Goal: Task Accomplishment & Management: Manage account settings

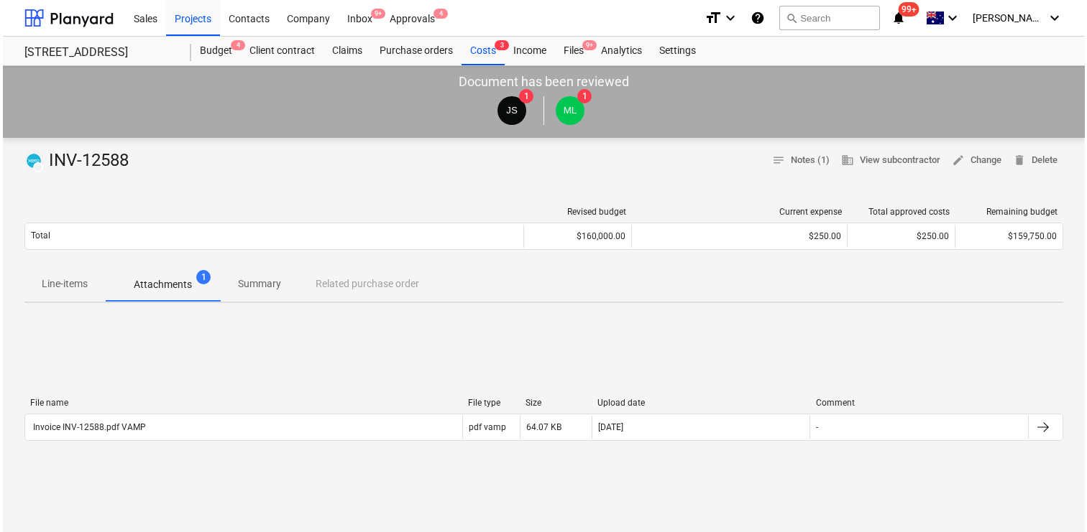
scroll to position [4, 0]
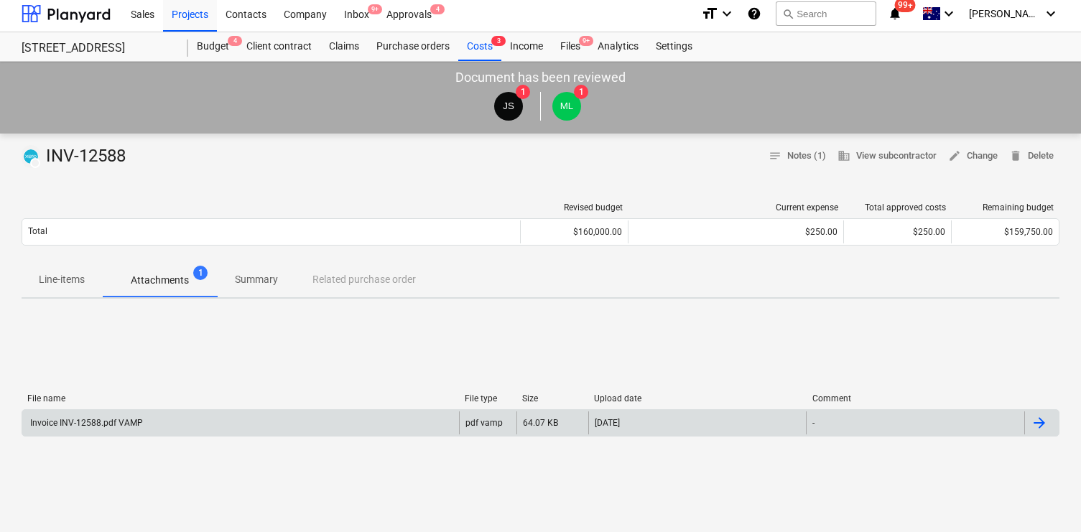
click at [164, 416] on div "Invoice INV-12588.pdf VAMP" at bounding box center [240, 423] width 437 height 23
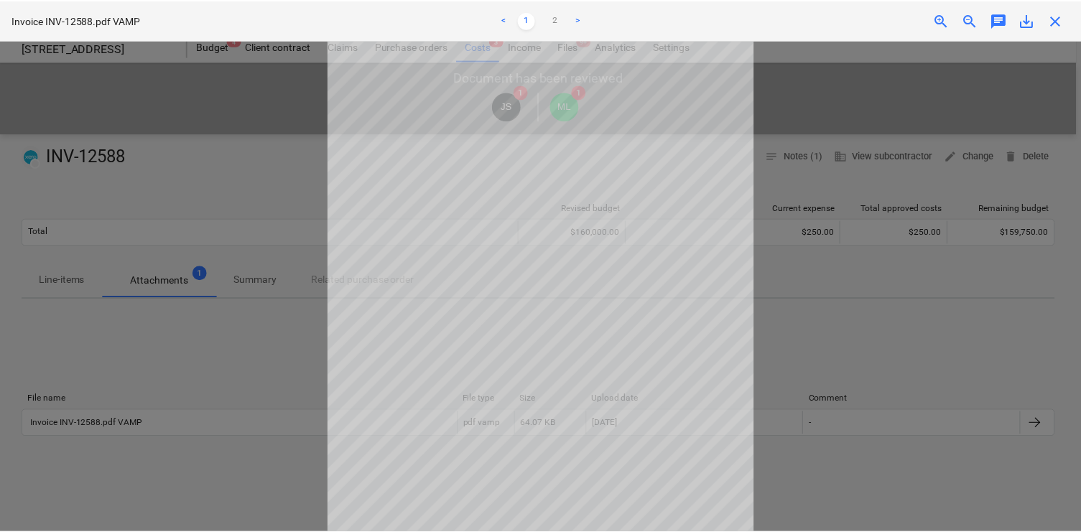
scroll to position [0, 0]
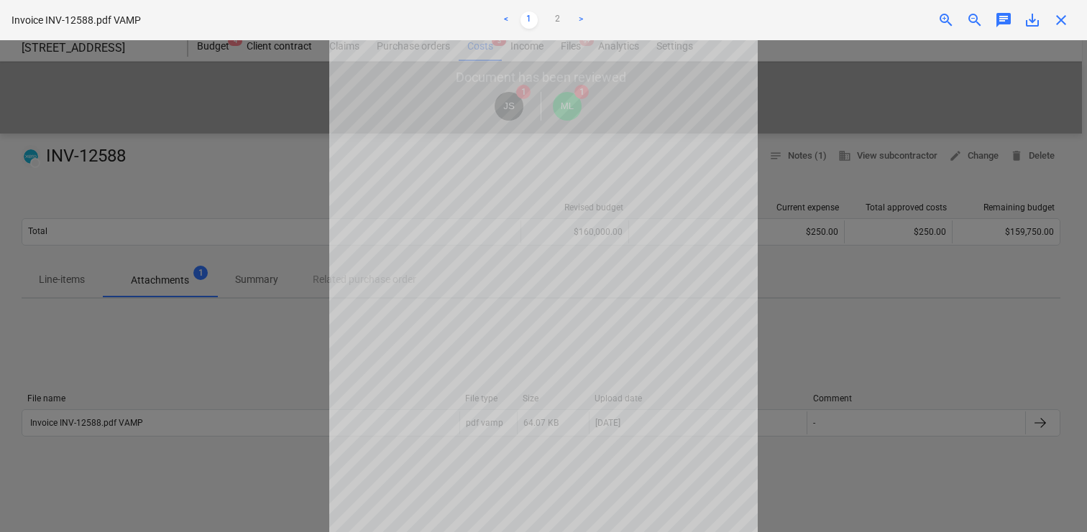
click at [1004, 24] on span "chat" at bounding box center [1003, 19] width 17 height 17
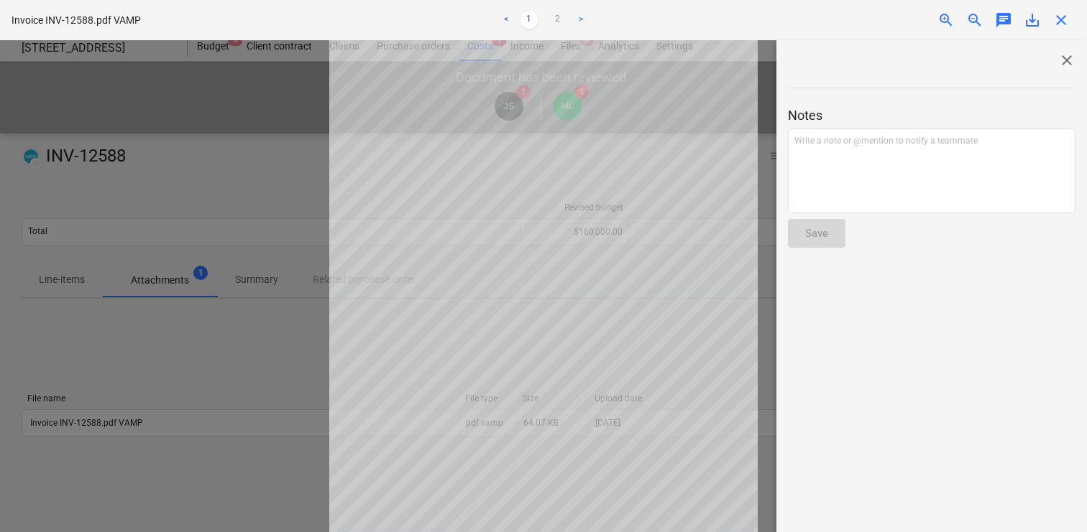
click at [1061, 57] on span "close" at bounding box center [1066, 60] width 17 height 17
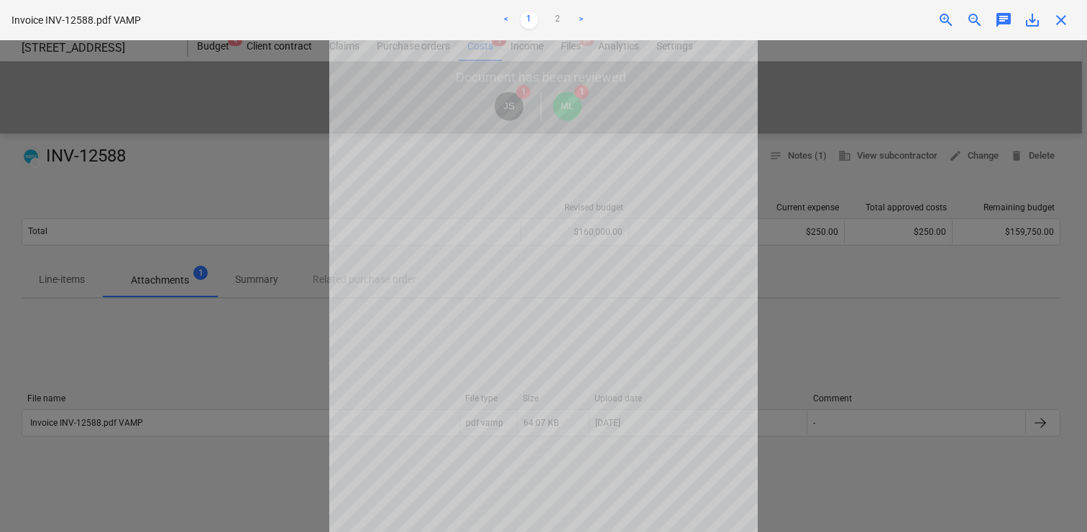
click at [253, 136] on div at bounding box center [543, 286] width 1087 height 492
click at [245, 344] on div at bounding box center [543, 286] width 1087 height 492
click at [107, 135] on div at bounding box center [543, 286] width 1087 height 492
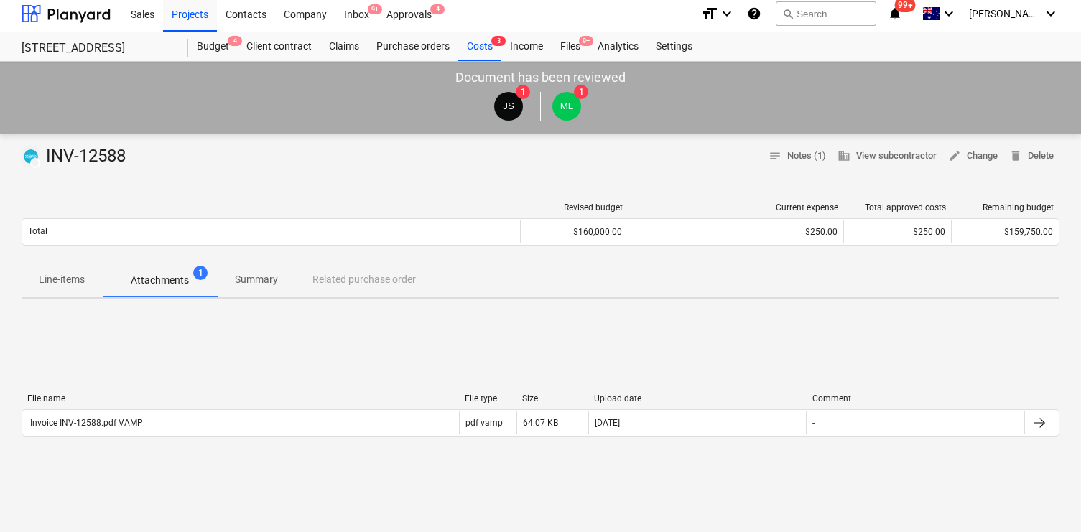
click at [113, 147] on div "DRAFT INV-12588" at bounding box center [77, 156] width 110 height 23
click at [121, 150] on div "DRAFT INV-12588" at bounding box center [77, 156] width 110 height 23
copy div "12588"
click at [178, 277] on p "Attachments" at bounding box center [160, 280] width 58 height 15
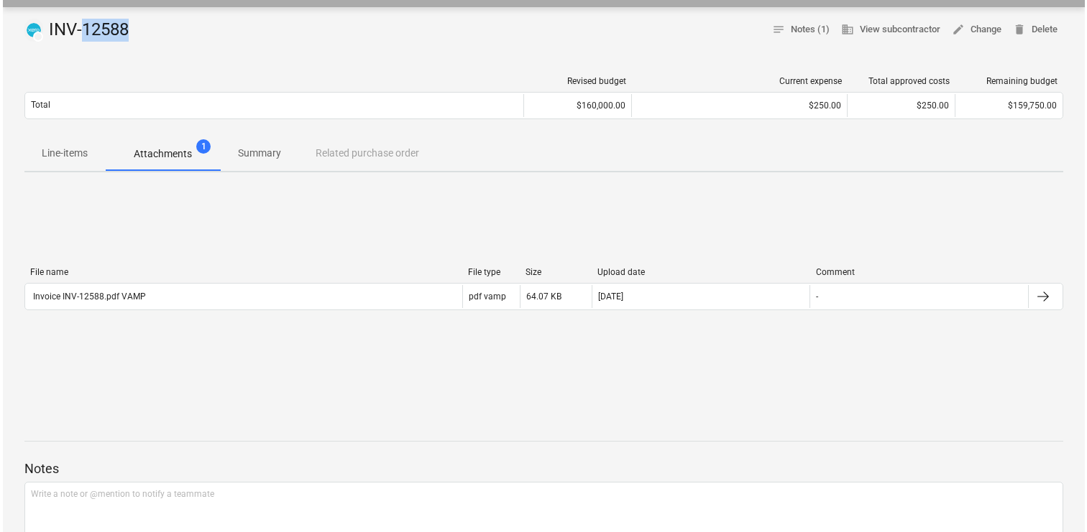
scroll to position [132, 0]
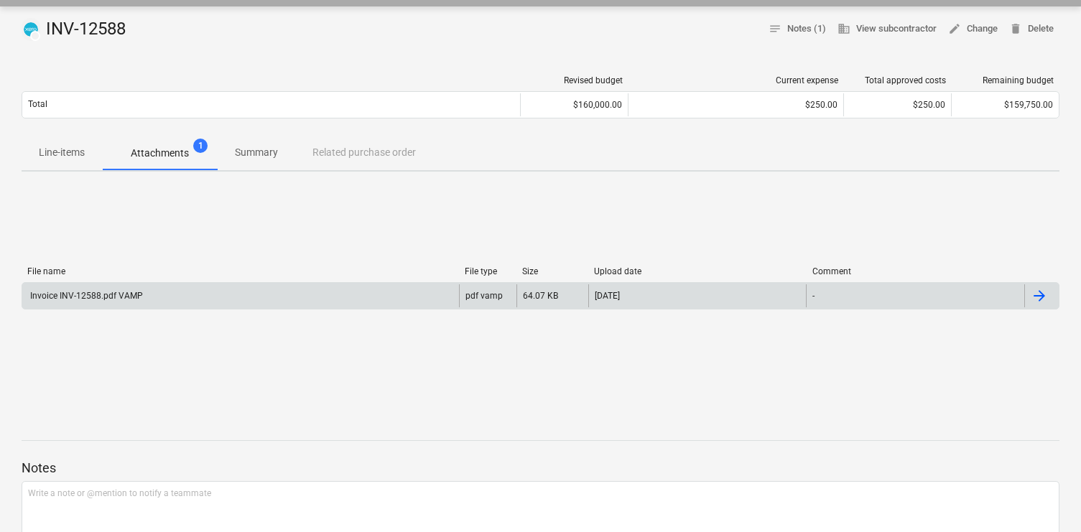
click at [121, 300] on div "Invoice INV-12588.pdf VAMP" at bounding box center [85, 296] width 115 height 10
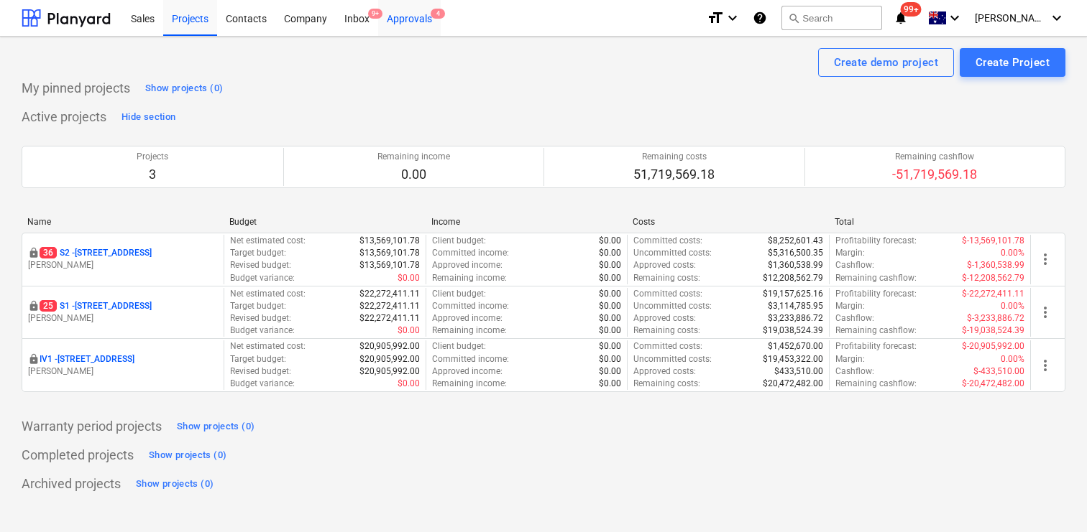
click at [413, 16] on div "Approvals 4" at bounding box center [409, 17] width 63 height 37
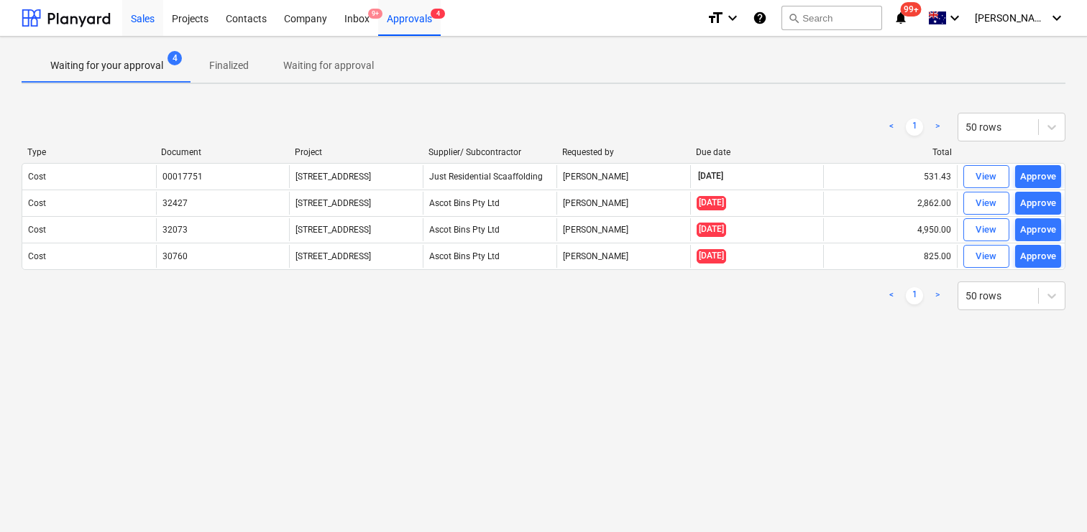
click at [142, 11] on div "Sales" at bounding box center [142, 17] width 41 height 37
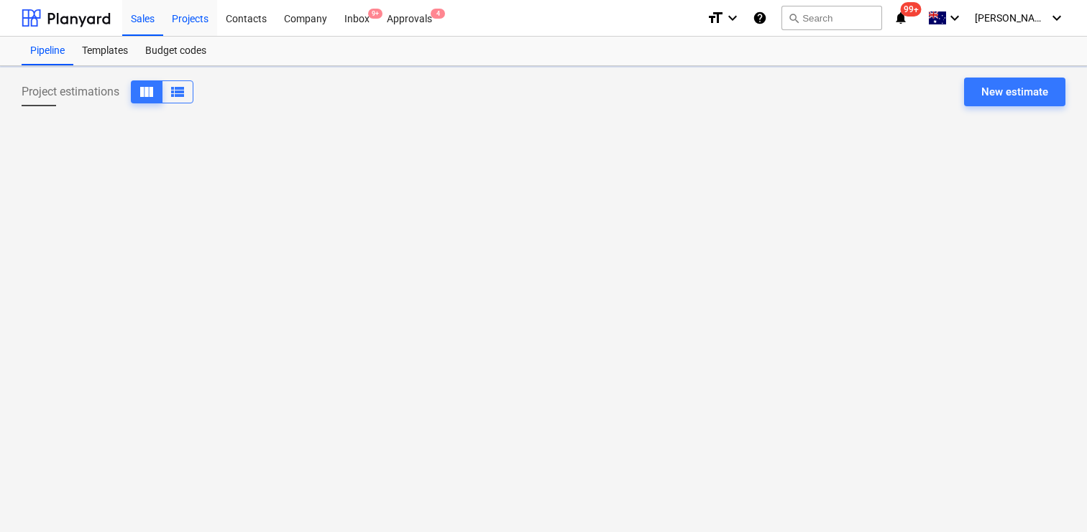
click at [184, 14] on div "Projects" at bounding box center [190, 17] width 54 height 37
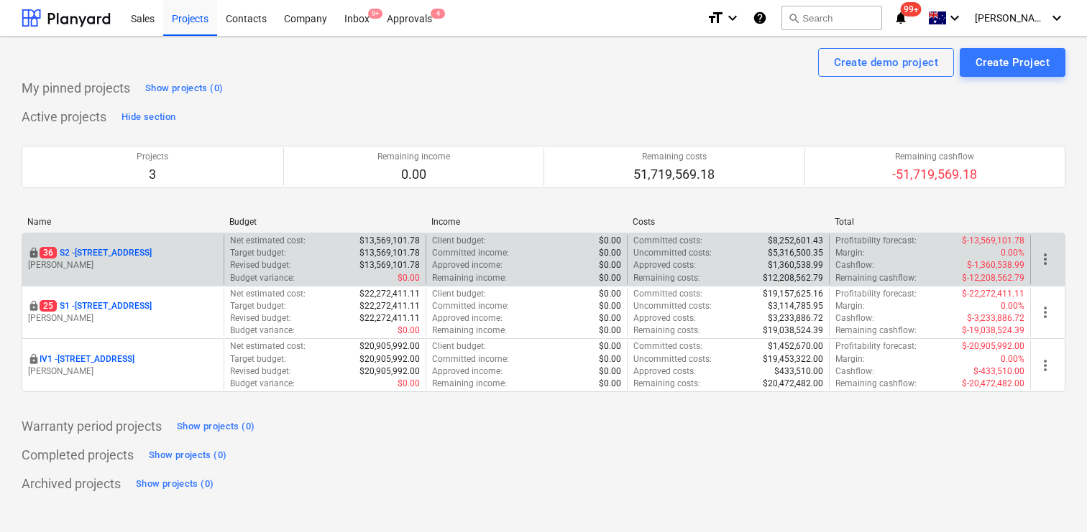
click at [143, 249] on p "36 S2 - 76 Beach Rd, Sandringham" at bounding box center [96, 253] width 112 height 12
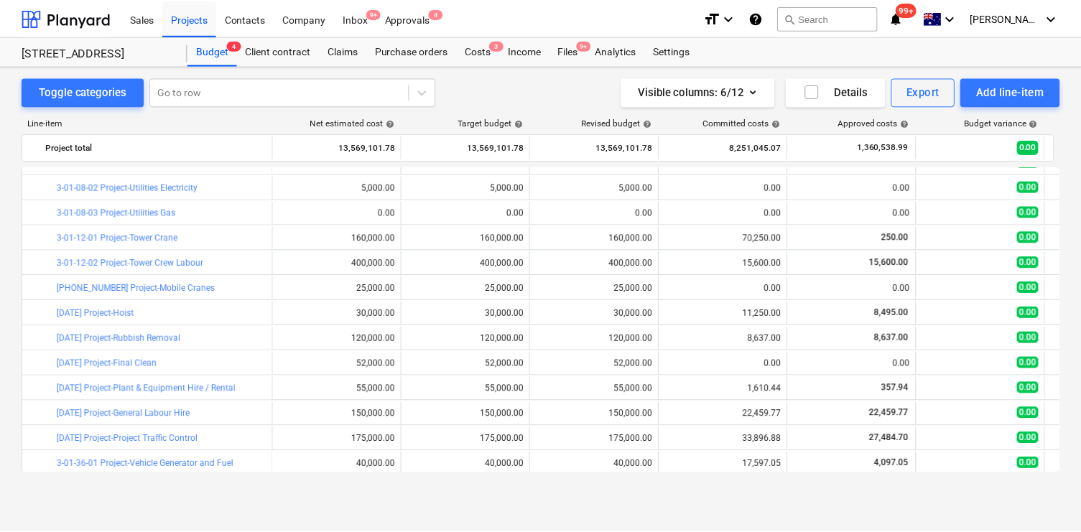
scroll to position [154, 0]
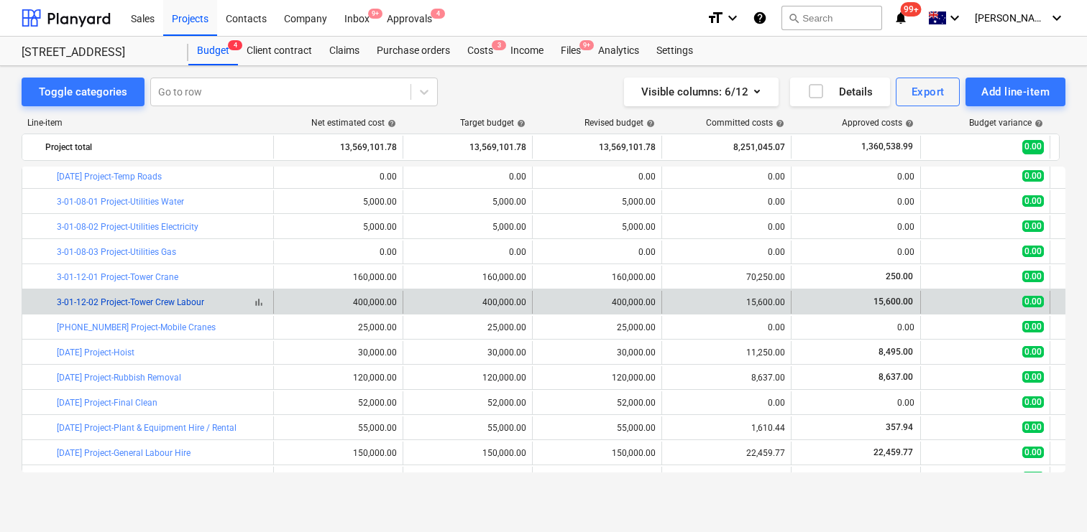
click at [162, 303] on link "3-01-12-02 Project-Tower Crew Labour" at bounding box center [130, 302] width 147 height 10
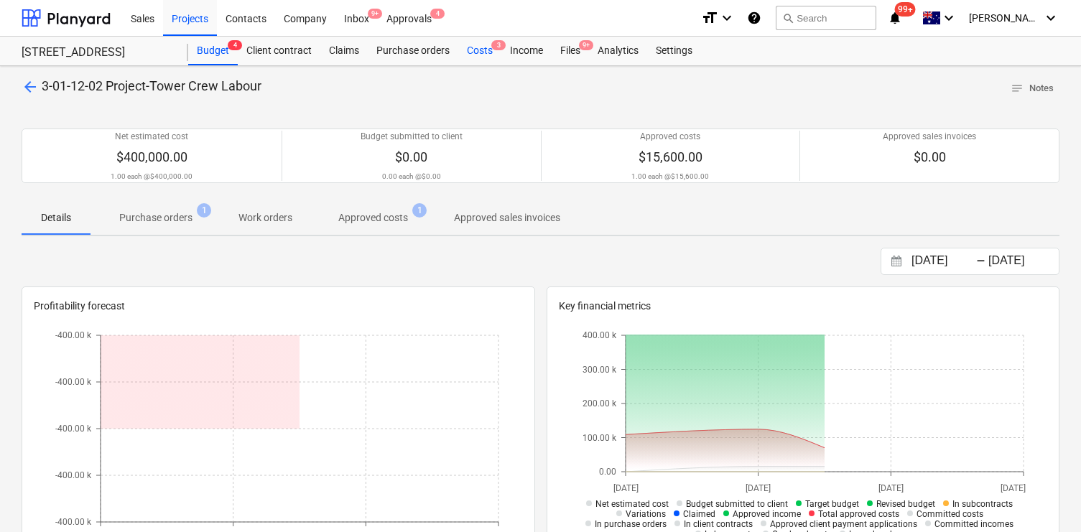
click at [490, 55] on div "Costs 3" at bounding box center [479, 51] width 43 height 29
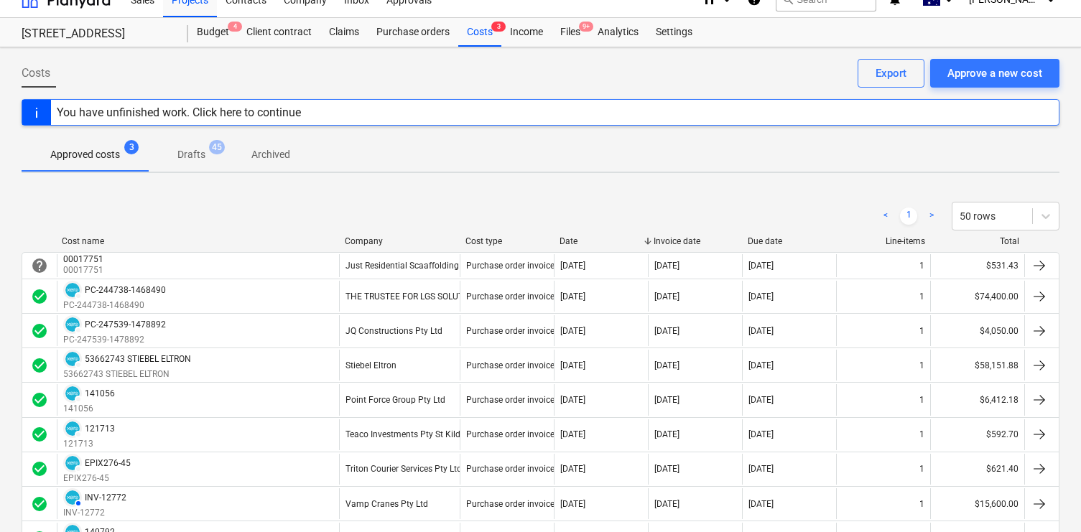
scroll to position [29, 0]
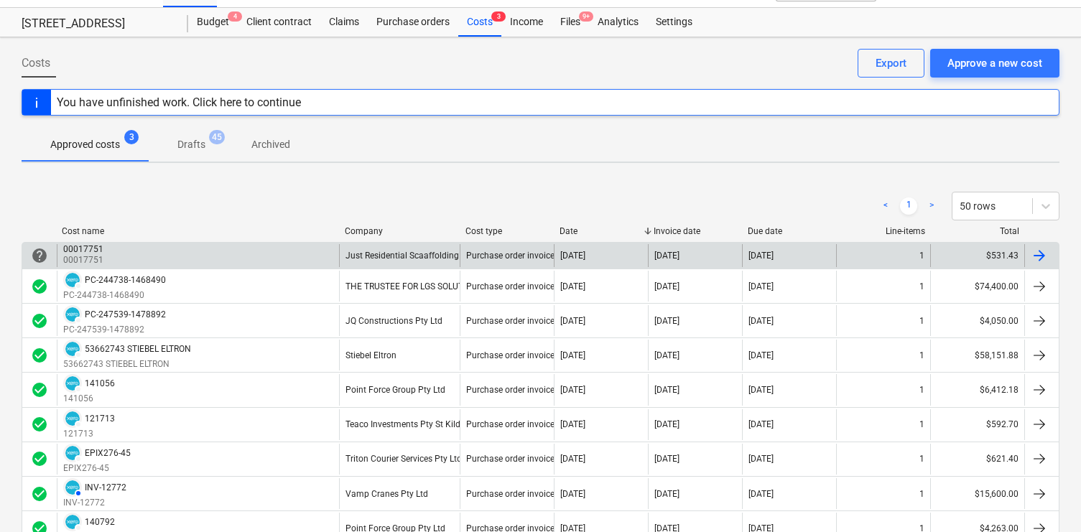
click at [79, 250] on div "00017751" at bounding box center [83, 249] width 40 height 10
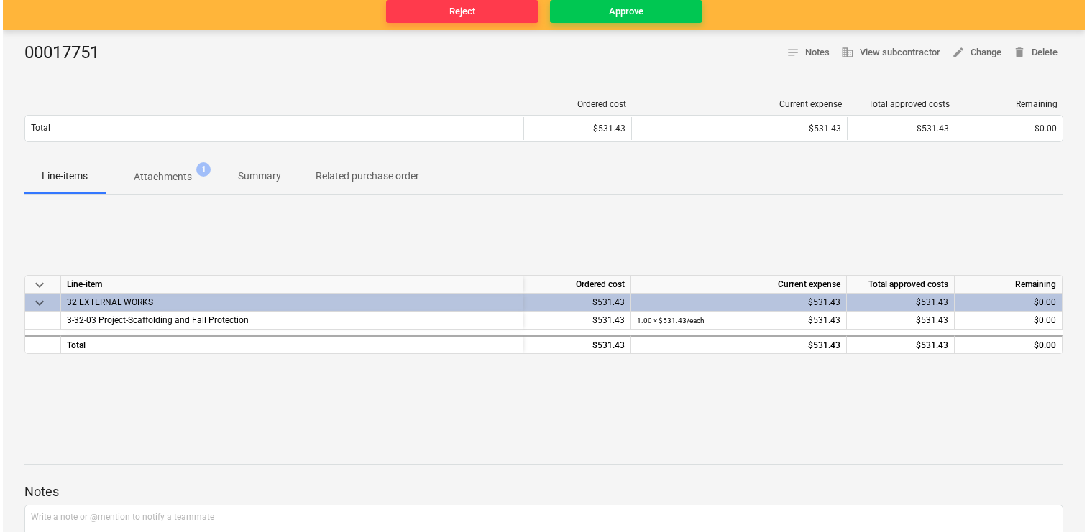
scroll to position [173, 0]
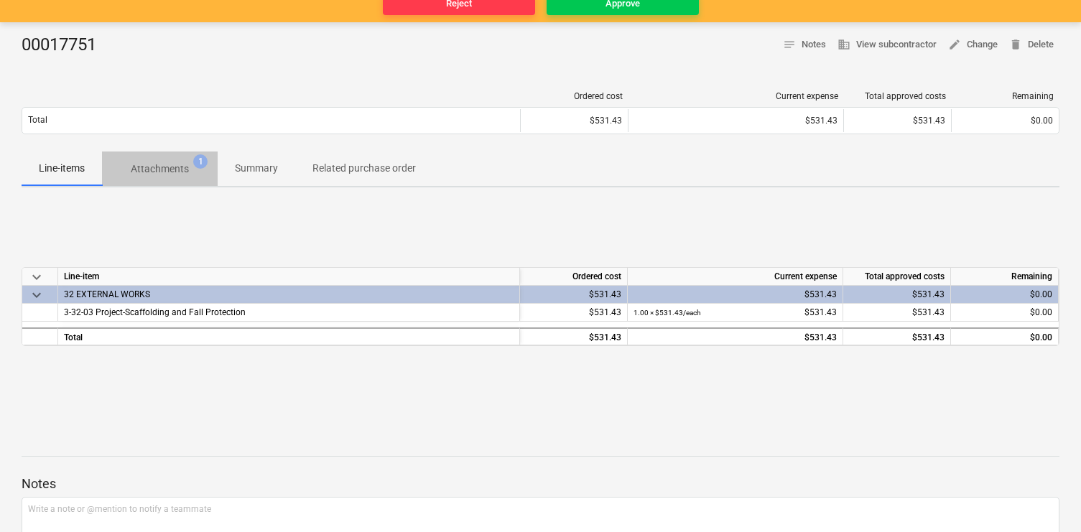
click at [169, 164] on p "Attachments" at bounding box center [160, 169] width 58 height 15
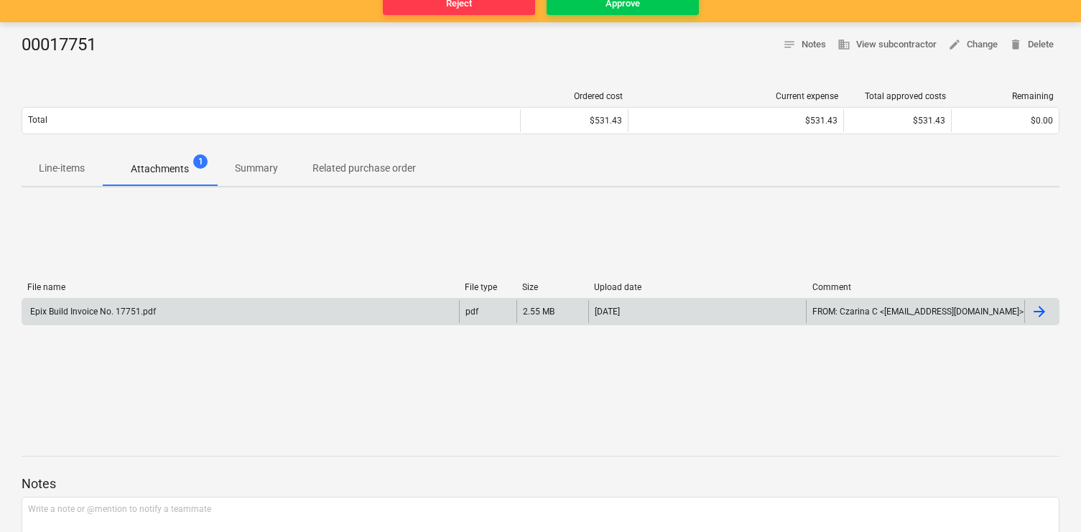
click at [215, 302] on div "Epix Build Invoice No. 17751.pdf" at bounding box center [240, 311] width 437 height 23
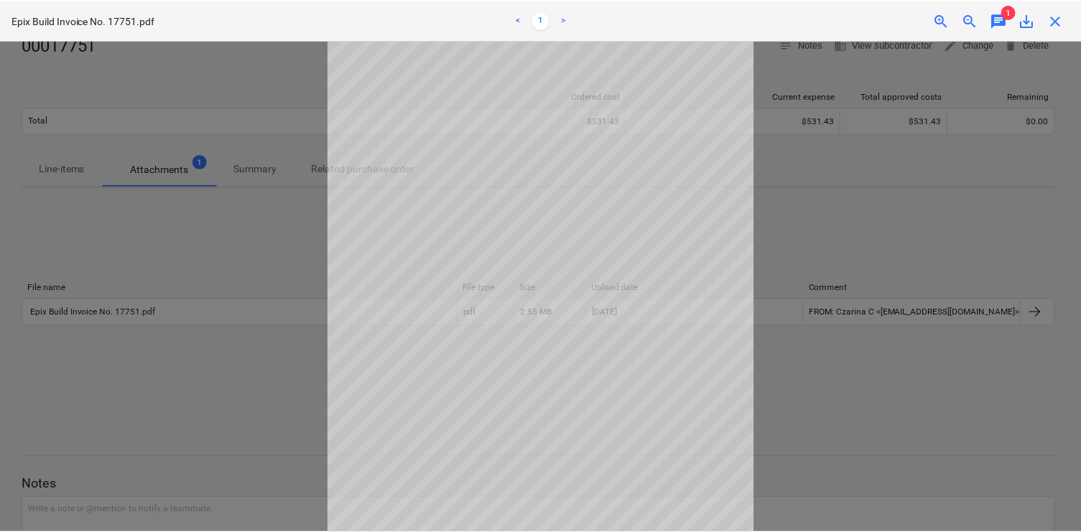
scroll to position [1, 0]
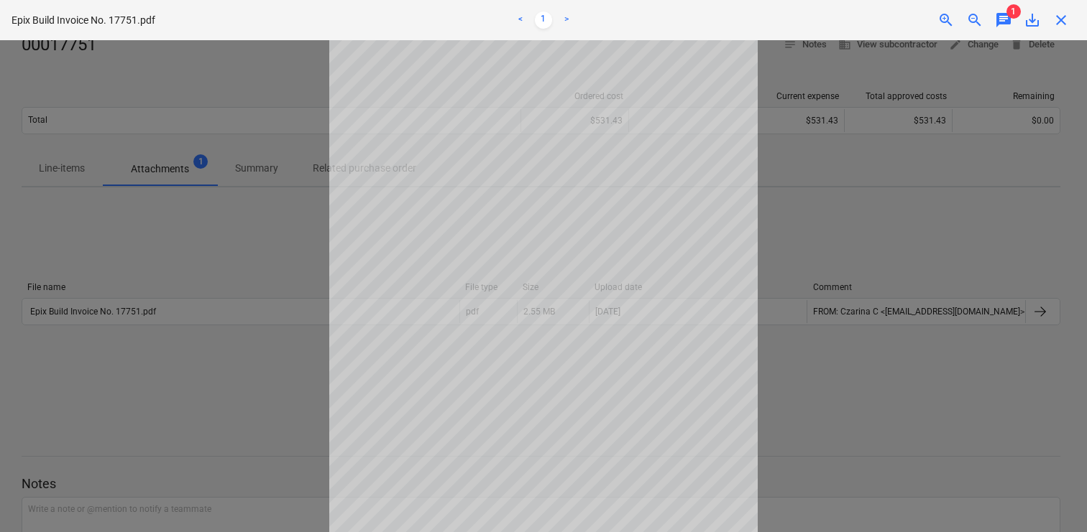
click at [171, 209] on div at bounding box center [543, 286] width 1087 height 492
click at [1056, 23] on span "close" at bounding box center [1060, 19] width 17 height 17
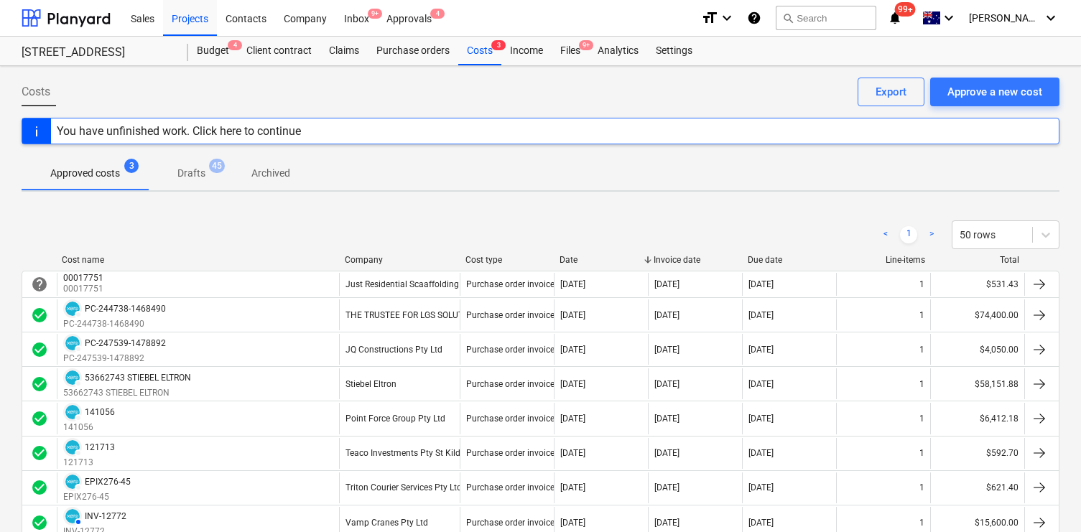
scroll to position [4, 0]
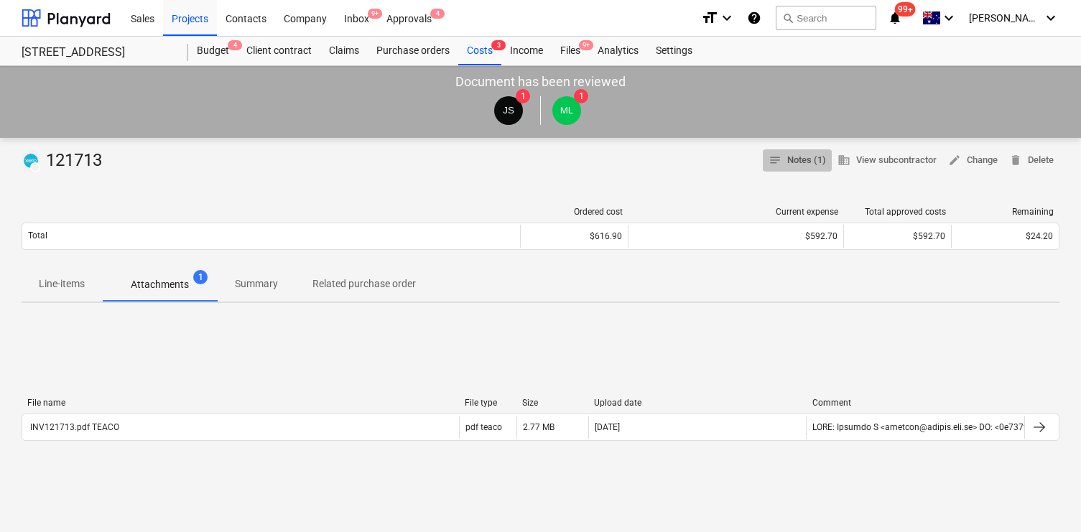
click at [805, 162] on span "notes Notes (1)" at bounding box center [797, 160] width 57 height 17
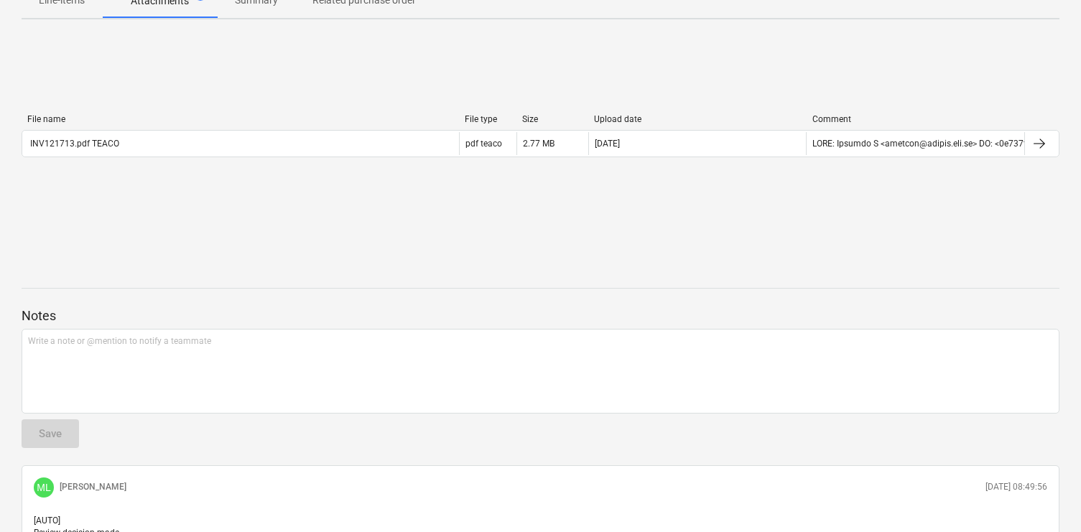
scroll to position [66, 0]
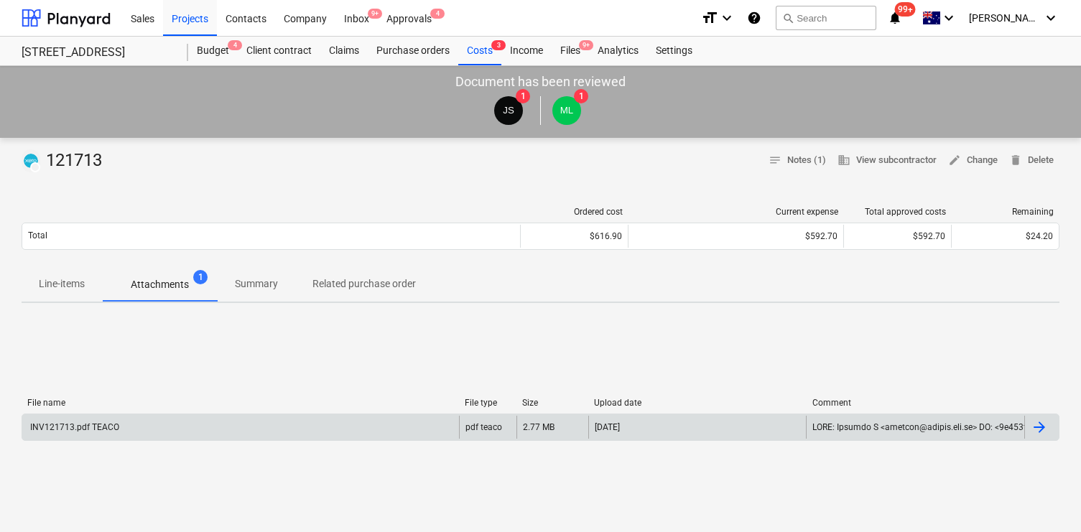
click at [315, 435] on div "INV121713.pdf TEACO" at bounding box center [240, 427] width 437 height 23
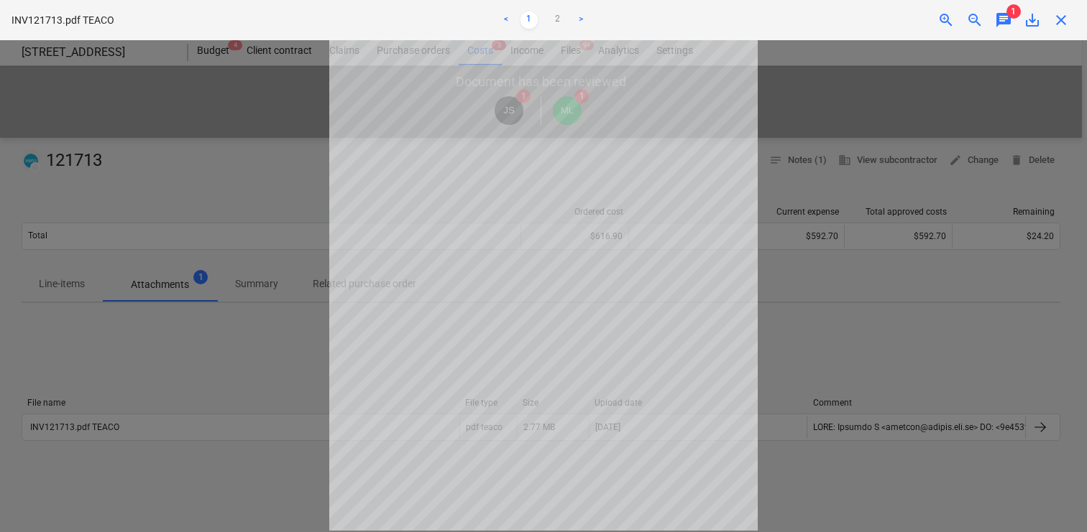
scroll to position [115, 0]
click at [285, 367] on div at bounding box center [543, 286] width 1087 height 492
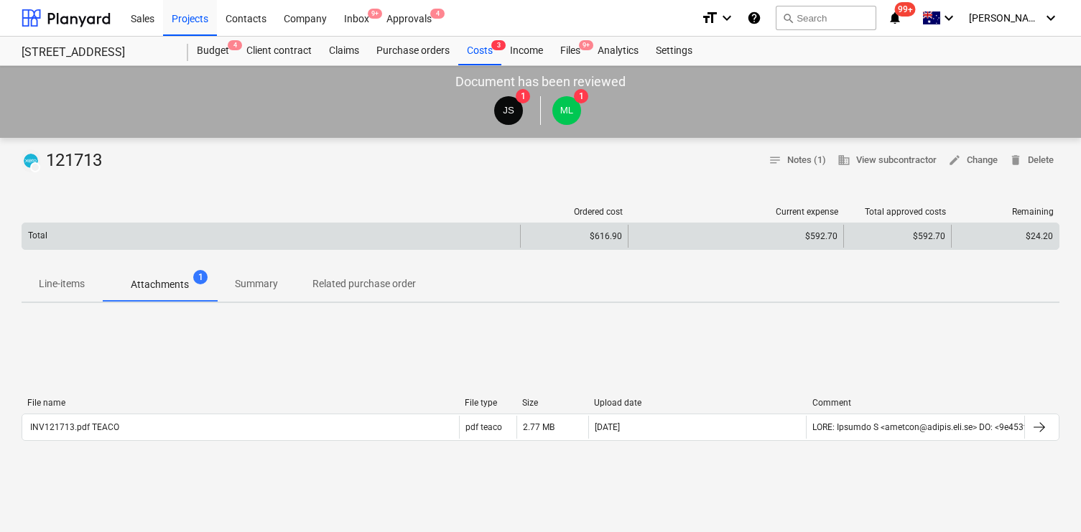
click at [830, 233] on div "$592.70" at bounding box center [736, 236] width 203 height 10
copy div "$592.70"
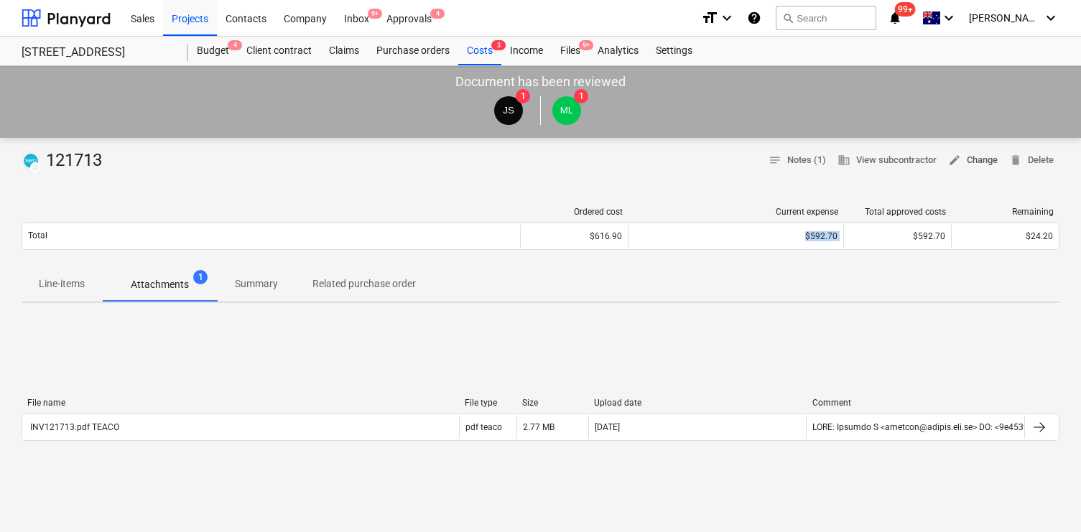
click at [963, 155] on span "edit Change" at bounding box center [974, 160] width 50 height 17
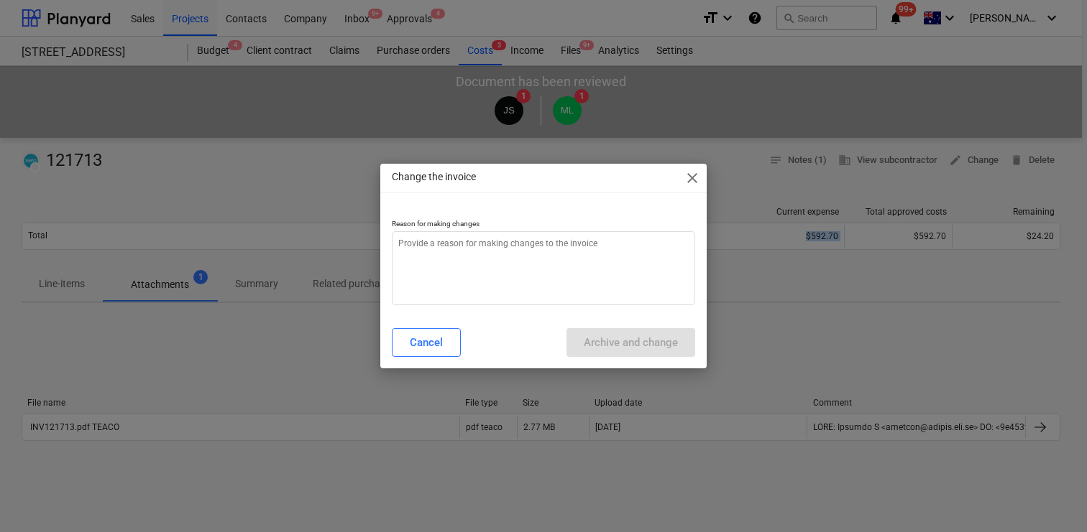
type textarea "x"
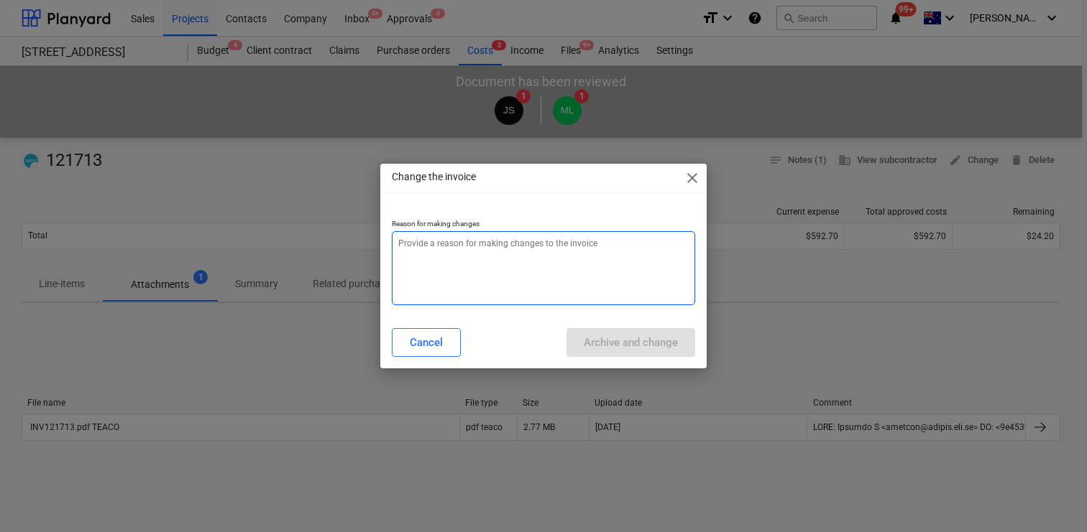
click at [527, 258] on textarea at bounding box center [543, 268] width 303 height 74
type textarea "I"
type textarea "x"
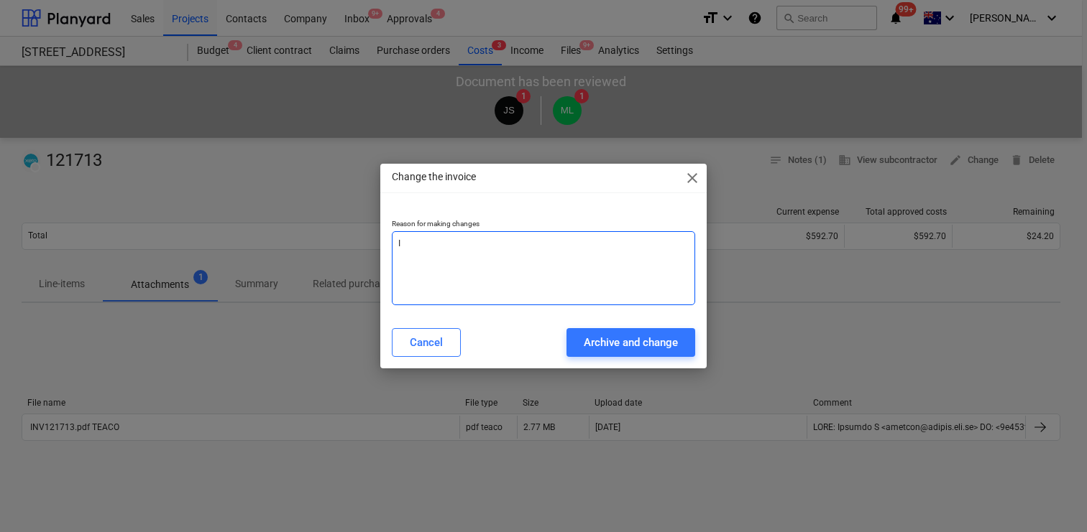
type textarea "In"
type textarea "x"
type textarea "Inc"
type textarea "x"
type textarea "Inco"
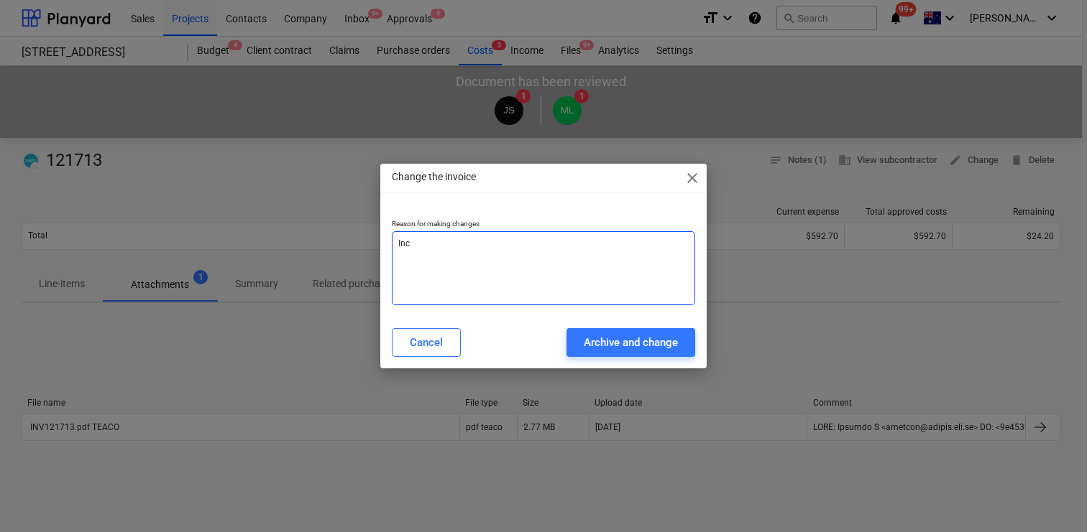
type textarea "x"
type textarea "Incor"
type textarea "x"
type textarea "Incorr"
type textarea "x"
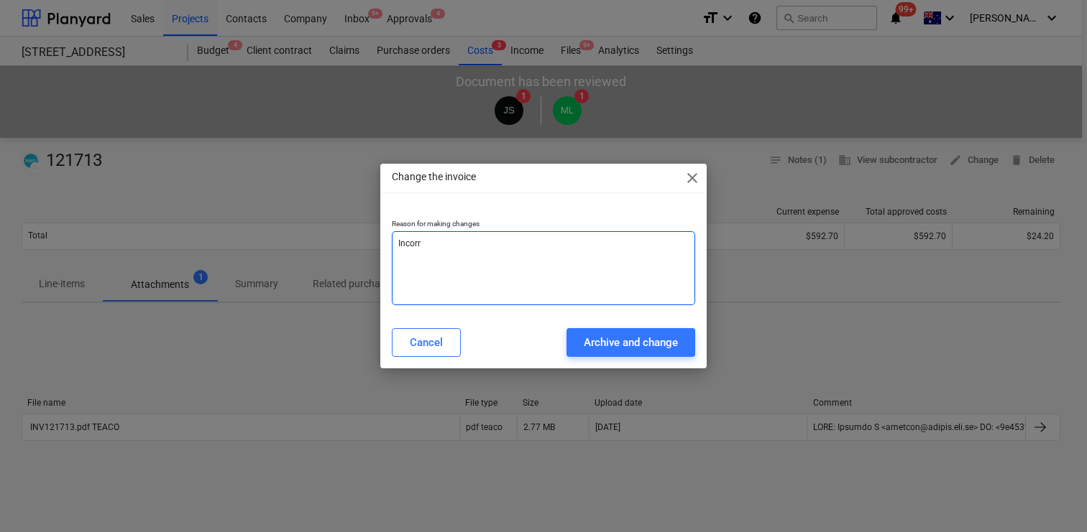
type textarea "Incorre"
type textarea "x"
type textarea "Incorrec"
type textarea "x"
type textarea "Incorrect"
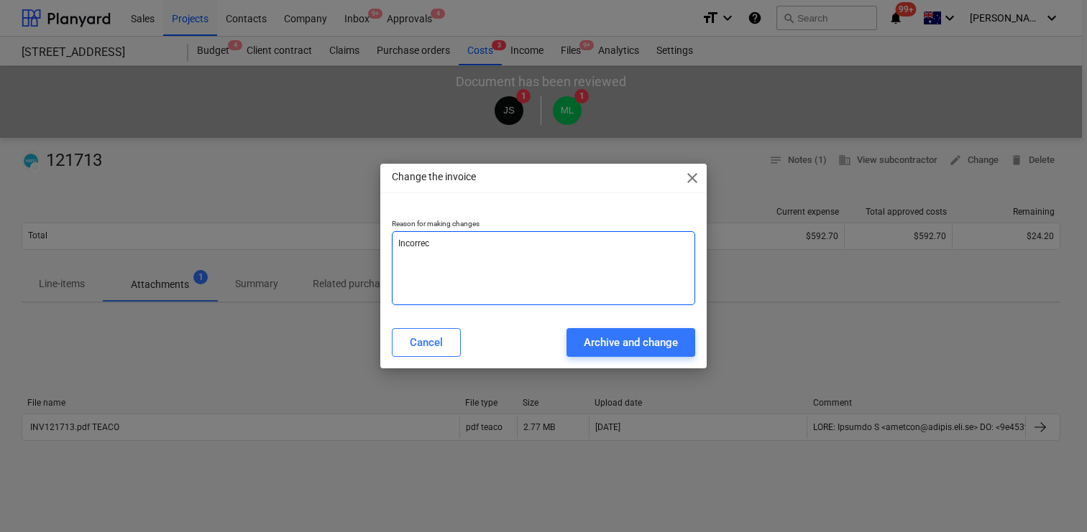
type textarea "x"
type textarea "Incorrect"
type textarea "x"
type textarea "Incorrect c"
type textarea "x"
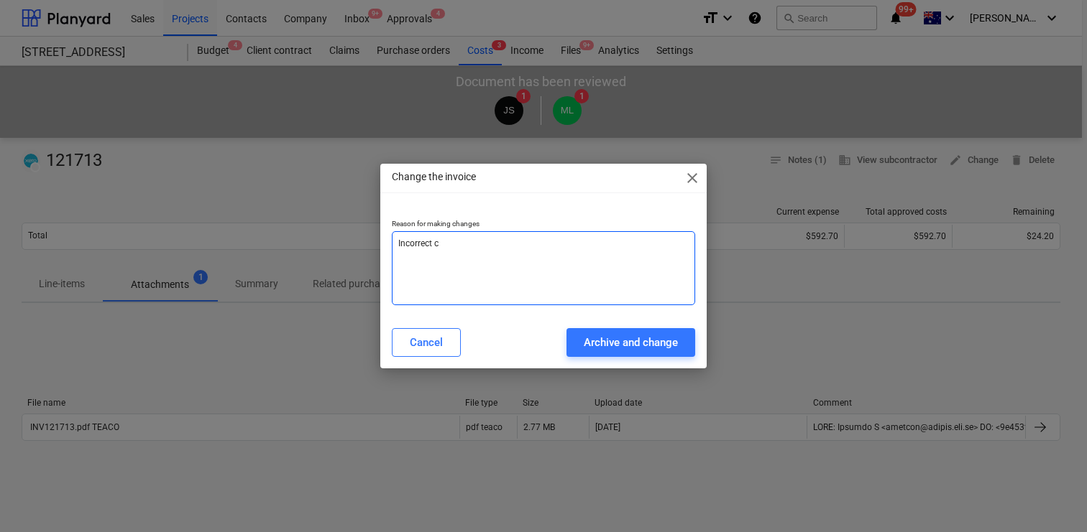
type textarea "Incorrect co"
type textarea "x"
type textarea "Incorrect cos"
type textarea "x"
type textarea "Incorrect cost"
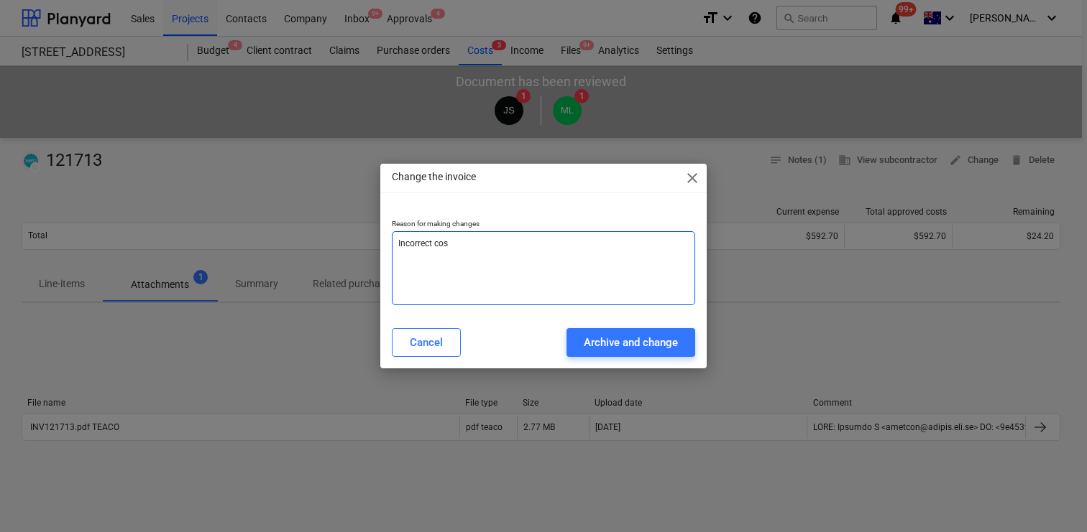
type textarea "x"
type textarea "Incorrect cost"
type textarea "x"
type textarea "Incorrect cost a"
type textarea "x"
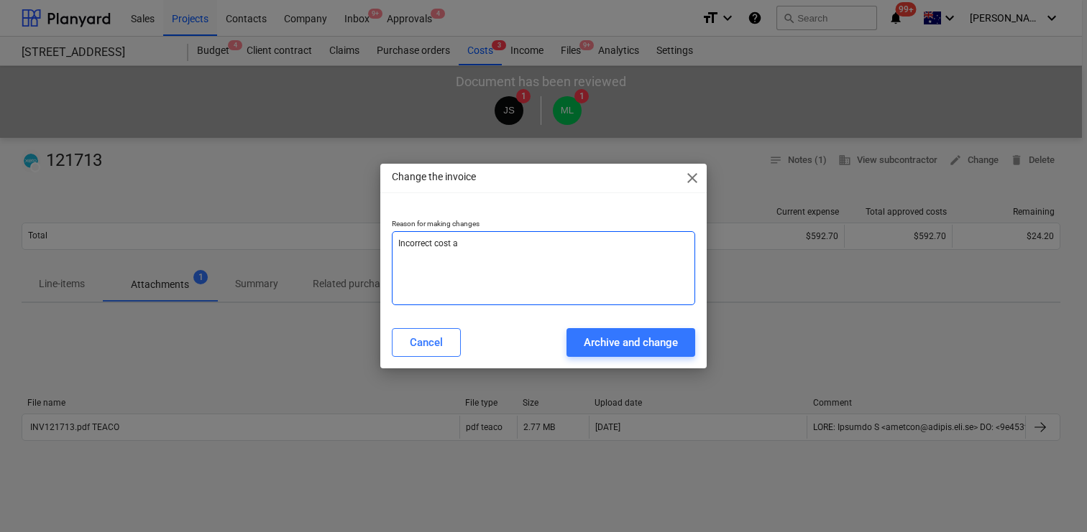
type textarea "Incorrect cost al"
type textarea "x"
type textarea "Incorrect cost all"
type textarea "x"
type textarea "Incorrect cost allo"
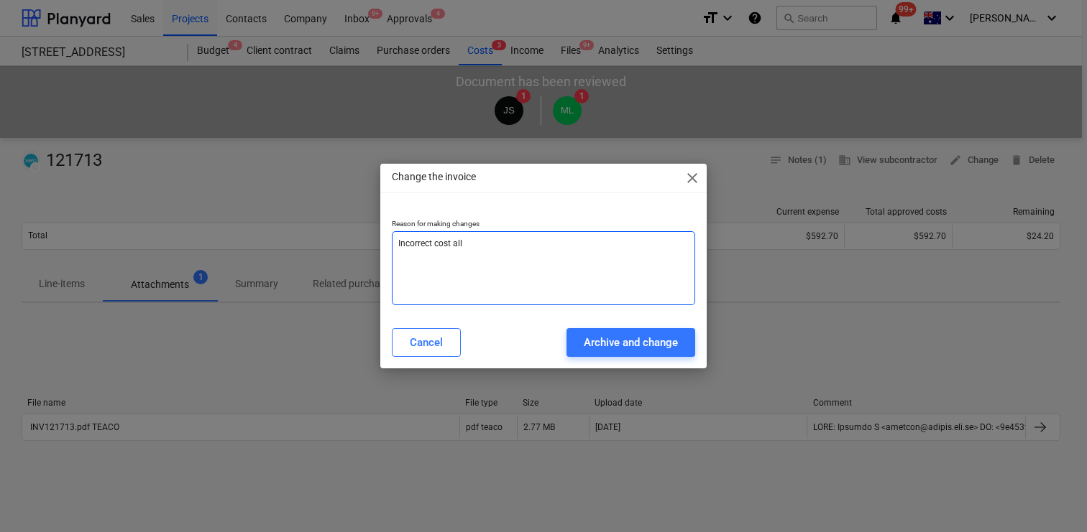
type textarea "x"
type textarea "Incorrect cost alloc"
type textarea "x"
type textarea "Incorrect cost alloca"
type textarea "x"
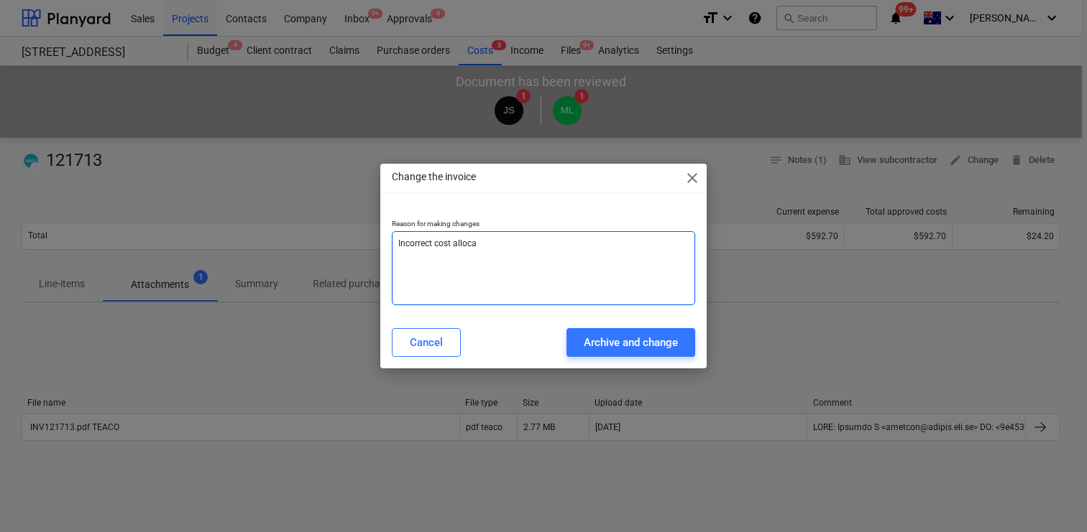
type textarea "Incorrect cost allocat"
type textarea "x"
type textarea "Incorrect cost allocati"
type textarea "x"
type textarea "Incorrect cost allocatio"
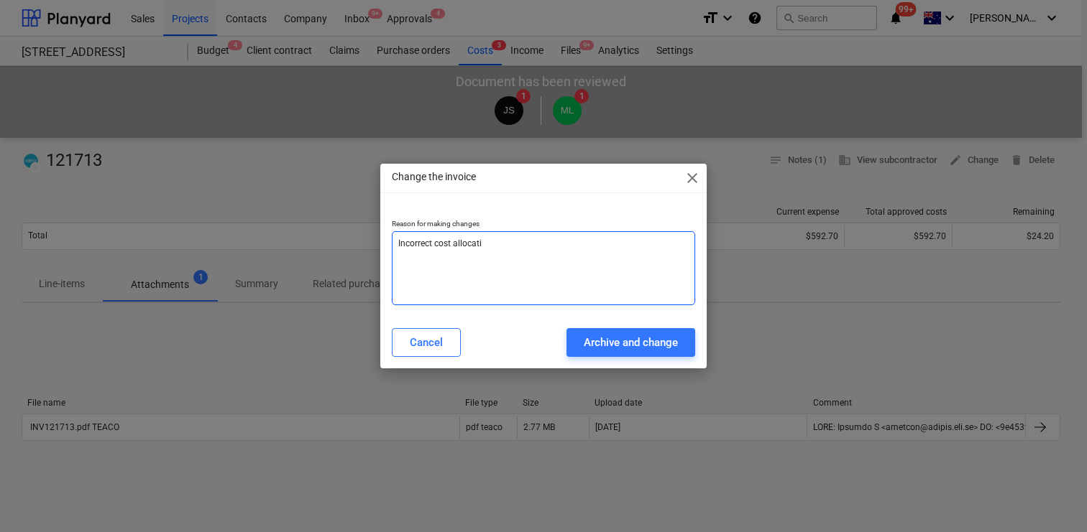
type textarea "x"
type textarea "Incorrect cost allocation"
type textarea "x"
type textarea "Incorrect cost allocation"
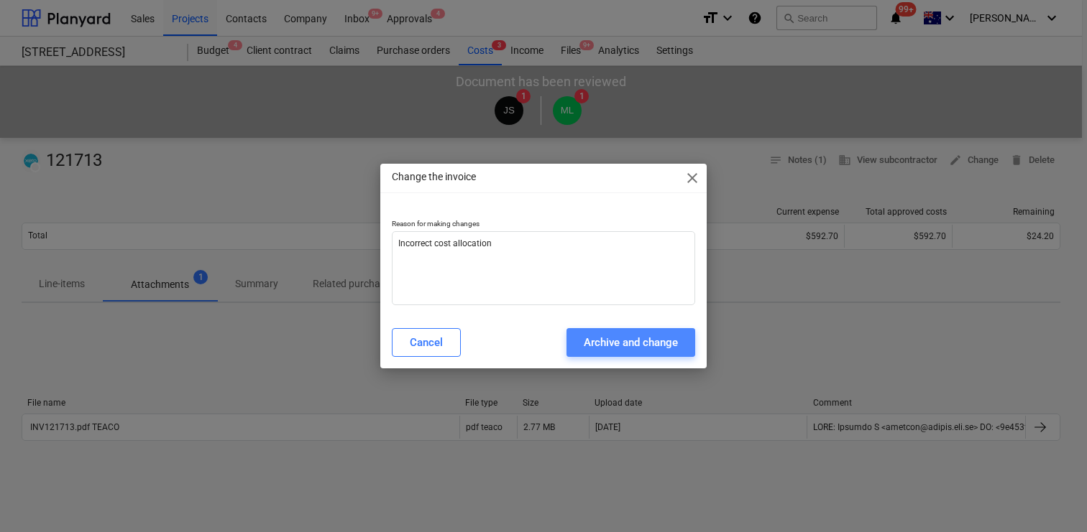
click at [620, 347] on div "Archive and change" at bounding box center [630, 342] width 94 height 19
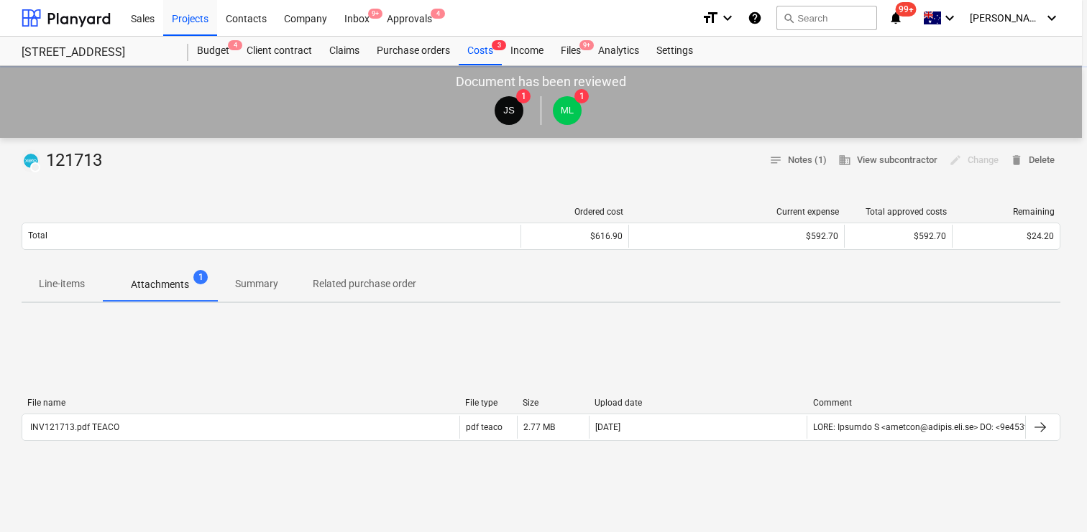
type textarea "x"
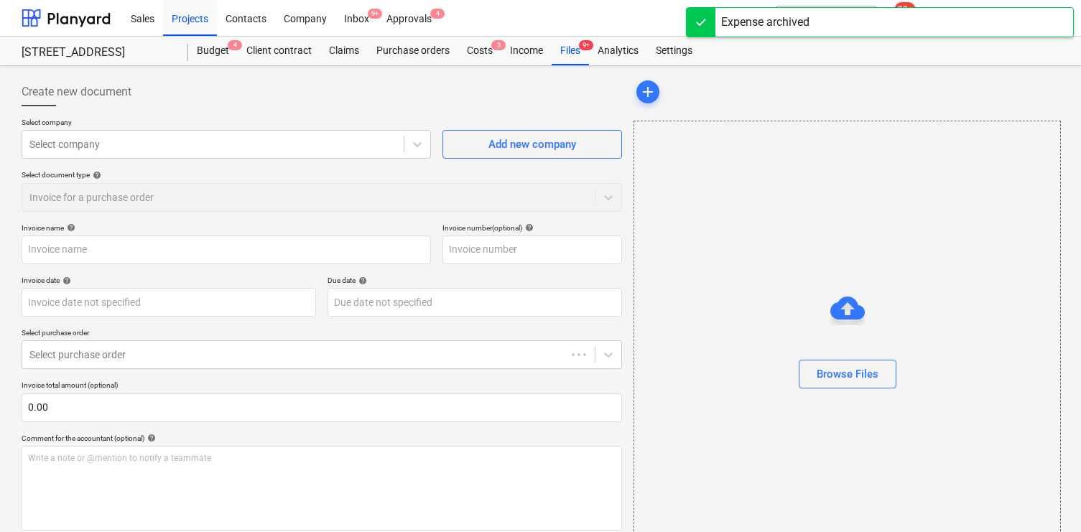
type input "121713"
type input "10 Sep 2025"
type input "31 Oct 2025"
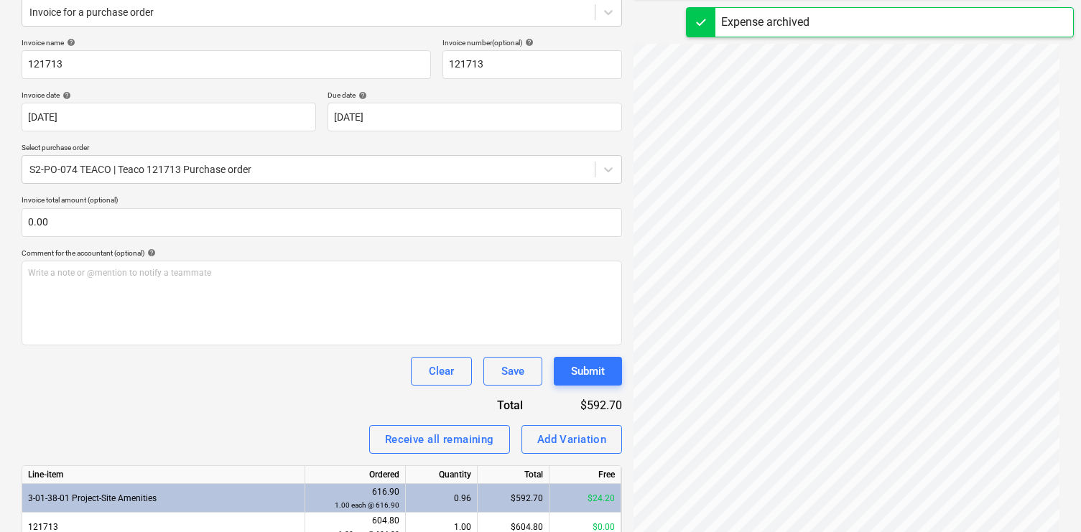
scroll to position [200, 0]
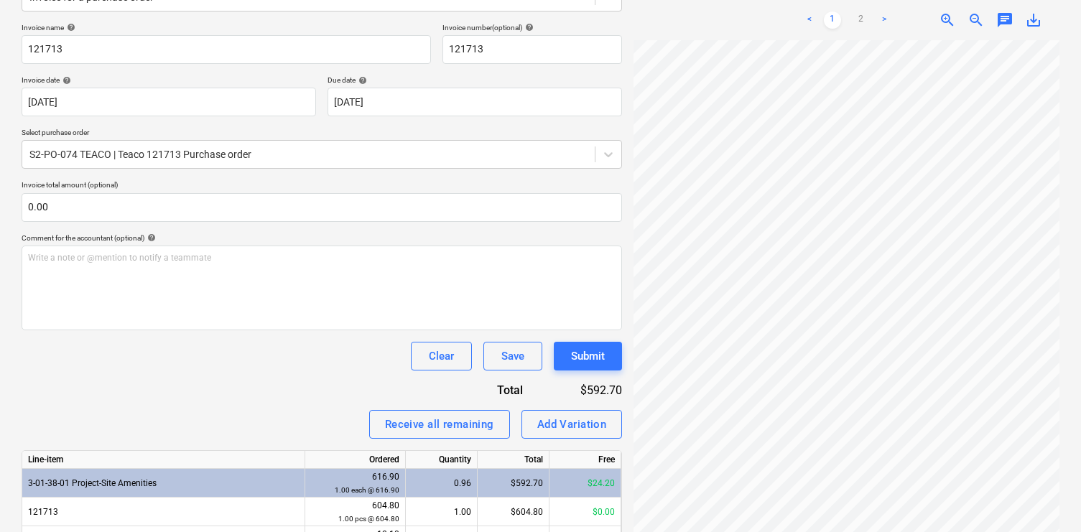
click at [463, 487] on div "0.96" at bounding box center [442, 483] width 60 height 29
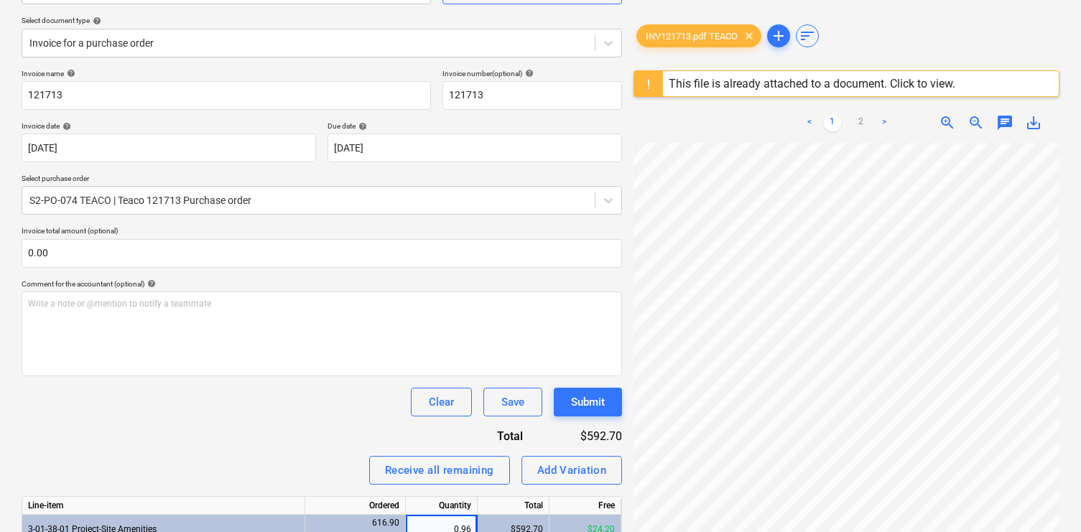
scroll to position [107, 0]
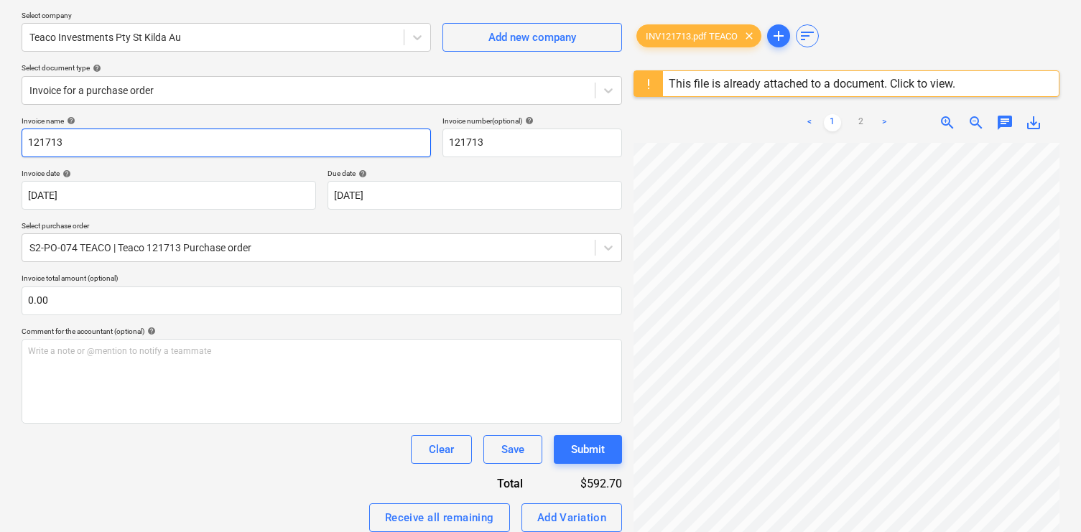
click at [85, 145] on input "121713" at bounding box center [227, 143] width 410 height 29
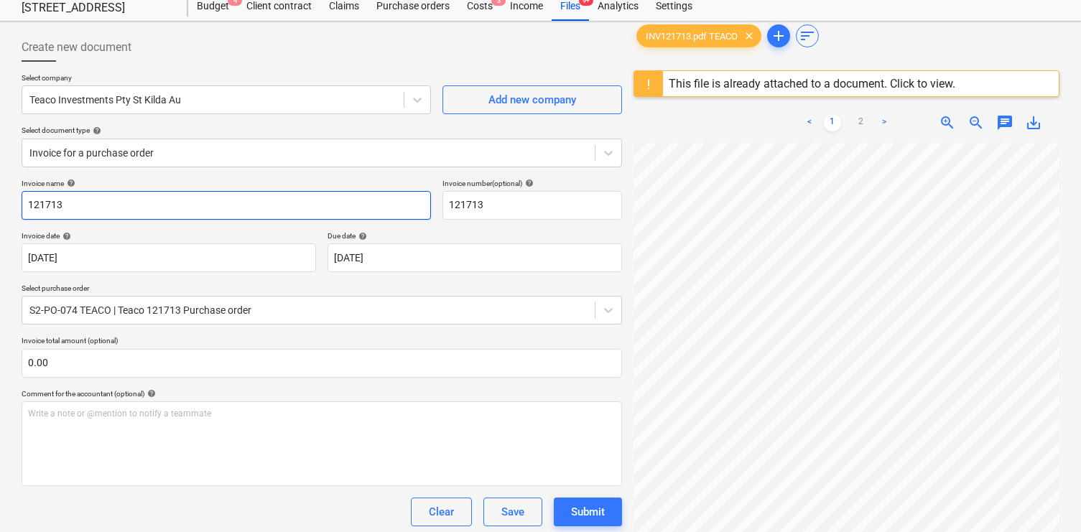
scroll to position [0, 0]
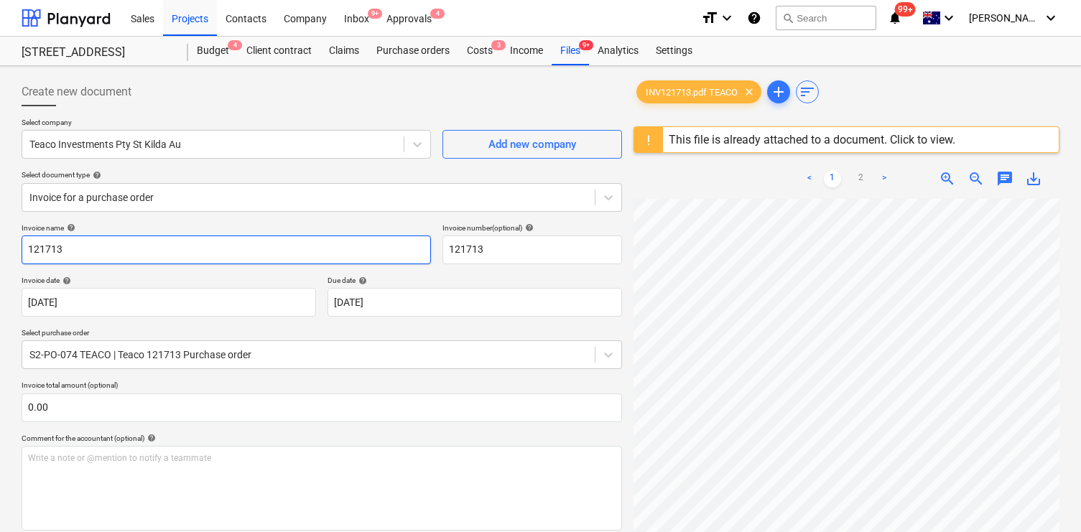
click at [73, 255] on input "121713" at bounding box center [227, 250] width 410 height 29
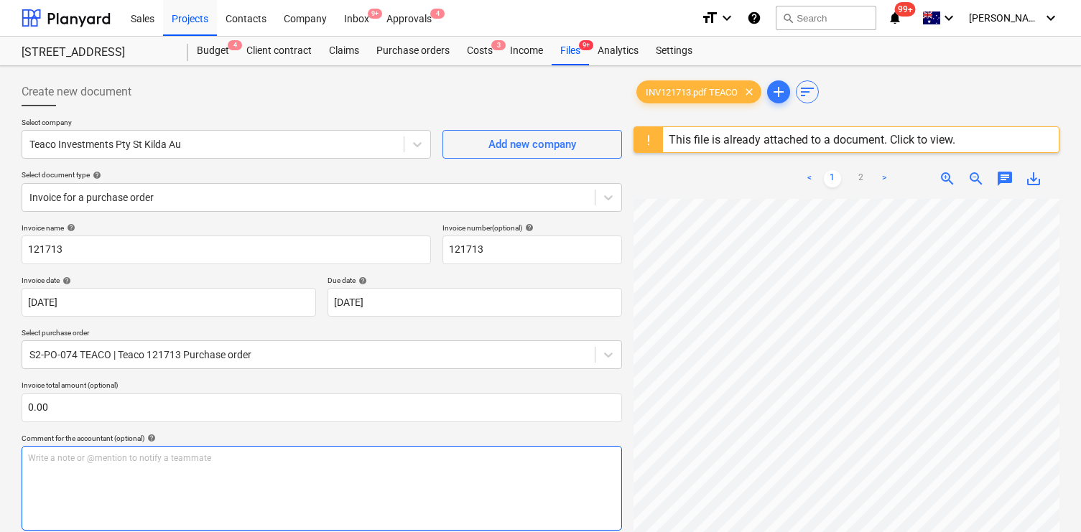
click at [208, 466] on div "Write a note or @mention to notify a teammate ﻿" at bounding box center [322, 488] width 601 height 85
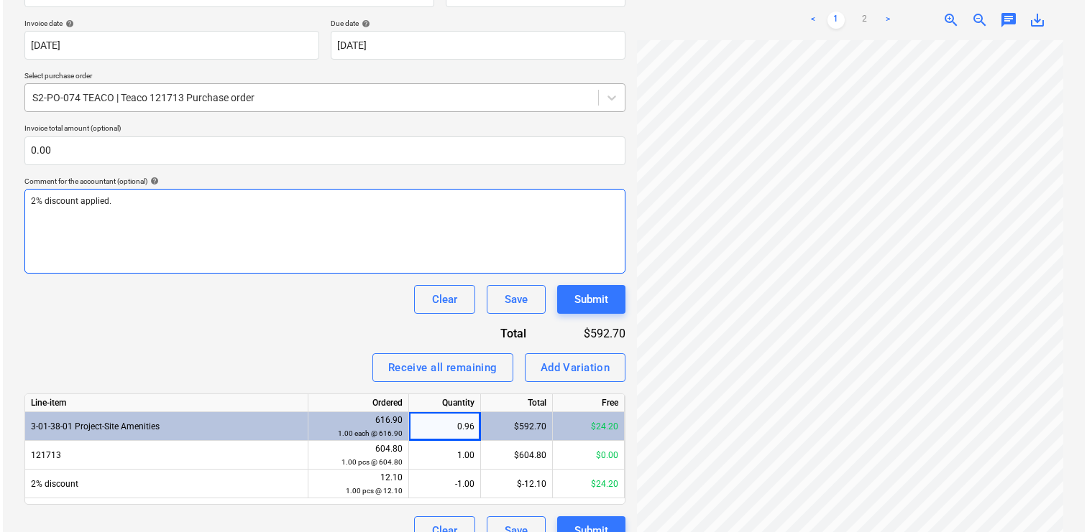
scroll to position [282, 0]
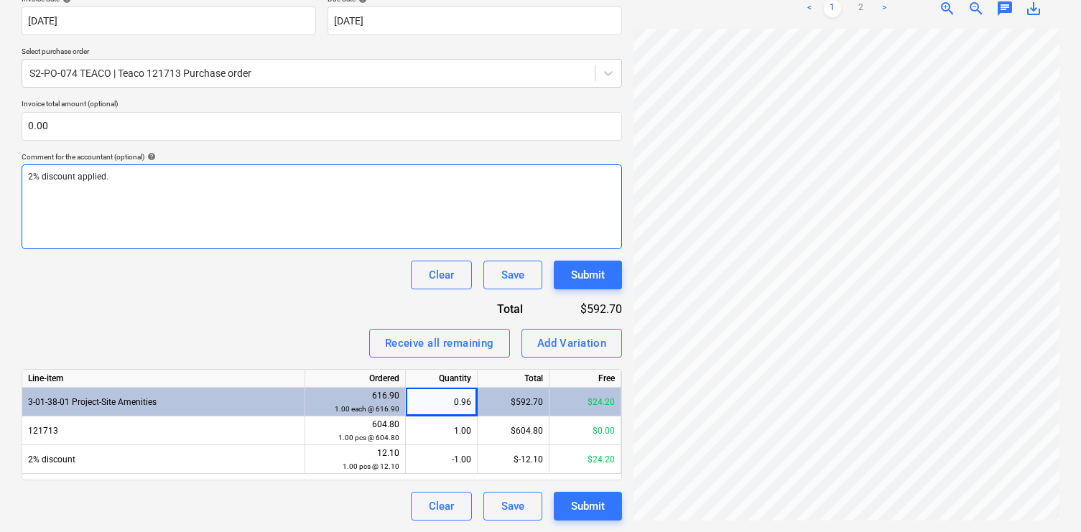
click at [344, 198] on div "2% discount applied." at bounding box center [322, 207] width 601 height 85
copy span "2% discount applied."
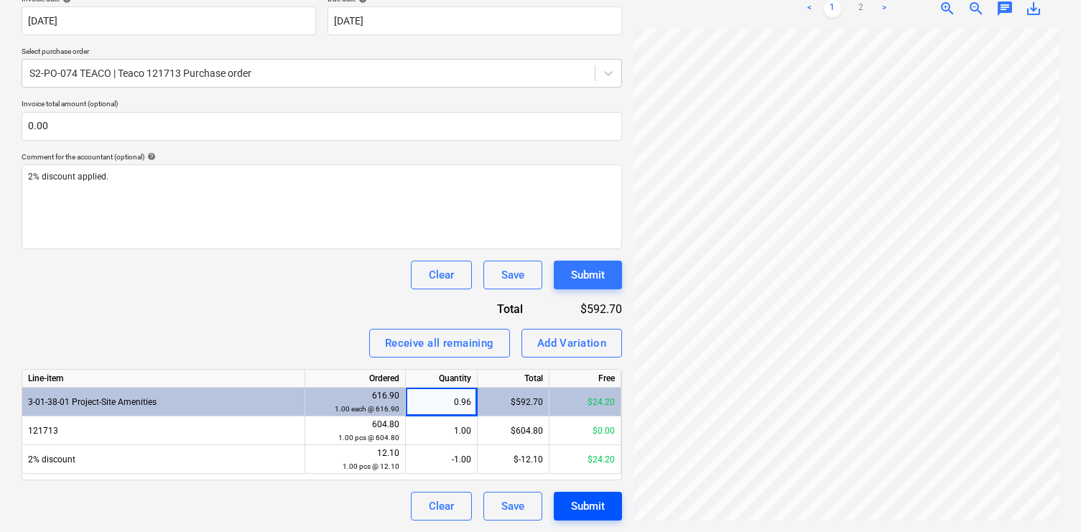
click at [572, 499] on div "Submit" at bounding box center [588, 506] width 34 height 19
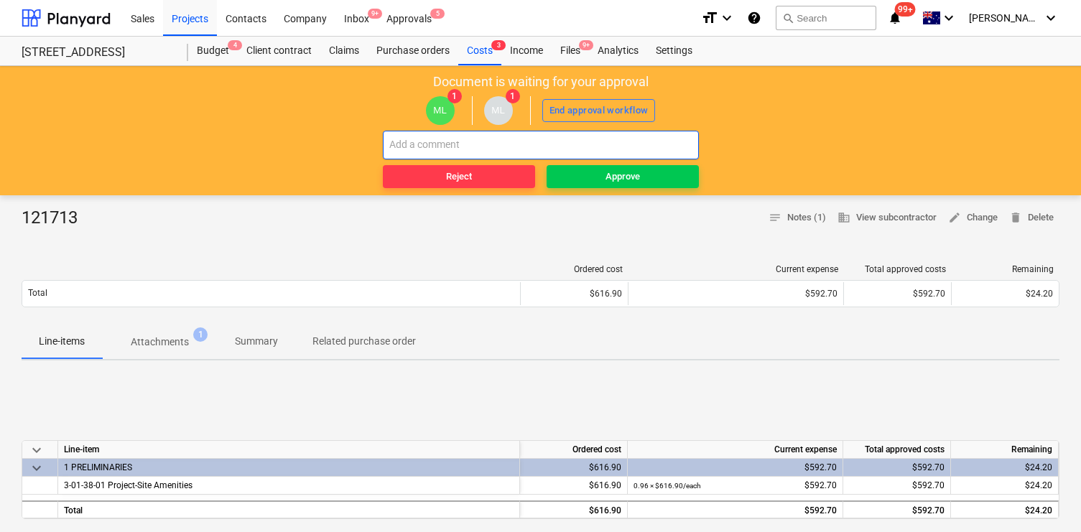
click at [642, 144] on input "text" at bounding box center [541, 145] width 316 height 29
paste input "2% discount applied."
type input "2% discount applied."
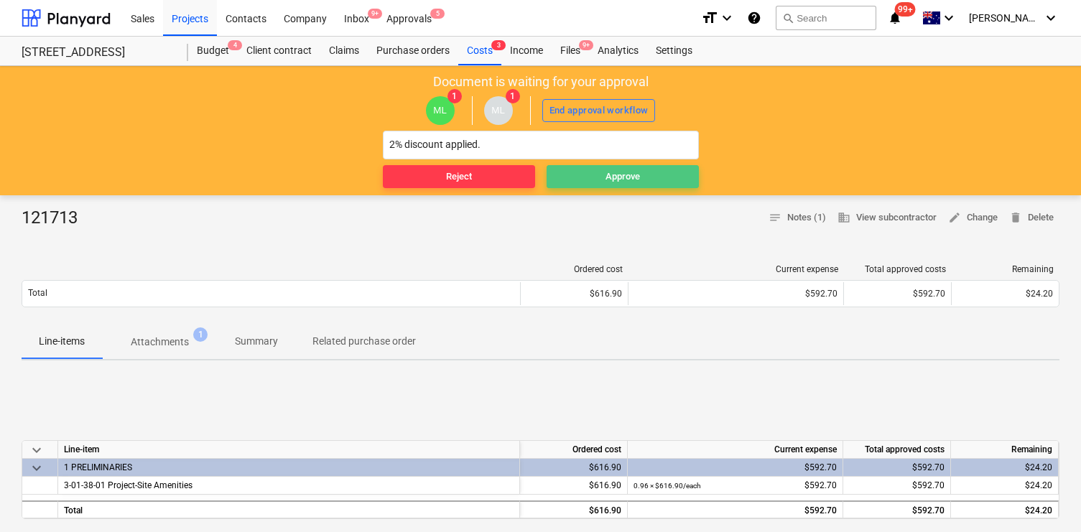
click at [658, 173] on span "Approve" at bounding box center [623, 177] width 141 height 17
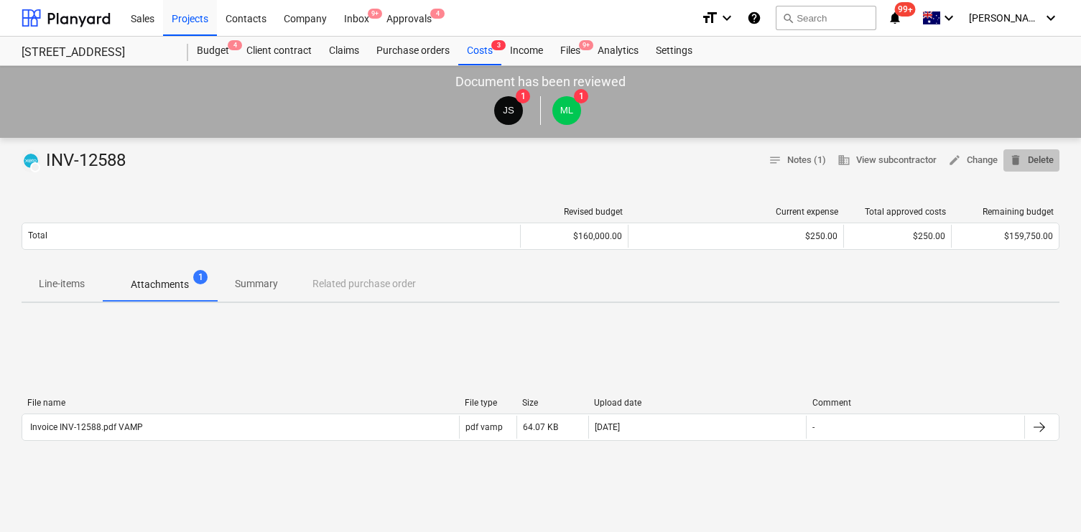
click at [1035, 156] on span "delete Delete" at bounding box center [1032, 160] width 45 height 17
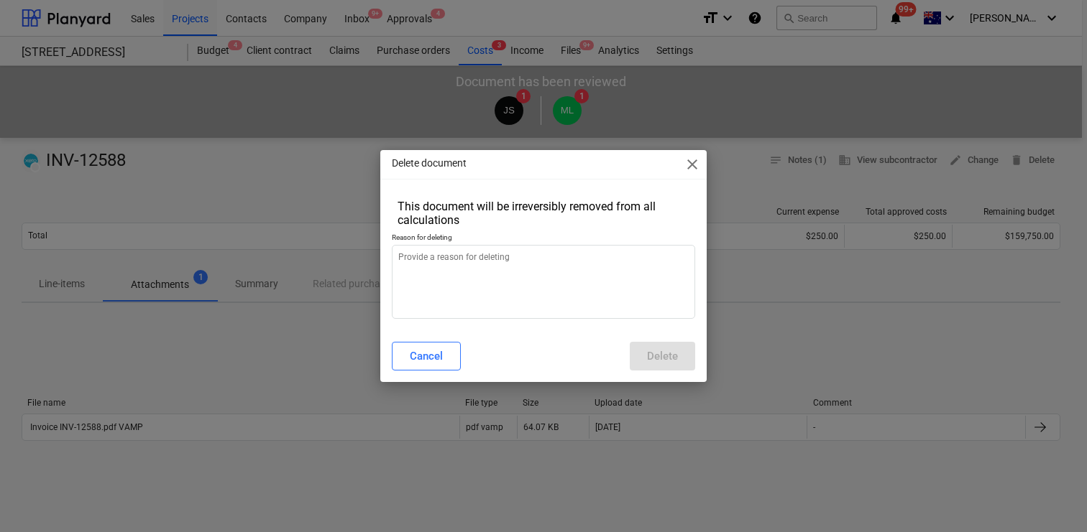
type textarea "x"
click at [604, 315] on textarea at bounding box center [543, 282] width 303 height 74
type textarea "d"
type textarea "x"
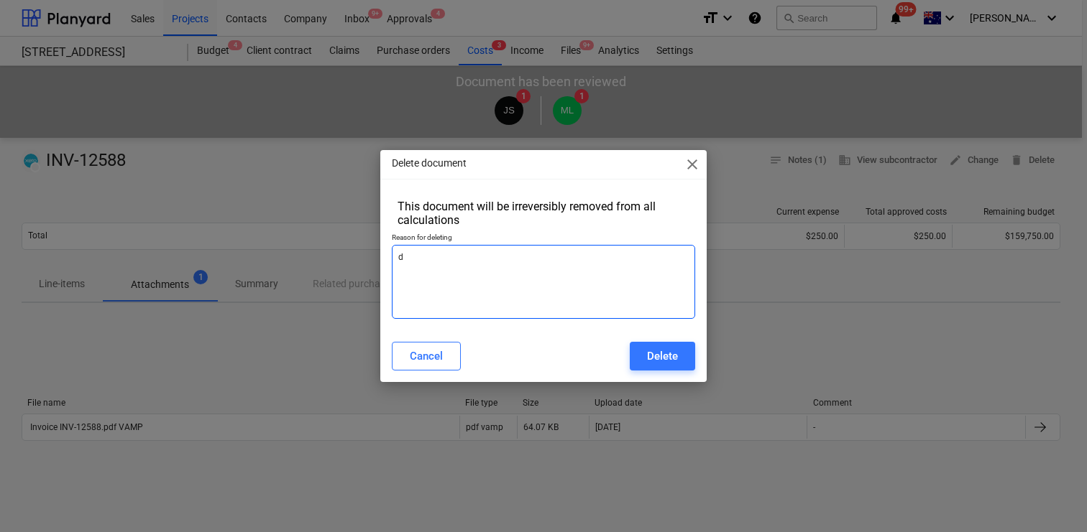
type textarea "du"
type textarea "x"
type textarea "dup"
type textarea "x"
type textarea "dupl"
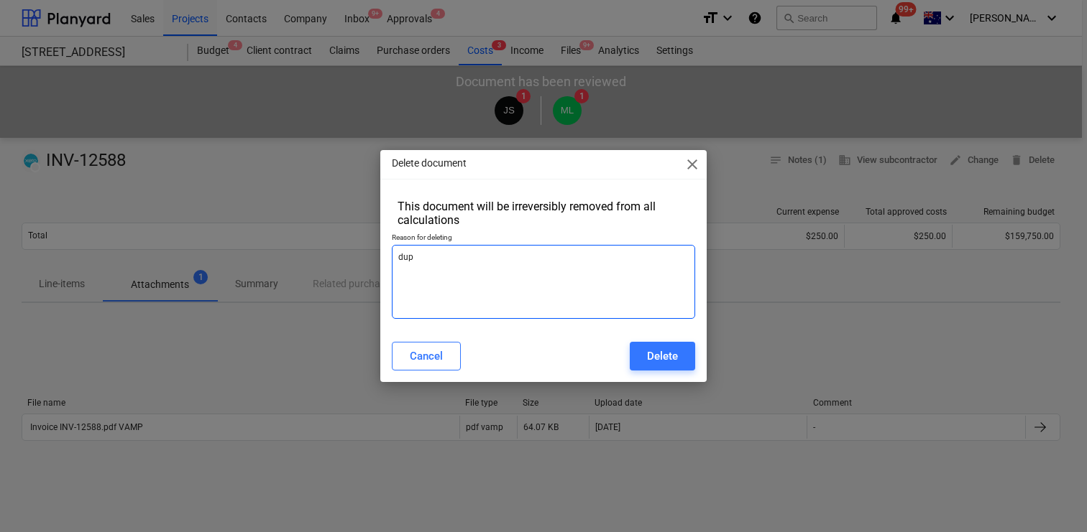
type textarea "x"
type textarea "dupli"
type textarea "x"
type textarea "duplic"
type textarea "x"
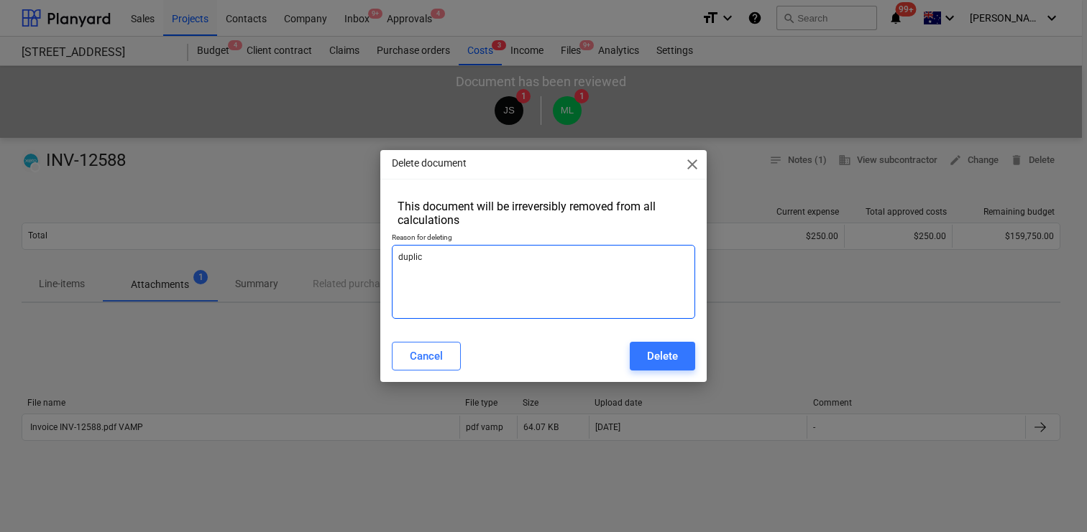
type textarea "duplica"
type textarea "x"
type textarea "duplicat"
type textarea "x"
type textarea "duplicate"
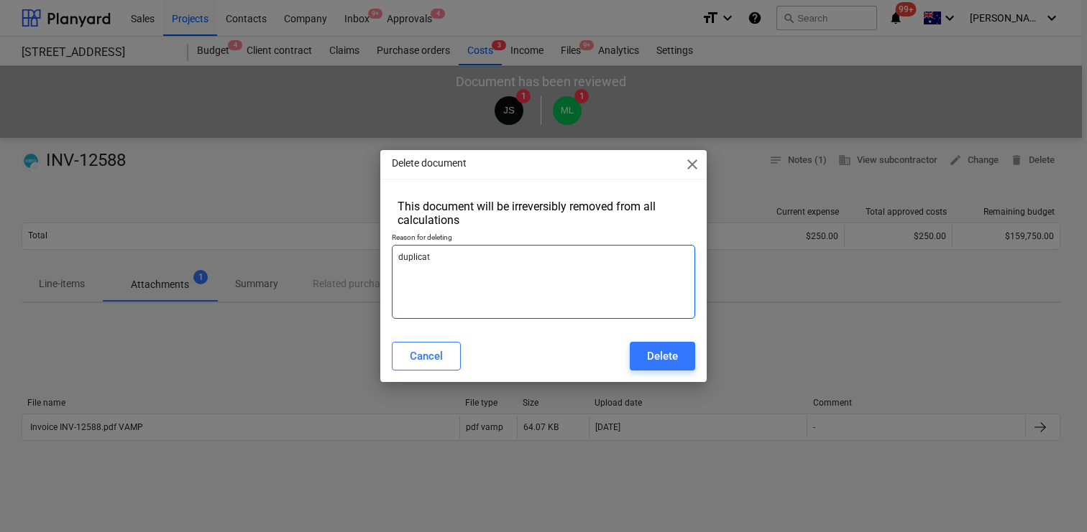
type textarea "x"
type textarea "duplicate"
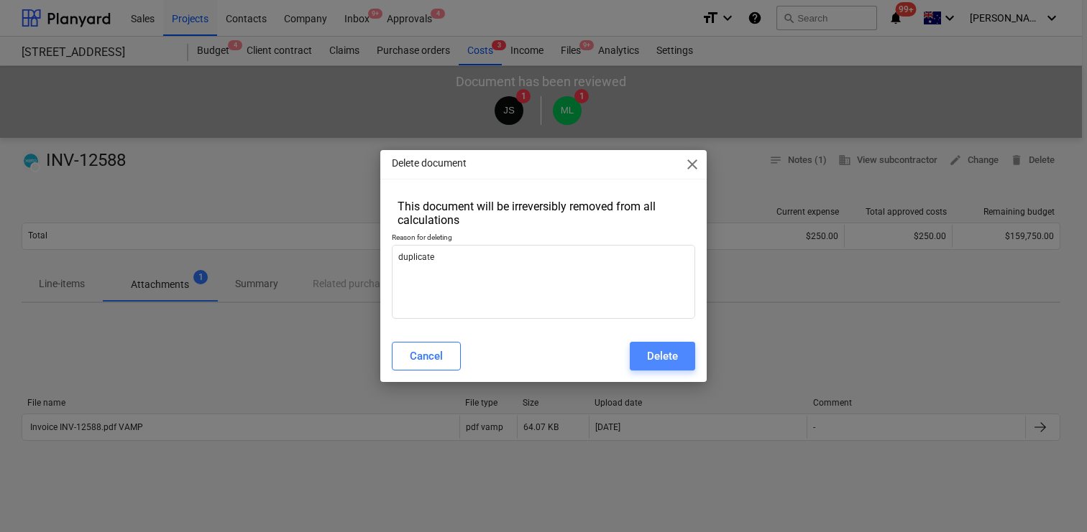
click at [658, 348] on div "Delete" at bounding box center [662, 356] width 31 height 19
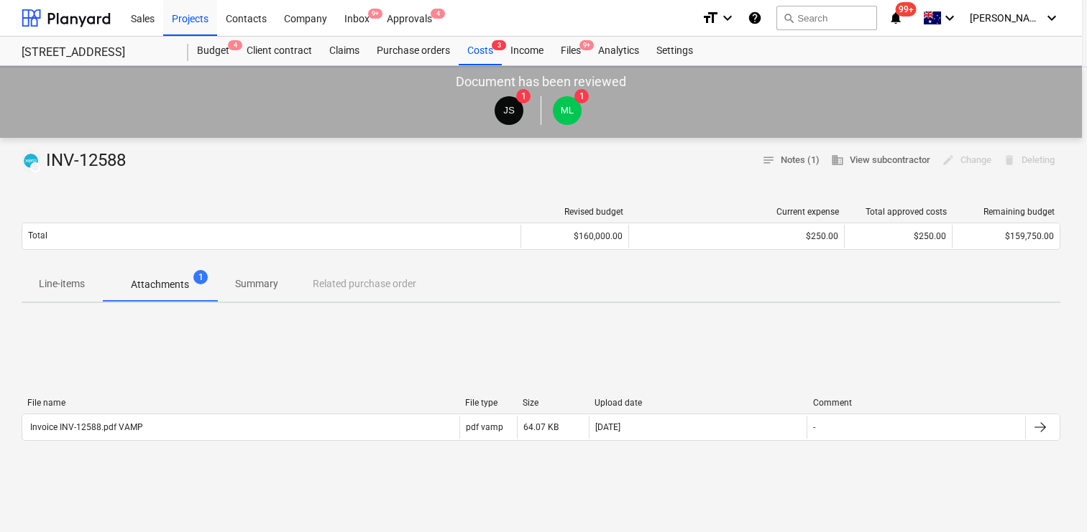
type textarea "x"
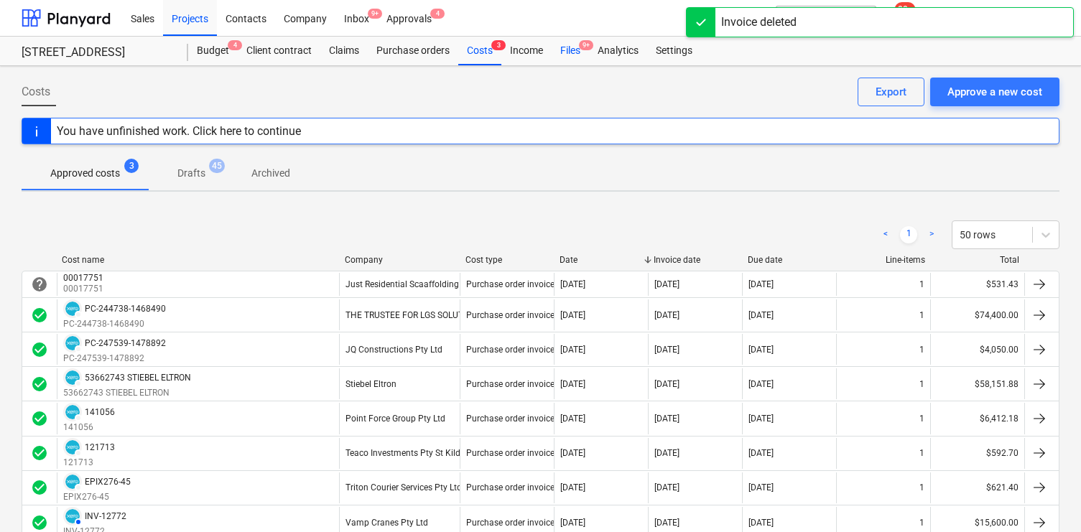
click at [575, 55] on div "Files 9+" at bounding box center [570, 51] width 37 height 29
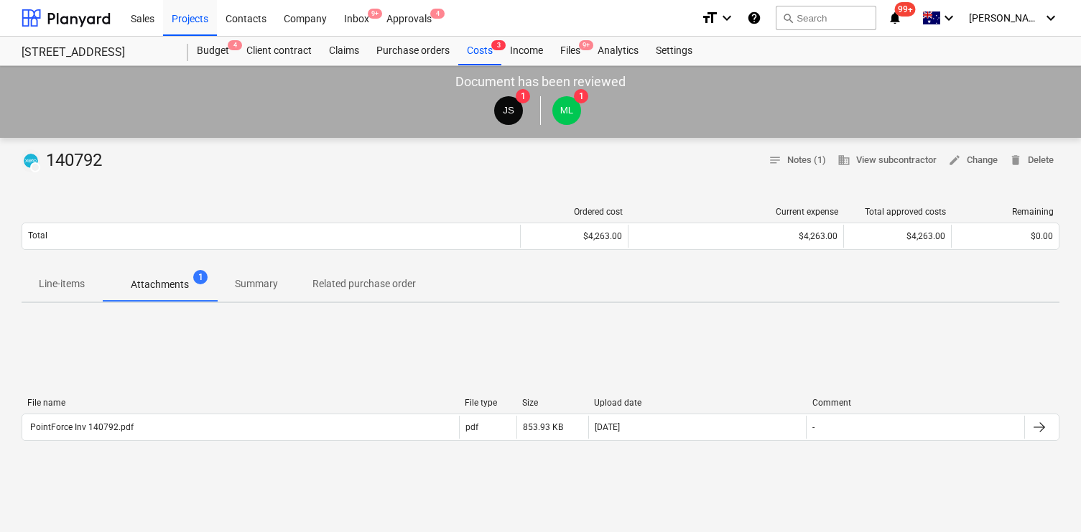
click at [91, 159] on div "DRAFT 140792" at bounding box center [65, 160] width 86 height 23
copy div "140792"
click at [464, 49] on div "Costs 3" at bounding box center [479, 51] width 43 height 29
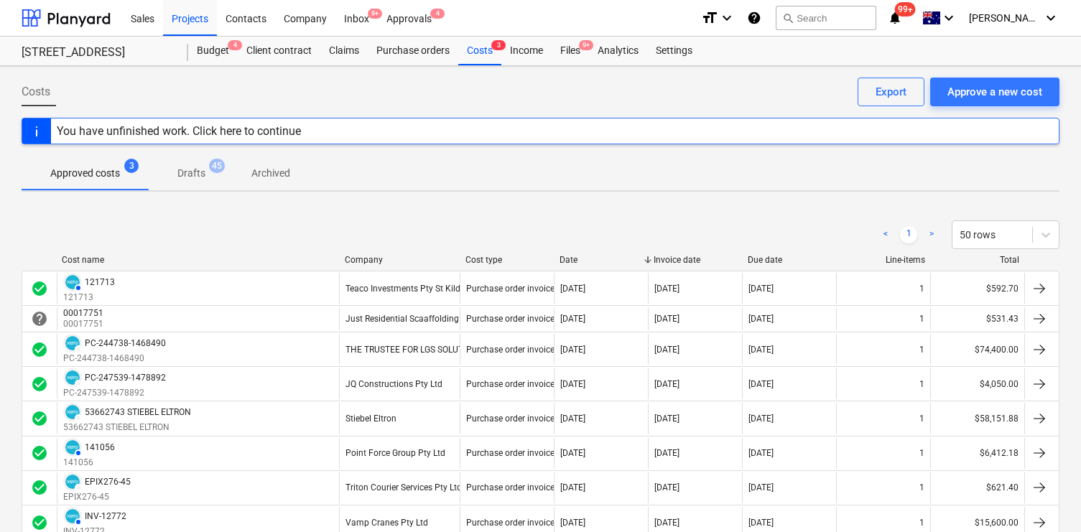
scroll to position [285, 0]
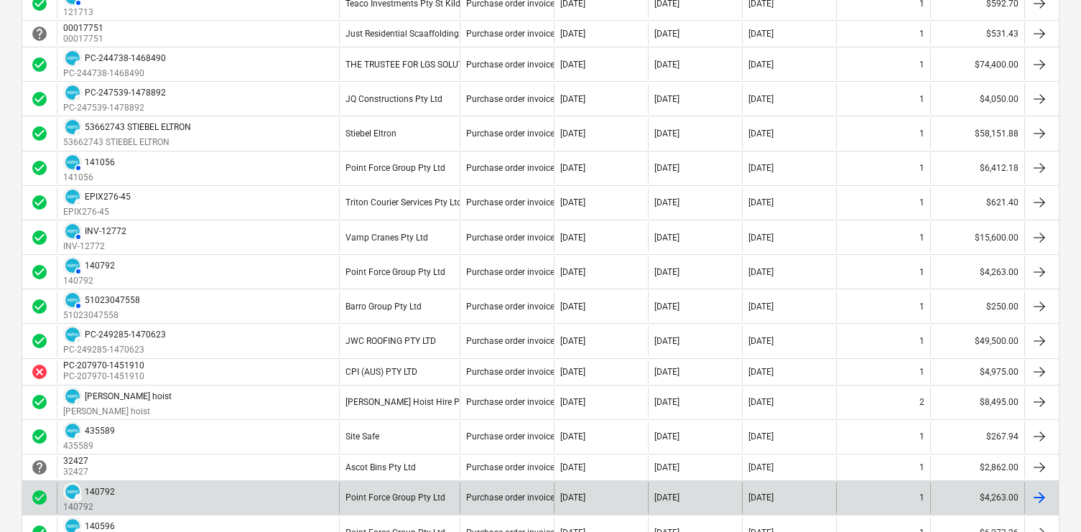
click at [123, 504] on div "DRAFT 140792 140792" at bounding box center [198, 498] width 282 height 31
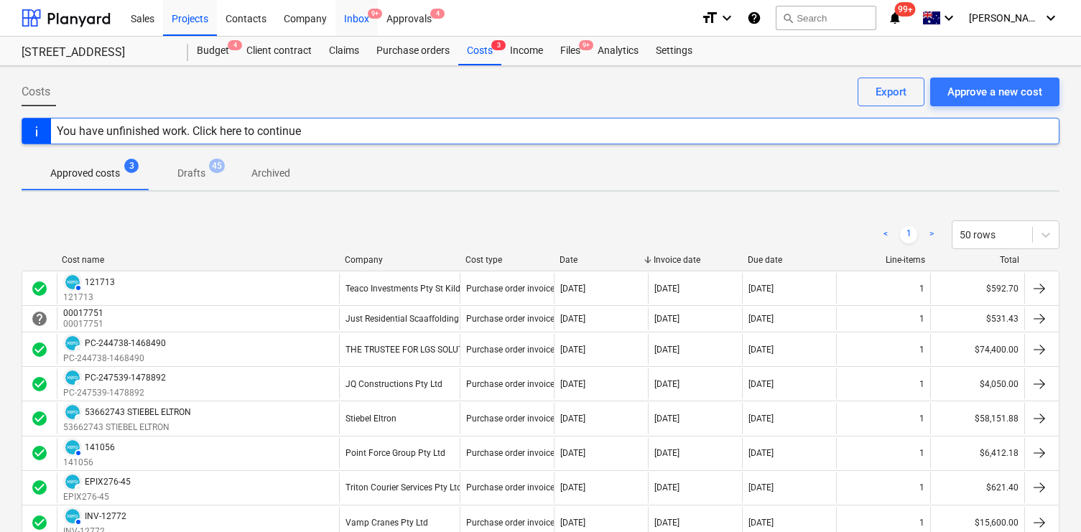
click at [364, 17] on div "Inbox 9+" at bounding box center [357, 17] width 42 height 37
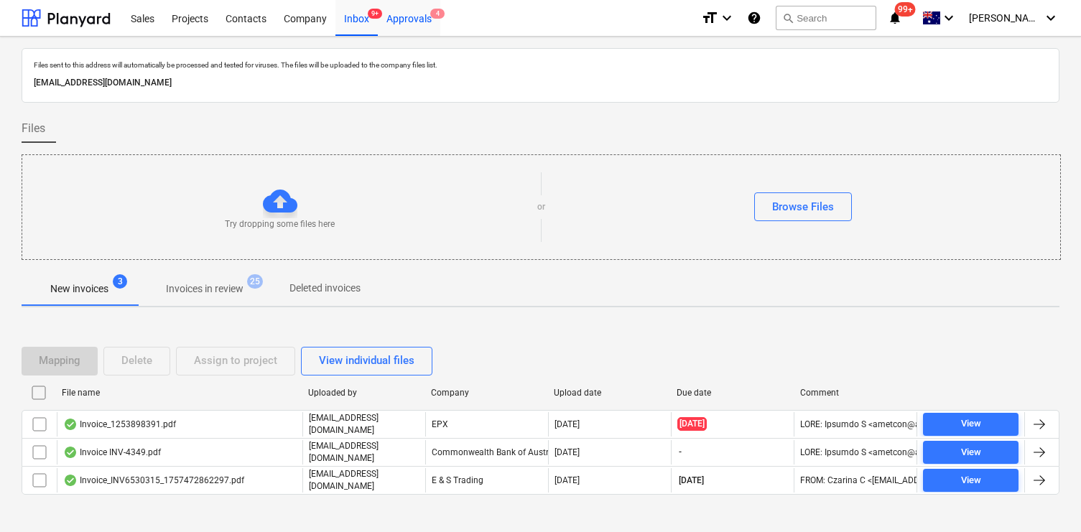
click at [392, 21] on div "Approvals 4" at bounding box center [409, 17] width 63 height 37
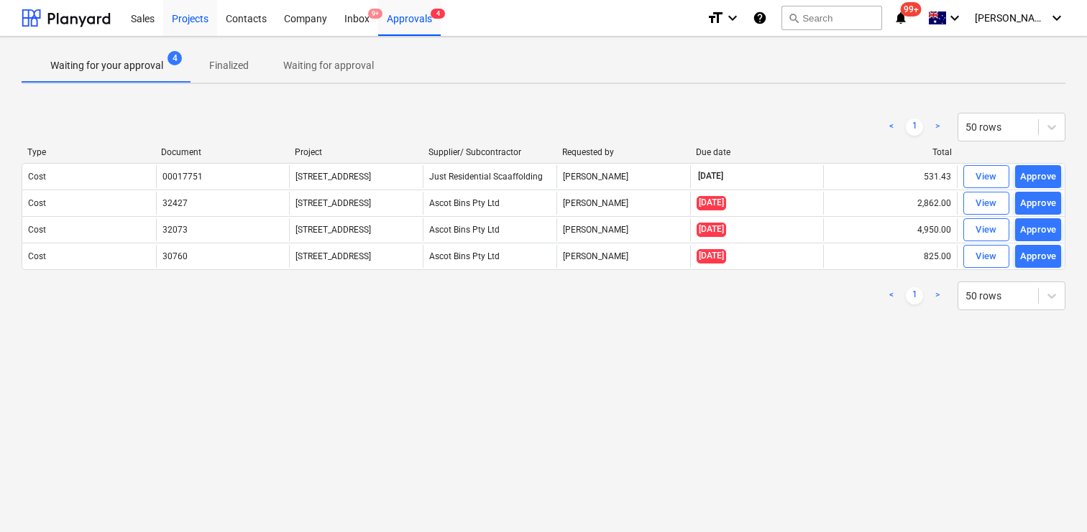
click at [187, 14] on div "Projects" at bounding box center [190, 17] width 54 height 37
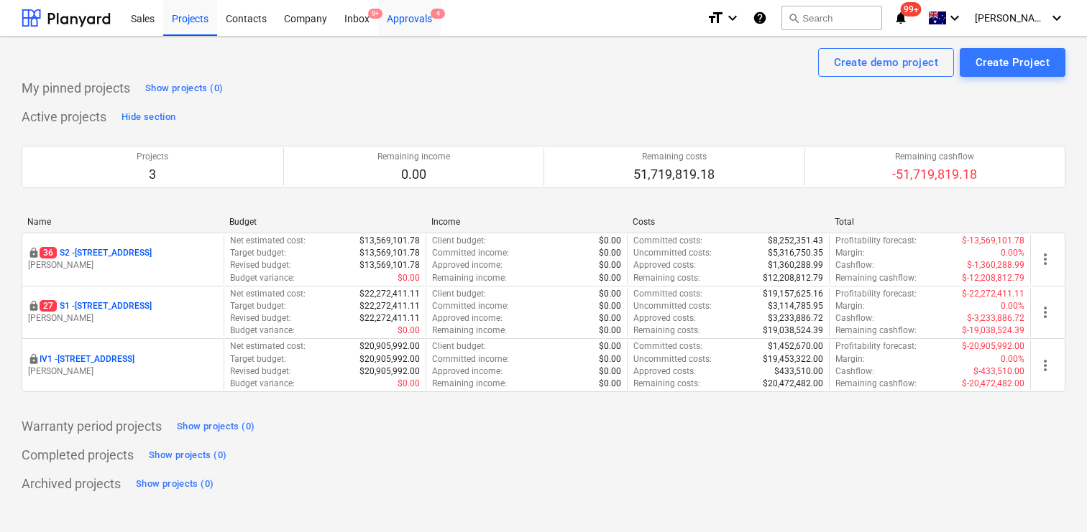
click at [407, 18] on div "Approvals 4" at bounding box center [409, 17] width 63 height 37
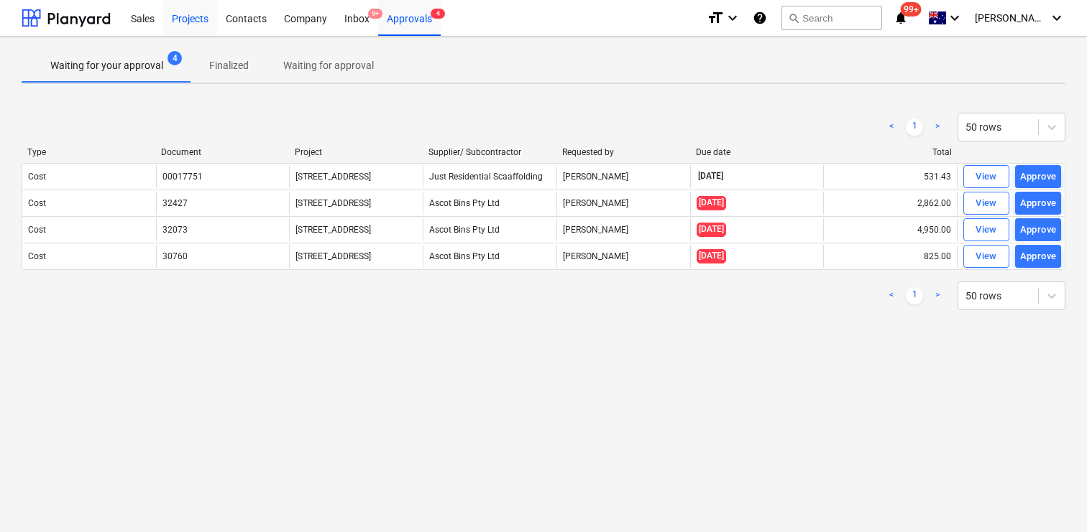
click at [165, 20] on div "Projects" at bounding box center [190, 17] width 54 height 37
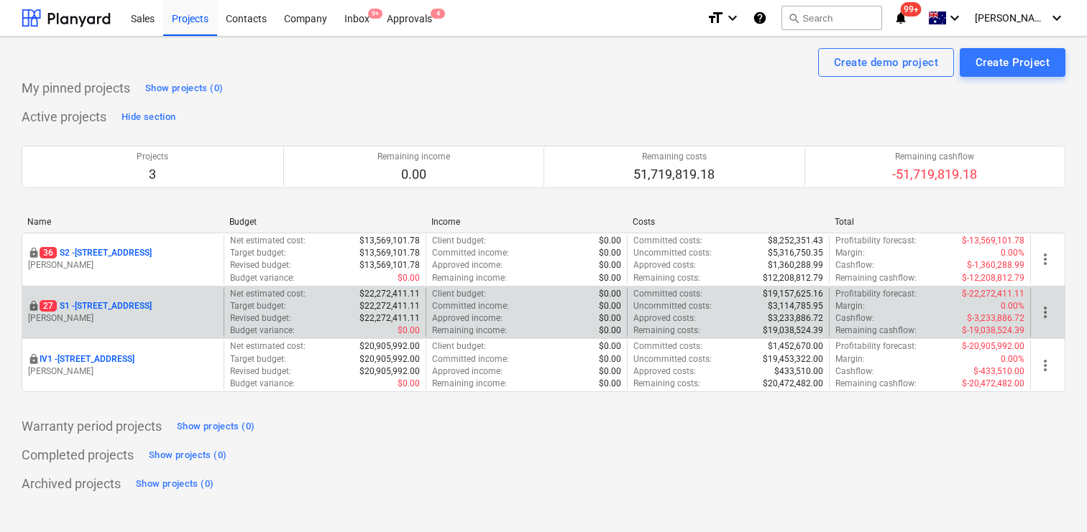
click at [121, 313] on p "[PERSON_NAME]" at bounding box center [123, 319] width 190 height 12
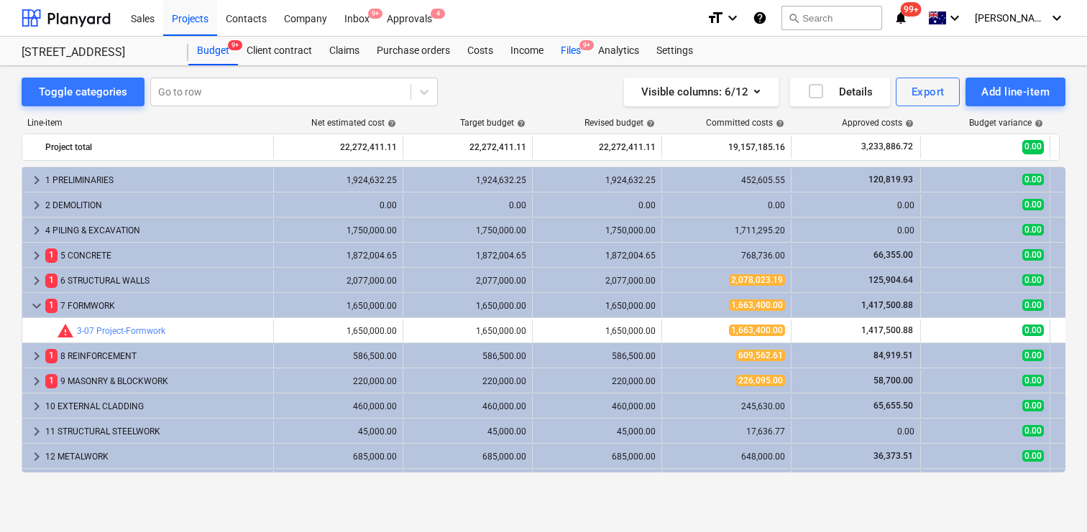
click at [574, 53] on div "Files 9+" at bounding box center [570, 51] width 37 height 29
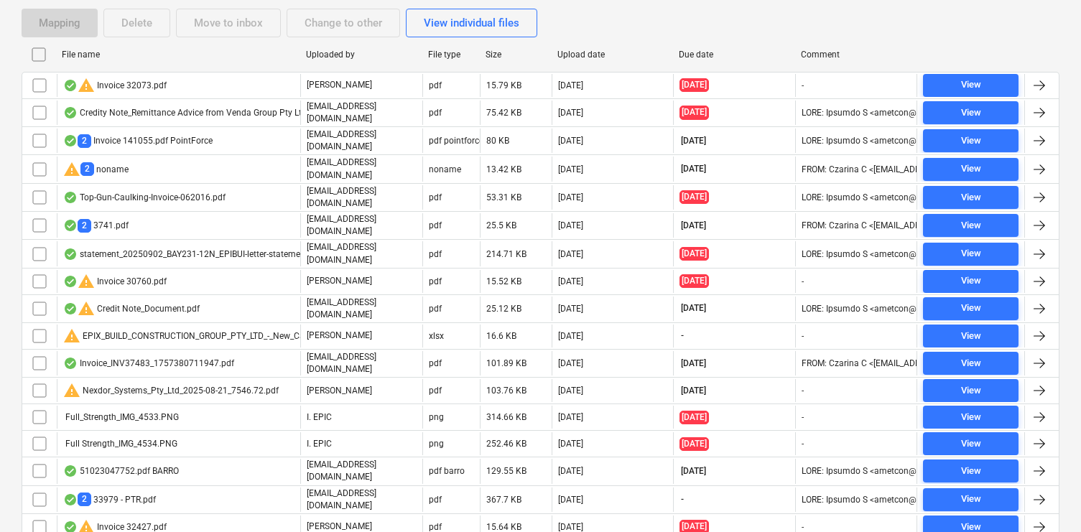
scroll to position [267, 0]
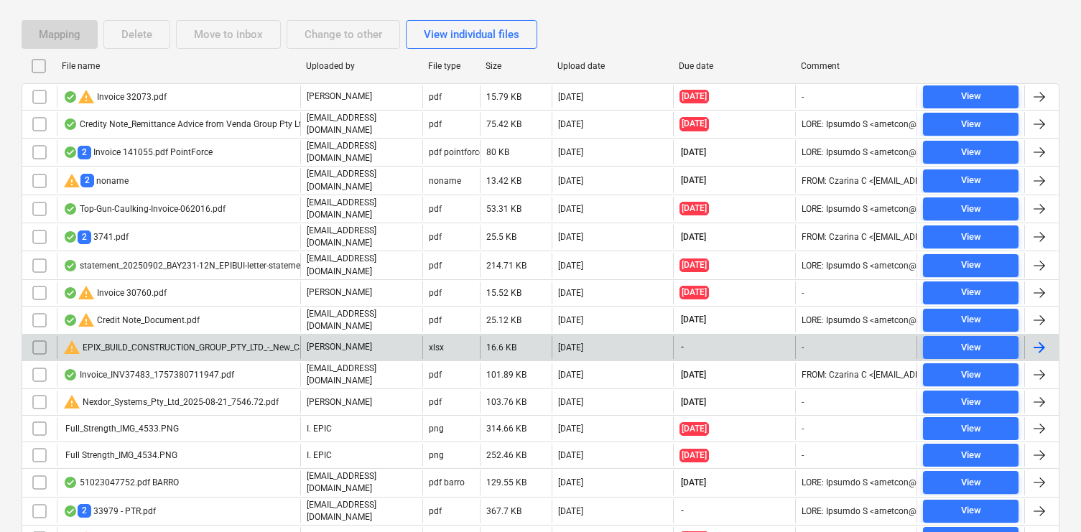
click at [34, 336] on input "checkbox" at bounding box center [39, 347] width 23 height 23
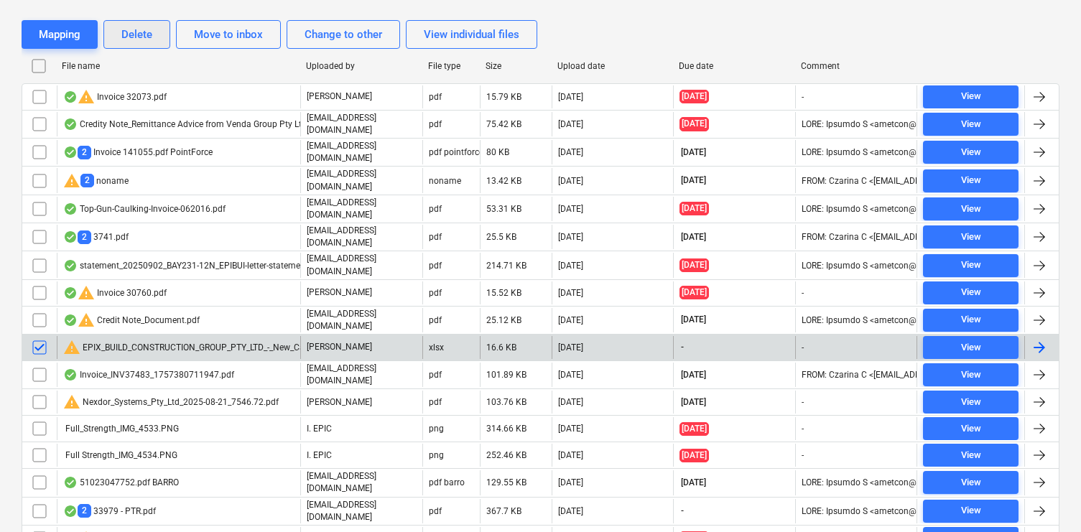
click at [160, 29] on button "Delete" at bounding box center [136, 34] width 67 height 29
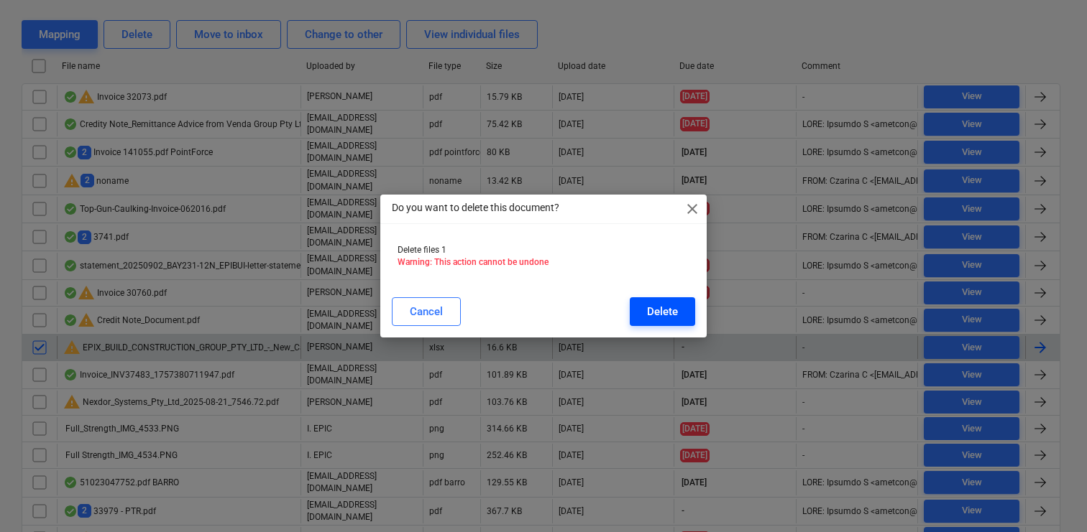
click at [657, 316] on div "Delete" at bounding box center [662, 312] width 31 height 19
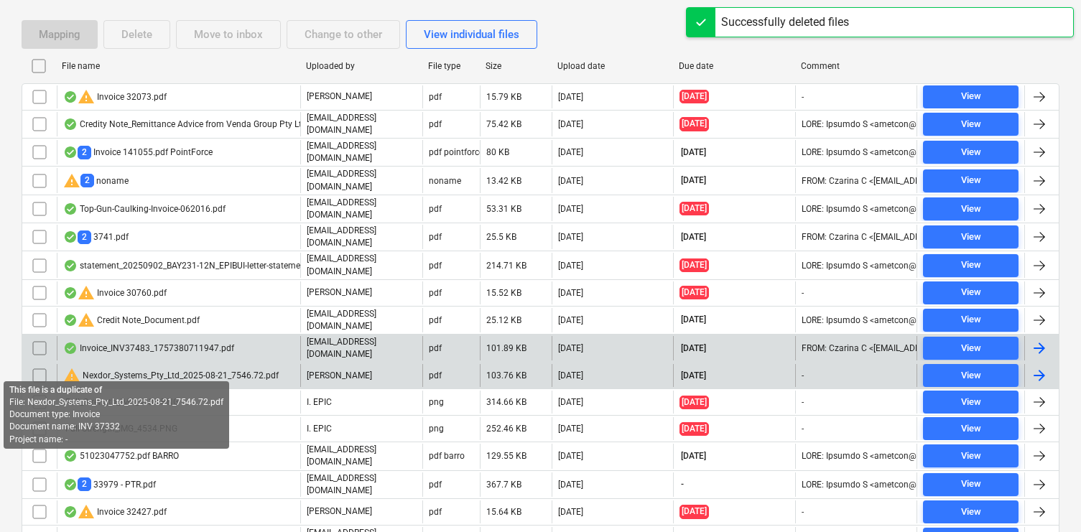
click at [72, 367] on span "warning" at bounding box center [71, 375] width 17 height 17
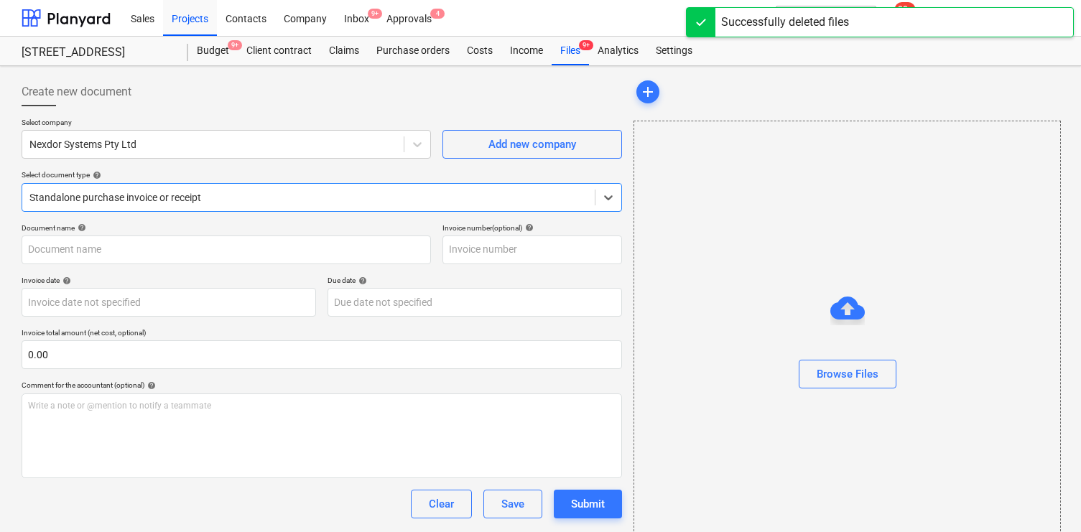
type input "INV 37332"
type input "[DATE]"
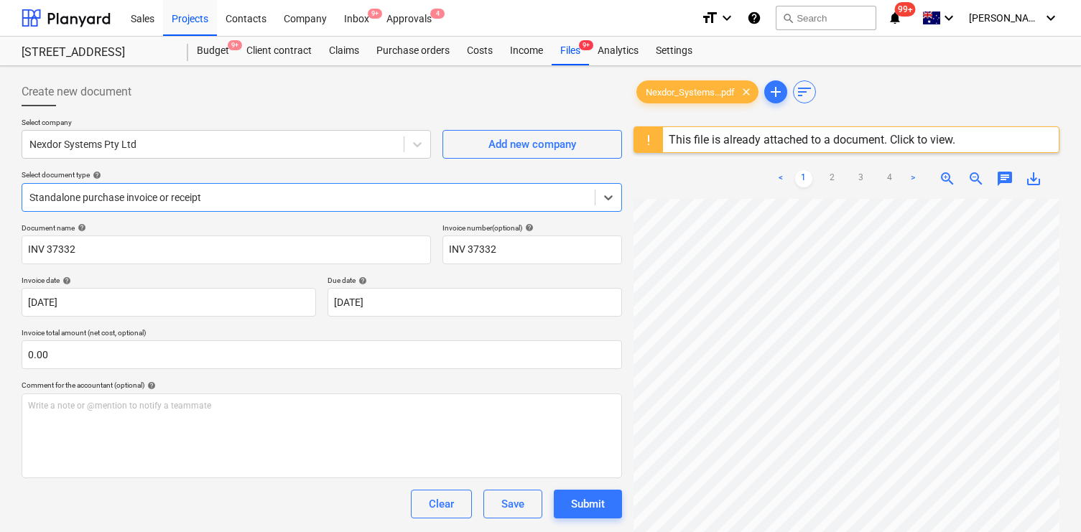
click at [755, 142] on div "This file is already attached to a document. Click to view." at bounding box center [812, 140] width 287 height 14
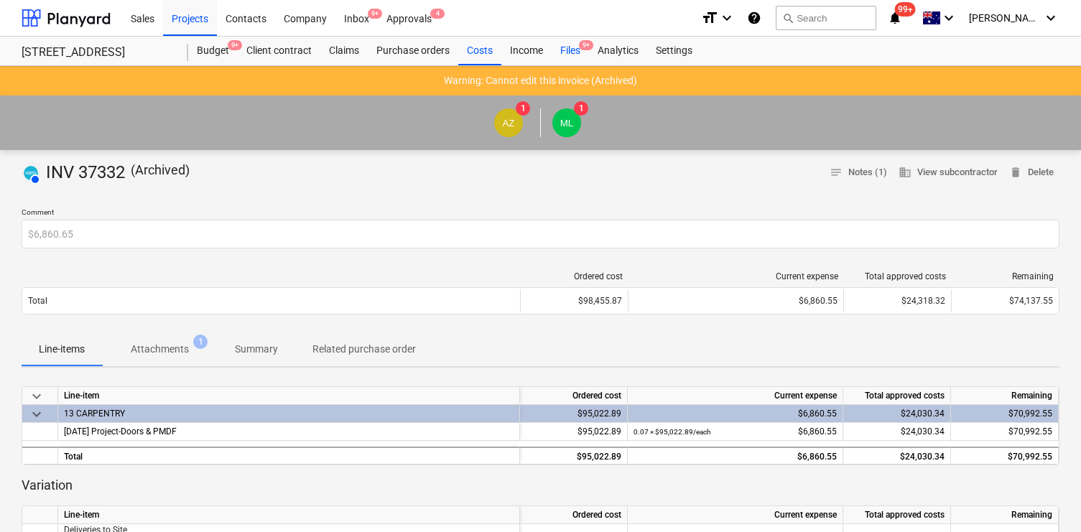
click at [565, 50] on div "Files 9+" at bounding box center [570, 51] width 37 height 29
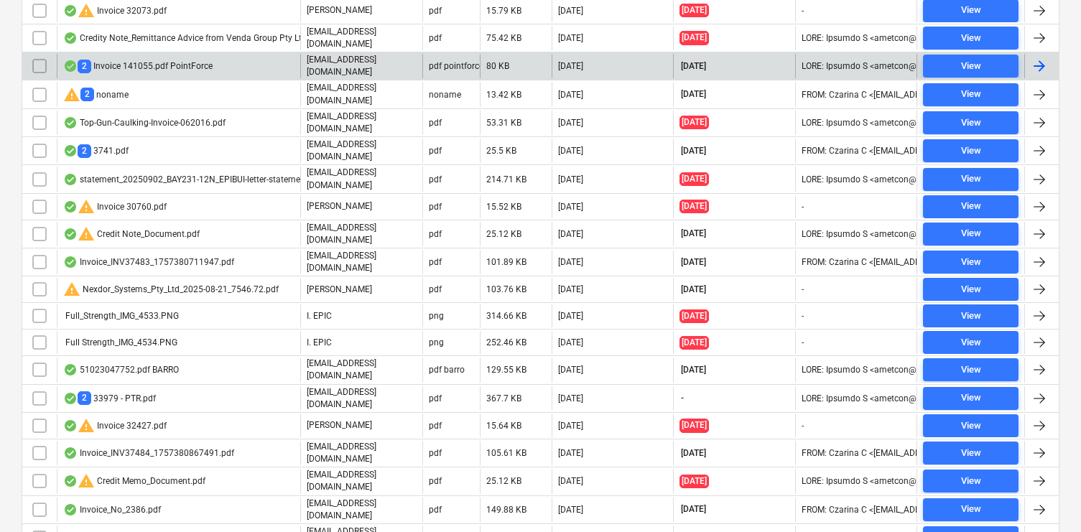
scroll to position [357, 0]
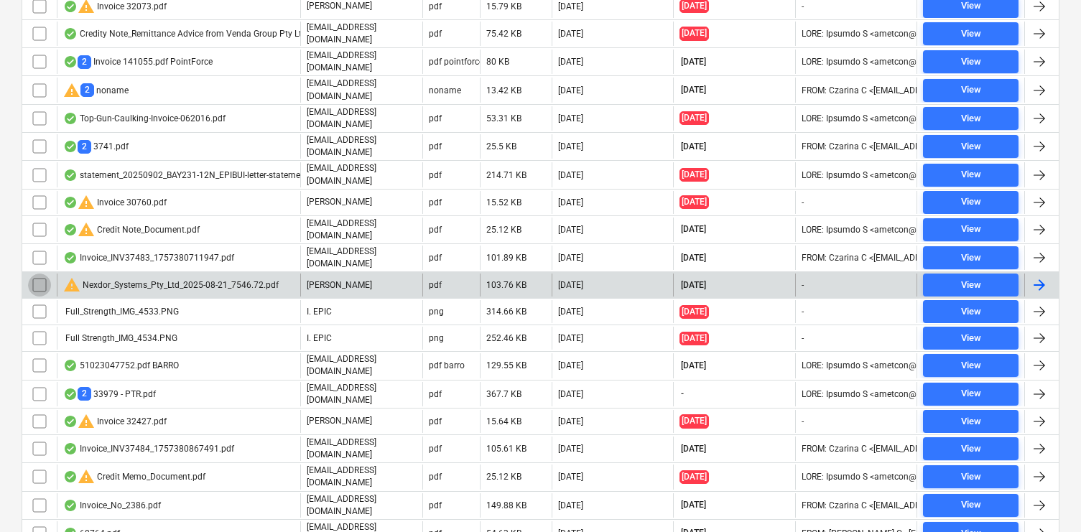
click at [37, 274] on input "checkbox" at bounding box center [39, 285] width 23 height 23
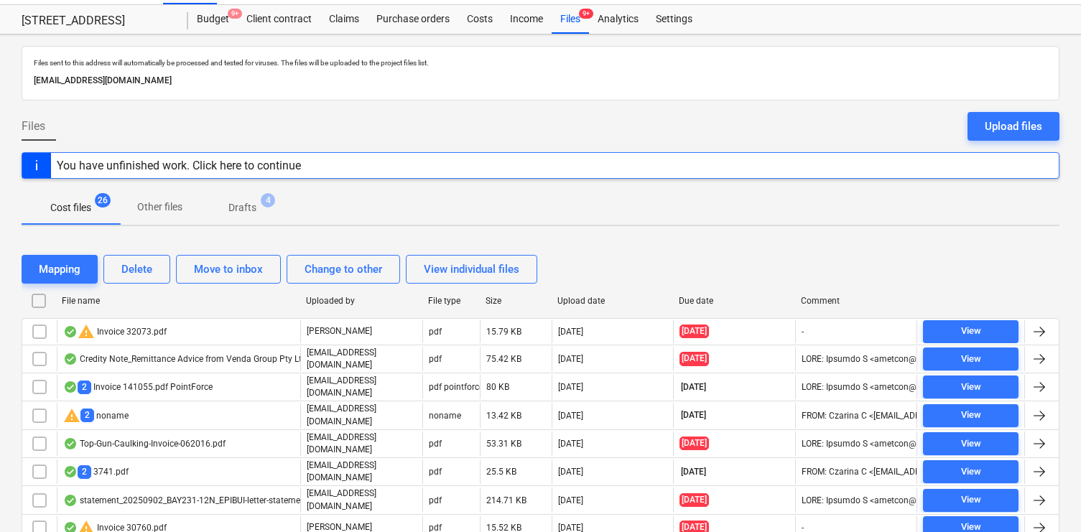
scroll to position [0, 0]
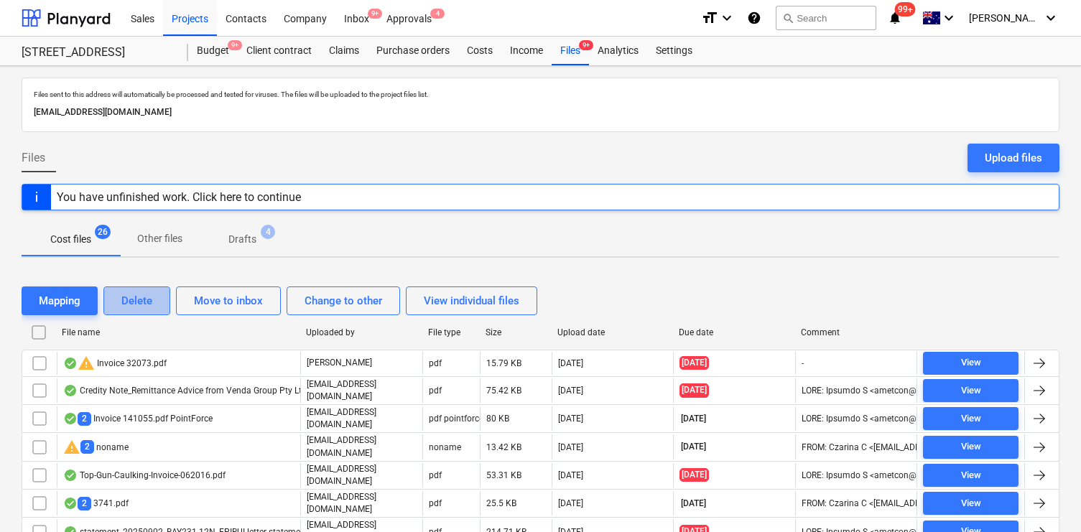
click at [139, 303] on div "Delete" at bounding box center [136, 301] width 31 height 19
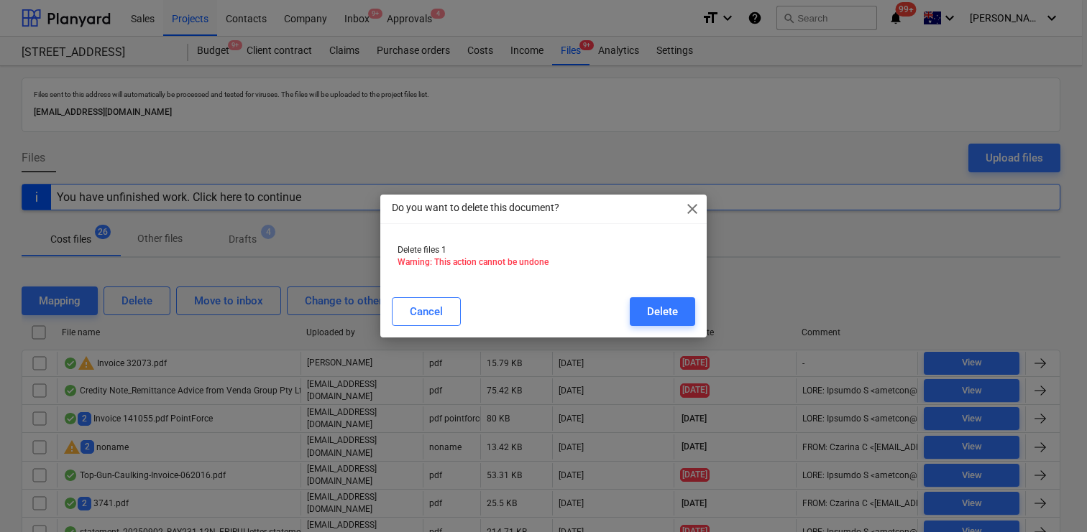
click at [622, 311] on div "Cancel Delete" at bounding box center [543, 311] width 303 height 29
click at [653, 315] on div "Delete" at bounding box center [662, 312] width 31 height 19
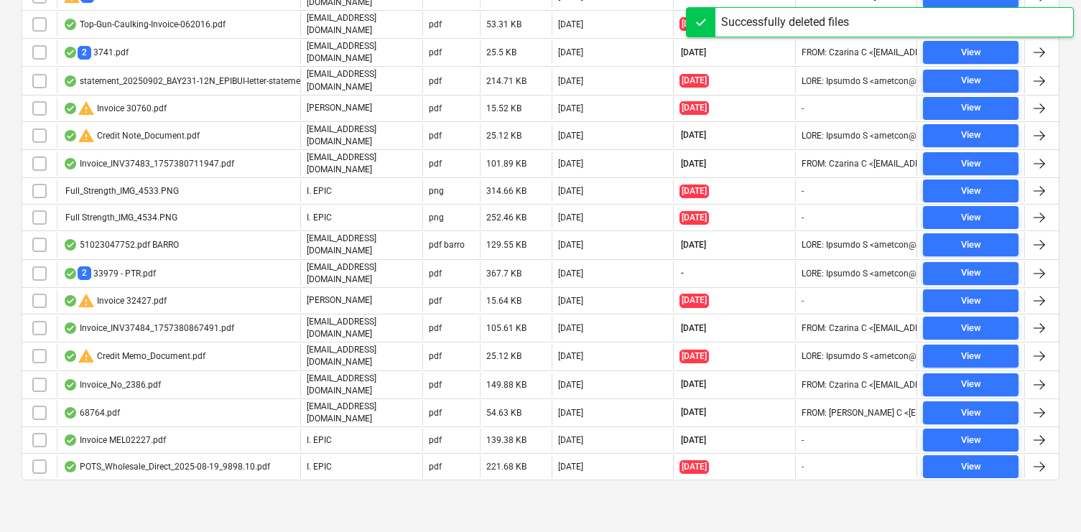
scroll to position [428, 0]
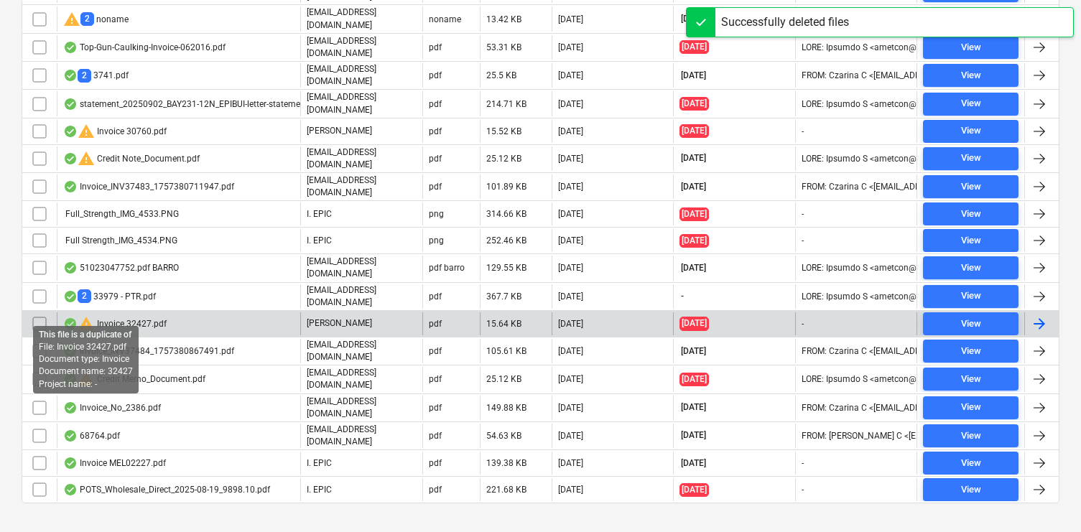
click at [86, 315] on span "warning" at bounding box center [86, 323] width 17 height 17
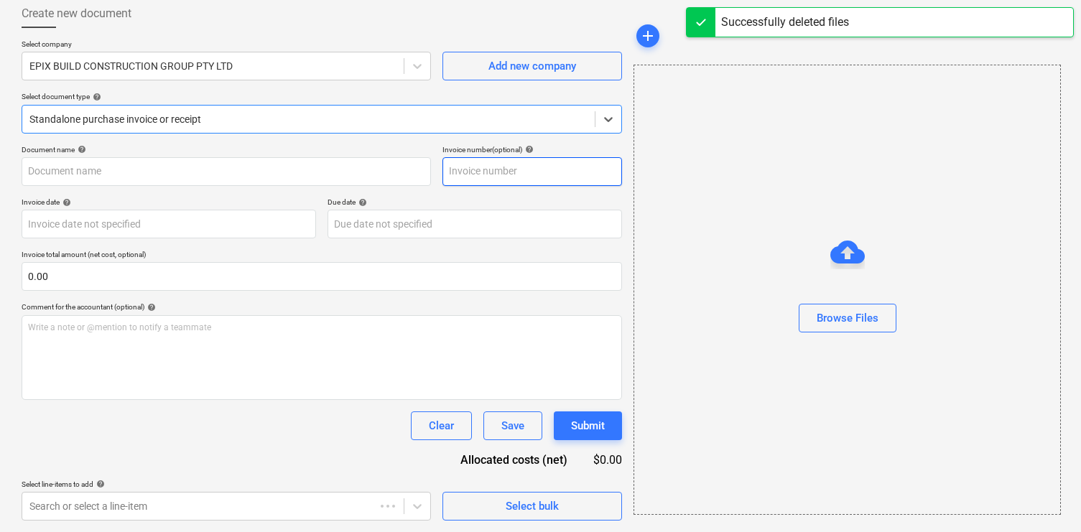
type input "32427"
type input "31 Aug 2025"
type input "07 Sep 2025"
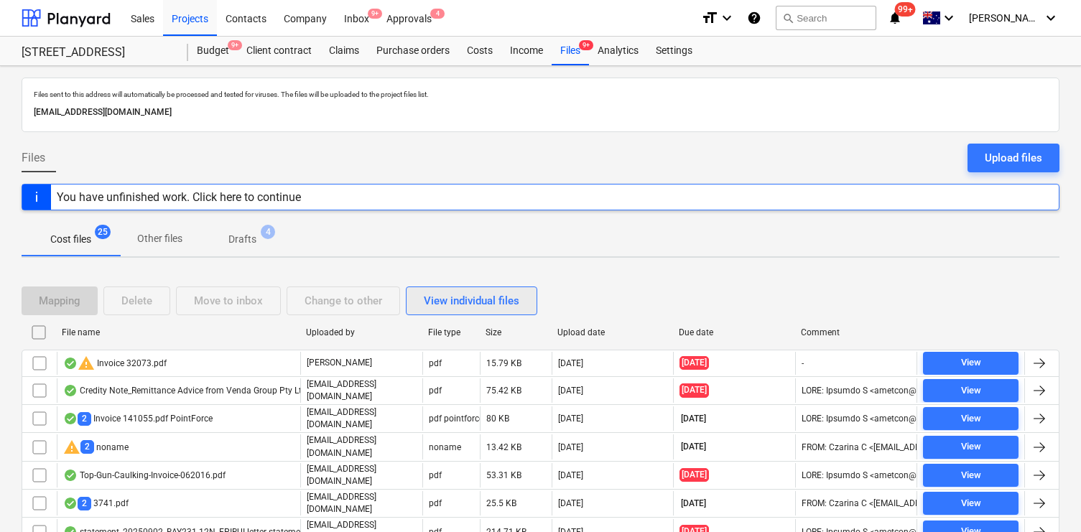
click at [505, 305] on div "View individual files" at bounding box center [472, 301] width 96 height 19
click at [459, 294] on div "View grouped files" at bounding box center [469, 301] width 90 height 19
click at [459, 294] on div "View individual files" at bounding box center [472, 301] width 96 height 19
click at [459, 294] on div "View grouped files" at bounding box center [469, 301] width 90 height 19
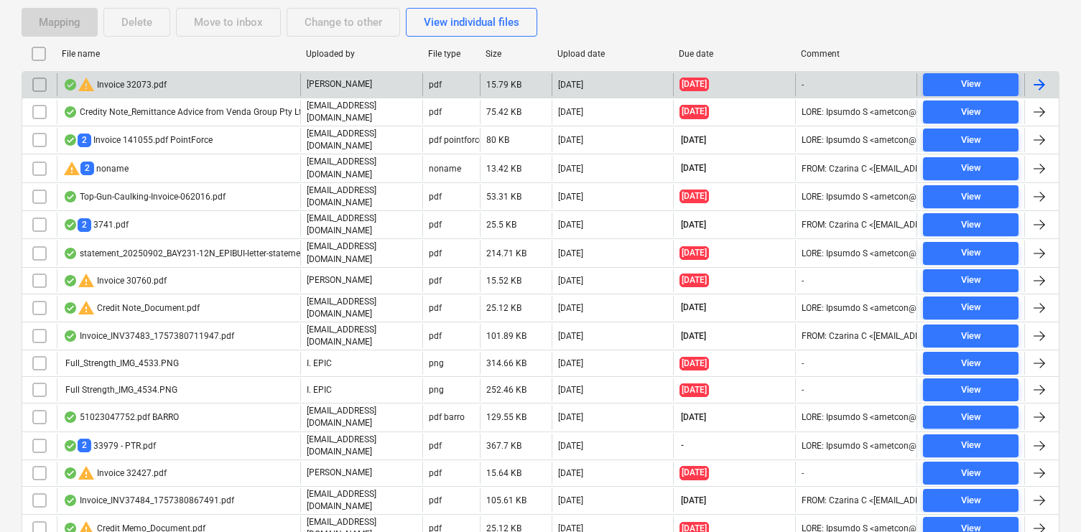
scroll to position [280, 0]
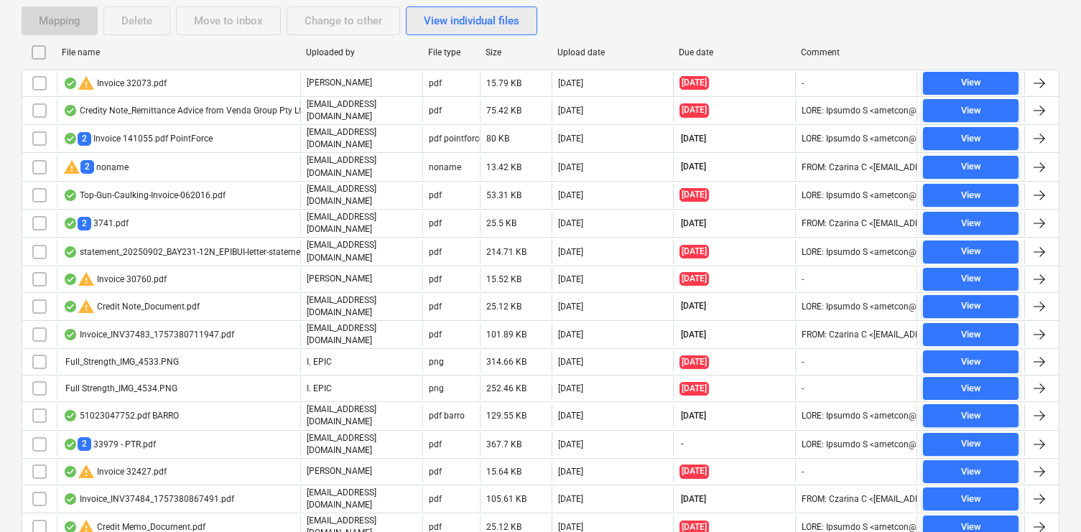
click at [467, 19] on div "View individual files" at bounding box center [472, 20] width 96 height 19
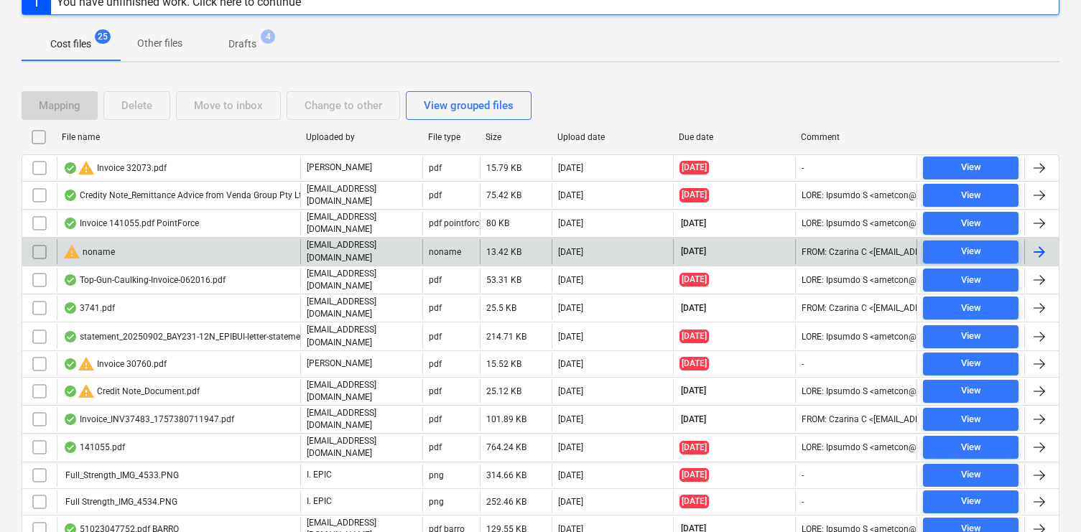
scroll to position [178, 0]
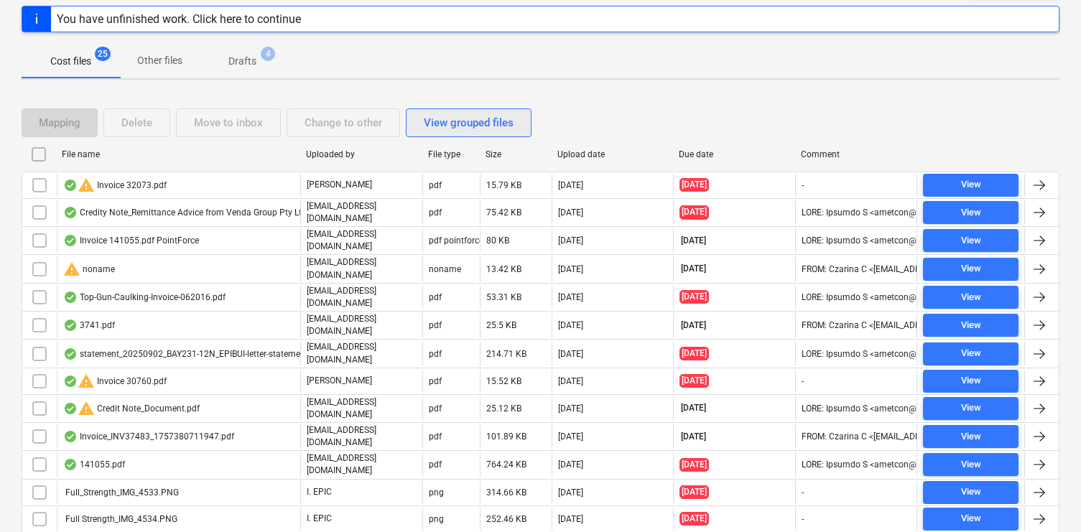
click at [457, 125] on div "View grouped files" at bounding box center [469, 123] width 90 height 19
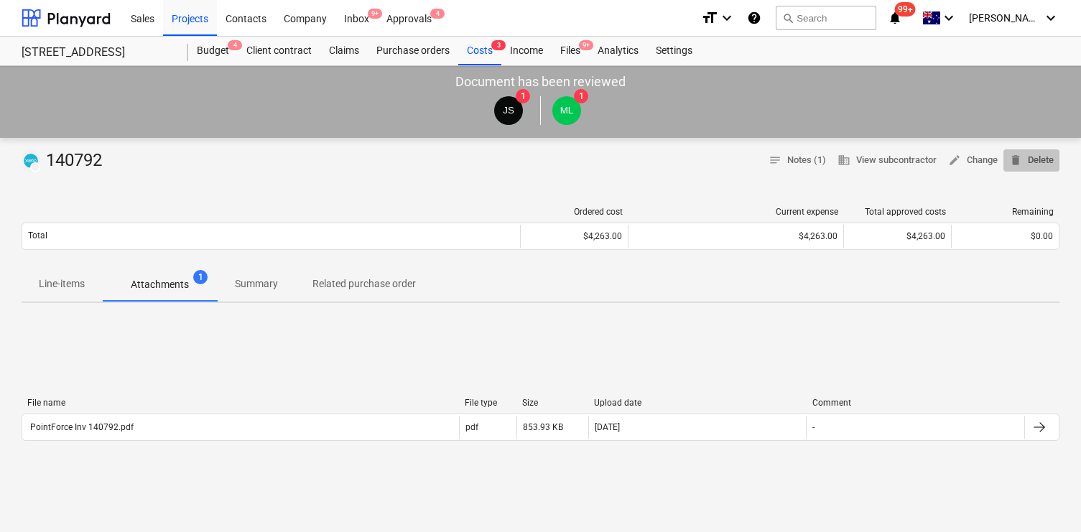
click at [1027, 158] on span "delete Delete" at bounding box center [1032, 160] width 45 height 17
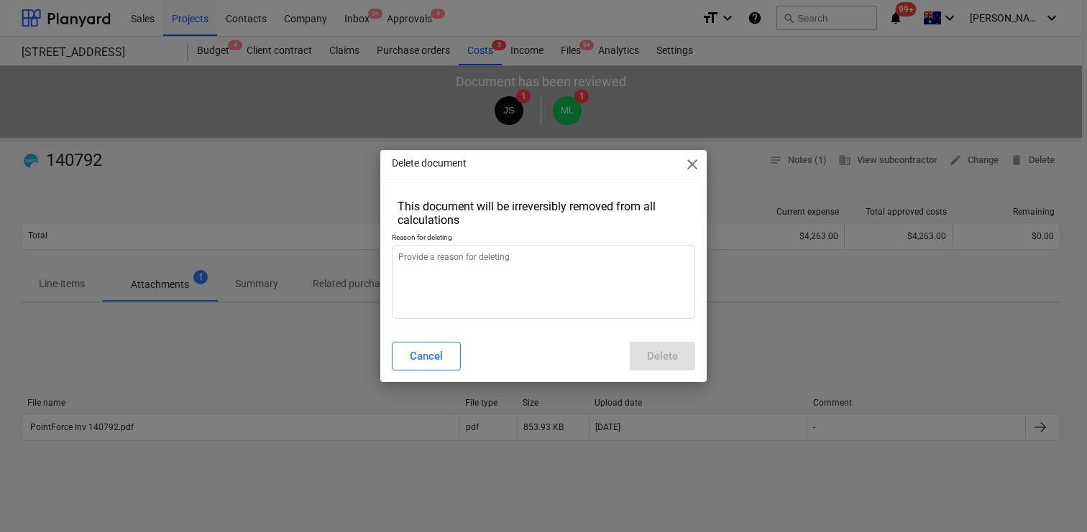
type textarea "x"
click at [623, 299] on textarea at bounding box center [543, 282] width 303 height 74
type textarea "d"
type textarea "x"
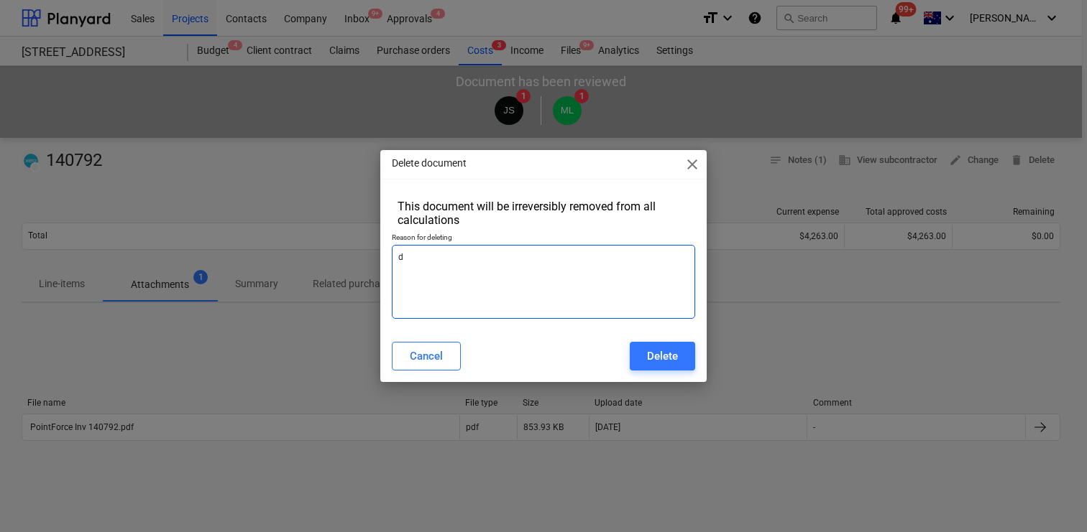
type textarea "du"
type textarea "x"
type textarea "dup"
type textarea "x"
type textarea "dupl"
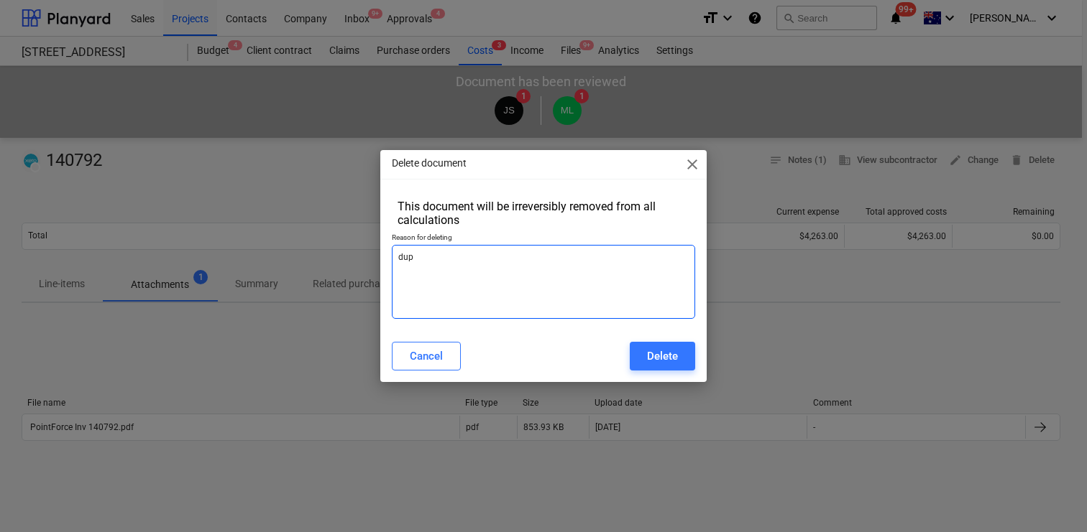
type textarea "x"
type textarea "dupli"
type textarea "x"
type textarea "duplic"
type textarea "x"
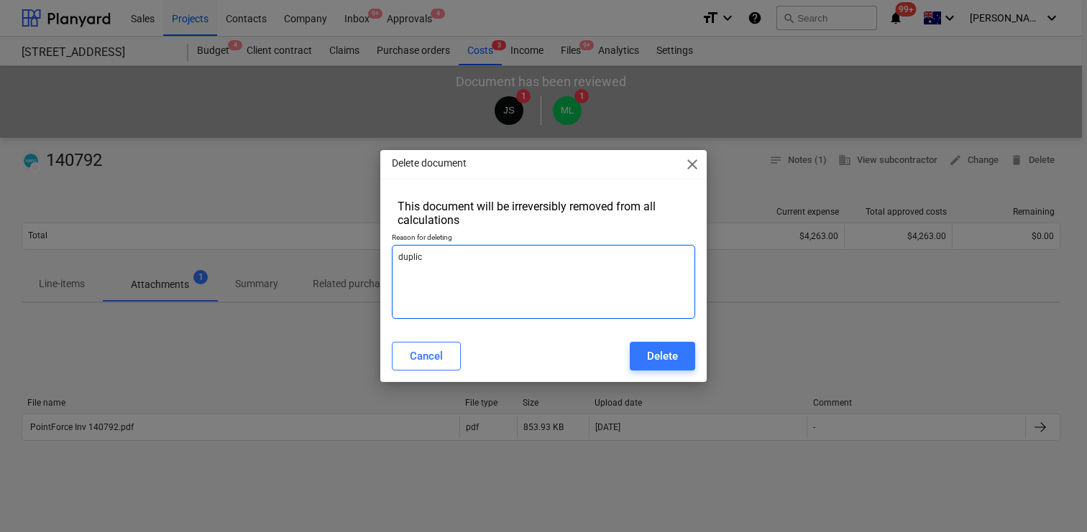
type textarea "duplica"
type textarea "x"
type textarea "duplicar"
type textarea "x"
type textarea "duplicar\"
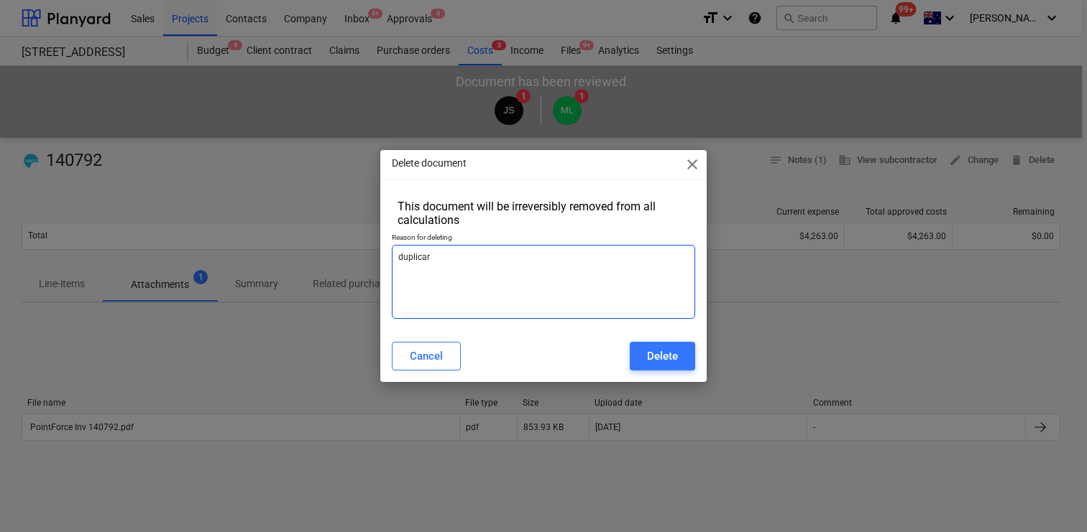
type textarea "x"
type textarea "duplicar\t"
type textarea "x"
type textarea "duplicar\"
type textarea "x"
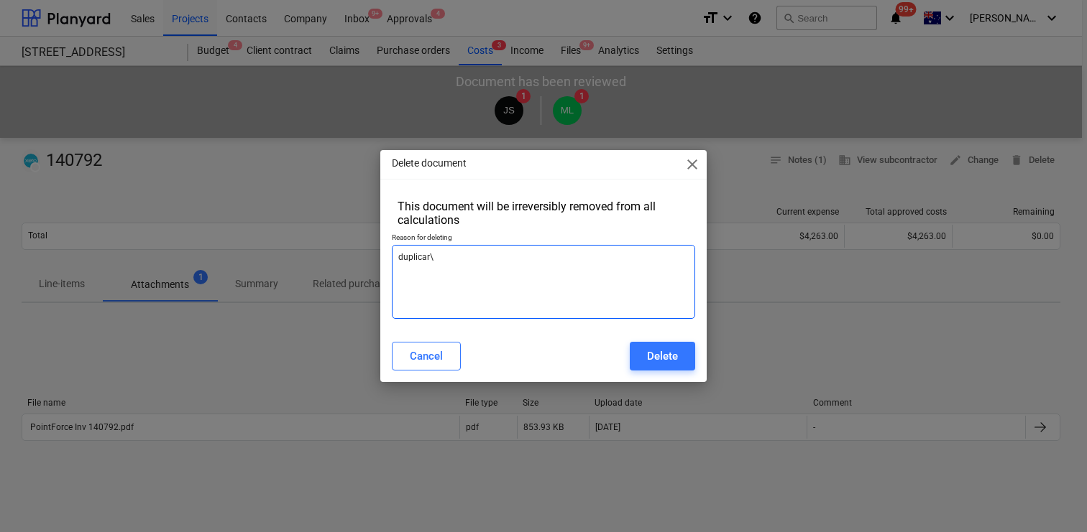
type textarea "duplicar"
type textarea "x"
type textarea "duplicart"
type textarea "x"
type textarea "duplicar"
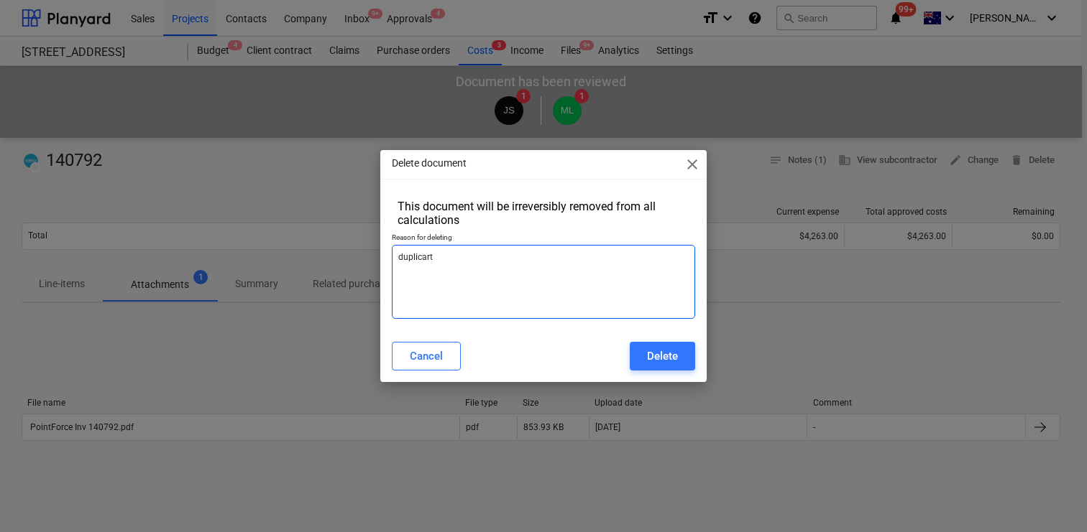
type textarea "x"
type textarea "duplica"
type textarea "x"
type textarea "duplicat"
type textarea "x"
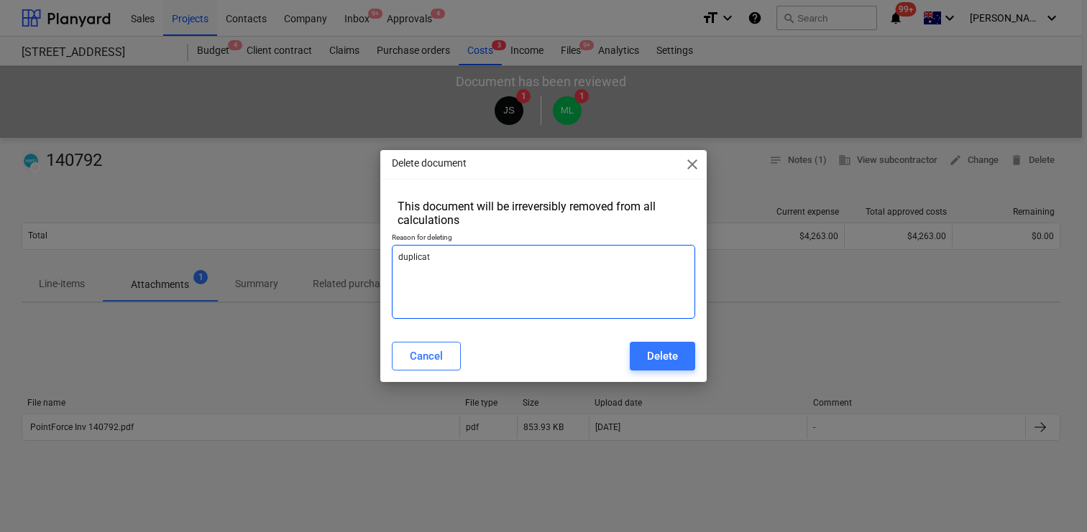
type textarea "duplicate"
type textarea "x"
type textarea "duplicate"
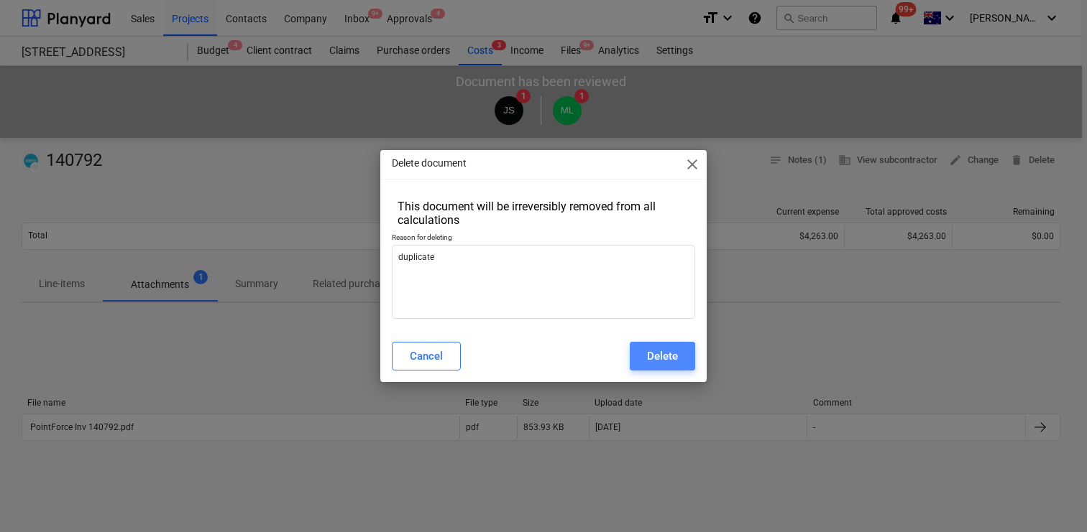
click at [686, 354] on button "Delete" at bounding box center [661, 356] width 65 height 29
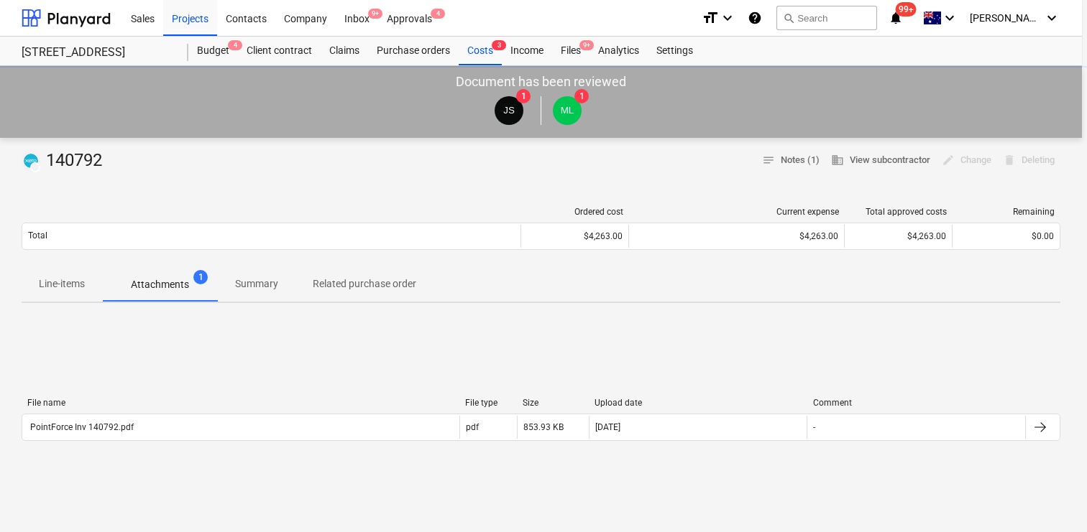
type textarea "x"
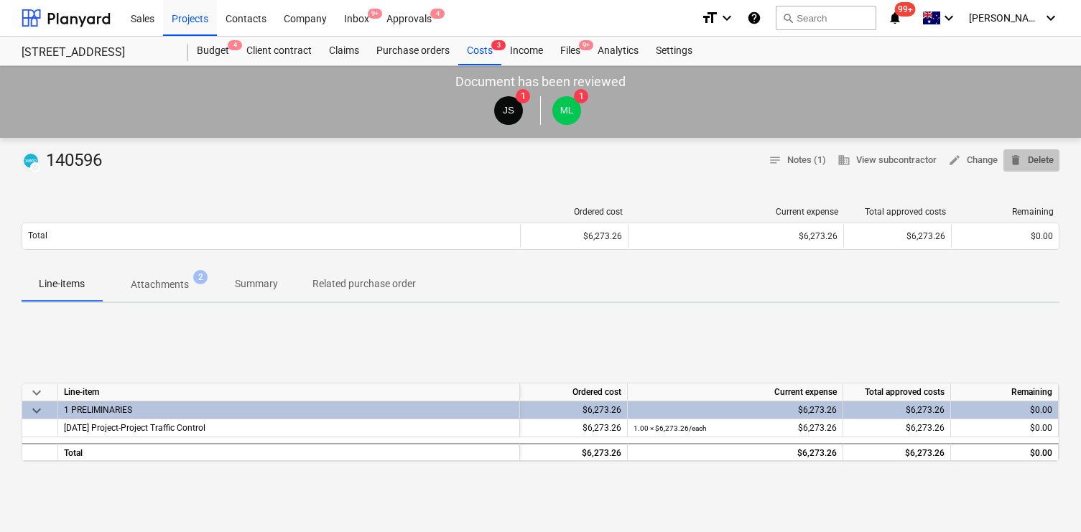
click at [1037, 151] on button "delete Delete" at bounding box center [1032, 160] width 56 height 22
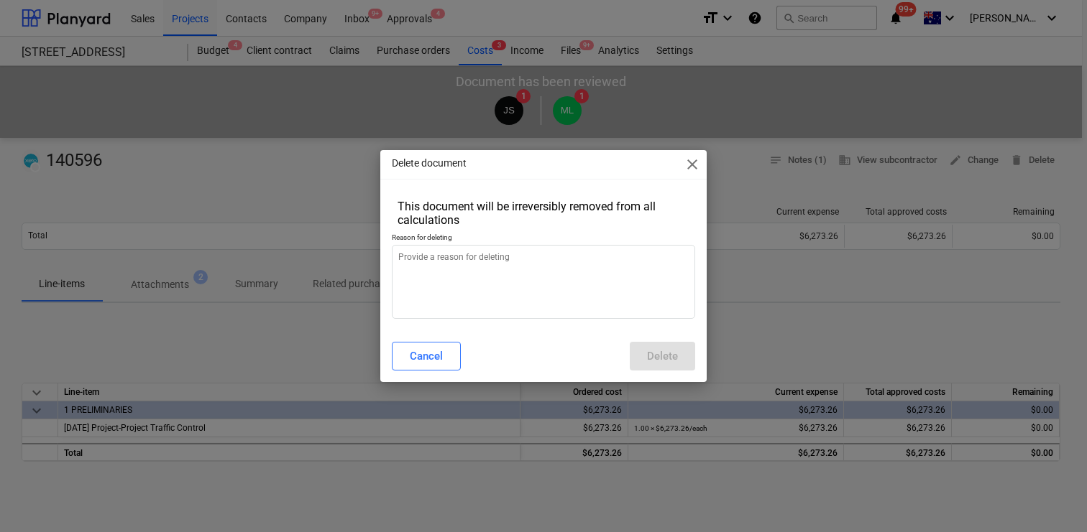
type textarea "x"
click at [637, 304] on textarea at bounding box center [543, 282] width 303 height 74
type textarea "d"
type textarea "x"
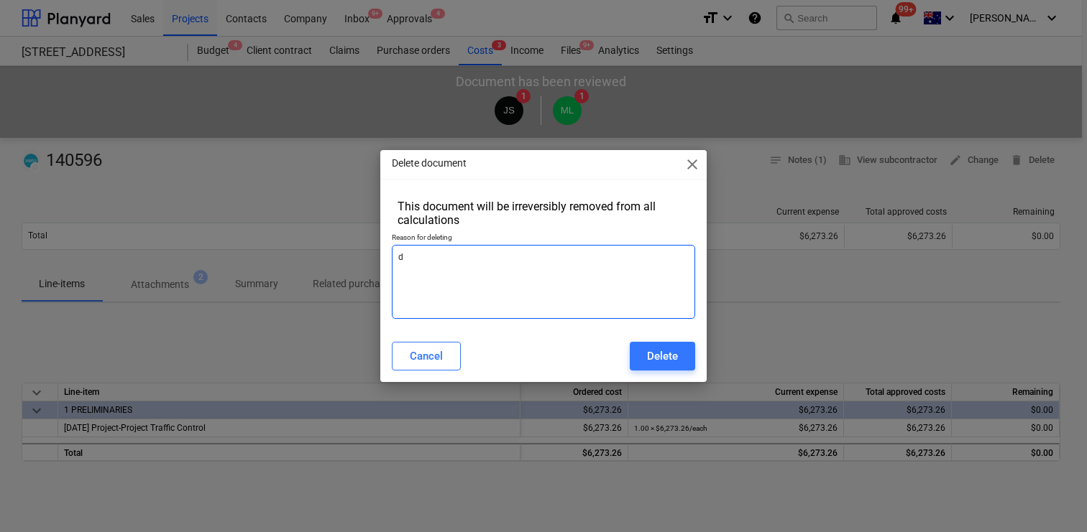
type textarea "du"
type textarea "x"
type textarea "dup"
type textarea "x"
type textarea "dupl"
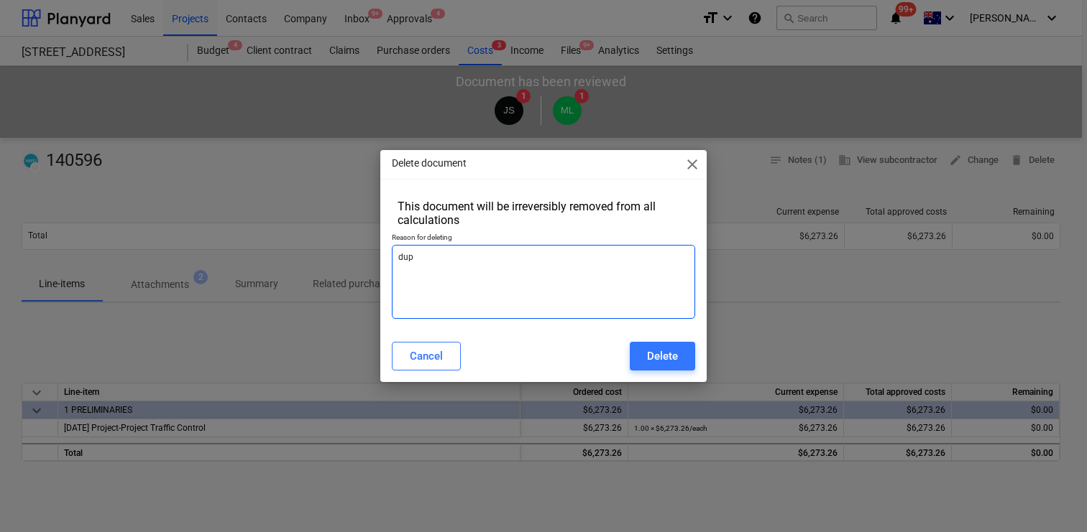
type textarea "x"
type textarea "dupli"
type textarea "x"
type textarea "duplic"
type textarea "x"
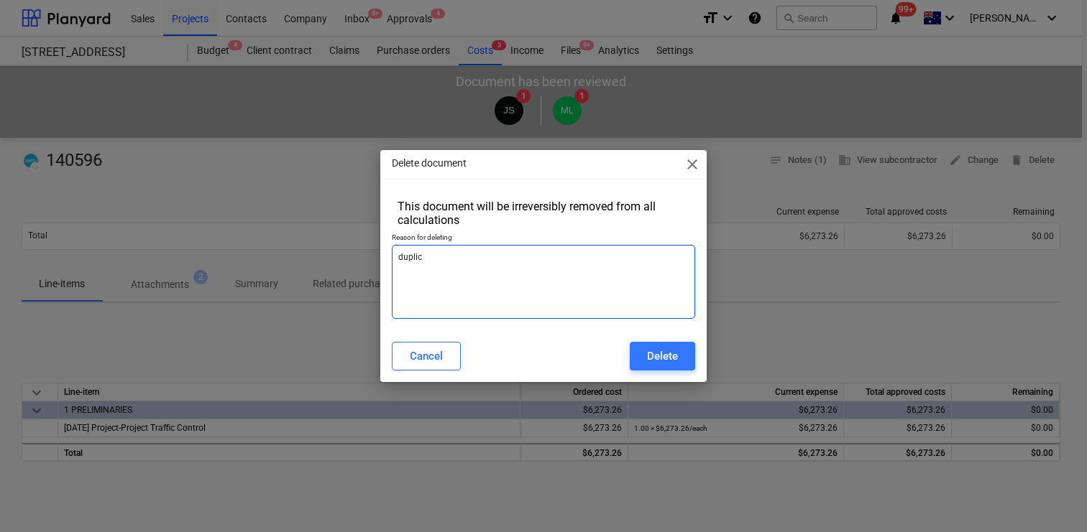
type textarea "duplica"
type textarea "x"
type textarea "duplicat"
type textarea "x"
type textarea "duplicate"
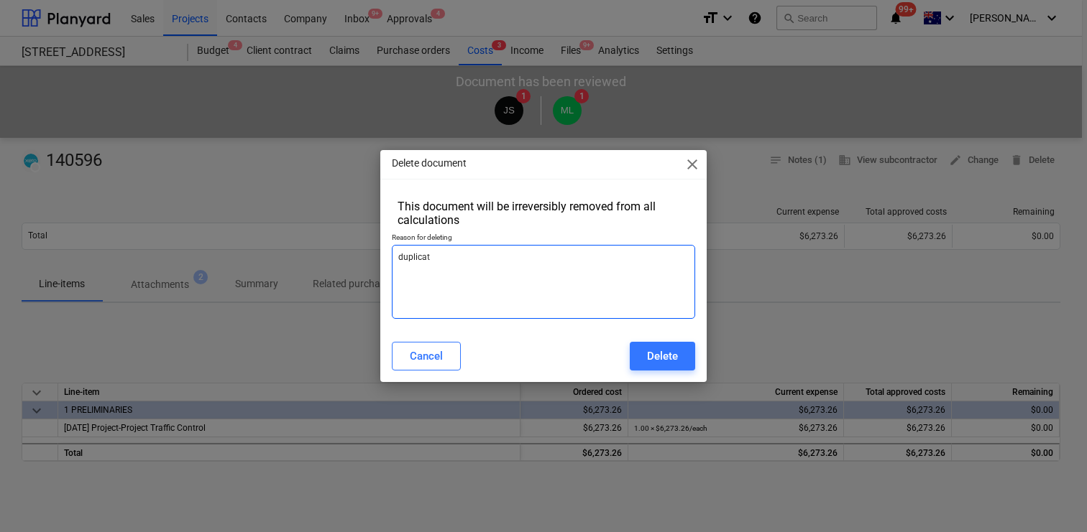
type textarea "x"
type textarea "duplicate"
click at [655, 372] on div "Cancel Delete" at bounding box center [543, 356] width 320 height 40
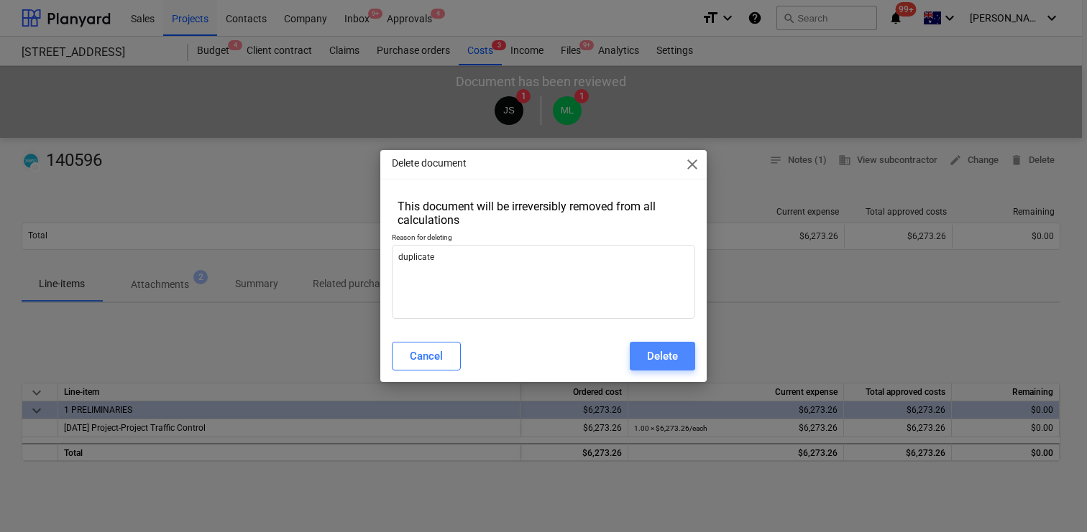
click at [656, 356] on div "Delete" at bounding box center [662, 356] width 31 height 19
type textarea "x"
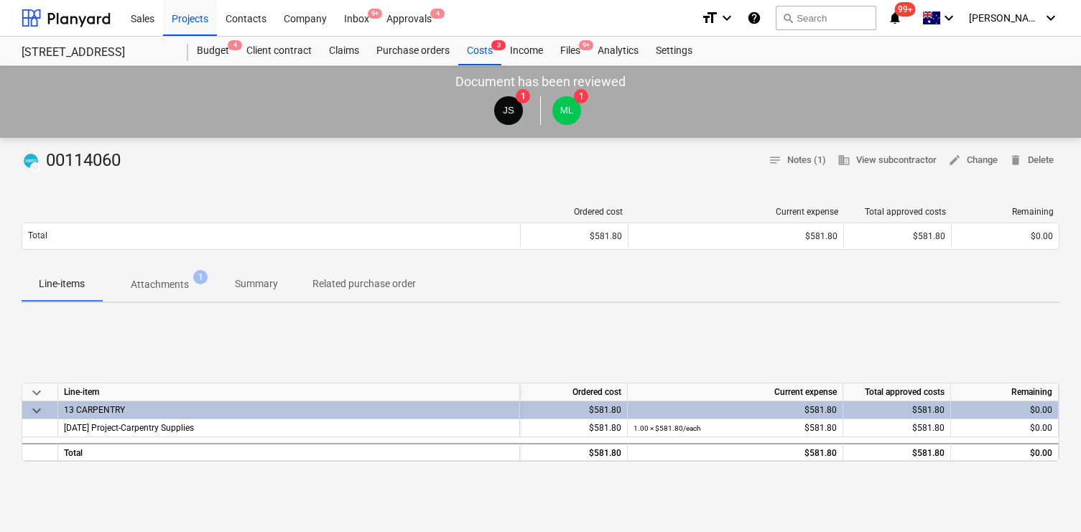
click at [158, 272] on span "Attachments 1" at bounding box center [160, 285] width 116 height 26
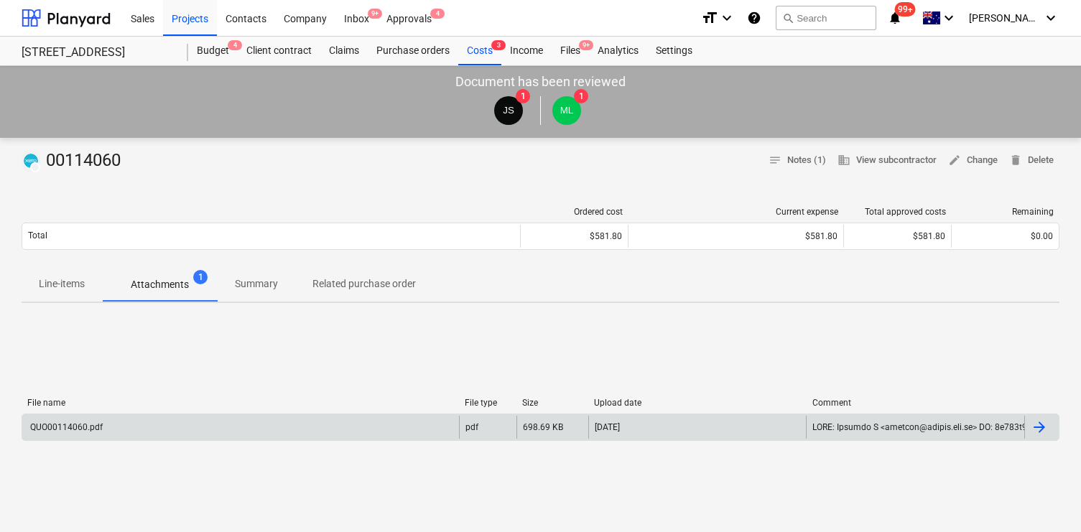
click at [421, 428] on div "QUO00114060.pdf" at bounding box center [240, 427] width 437 height 23
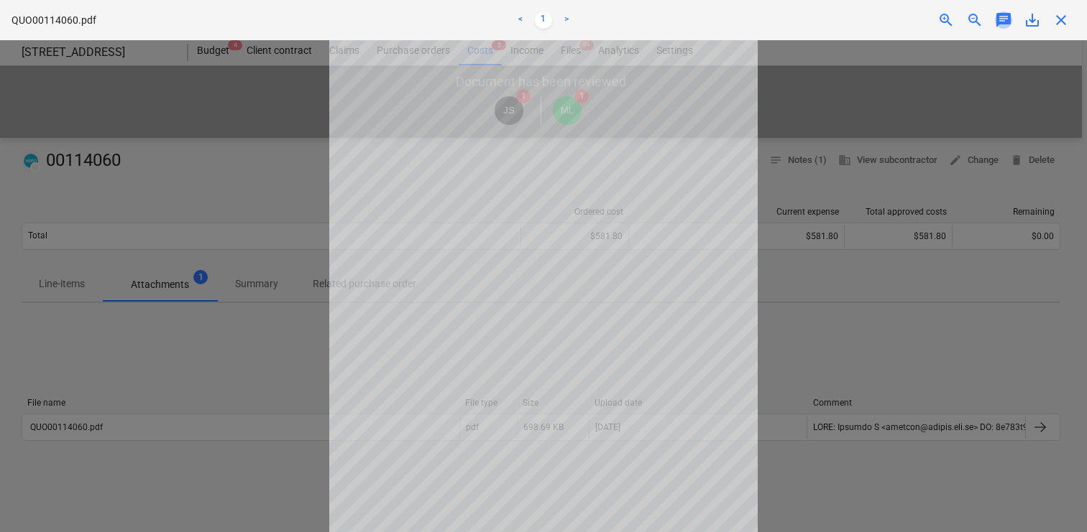
click at [999, 22] on span "chat" at bounding box center [1003, 19] width 17 height 17
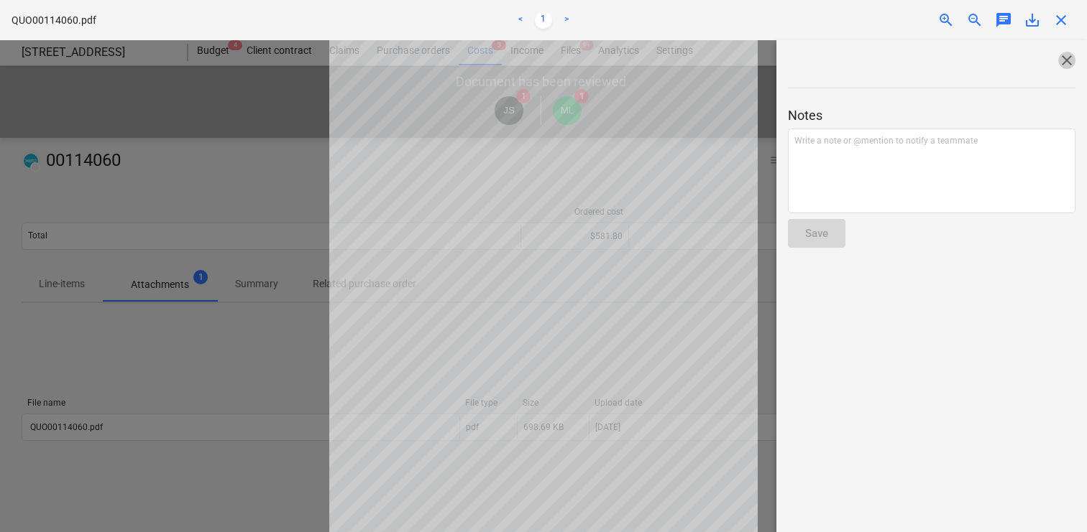
click at [1058, 56] on span "close" at bounding box center [1066, 60] width 17 height 17
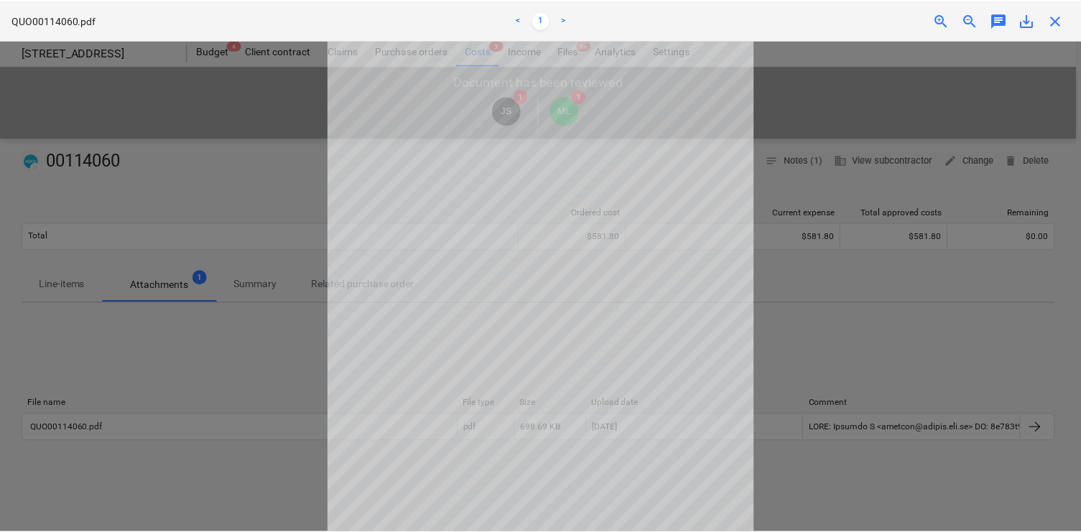
scroll to position [116, 0]
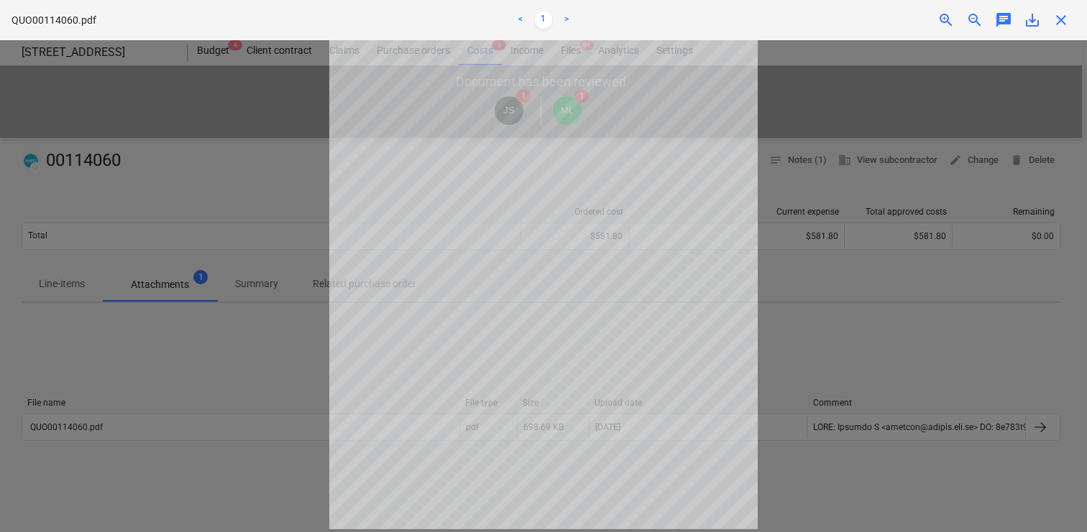
click at [831, 341] on div at bounding box center [543, 286] width 1087 height 492
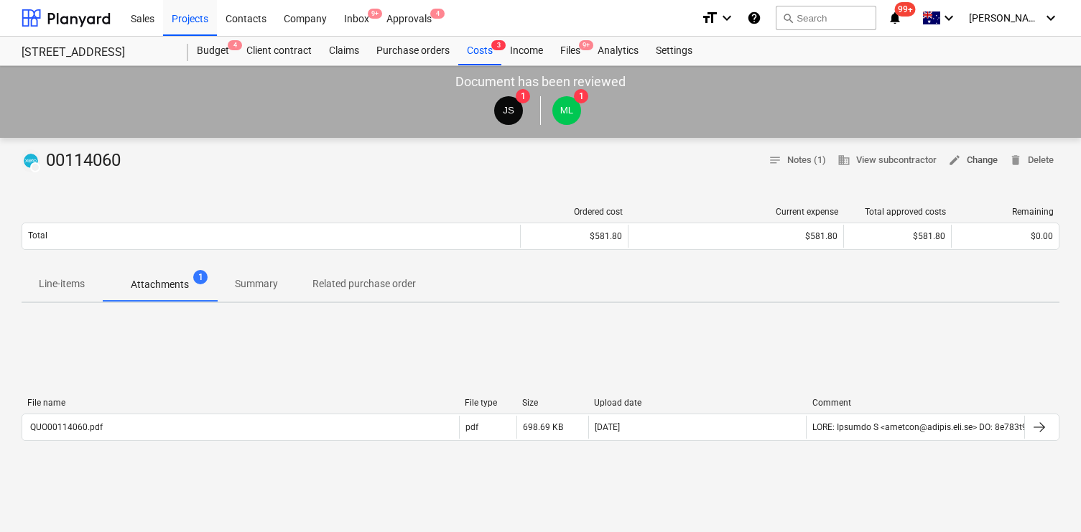
click at [955, 158] on span "edit" at bounding box center [955, 160] width 13 height 13
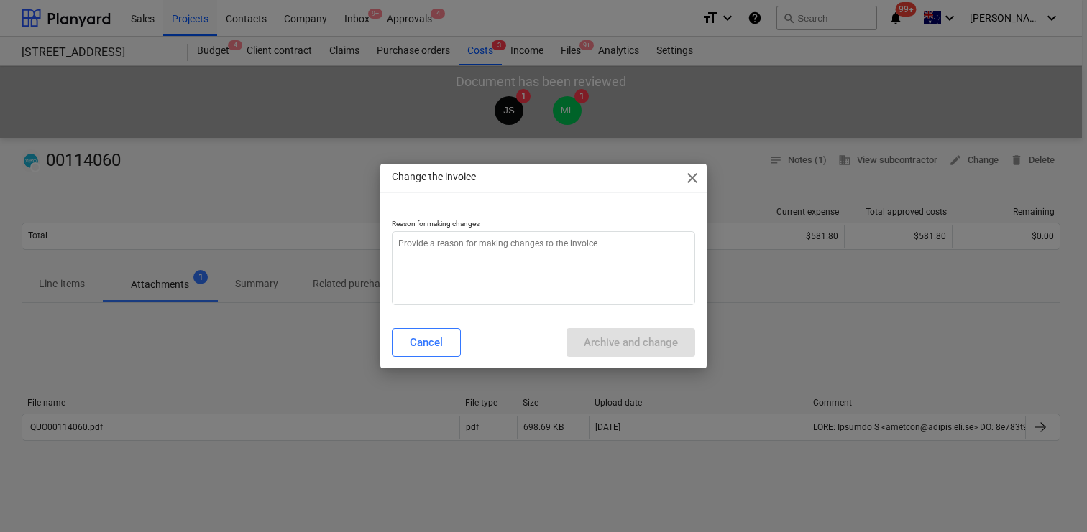
type textarea "x"
click at [690, 231] on textarea at bounding box center [543, 268] width 303 height 74
paste textarea "528.91"
type textarea "528.91"
type textarea "x"
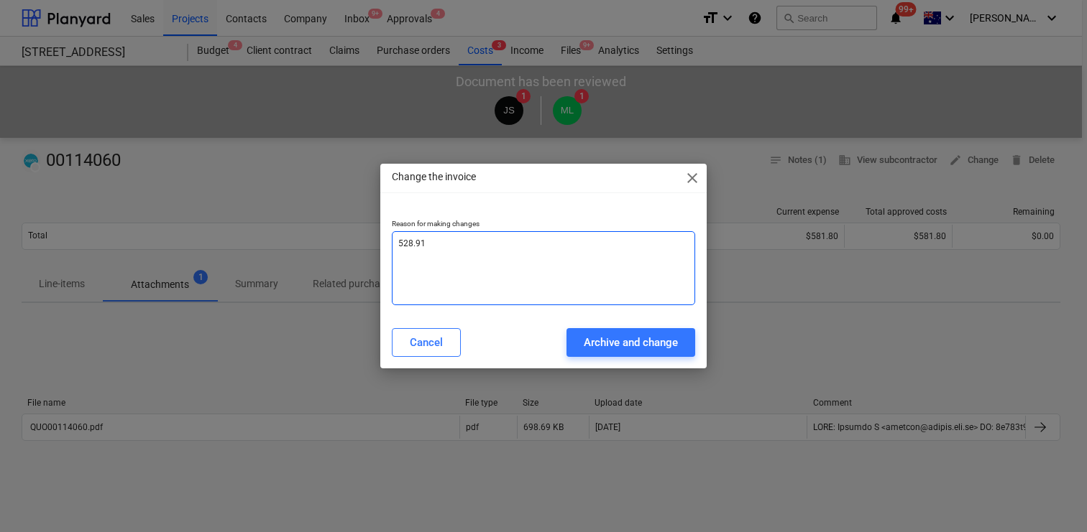
type textarea "528.91 e"
type textarea "x"
type textarea "528.91 ex"
type textarea "x"
type textarea "528.91 ex"
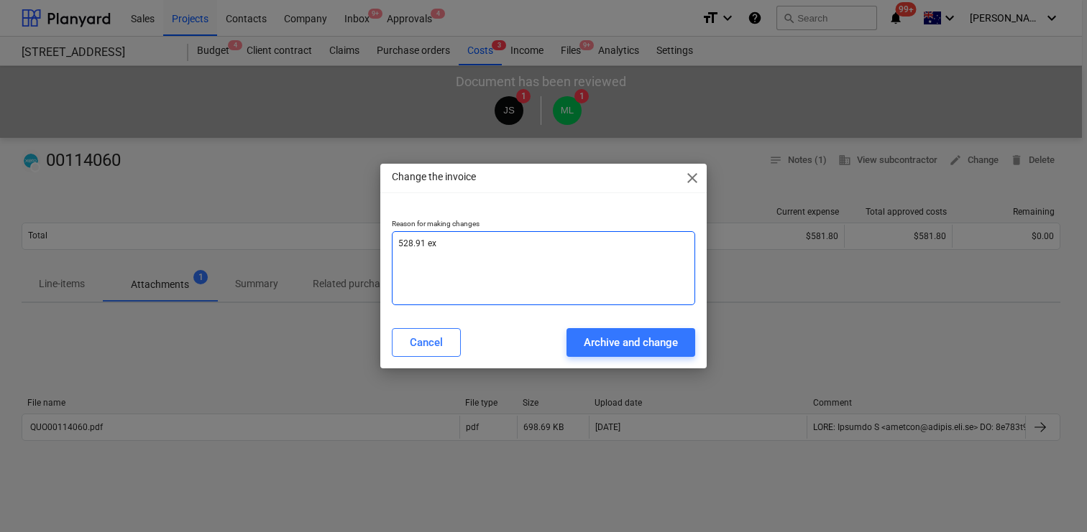
type textarea "x"
type textarea "528.91 ex g"
type textarea "x"
type textarea "528.91 ex gs"
type textarea "x"
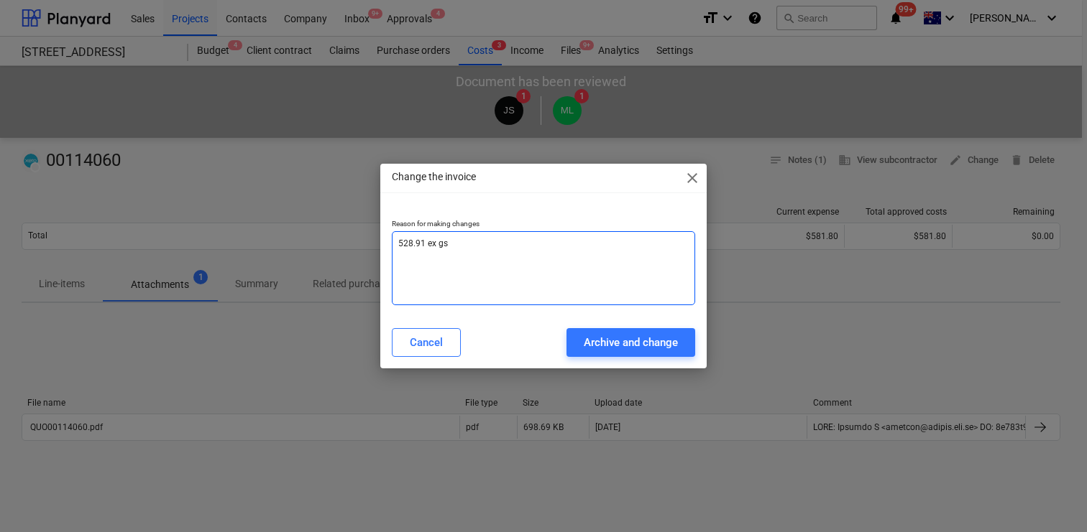
type textarea "528.91 ex gst"
type textarea "x"
type textarea "528.91 ex gst"
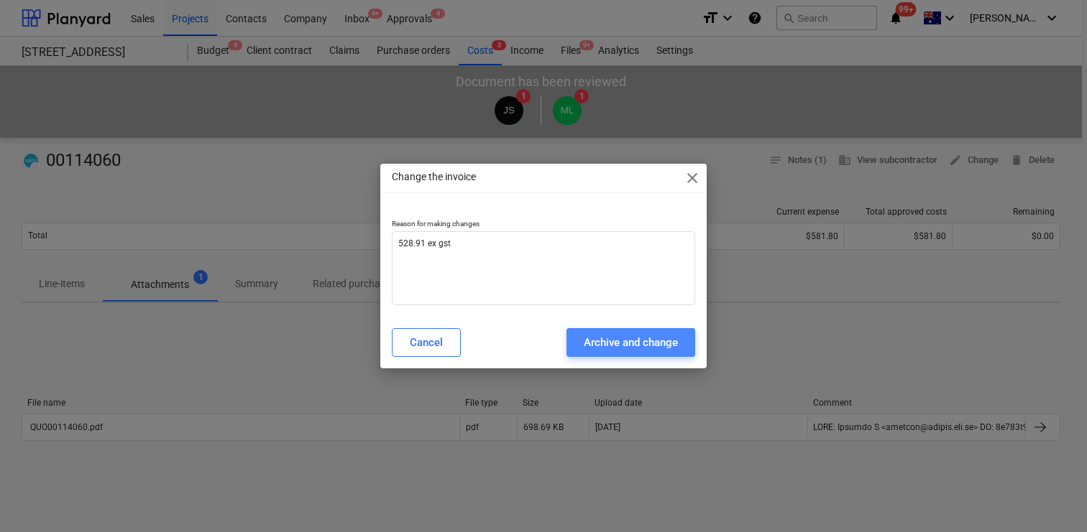
click at [611, 331] on button "Archive and change" at bounding box center [630, 342] width 129 height 29
type textarea "x"
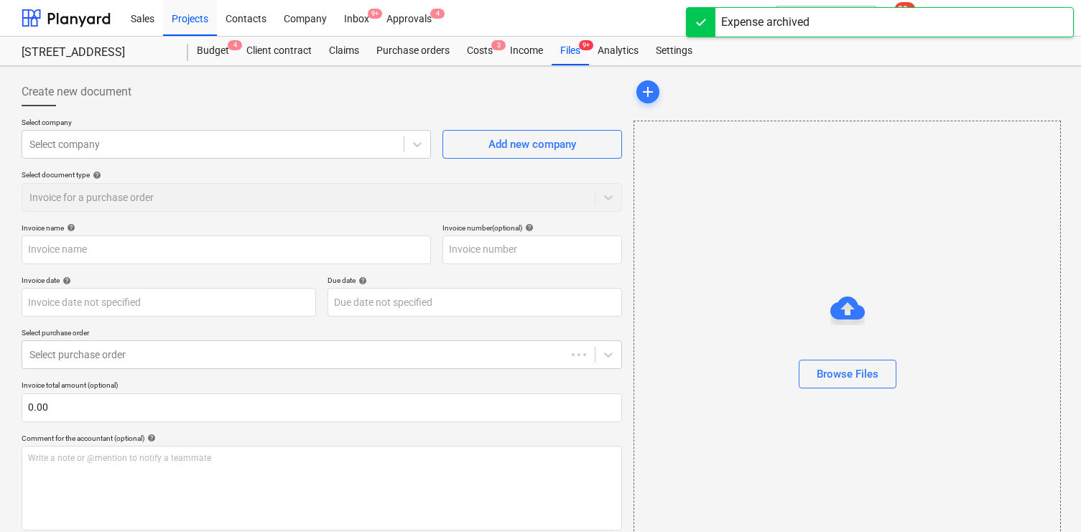
type input "00114060"
type input "[DATE]"
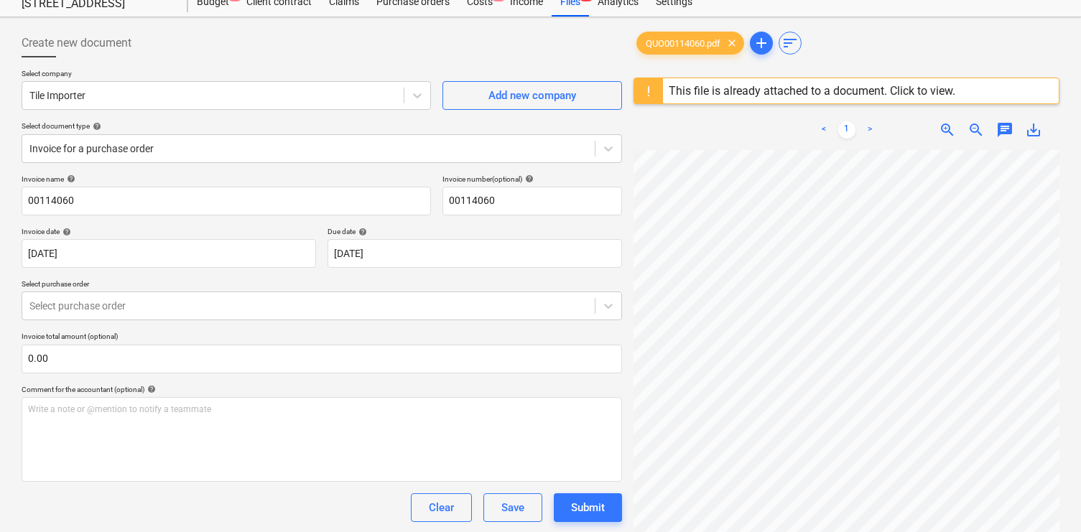
scroll to position [46, 0]
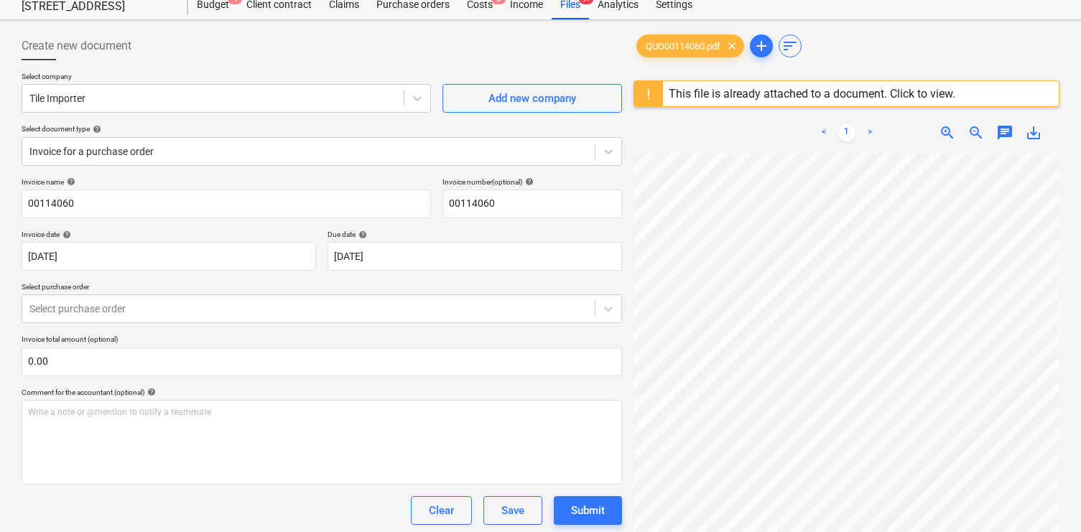
click at [736, 95] on div "This file is already attached to a document. Click to view." at bounding box center [812, 94] width 287 height 14
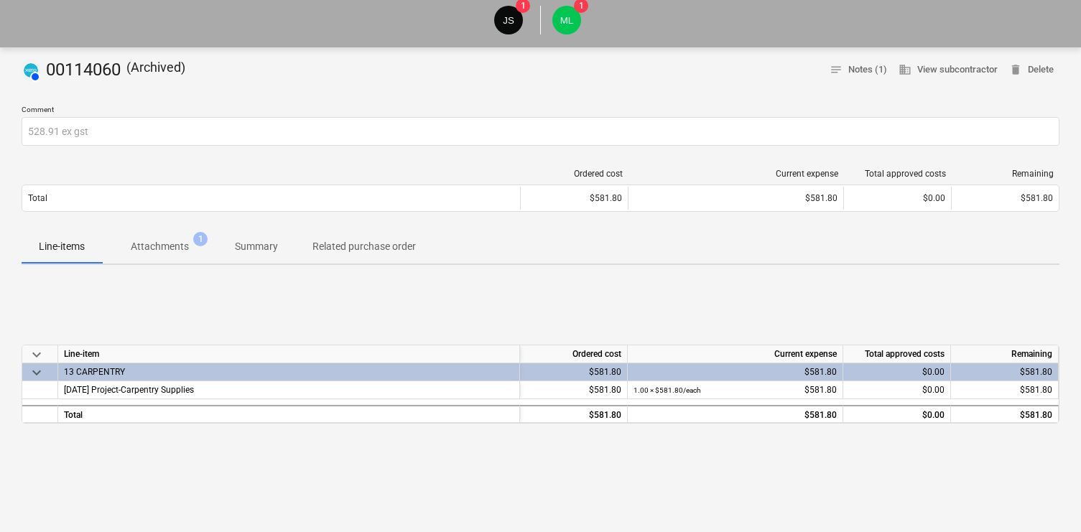
scroll to position [107, 0]
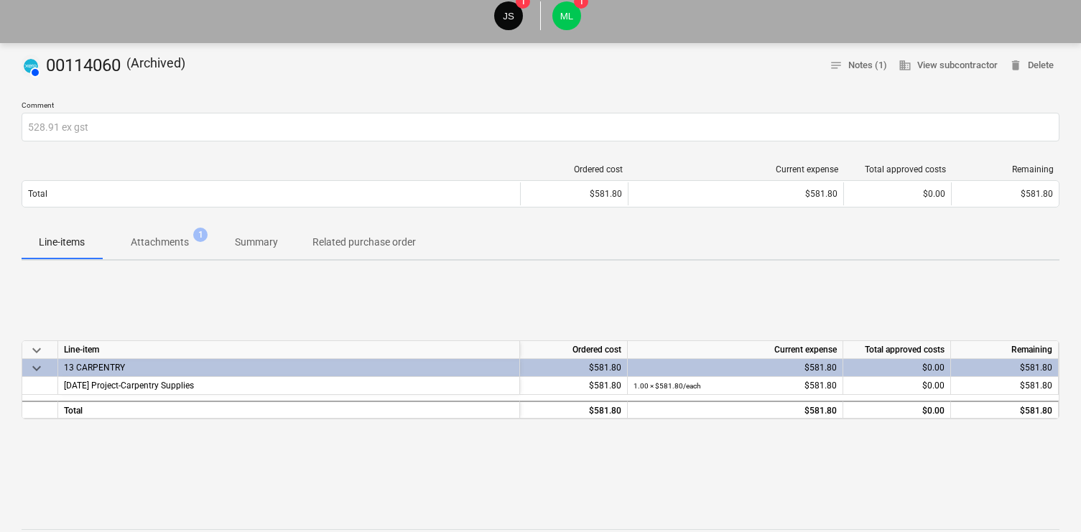
scroll to position [46, 0]
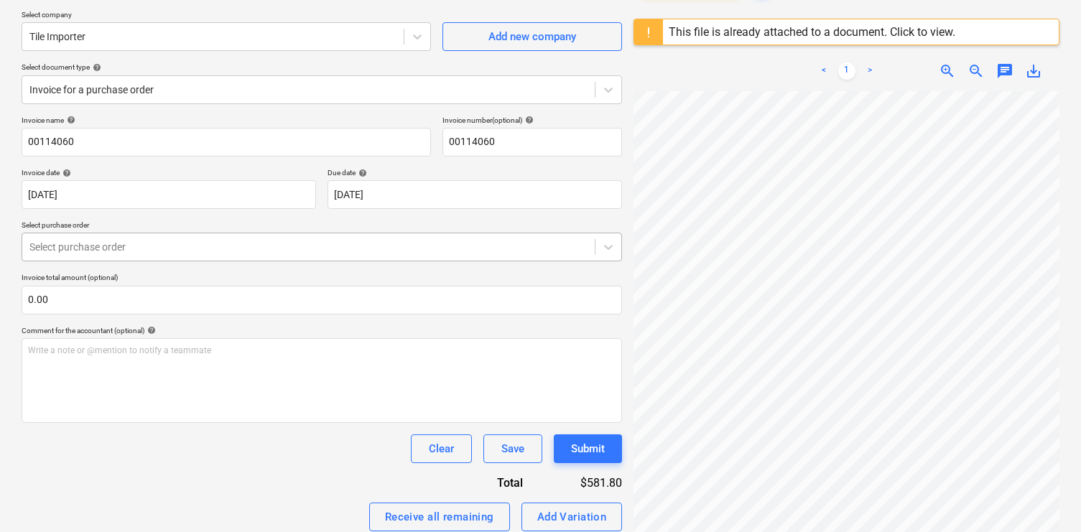
scroll to position [114, 0]
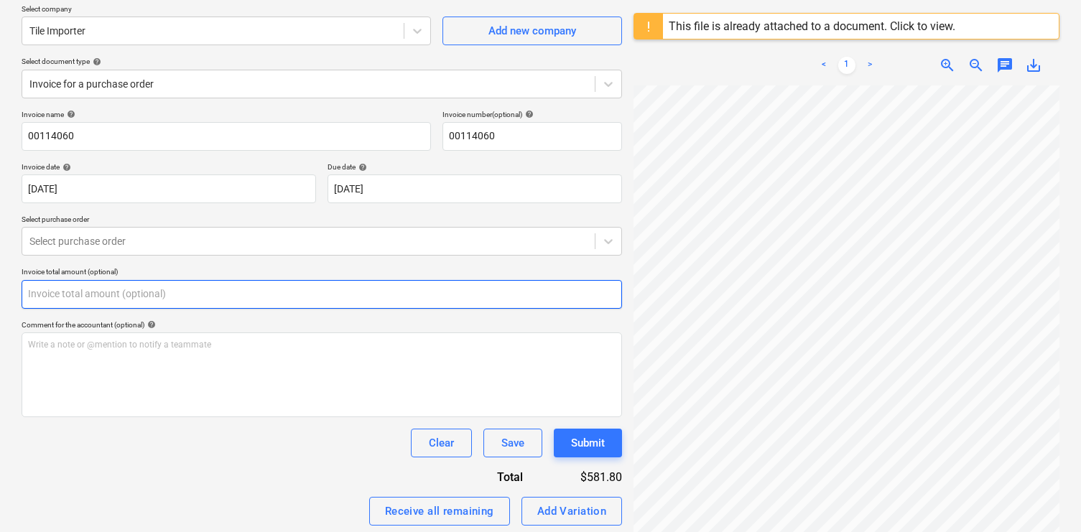
click at [430, 292] on input "text" at bounding box center [322, 294] width 601 height 29
paste input "528.91"
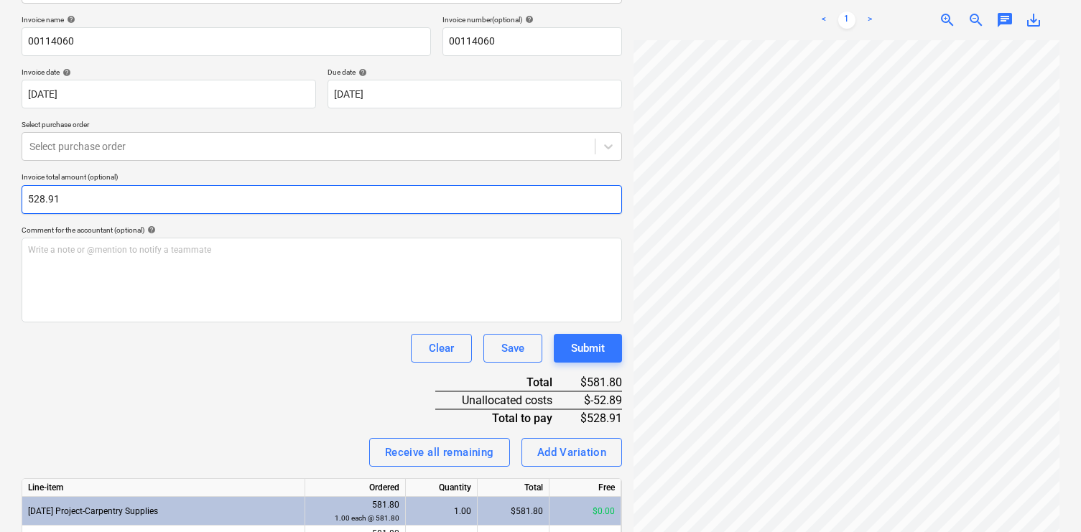
scroll to position [289, 0]
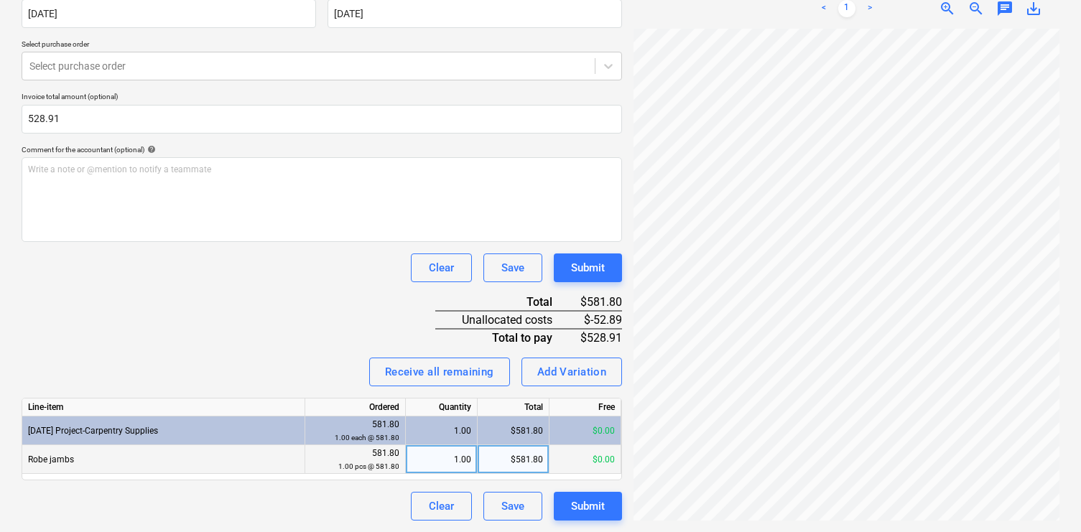
type input "528.91"
click at [519, 451] on div "$581.80" at bounding box center [514, 460] width 72 height 29
type input "528.91"
click at [296, 342] on div "Invoice name help 00114060 Invoice number (optional) help 00114060 Invoice date…" at bounding box center [322, 228] width 601 height 586
click at [570, 501] on button "Submit" at bounding box center [588, 506] width 68 height 29
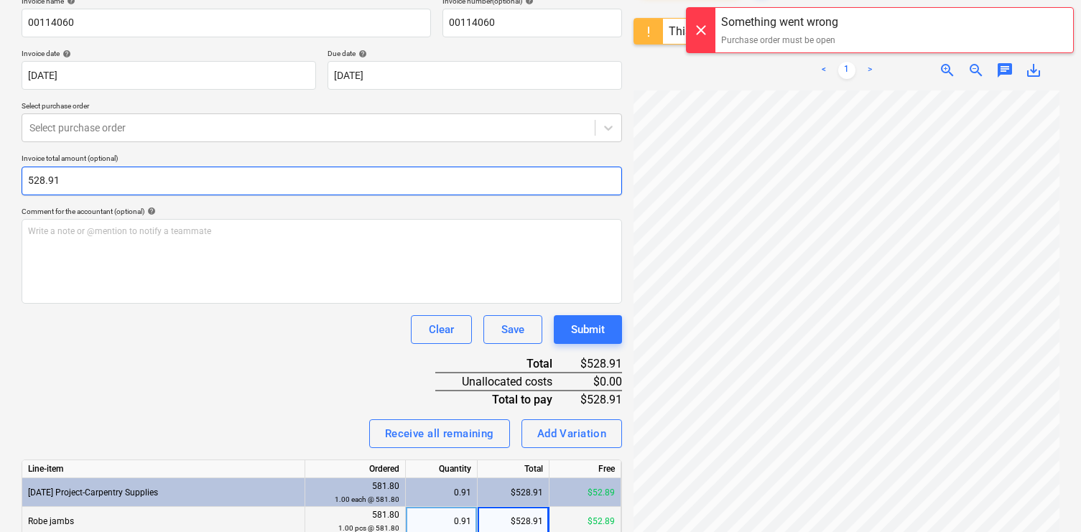
scroll to position [226, 0]
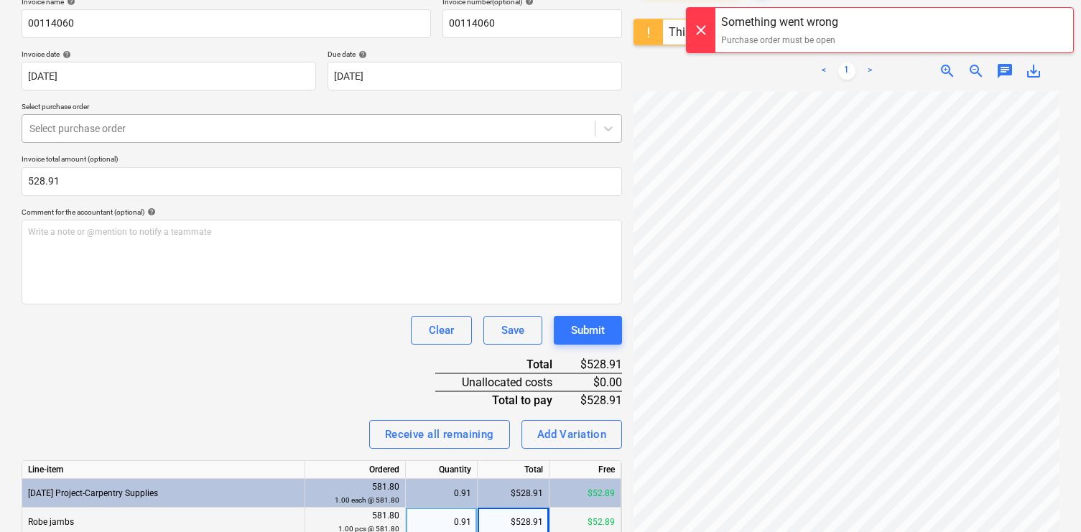
click at [161, 129] on div at bounding box center [308, 128] width 558 height 14
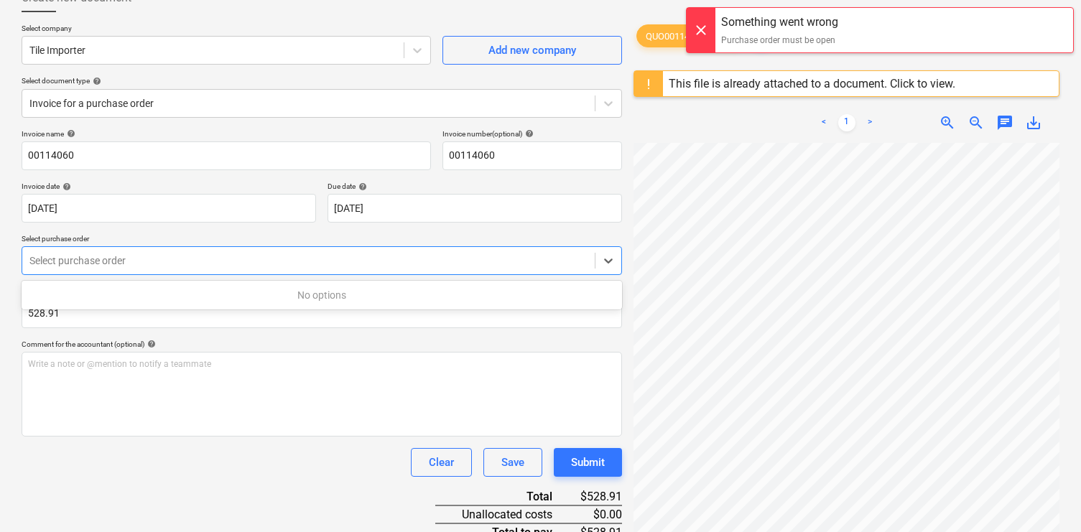
scroll to position [98, 0]
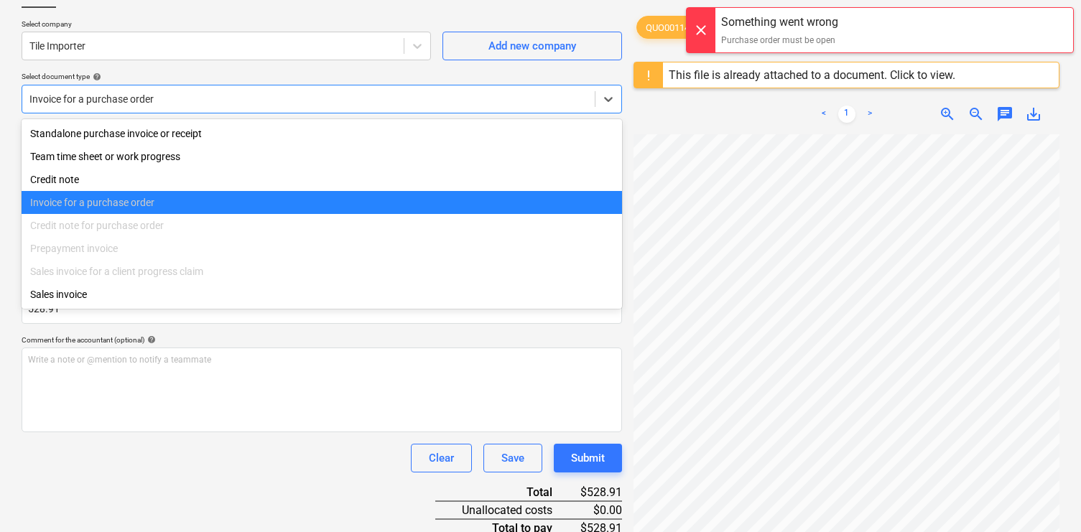
click at [142, 98] on div at bounding box center [308, 99] width 558 height 14
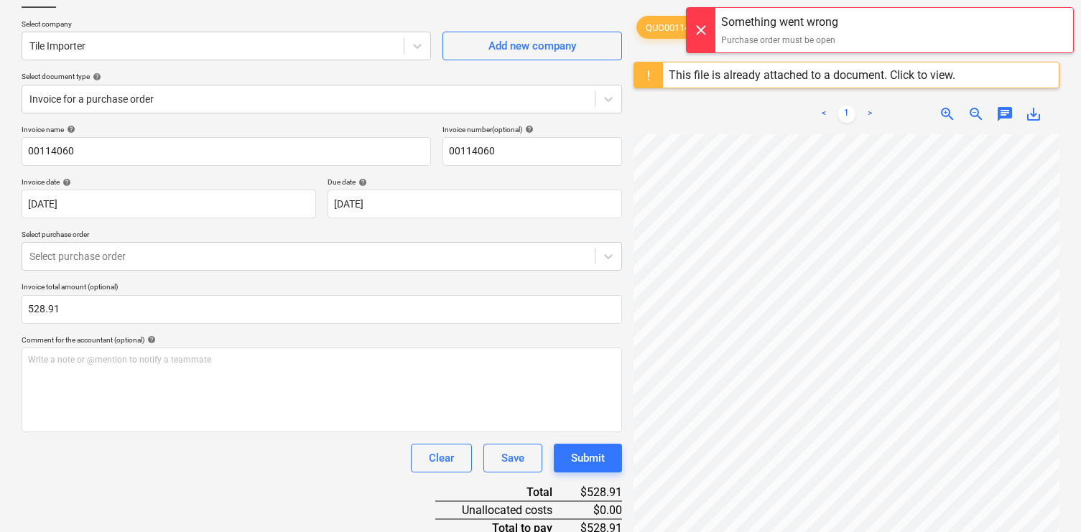
click at [195, 114] on div "Select company Tile Importer Add new company Select document type help Invoice …" at bounding box center [322, 72] width 601 height 106
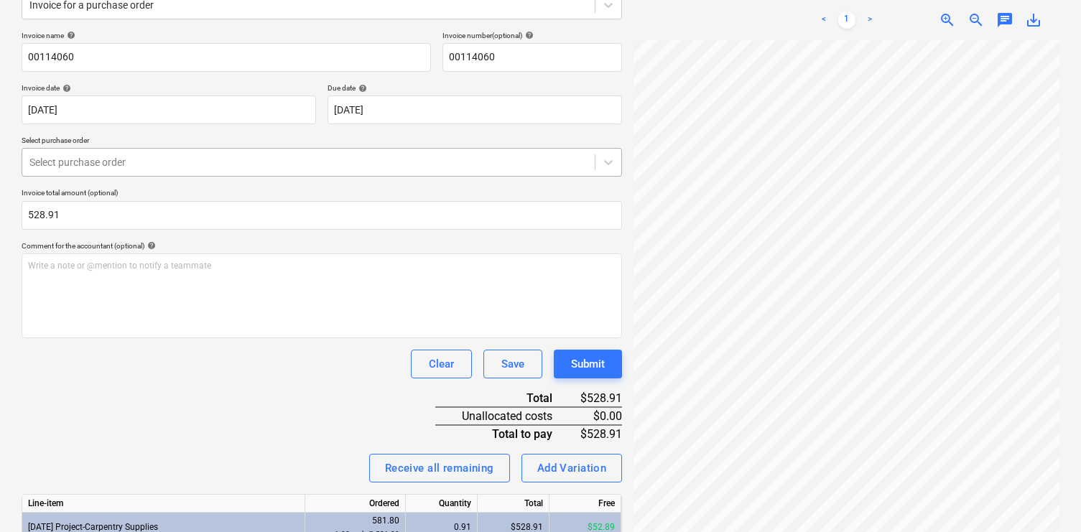
scroll to position [194, 0]
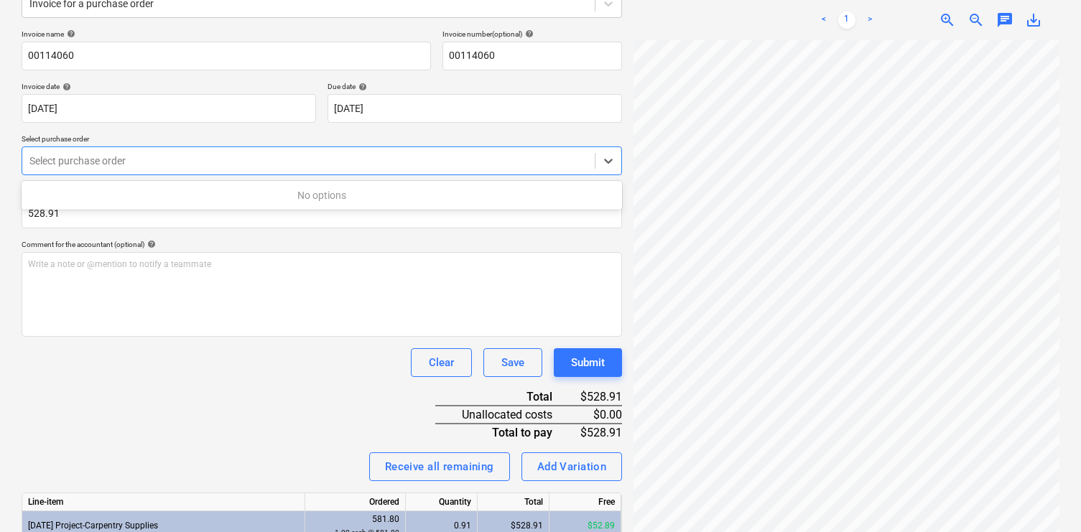
click at [286, 152] on div "Select purchase order" at bounding box center [308, 161] width 573 height 20
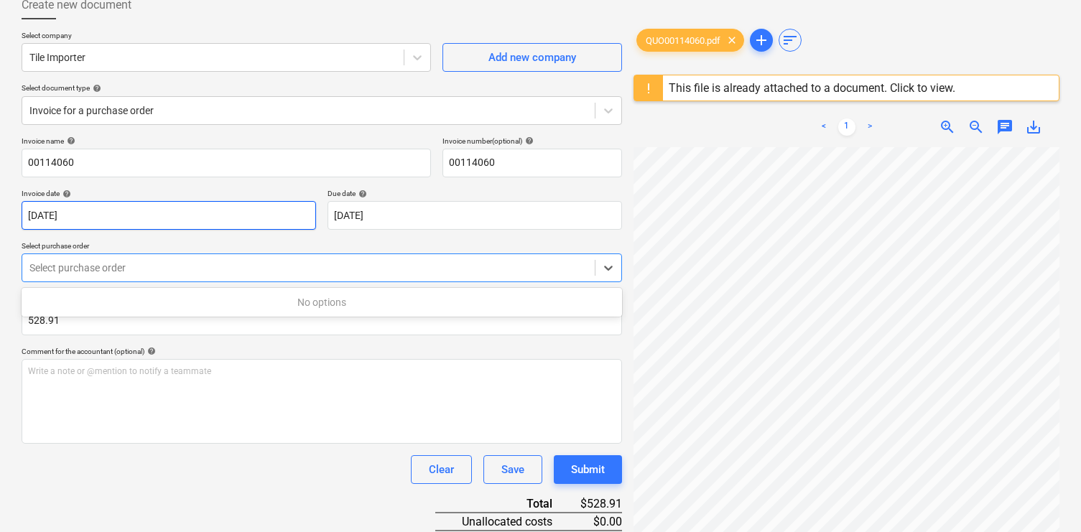
scroll to position [0, 0]
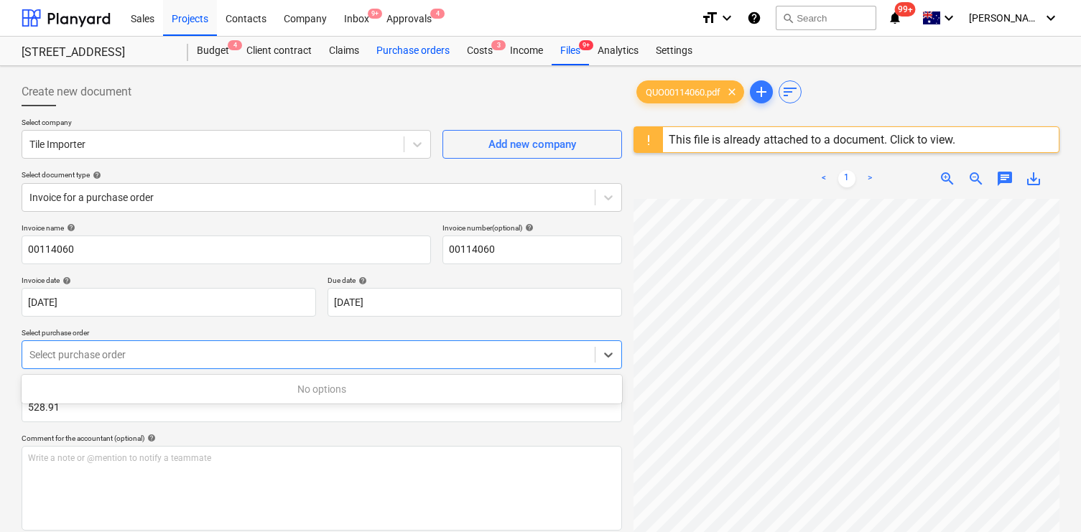
click at [438, 46] on div "Purchase orders" at bounding box center [413, 51] width 91 height 29
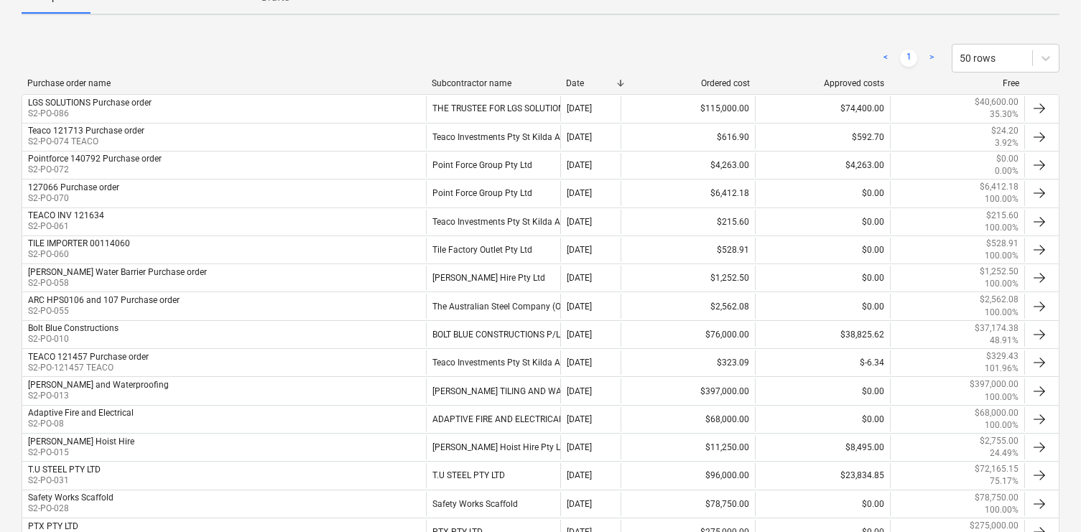
scroll to position [272, 0]
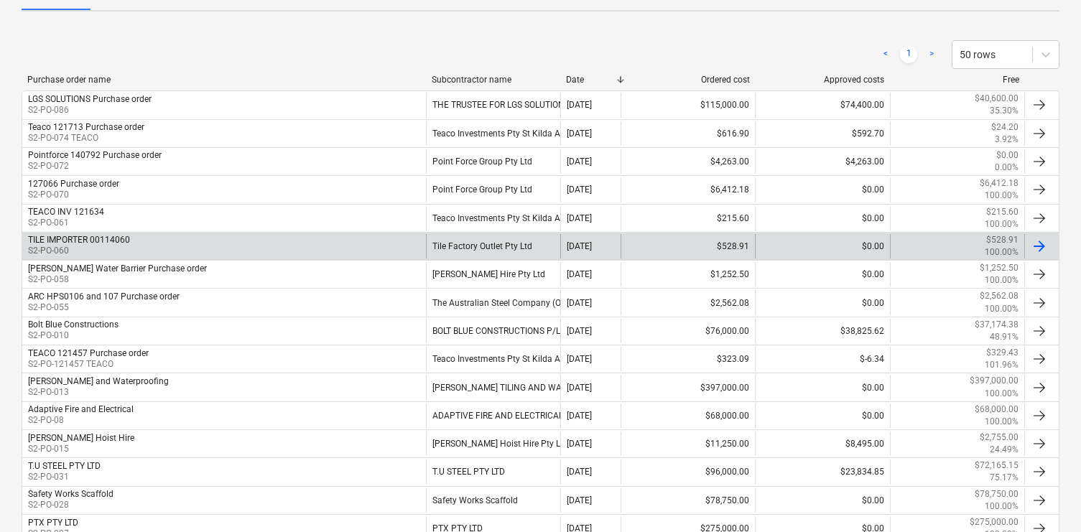
click at [310, 240] on div "TILE IMPORTER 00114060 S2-PO-060" at bounding box center [224, 246] width 404 height 24
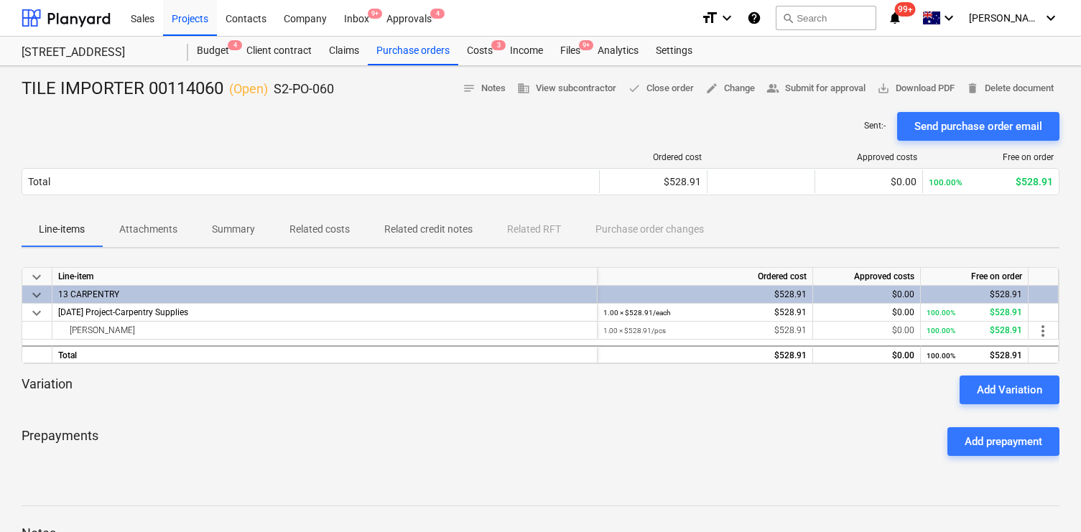
click at [327, 234] on p "Related costs" at bounding box center [320, 229] width 60 height 15
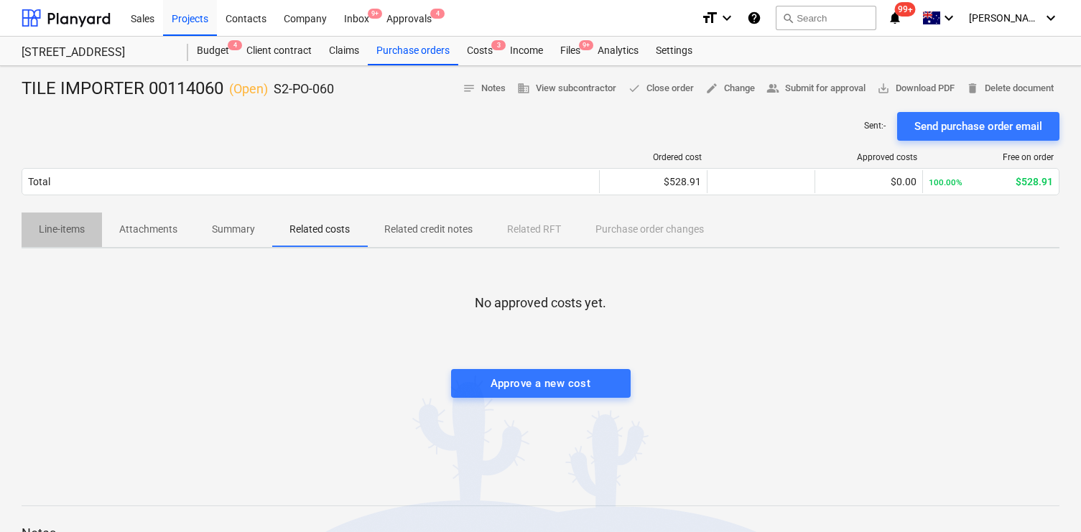
click at [73, 230] on p "Line-items" at bounding box center [62, 229] width 46 height 15
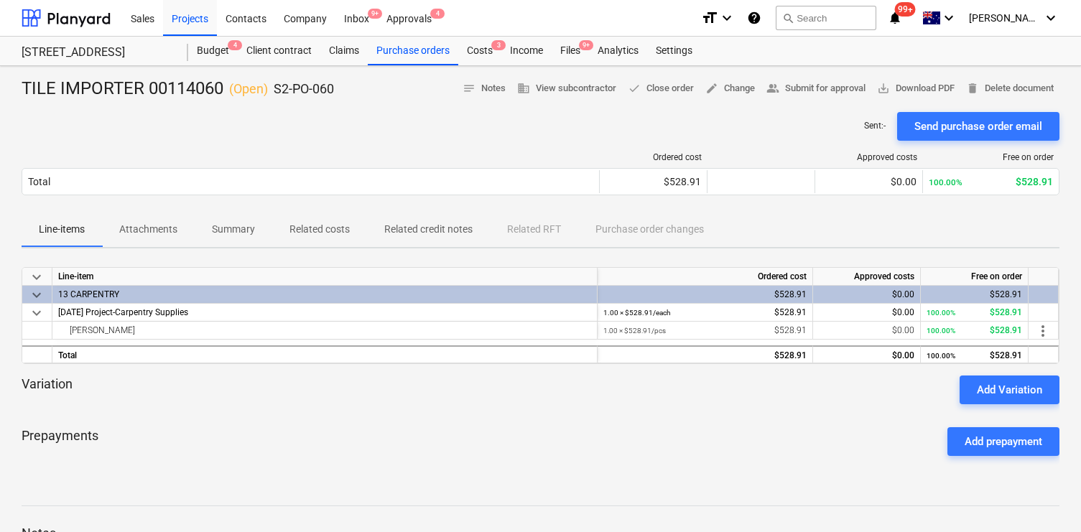
click at [118, 229] on span "Attachments" at bounding box center [148, 230] width 93 height 24
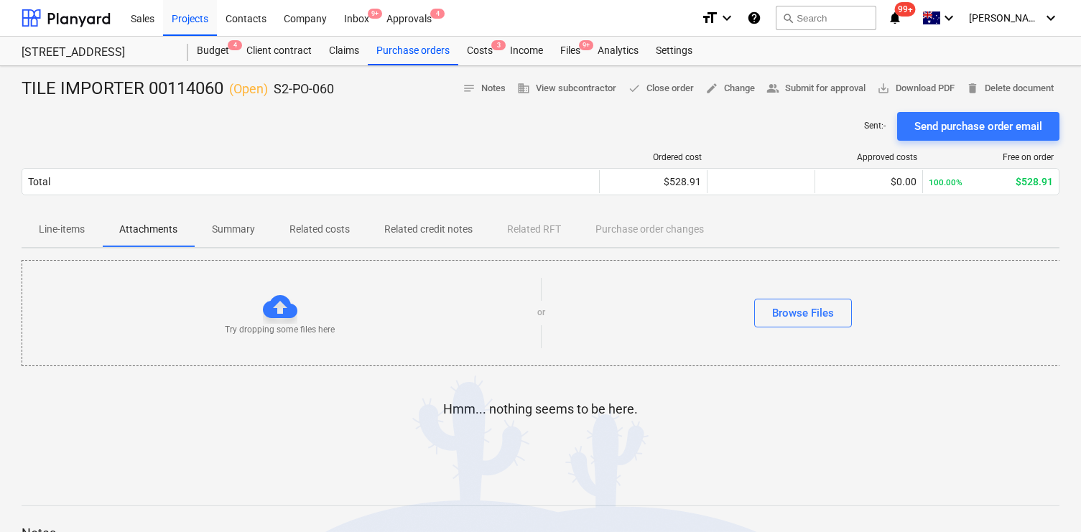
click at [204, 231] on span "Summary" at bounding box center [234, 230] width 78 height 24
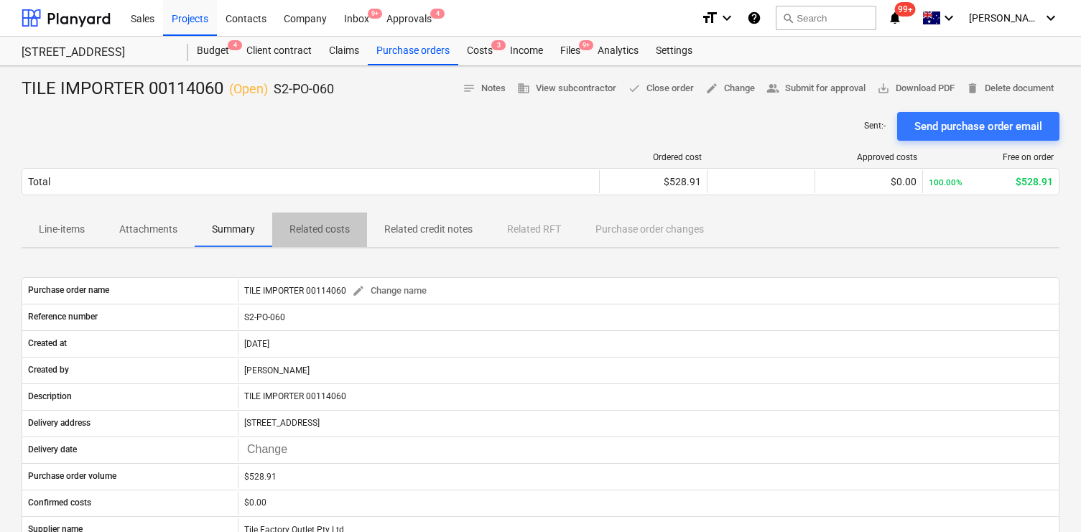
click at [326, 231] on p "Related costs" at bounding box center [320, 229] width 60 height 15
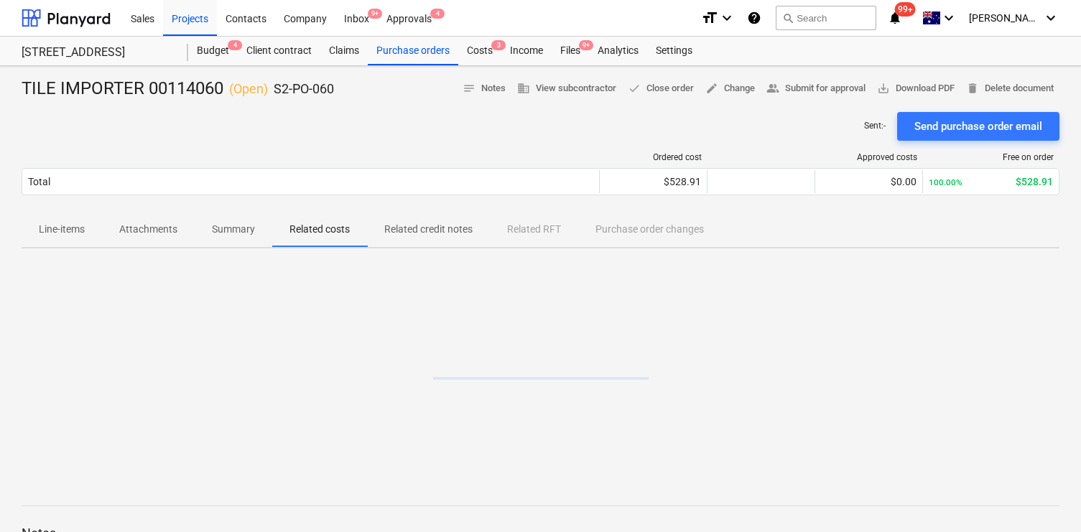
click at [428, 226] on p "Related credit notes" at bounding box center [428, 229] width 88 height 15
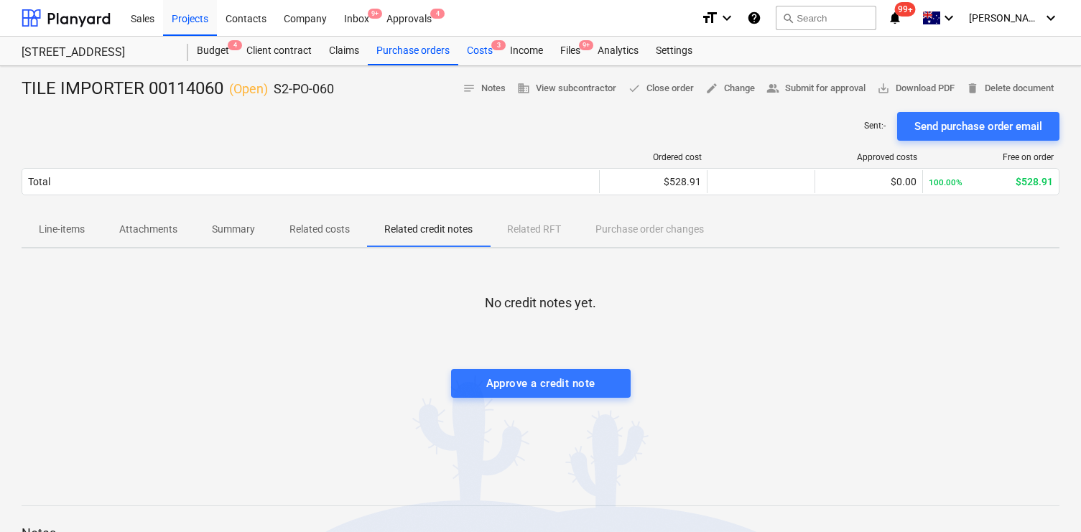
click at [484, 48] on div "Costs 3" at bounding box center [479, 51] width 43 height 29
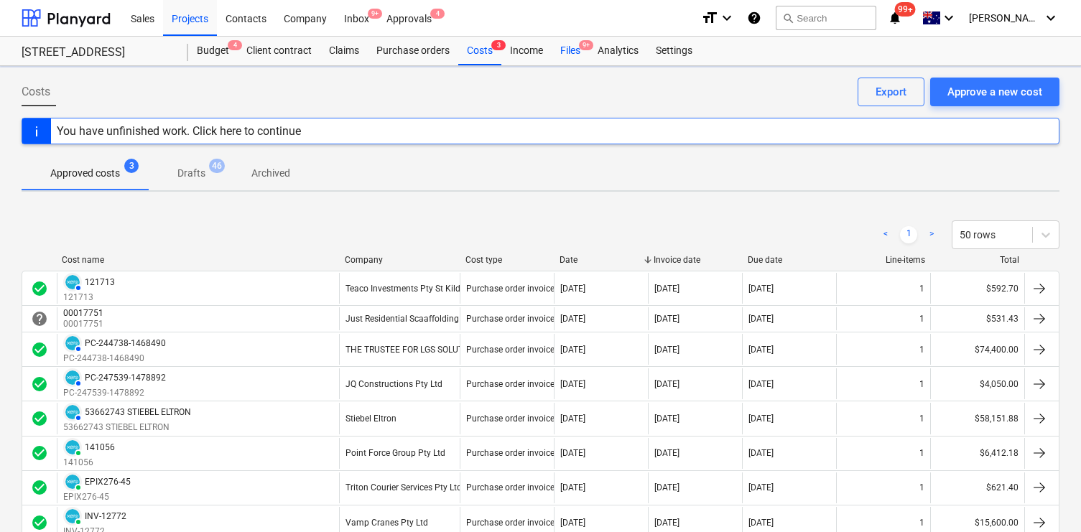
click at [583, 44] on span "9+" at bounding box center [586, 45] width 14 height 10
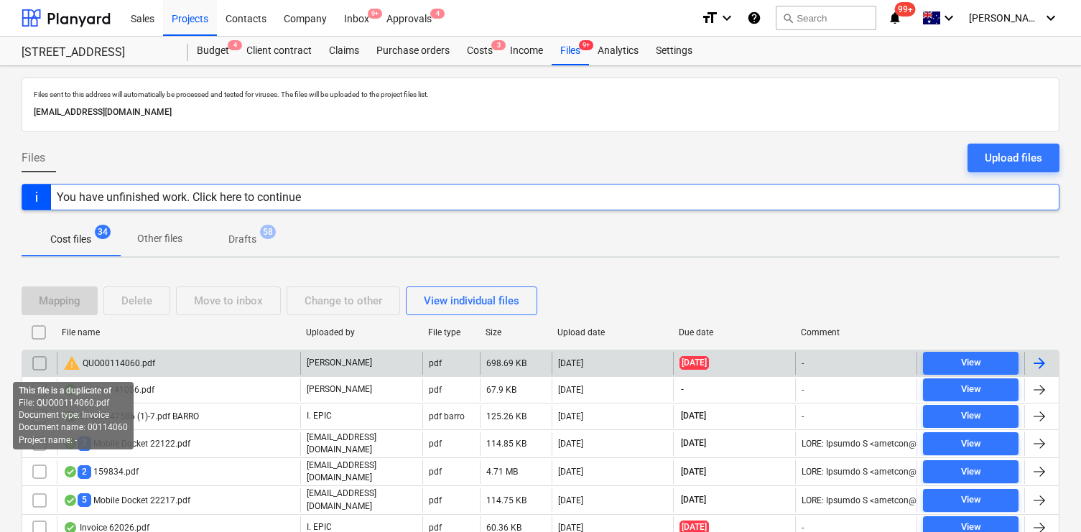
click at [72, 369] on span "warning" at bounding box center [71, 363] width 17 height 17
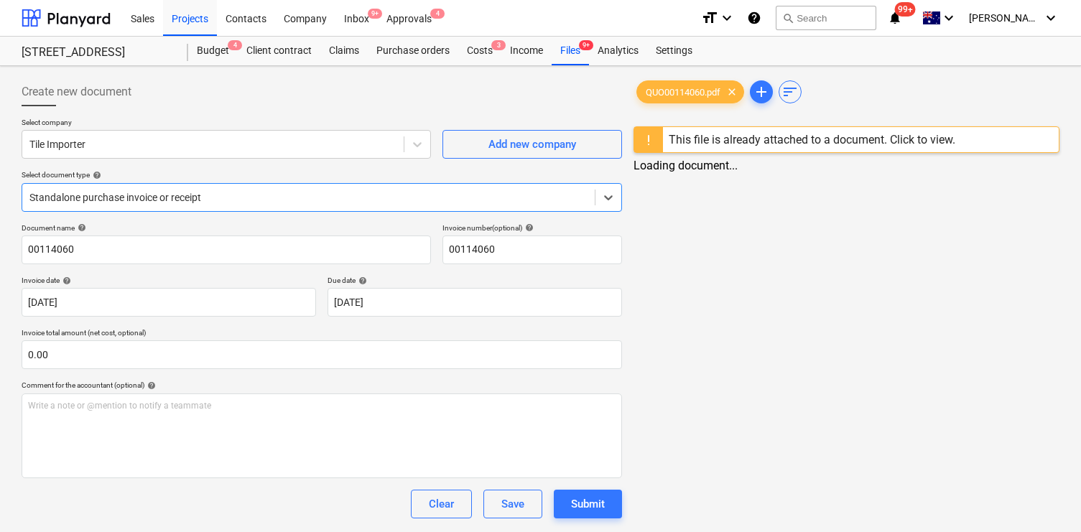
click at [736, 139] on div "This file is already attached to a document. Click to view." at bounding box center [812, 140] width 287 height 14
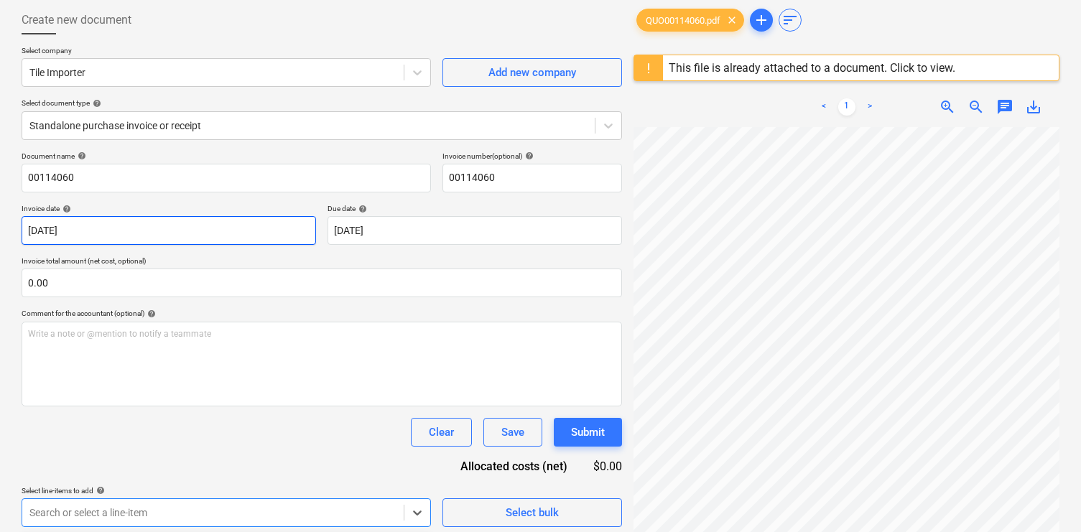
scroll to position [70, 0]
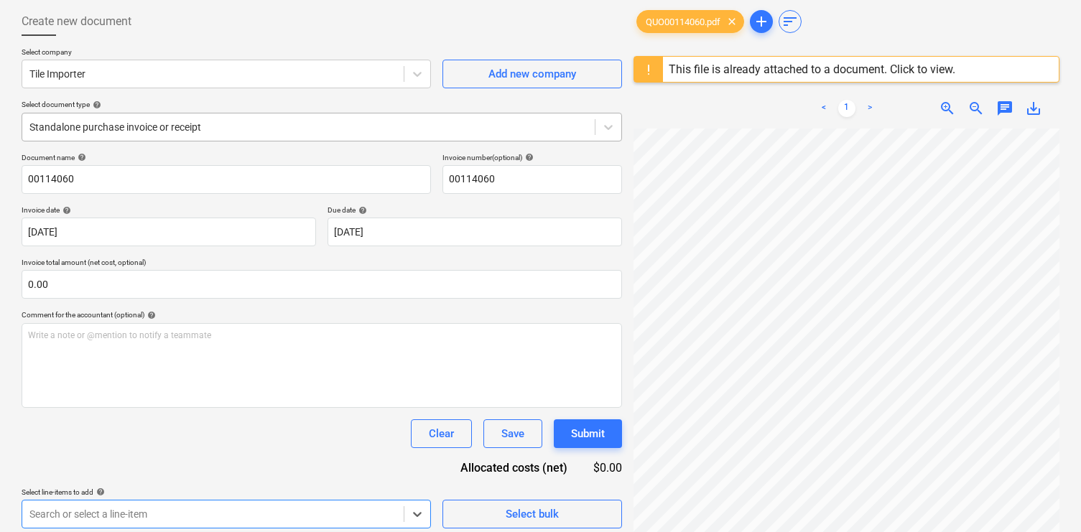
click at [204, 123] on div at bounding box center [308, 127] width 558 height 14
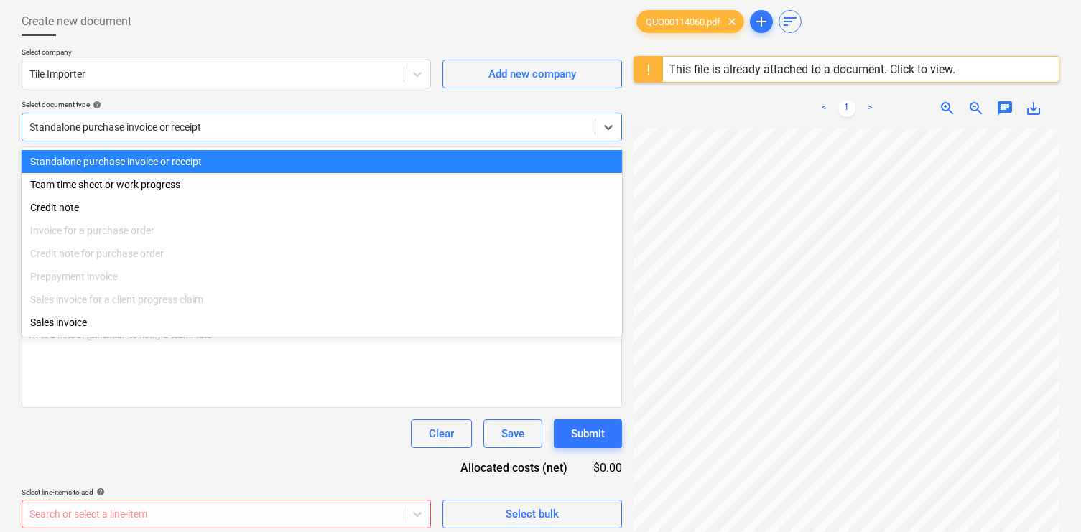
click at [249, 91] on div "Select company Tile Importer Add new company Select document type help option S…" at bounding box center [322, 100] width 601 height 106
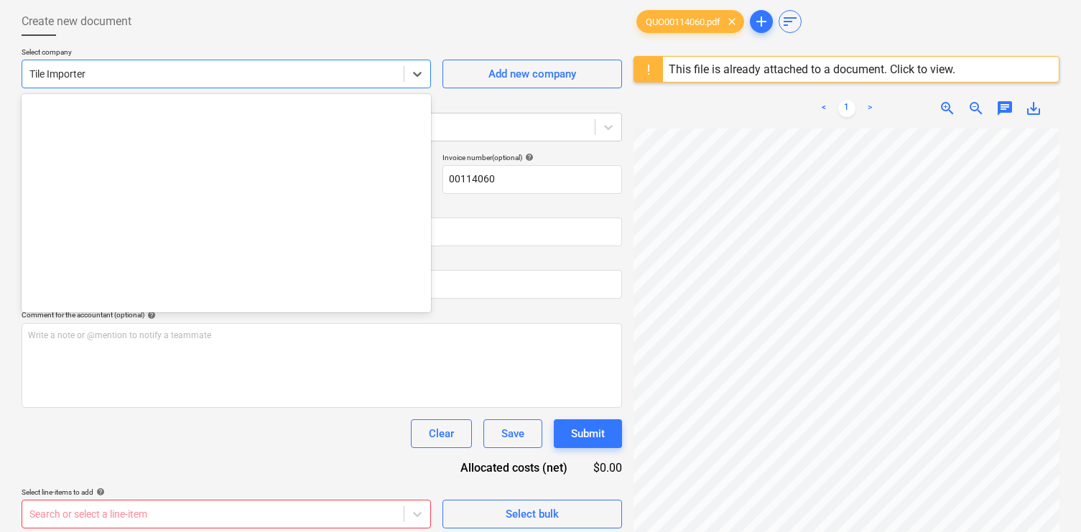
click at [244, 81] on div "Tile Importer" at bounding box center [213, 74] width 382 height 20
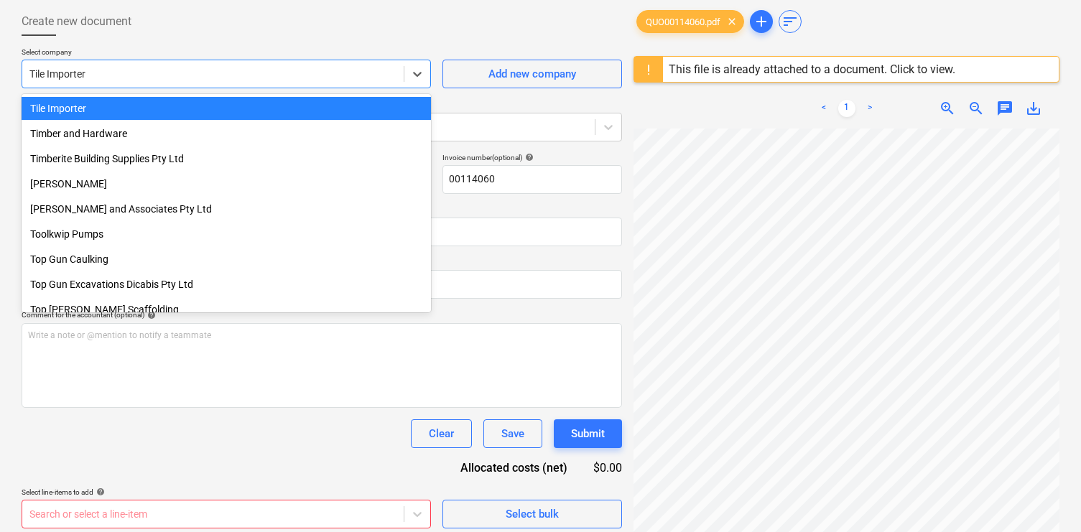
click at [240, 106] on div "Tile Importer" at bounding box center [227, 108] width 410 height 23
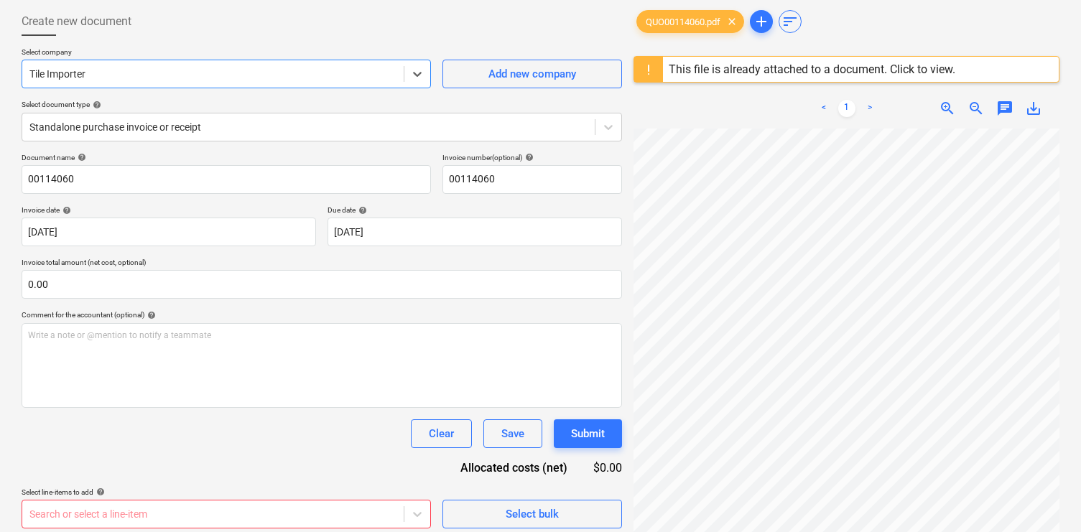
scroll to position [0, 0]
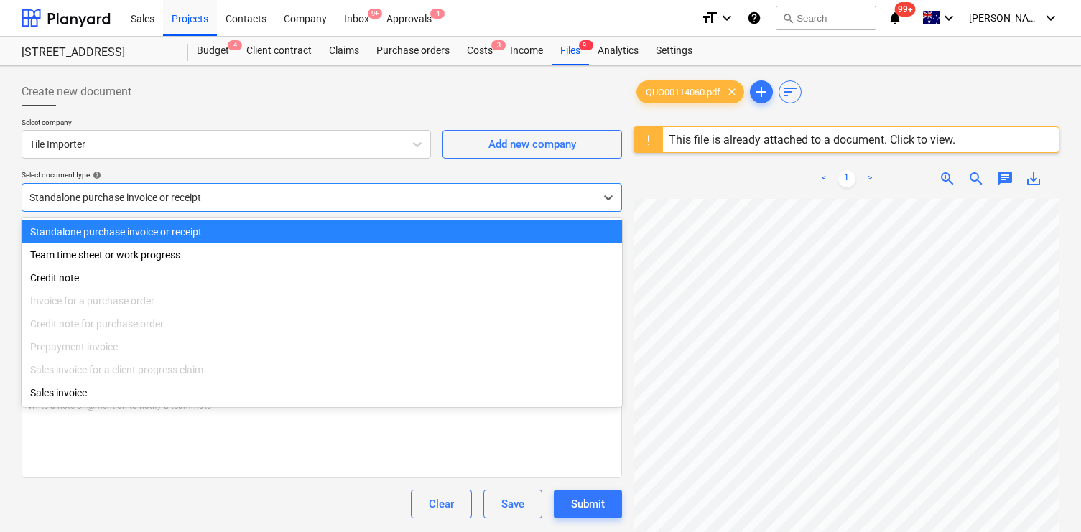
click at [351, 206] on div "Standalone purchase invoice or receipt" at bounding box center [308, 198] width 573 height 20
click at [289, 139] on div at bounding box center [212, 144] width 367 height 14
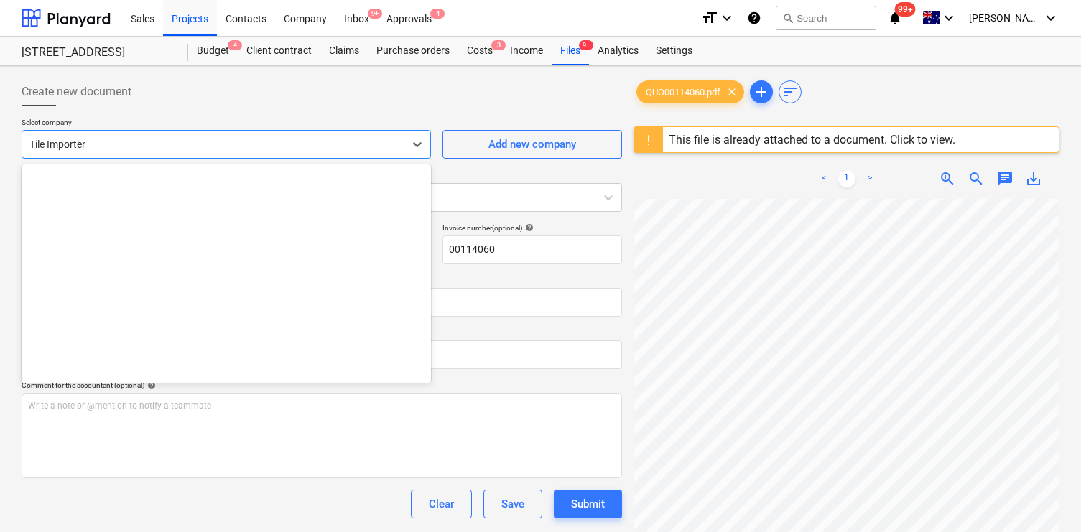
scroll to position [22309, 0]
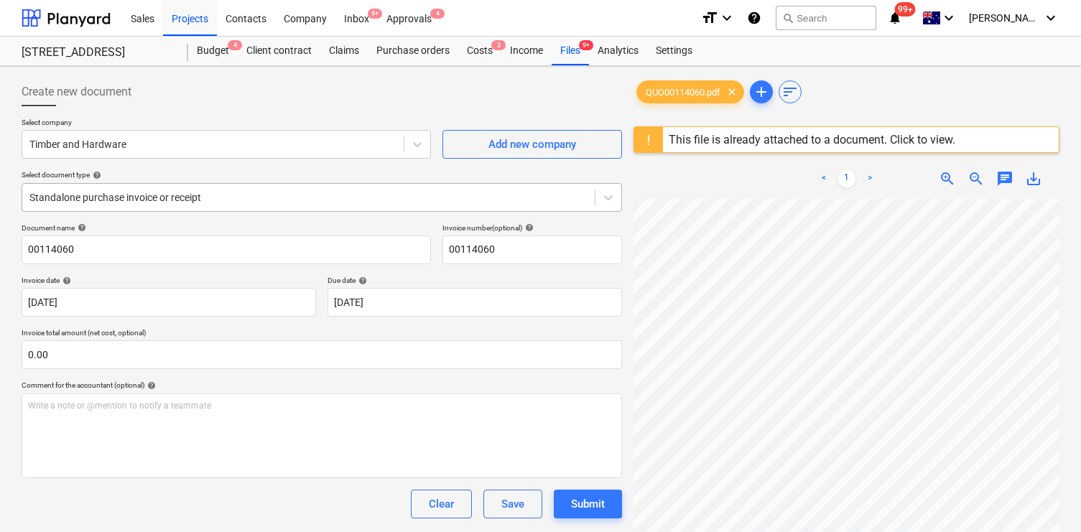
drag, startPoint x: 252, startPoint y: 177, endPoint x: 250, endPoint y: 190, distance: 13.1
click at [252, 186] on div "Select document type help Standalone purchase invoice or receipt" at bounding box center [322, 190] width 601 height 41
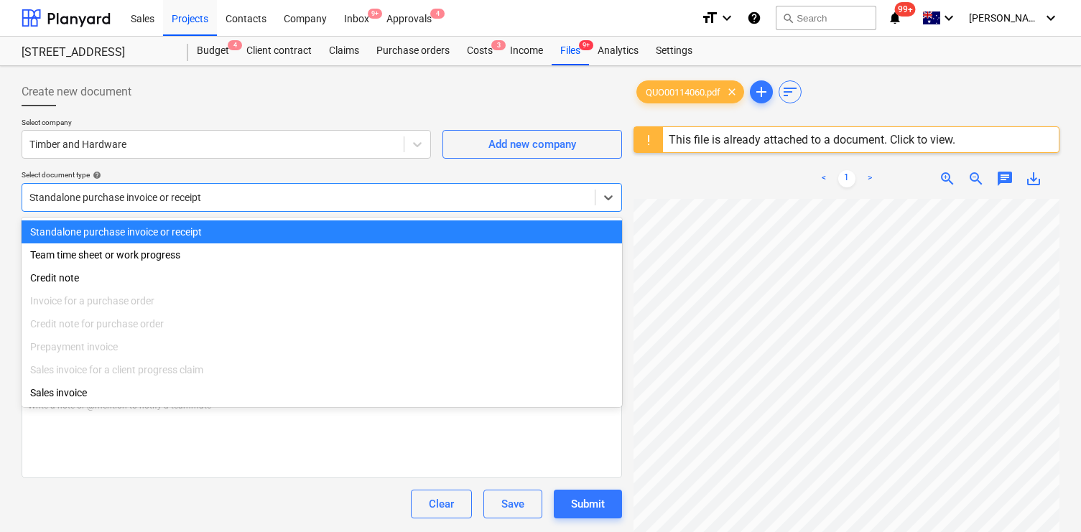
click at [249, 197] on div at bounding box center [308, 197] width 558 height 14
click at [253, 142] on div at bounding box center [212, 144] width 367 height 14
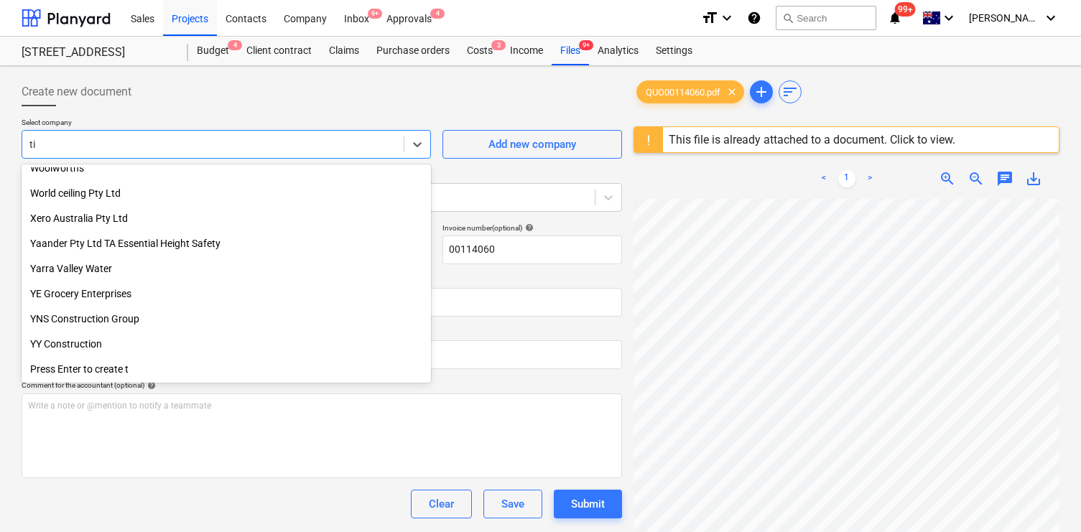
scroll to position [4110, 0]
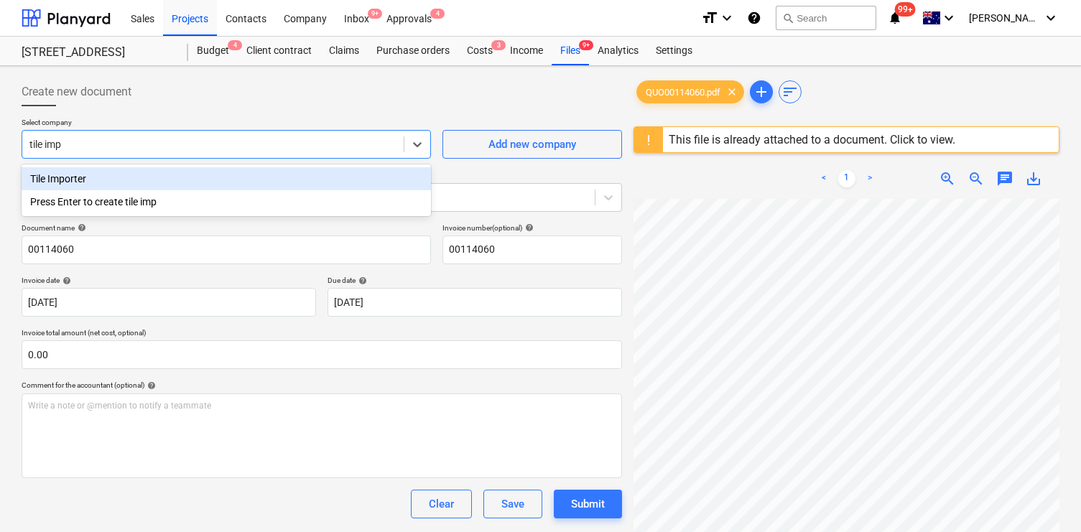
type input "tile impo"
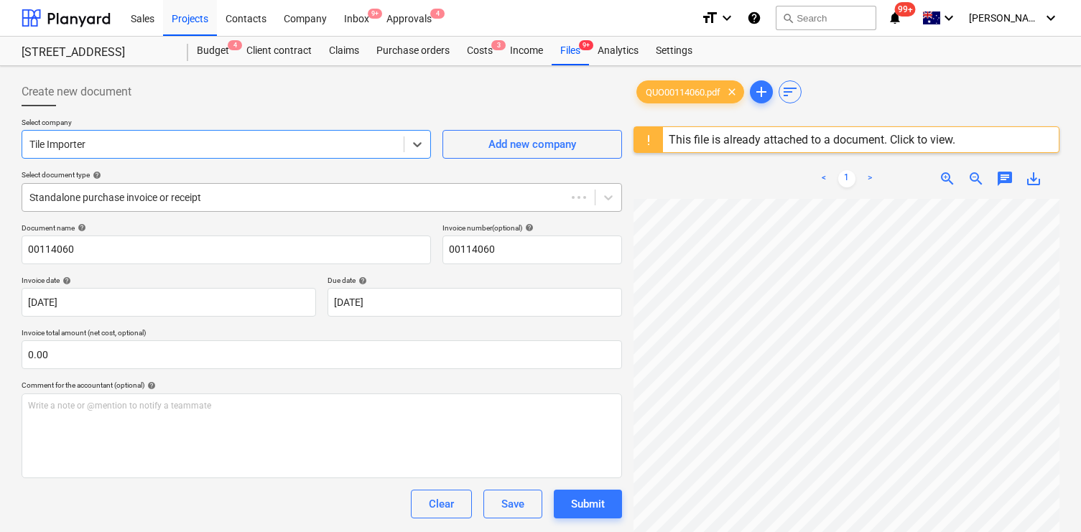
click at [298, 198] on div at bounding box center [294, 197] width 530 height 14
click at [300, 204] on div at bounding box center [308, 197] width 558 height 14
click at [693, 136] on div "This file is already attached to a document. Click to view." at bounding box center [812, 140] width 287 height 14
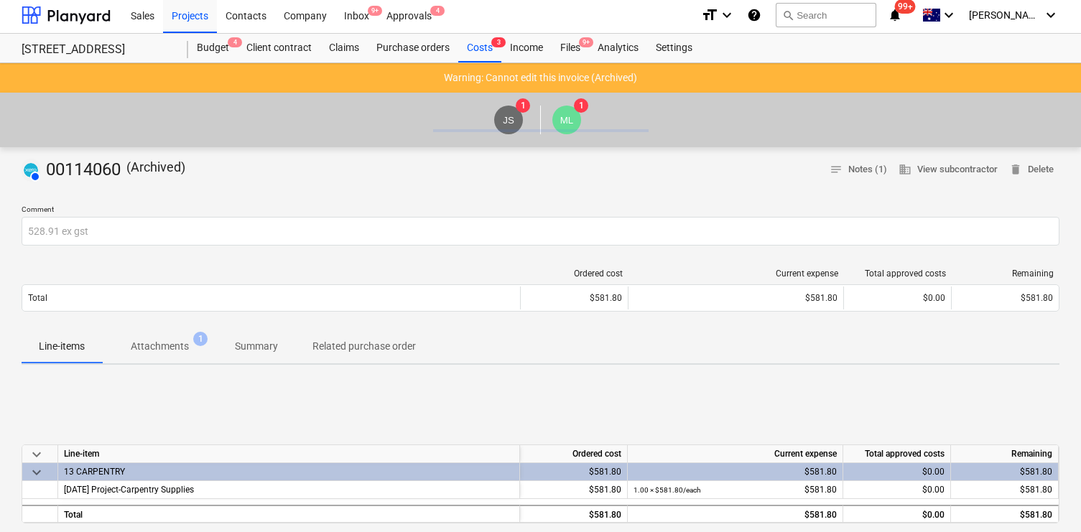
scroll to position [120, 0]
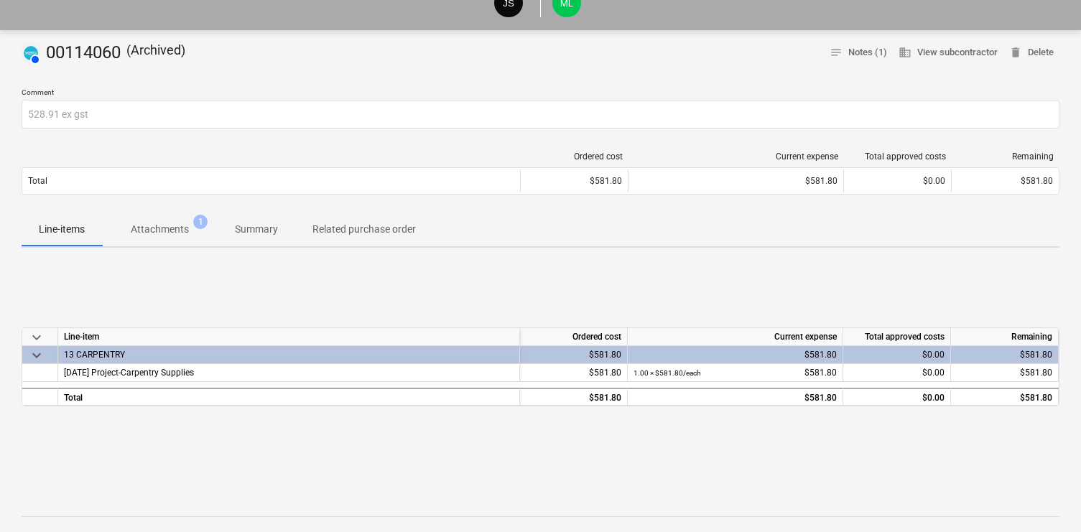
drag, startPoint x: 177, startPoint y: 208, endPoint x: 167, endPoint y: 225, distance: 19.3
click at [177, 208] on div "Ordered cost Current expense Total approved costs Remaining Total $581.80 $581.…" at bounding box center [541, 176] width 1038 height 72
click at [167, 225] on p "Attachments" at bounding box center [160, 229] width 58 height 15
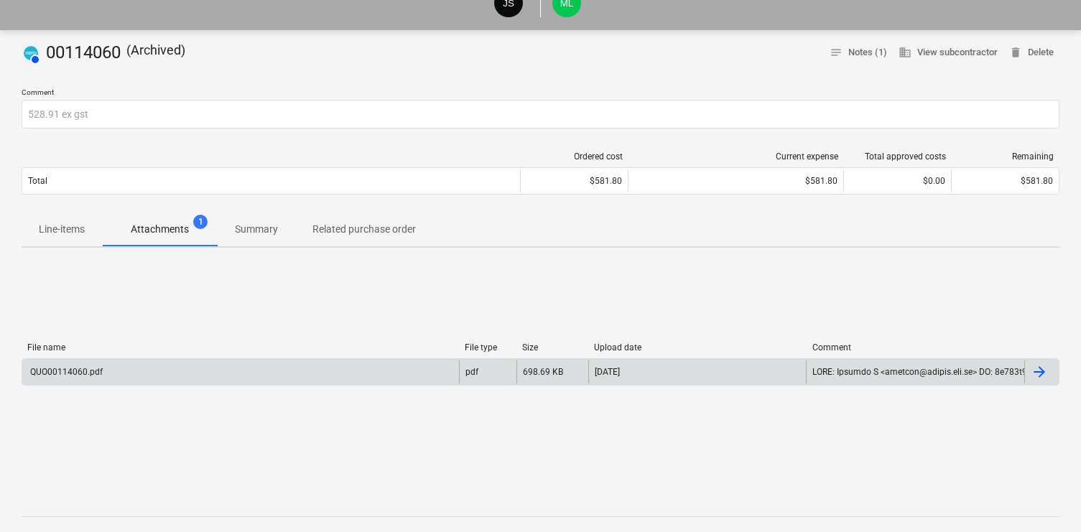
click at [696, 371] on div "[DATE]" at bounding box center [698, 372] width 218 height 23
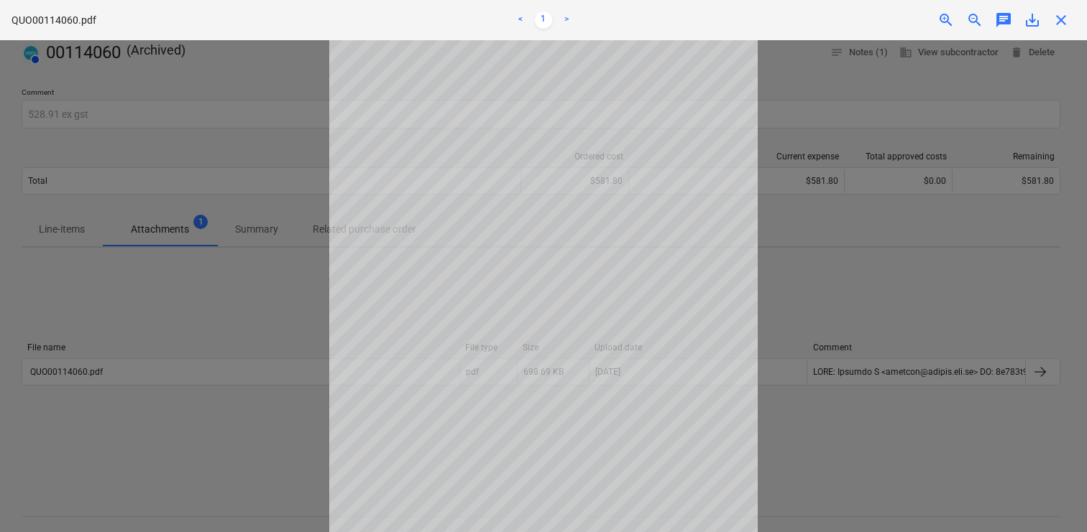
click at [882, 157] on div at bounding box center [543, 286] width 1087 height 492
click at [831, 111] on div at bounding box center [543, 286] width 1087 height 492
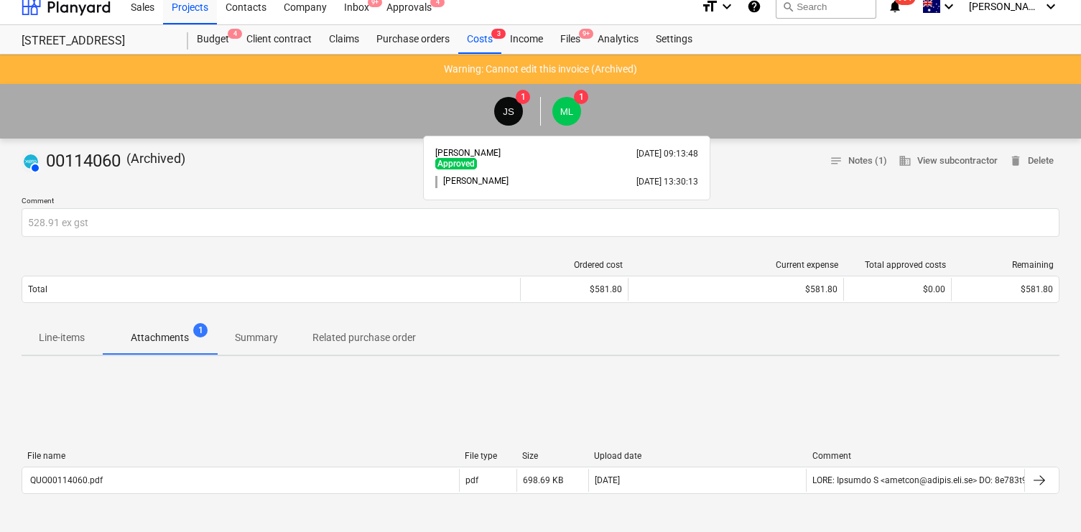
click at [571, 114] on span "ML" at bounding box center [567, 111] width 14 height 11
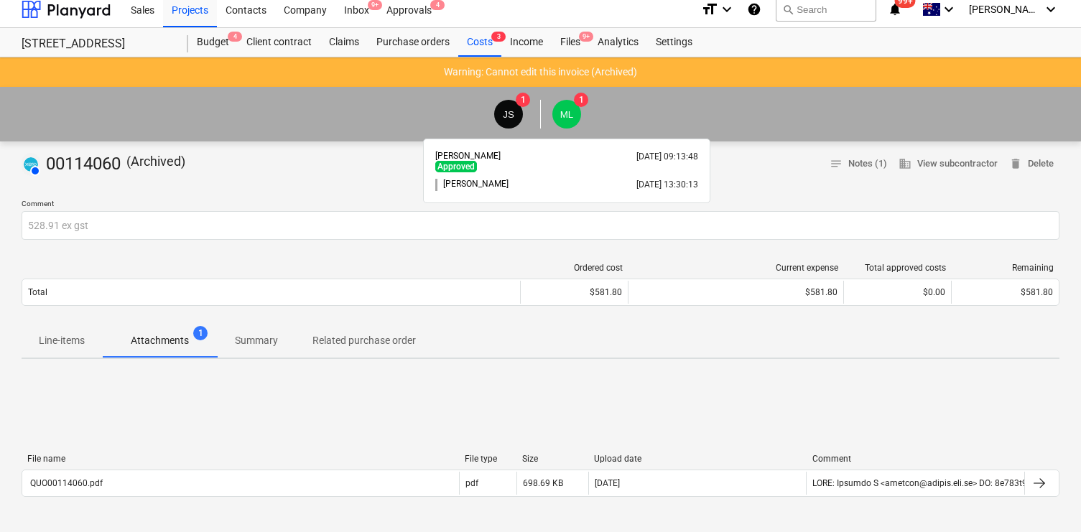
scroll to position [8, 0]
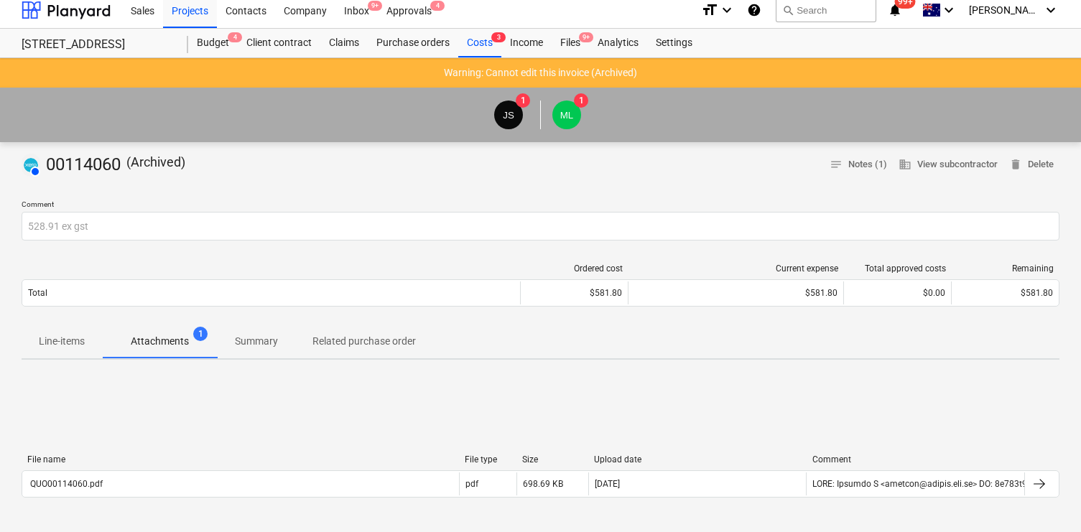
click at [516, 75] on p "Warning: Cannot edit this invoice (Archived)" at bounding box center [540, 72] width 193 height 15
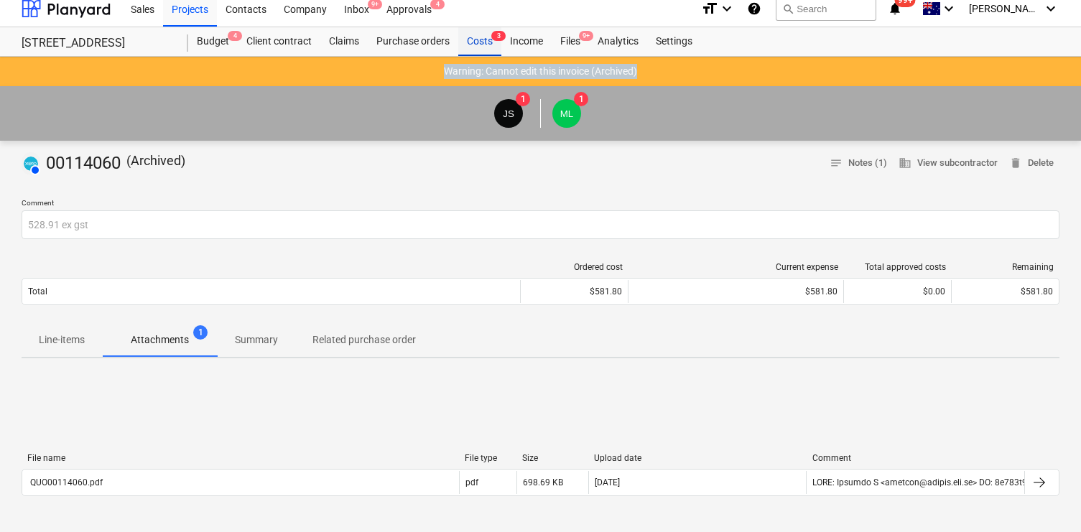
click at [482, 39] on div "Costs 3" at bounding box center [479, 41] width 43 height 29
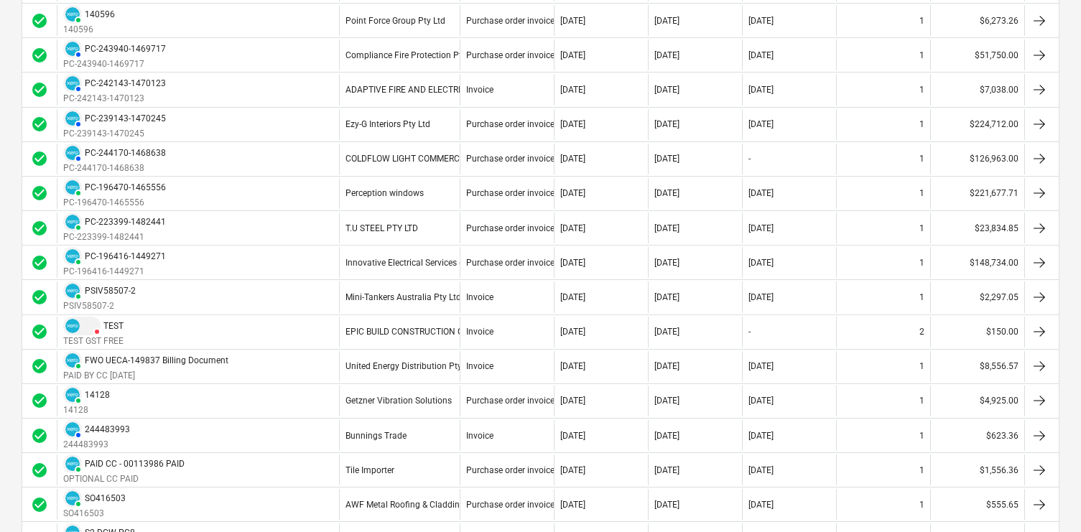
scroll to position [1313, 0]
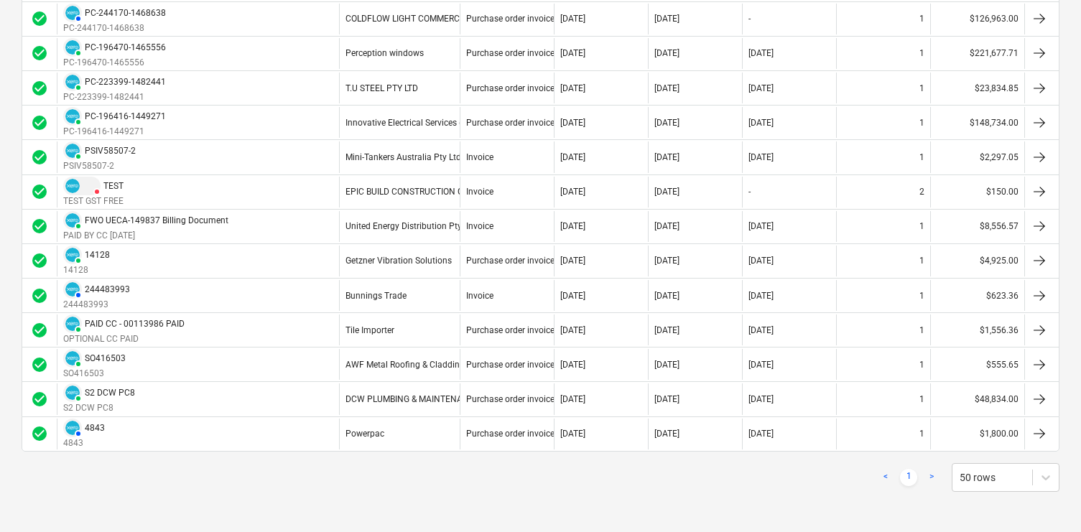
click at [928, 471] on link ">" at bounding box center [931, 477] width 17 height 17
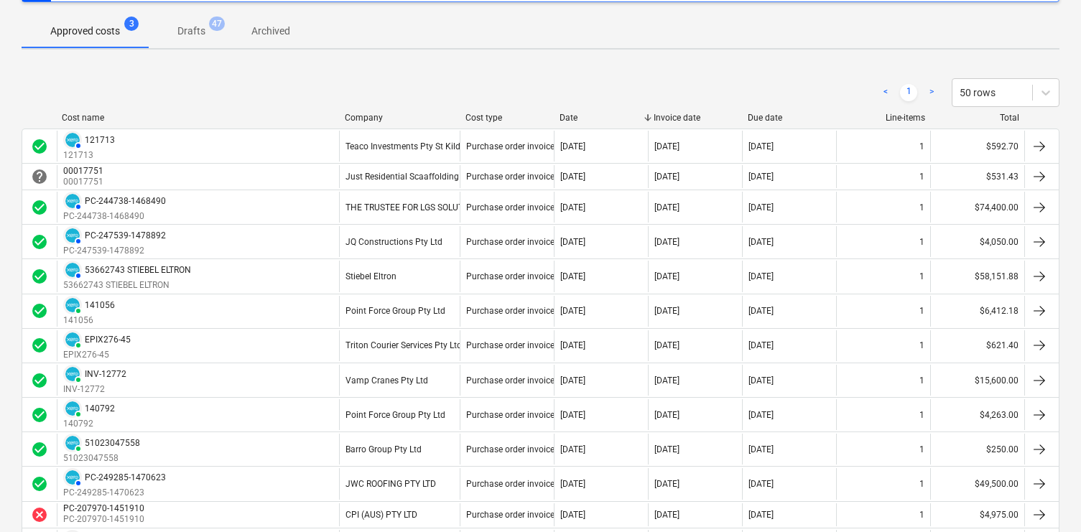
scroll to position [142, 0]
click at [928, 88] on link ">" at bounding box center [931, 93] width 17 height 17
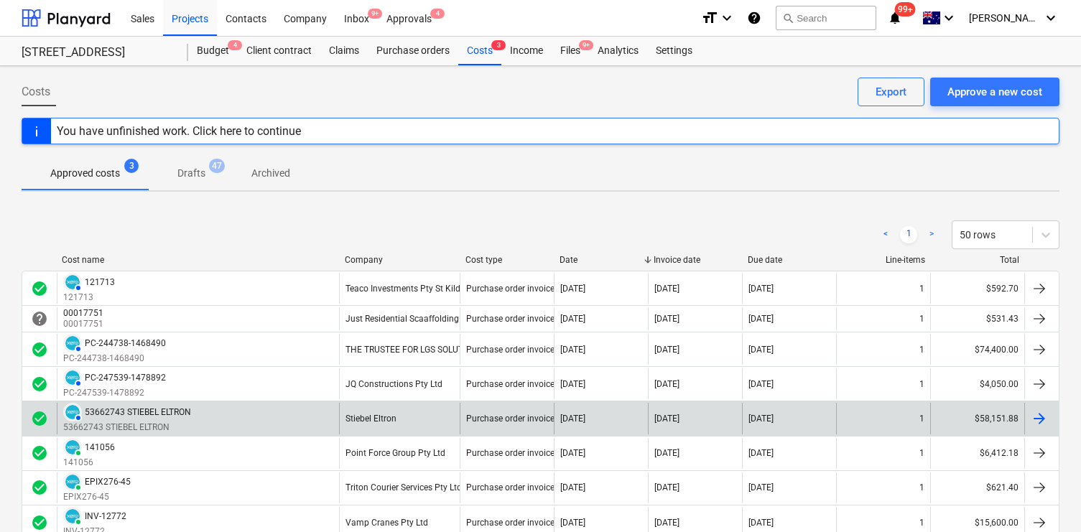
scroll to position [1313, 0]
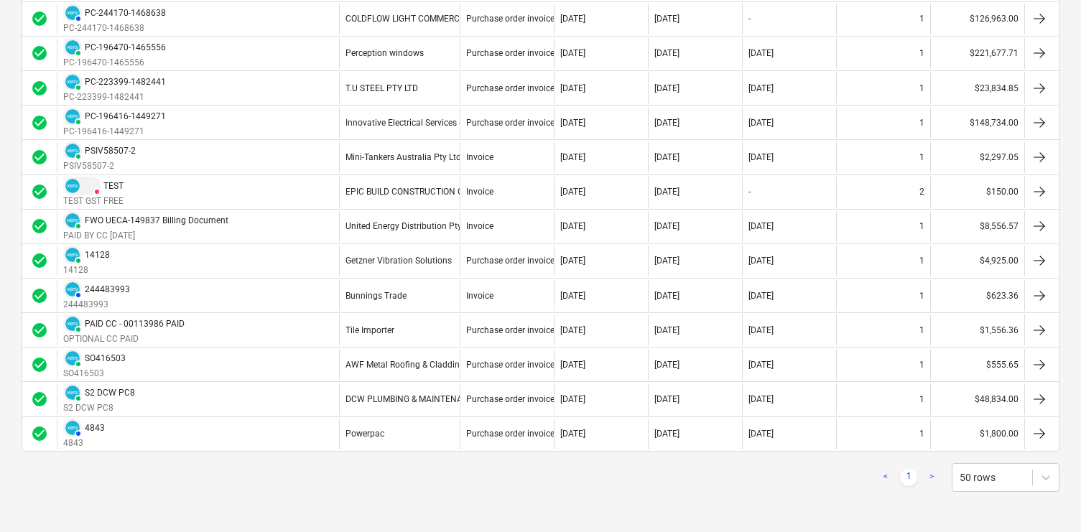
click at [882, 476] on link "<" at bounding box center [885, 477] width 17 height 17
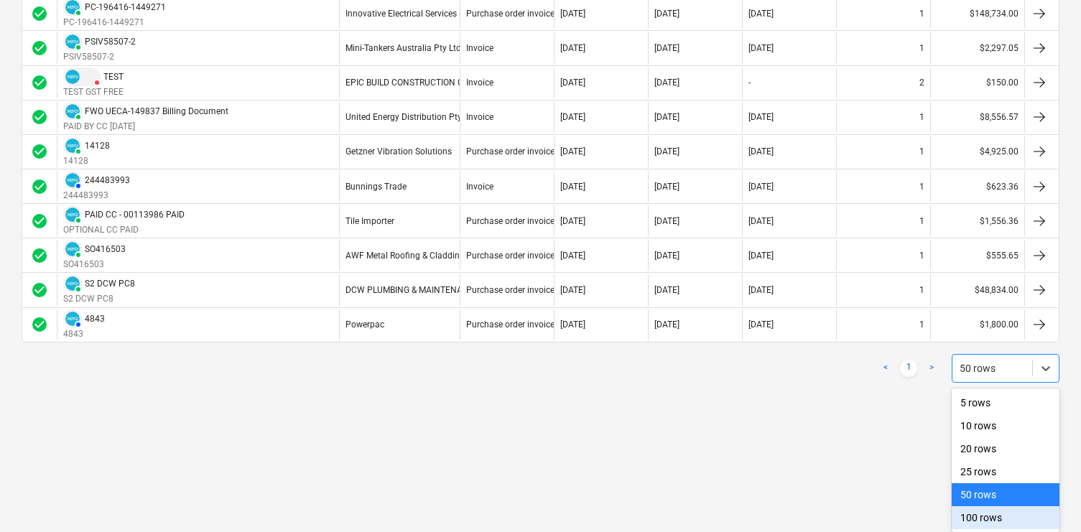
click at [979, 512] on div "100 rows" at bounding box center [1006, 518] width 108 height 23
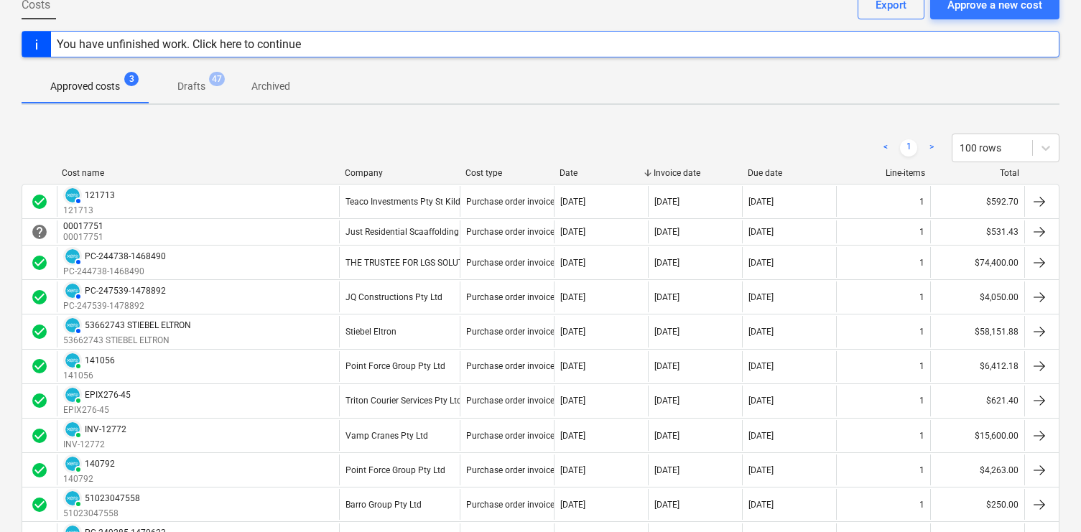
scroll to position [0, 0]
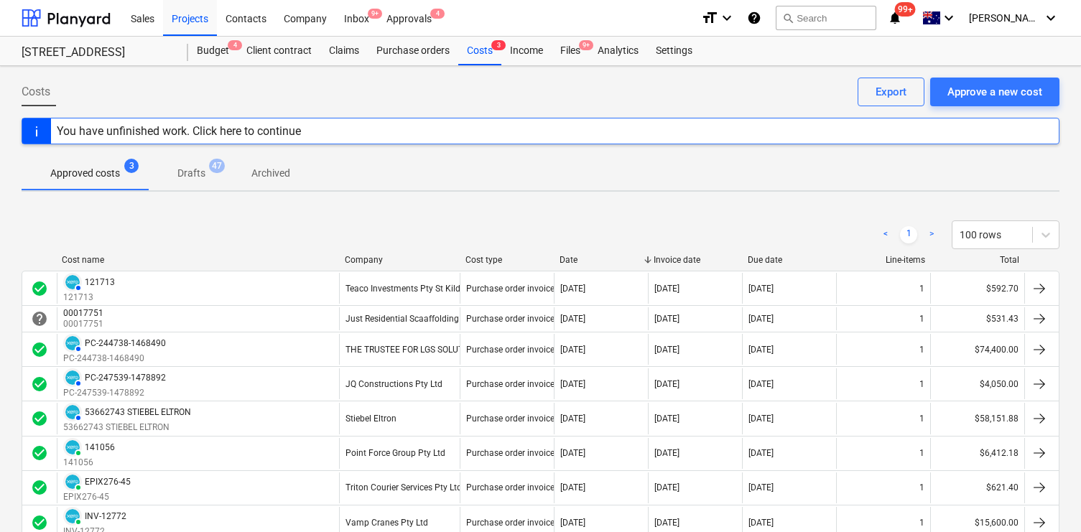
click at [266, 179] on p "Archived" at bounding box center [271, 173] width 39 height 15
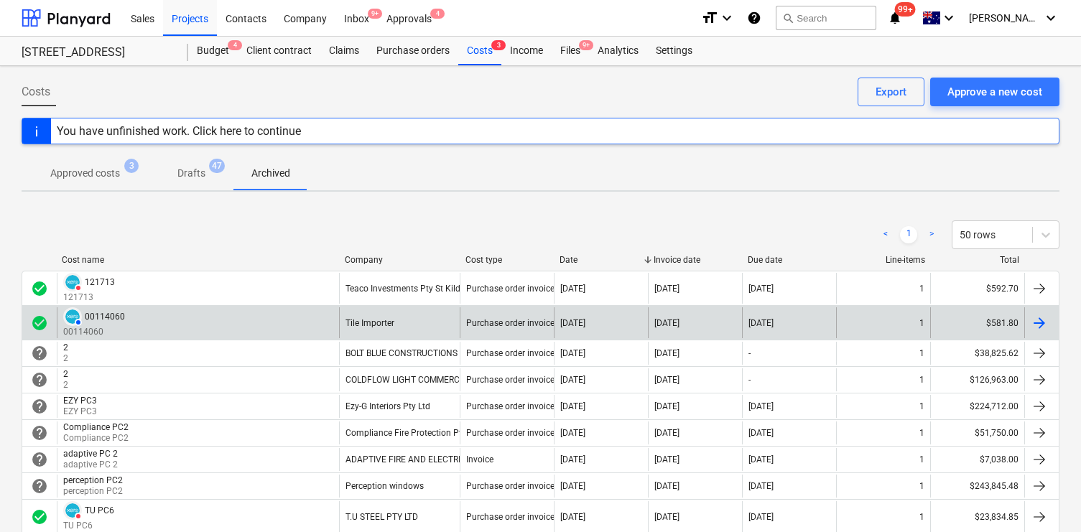
click at [292, 323] on div "AUTHORISED 00114060 00114060" at bounding box center [198, 323] width 282 height 31
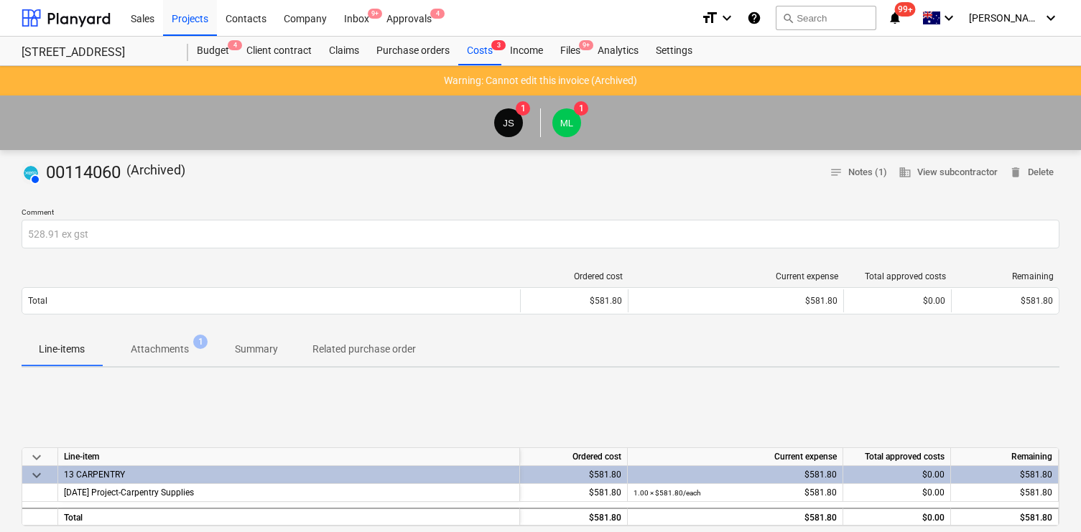
scroll to position [12, 0]
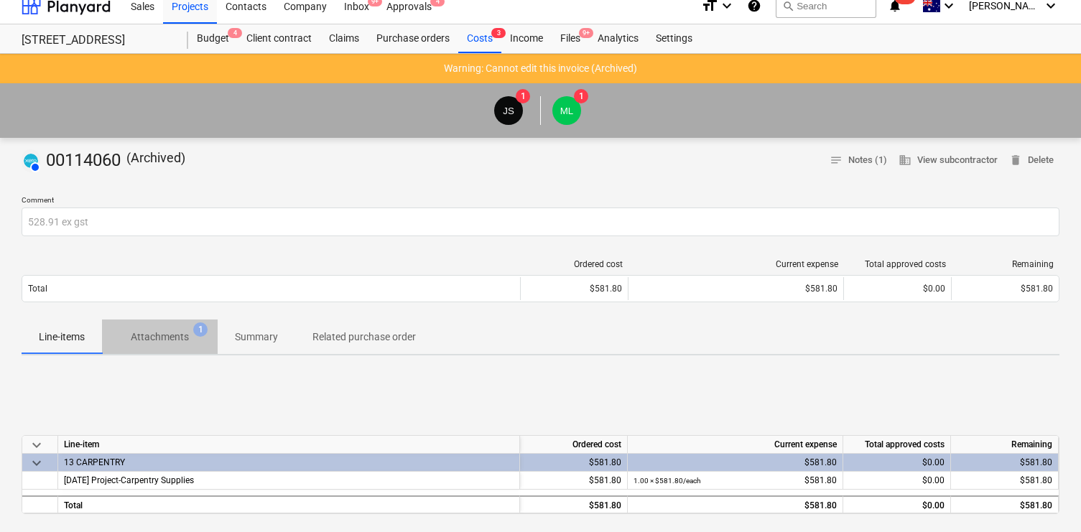
click at [178, 333] on p "Attachments" at bounding box center [160, 337] width 58 height 15
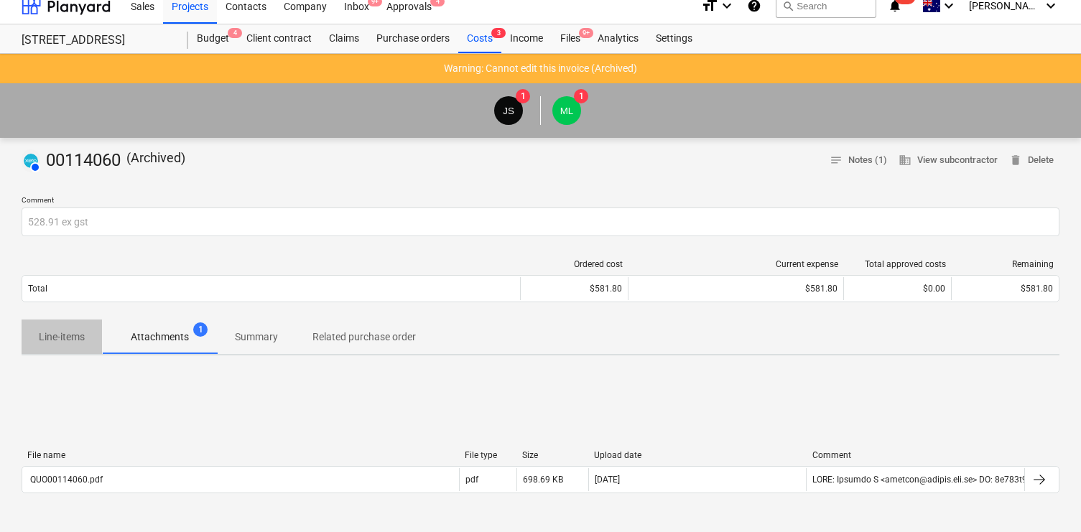
click at [69, 335] on p "Line-items" at bounding box center [62, 337] width 46 height 15
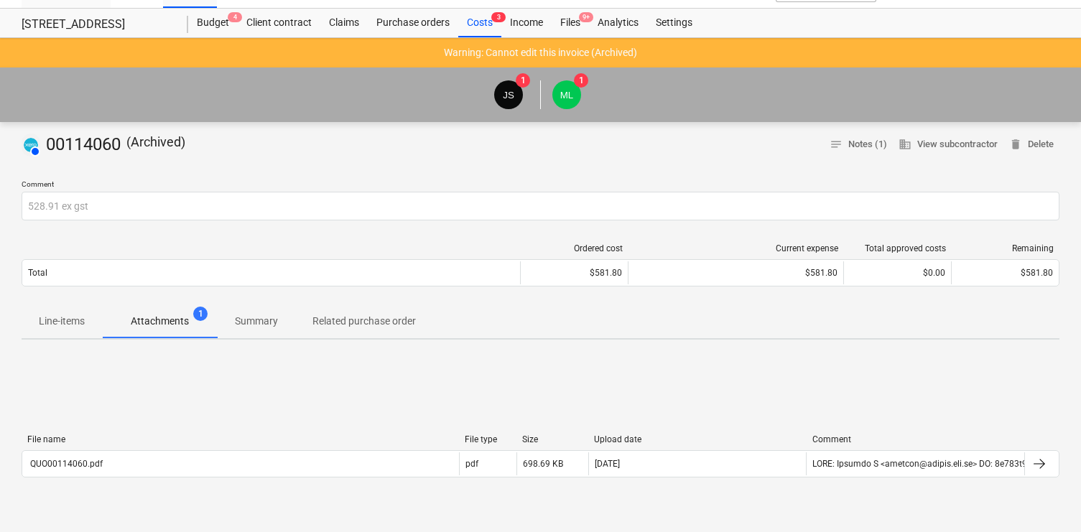
scroll to position [12, 0]
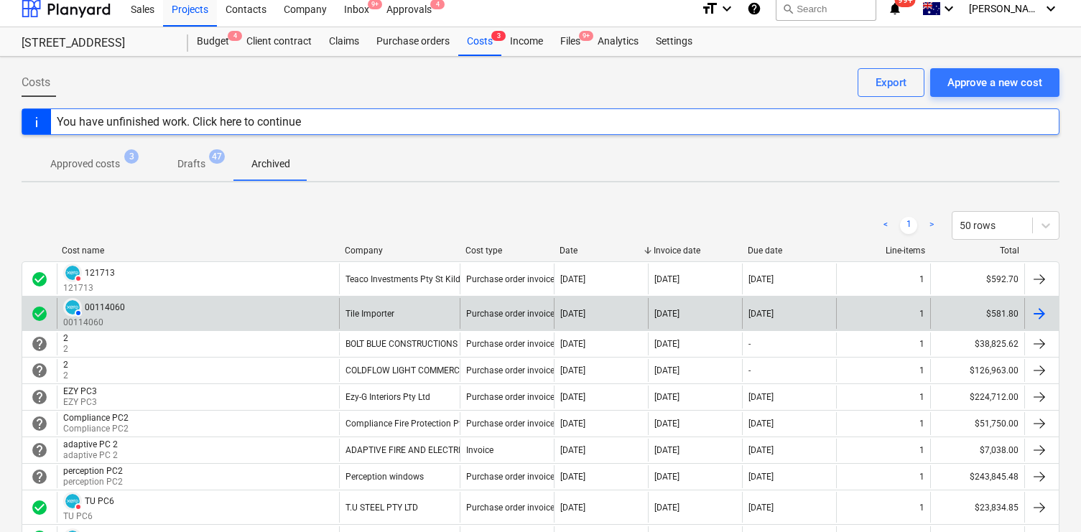
scroll to position [10, 0]
click at [79, 310] on span at bounding box center [72, 307] width 14 height 14
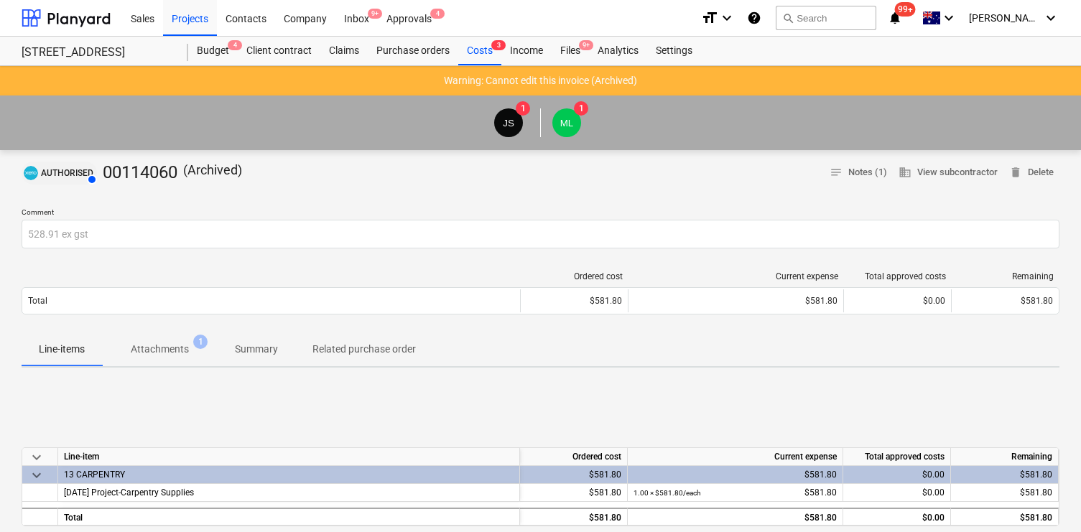
click at [33, 177] on img at bounding box center [31, 173] width 14 height 14
click at [64, 173] on span "AUTHORISED" at bounding box center [67, 173] width 52 height 9
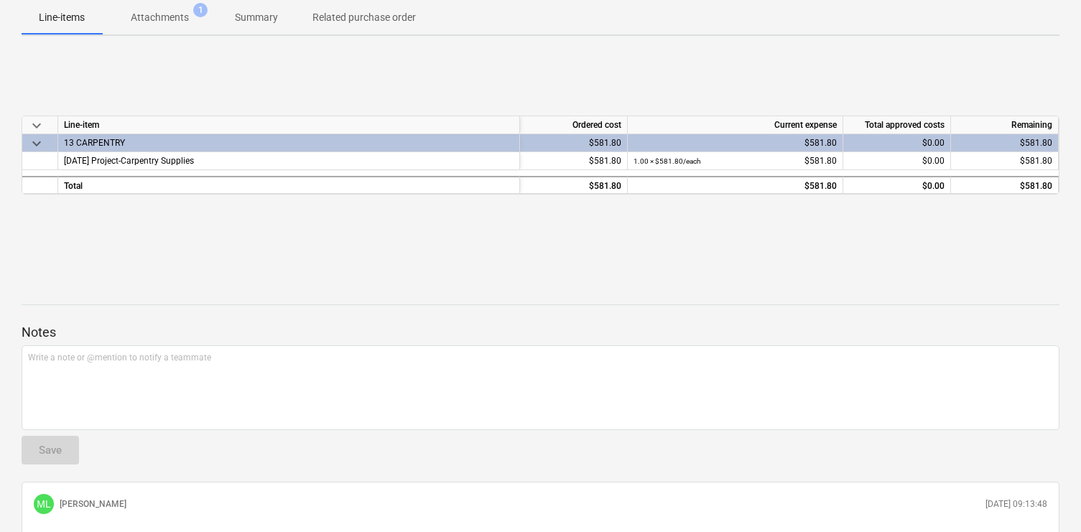
scroll to position [207, 0]
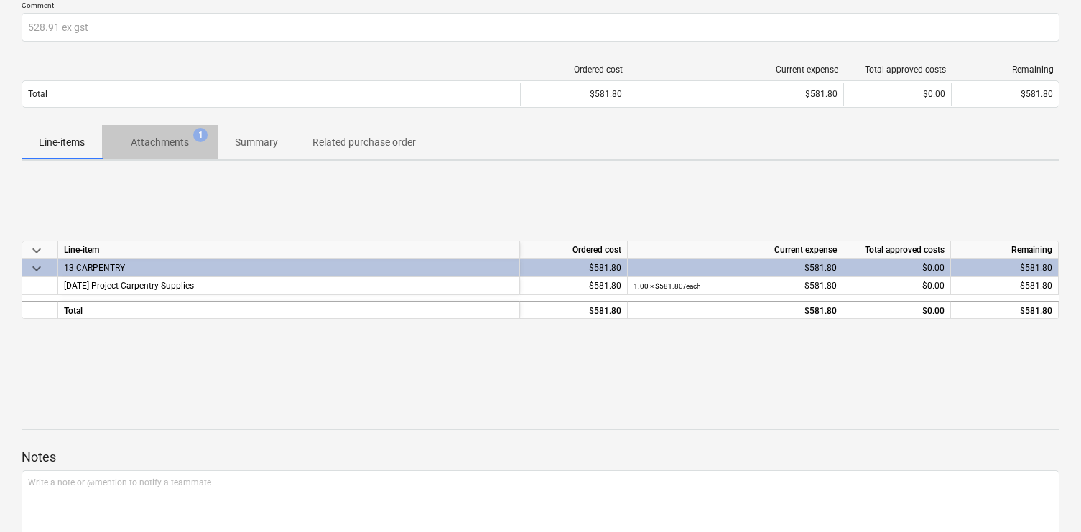
click at [180, 134] on span "Attachments 1" at bounding box center [160, 142] width 116 height 26
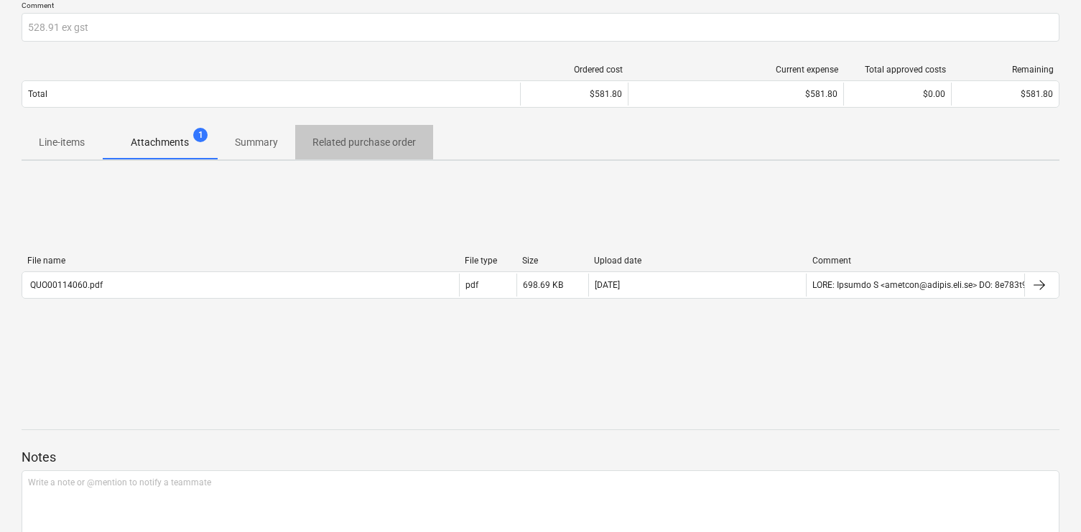
click at [344, 125] on button "Related purchase order" at bounding box center [364, 142] width 138 height 34
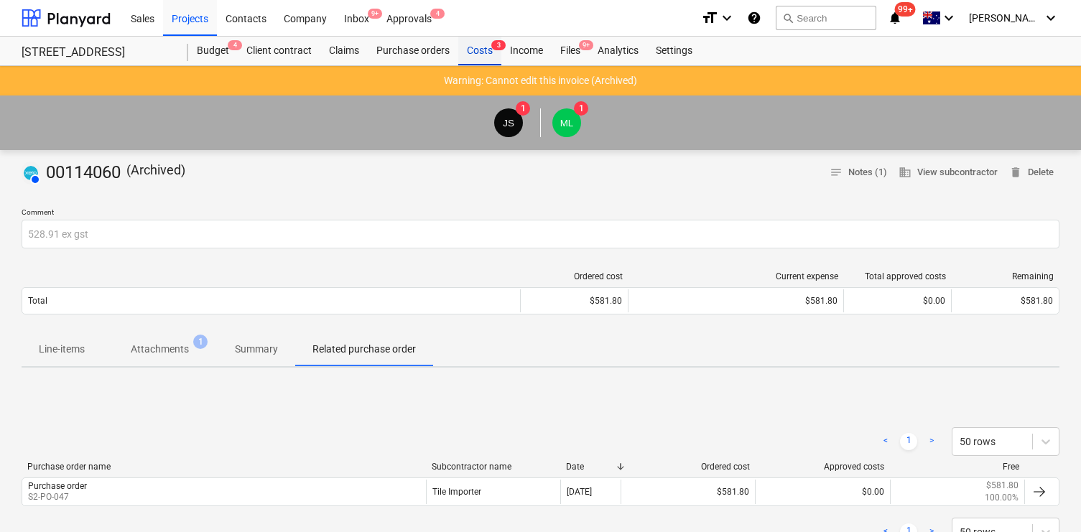
click at [475, 48] on div "Costs 3" at bounding box center [479, 51] width 43 height 29
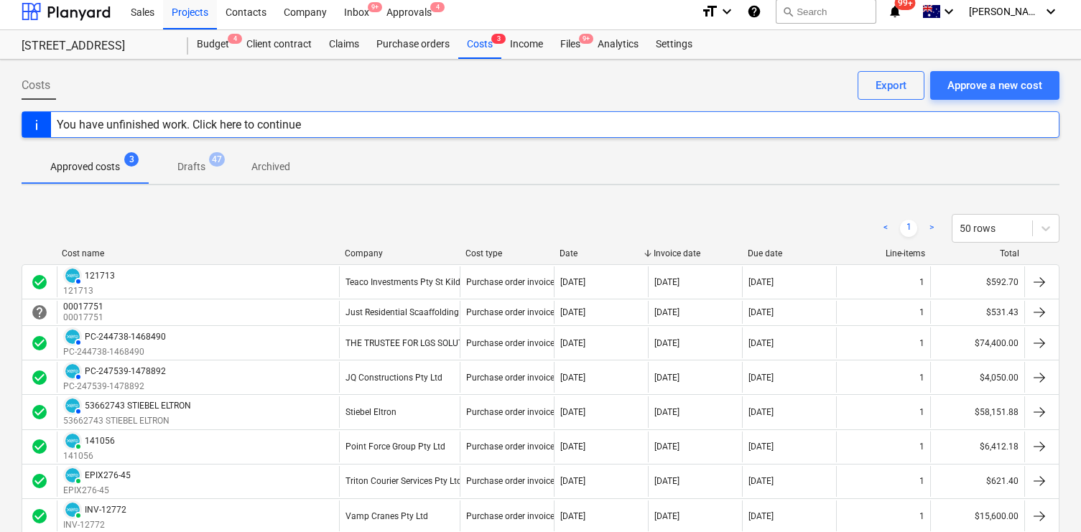
click at [259, 163] on p "Archived" at bounding box center [271, 167] width 39 height 15
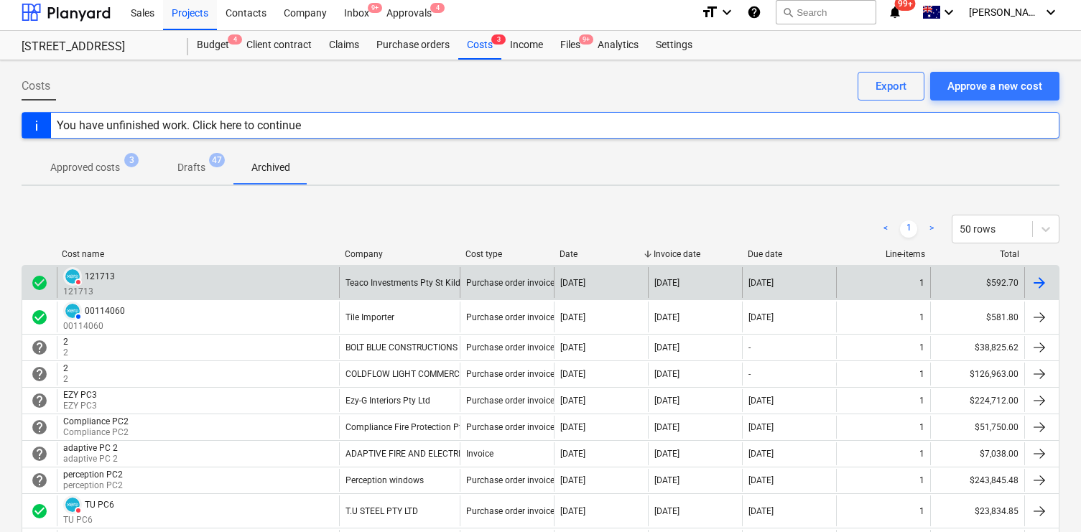
scroll to position [109, 0]
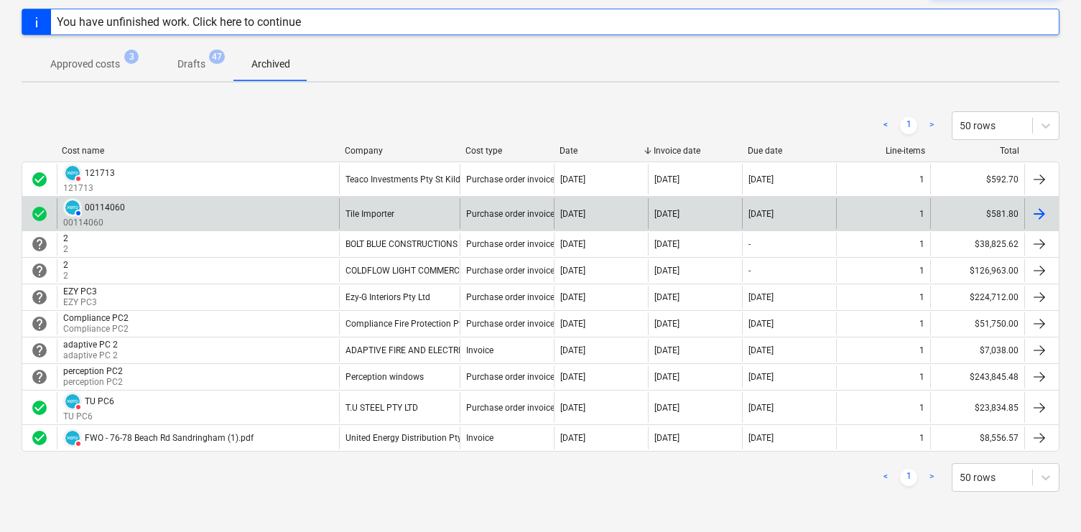
click at [267, 213] on div "AUTHORISED 00114060 00114060" at bounding box center [198, 213] width 282 height 31
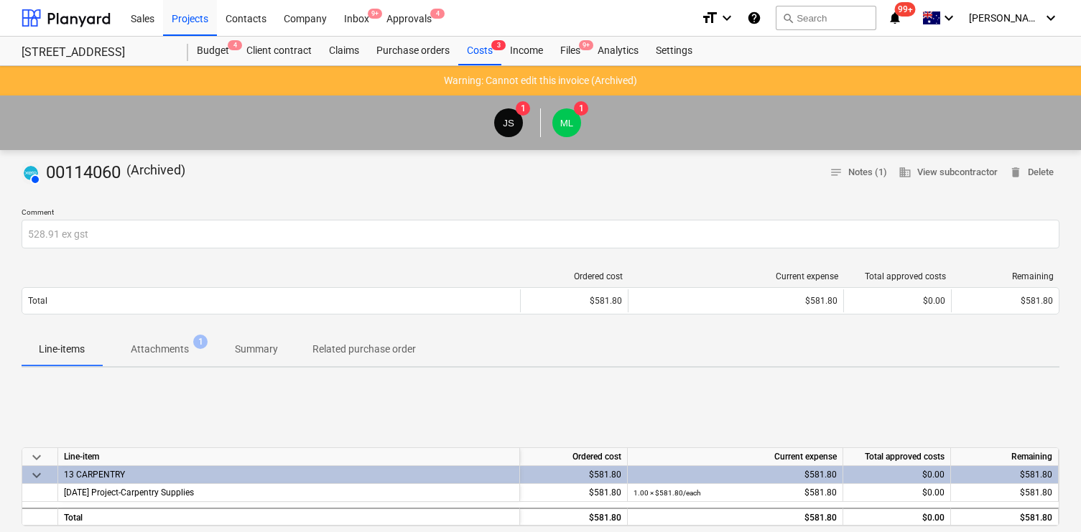
scroll to position [97, 0]
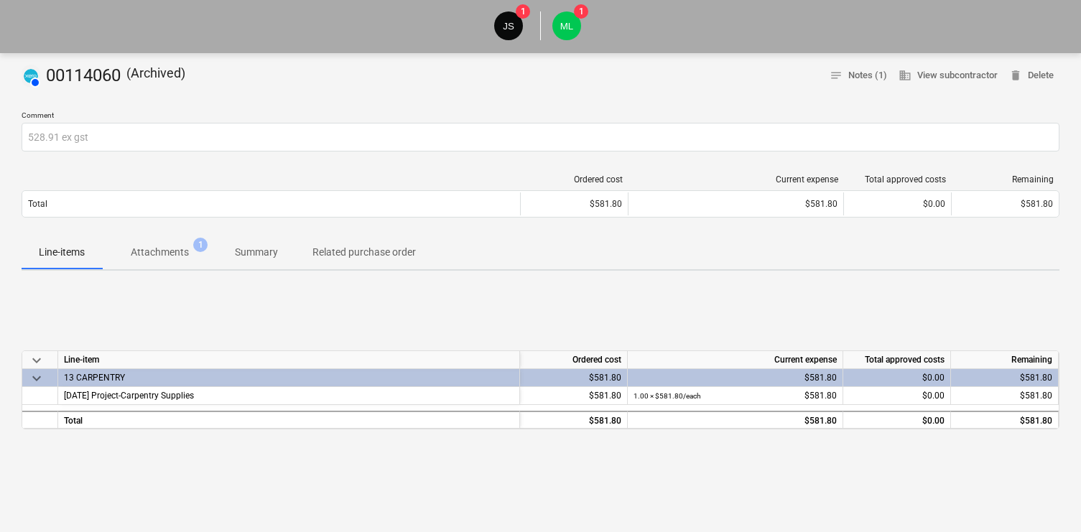
click at [170, 254] on p "Attachments" at bounding box center [160, 252] width 58 height 15
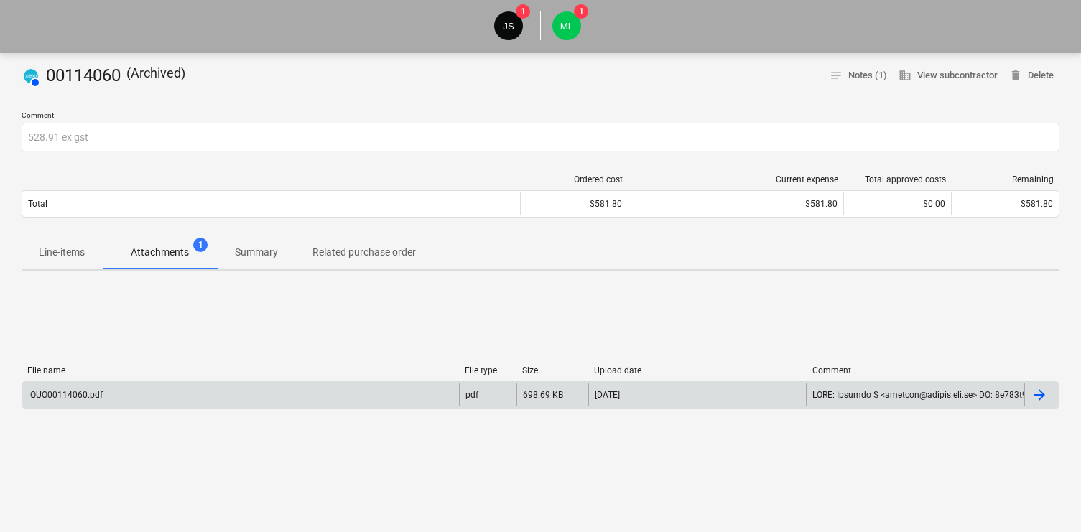
click at [269, 399] on div "QUO00114060.pdf" at bounding box center [240, 395] width 437 height 23
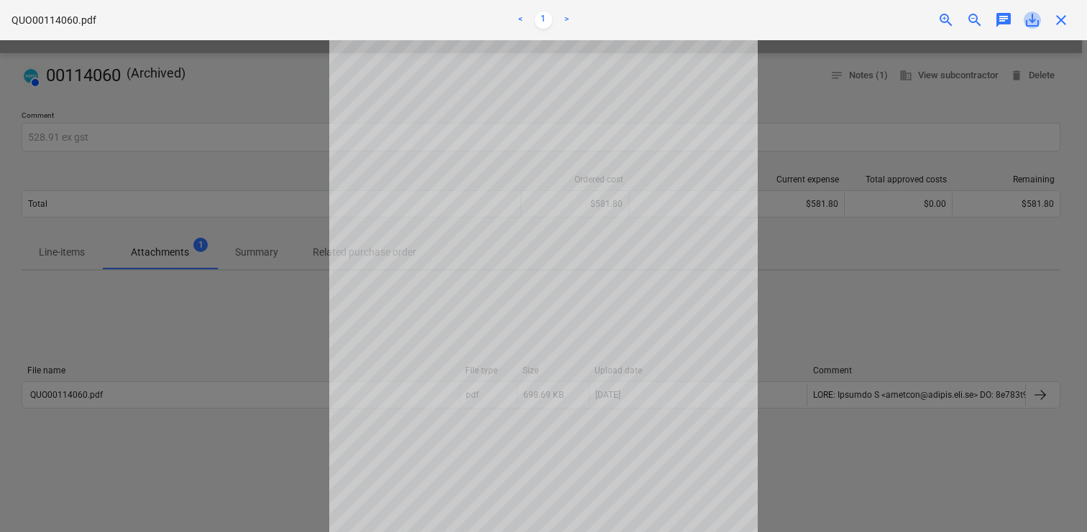
click at [1031, 22] on span "save_alt" at bounding box center [1031, 19] width 17 height 17
click at [918, 195] on div at bounding box center [543, 286] width 1087 height 492
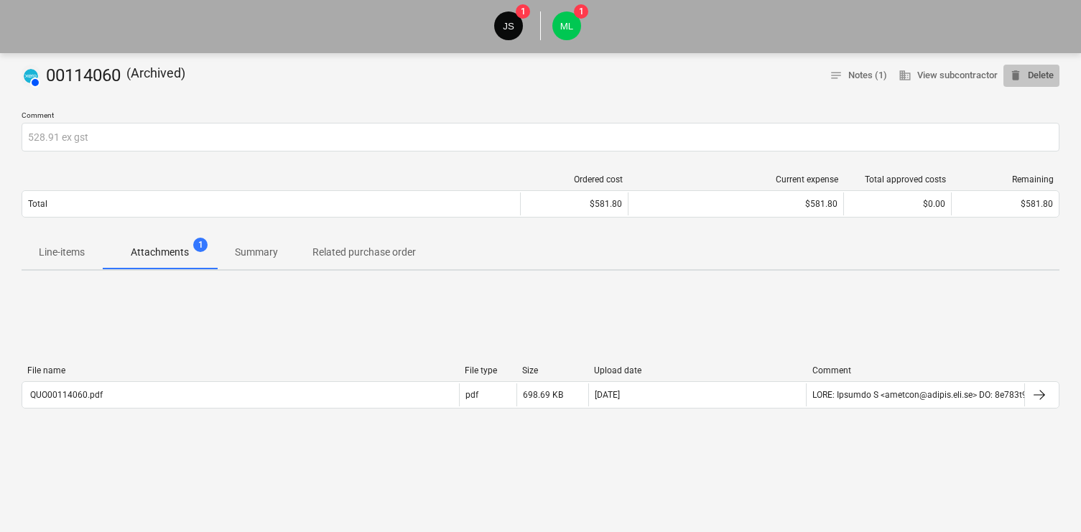
click at [1031, 78] on span "delete Delete" at bounding box center [1032, 76] width 45 height 17
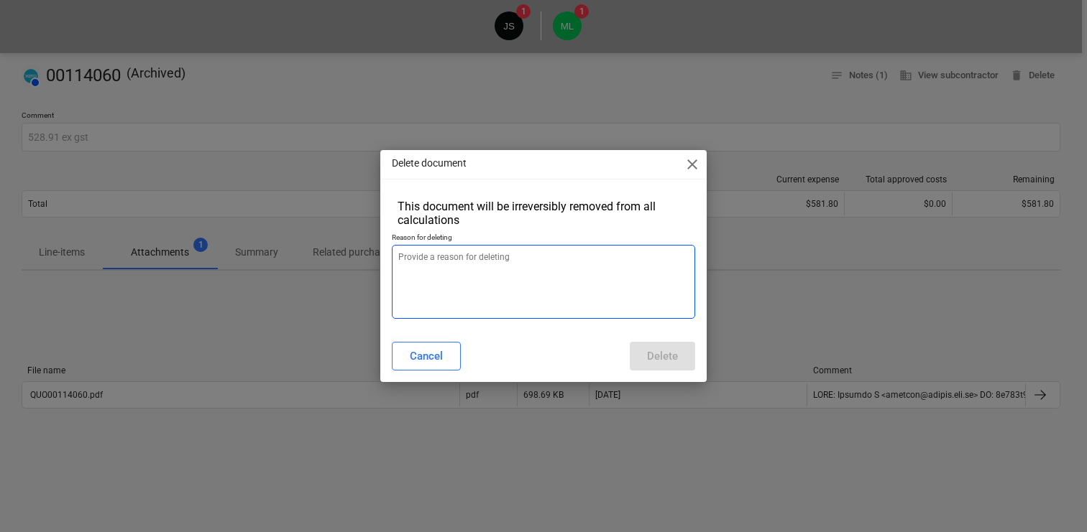
click at [588, 314] on textarea at bounding box center [543, 282] width 303 height 74
paste textarea "https://app.planyard.com/#/projects/7904/expenses/204509"
type textarea "x"
type textarea "https://app.planyard.com/#/projects/7904/expenses/204509"
type textarea "x"
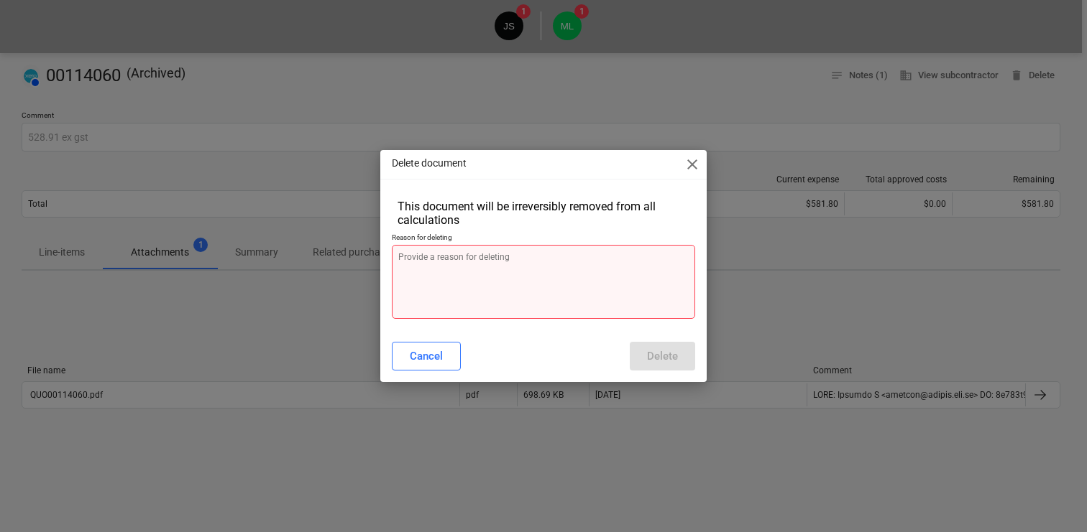
click at [573, 297] on textarea at bounding box center [543, 282] width 303 height 74
paste textarea "528.91"
type textarea "x"
type textarea "528.91"
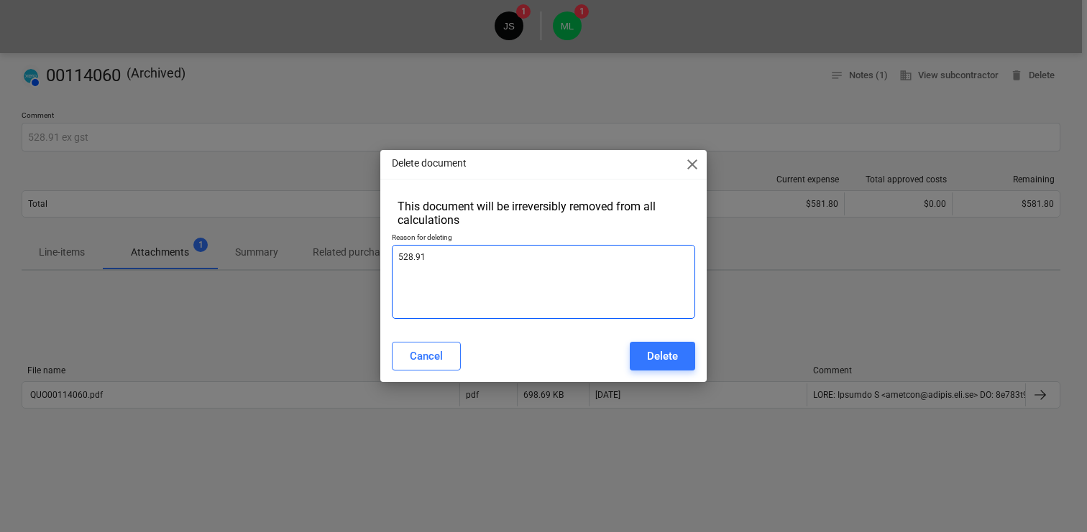
type textarea "x"
type textarea "528.91 e"
type textarea "x"
type textarea "528.91 ex"
type textarea "x"
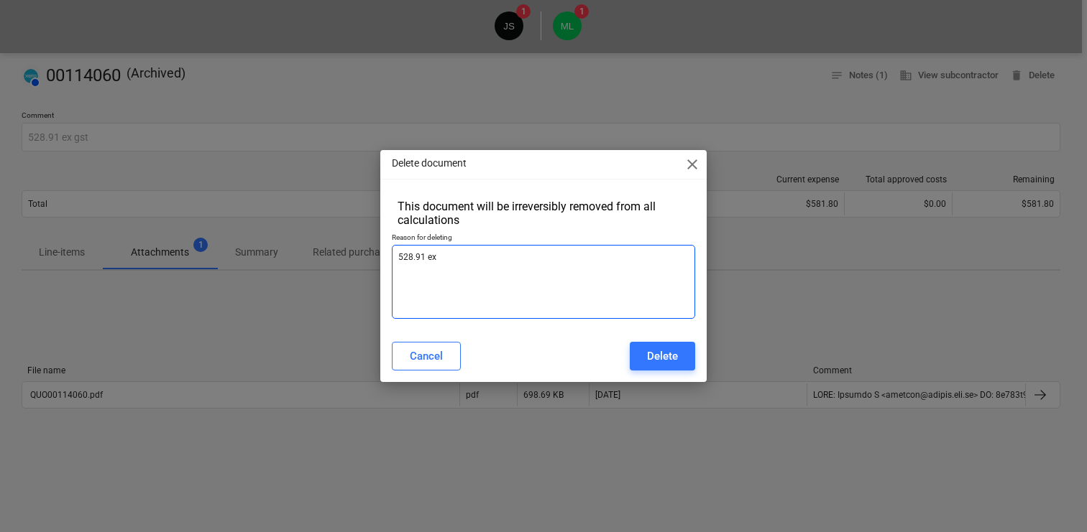
type textarea "528.91 ex"
type textarea "x"
type textarea "528.91 ex g"
type textarea "x"
type textarea "528.91 ex gs"
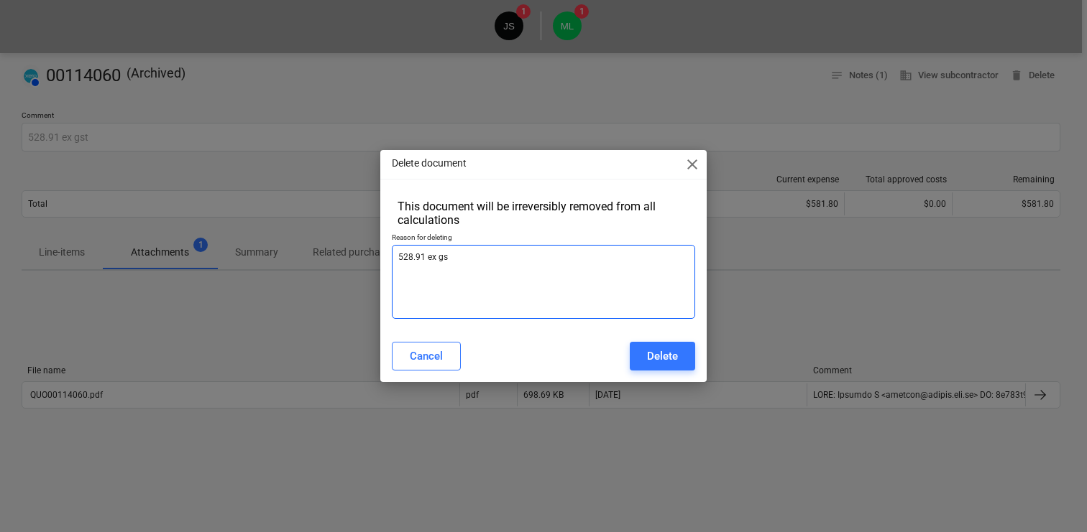
type textarea "x"
type textarea "528.91 ex gst"
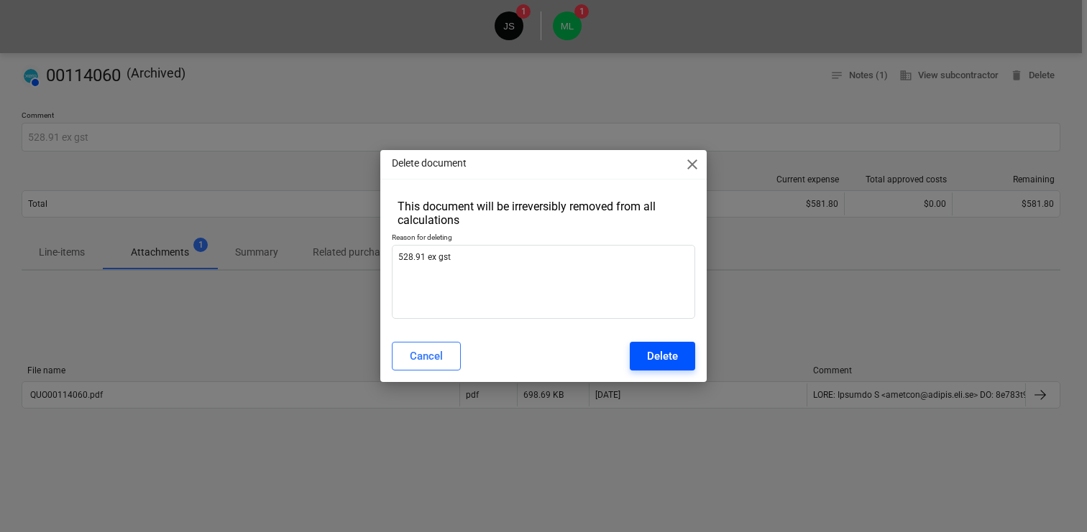
click at [678, 369] on button "Delete" at bounding box center [661, 356] width 65 height 29
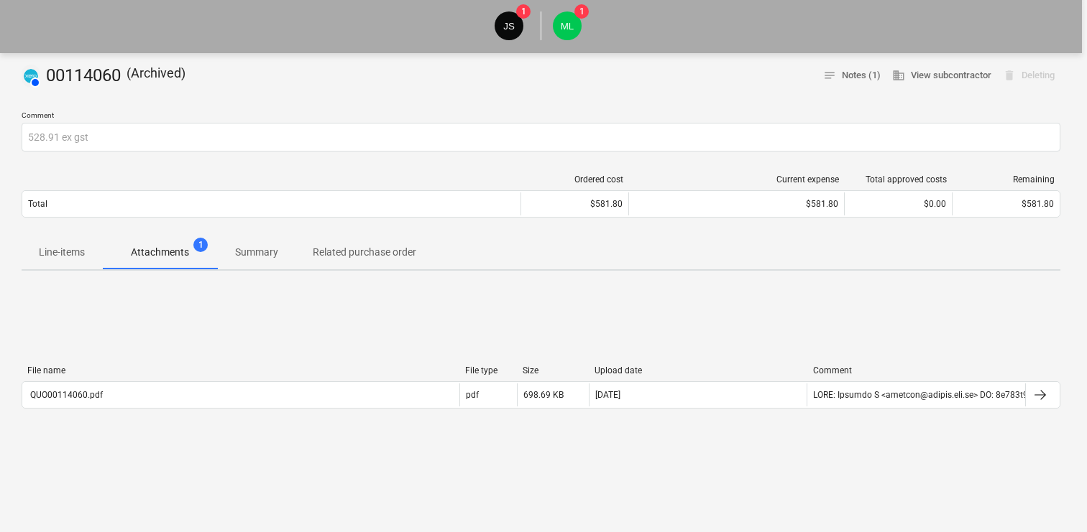
type textarea "x"
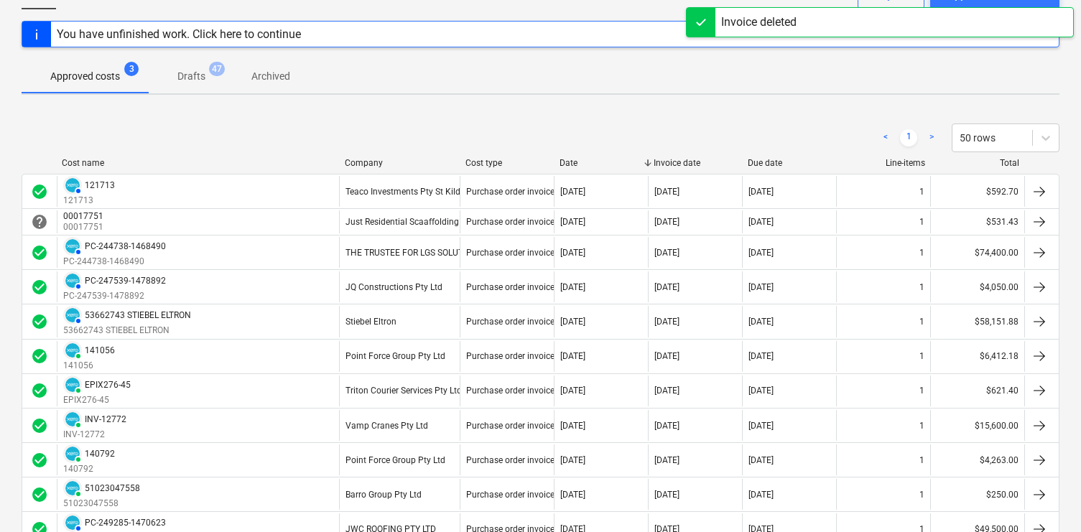
click at [109, 72] on p "Approved costs" at bounding box center [85, 76] width 70 height 15
click at [284, 80] on p "Archived" at bounding box center [271, 76] width 39 height 15
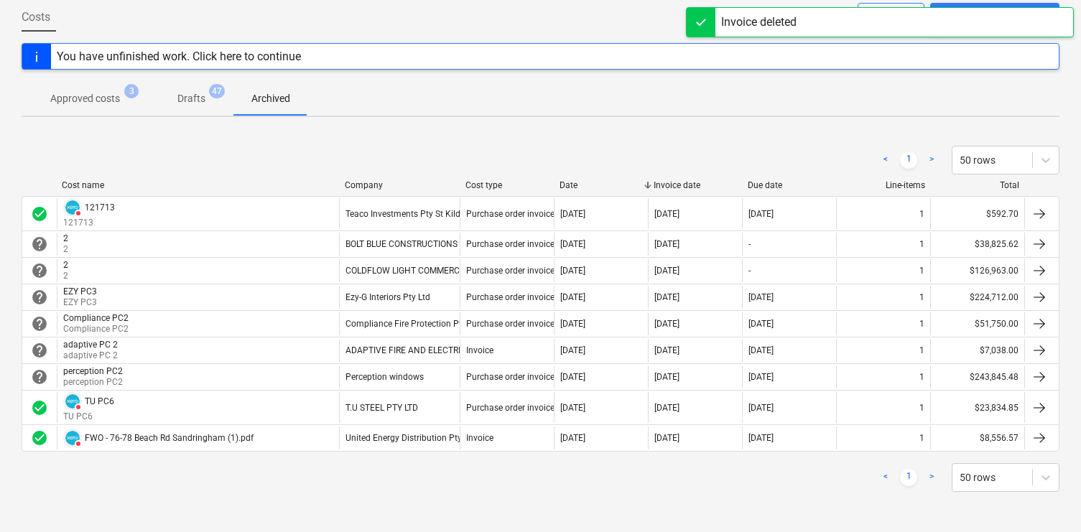
scroll to position [75, 0]
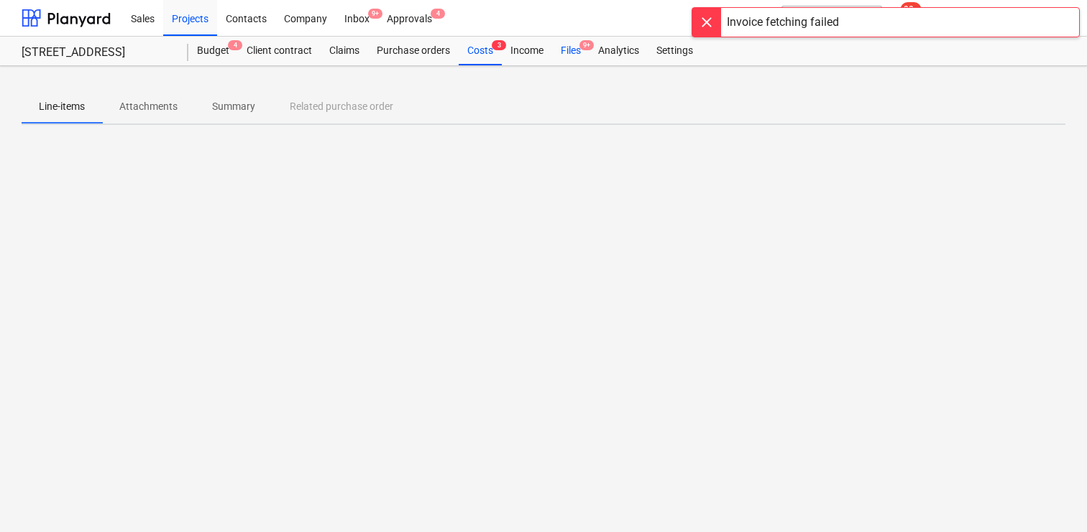
click at [564, 47] on div "Files 9+" at bounding box center [570, 51] width 37 height 29
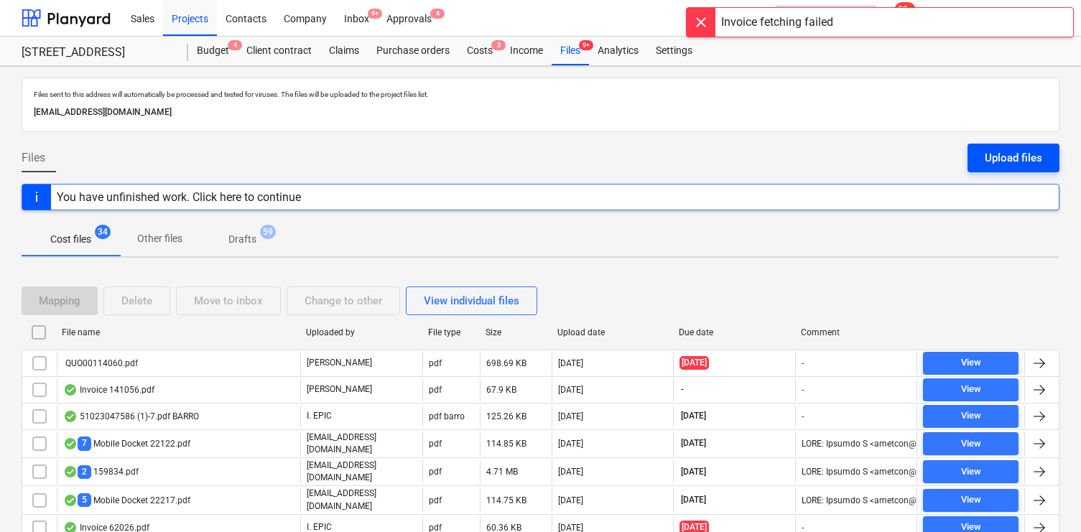
click at [1016, 162] on div "Upload files" at bounding box center [1013, 158] width 57 height 19
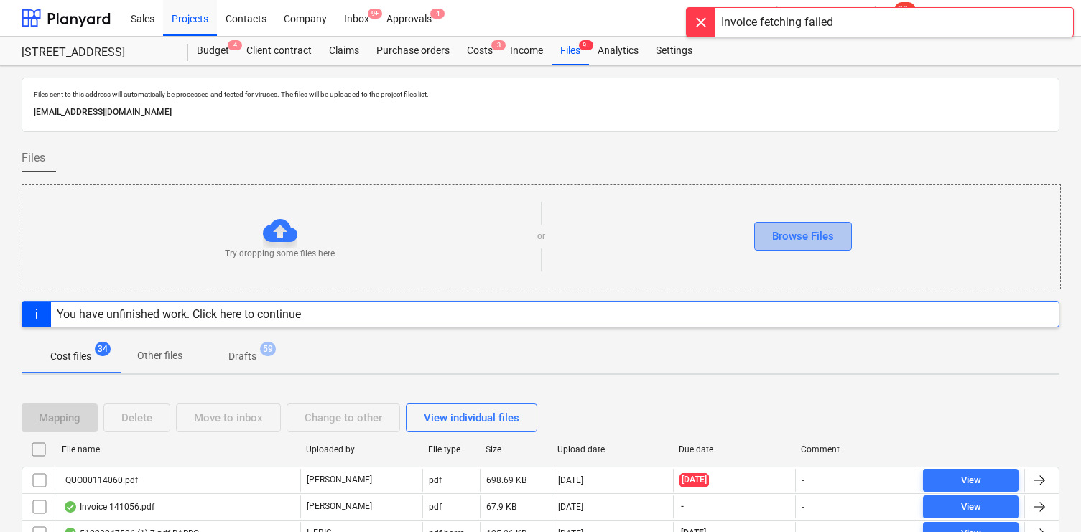
click at [816, 229] on div "Browse Files" at bounding box center [803, 236] width 62 height 19
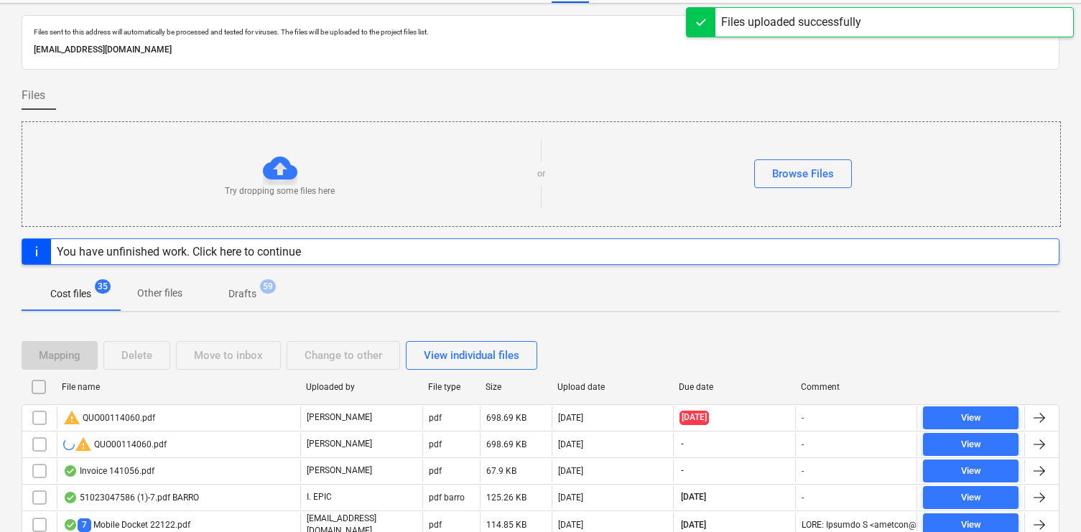
scroll to position [55, 0]
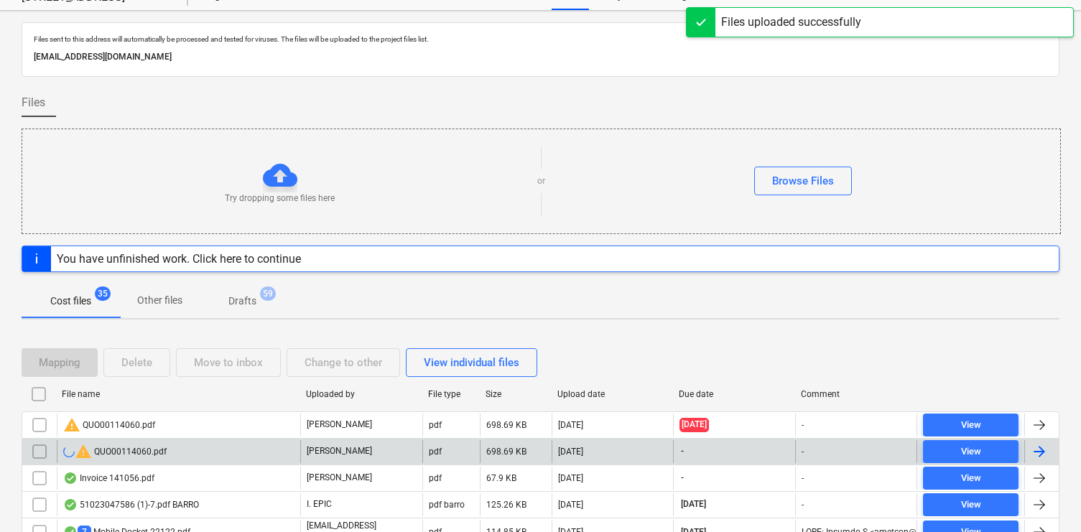
click at [40, 448] on input "checkbox" at bounding box center [39, 451] width 23 height 23
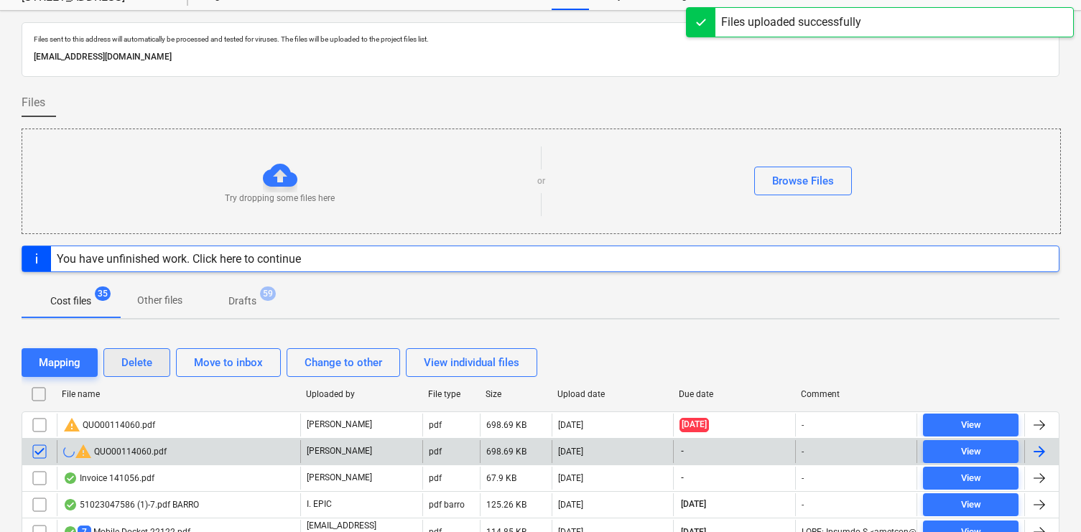
click at [147, 363] on div "Delete" at bounding box center [136, 363] width 31 height 19
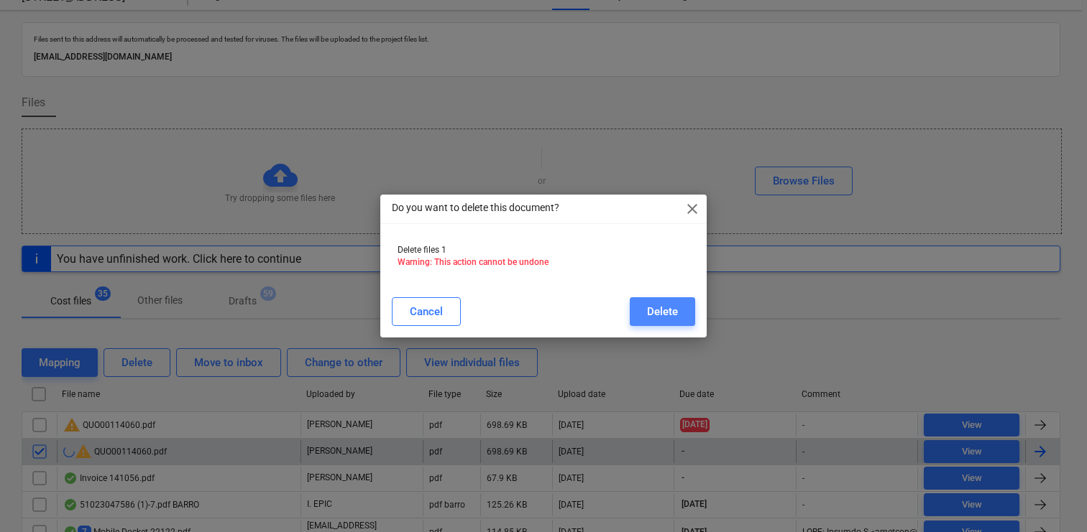
click at [688, 315] on button "Delete" at bounding box center [661, 311] width 65 height 29
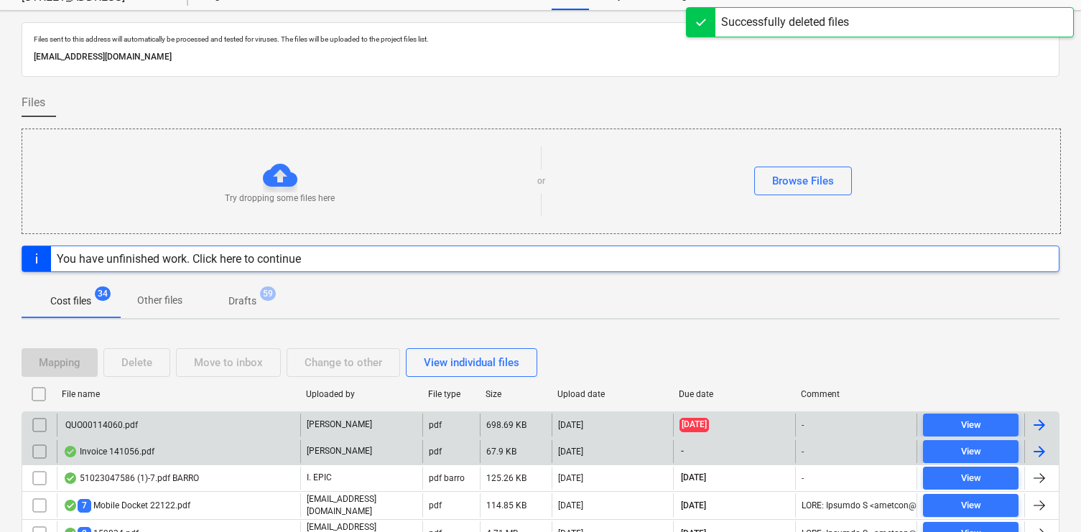
click at [198, 425] on div "QUO00114060.pdf" at bounding box center [179, 425] width 244 height 23
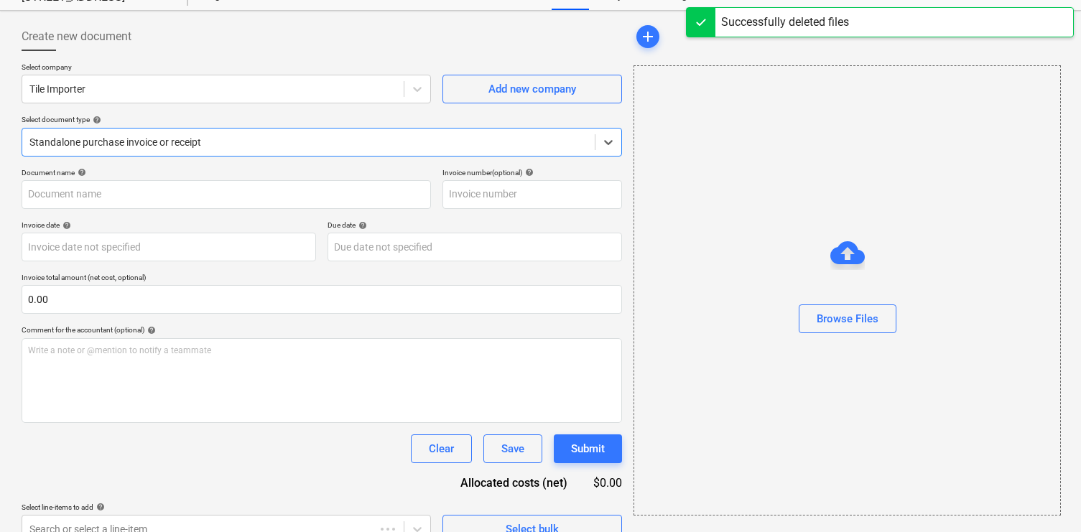
type input "00114060"
type input "05 Sep 2025"
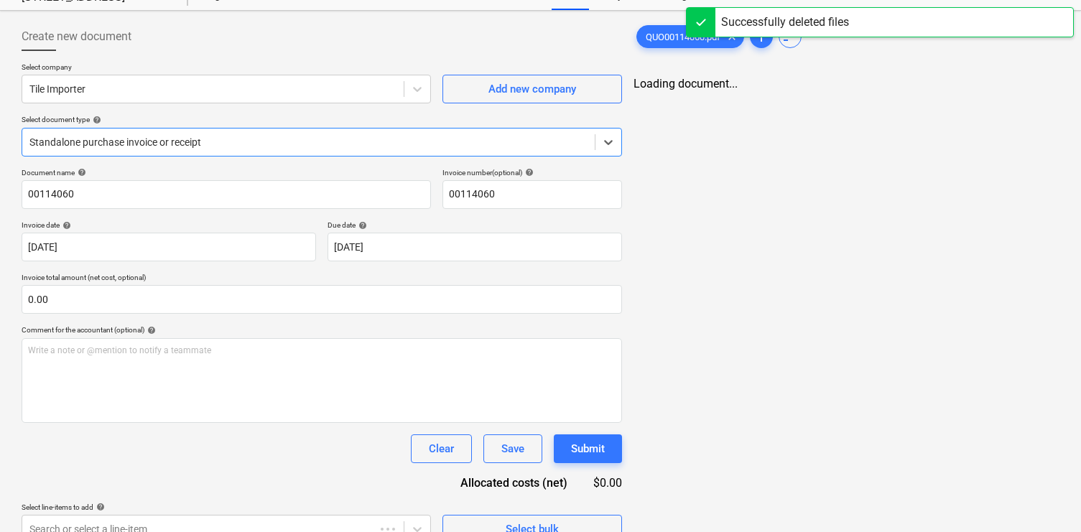
click at [250, 137] on div at bounding box center [308, 142] width 558 height 14
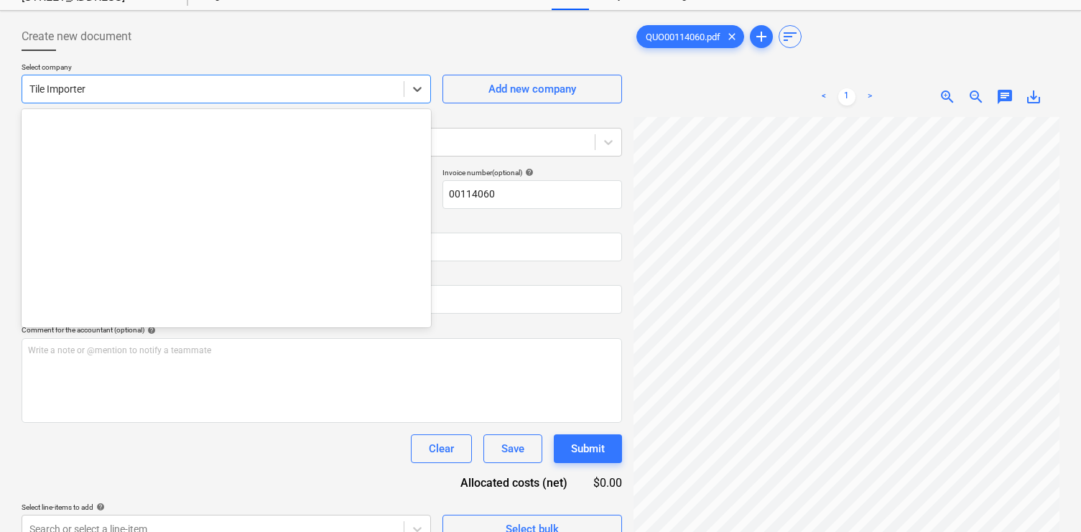
click at [176, 96] on div at bounding box center [212, 89] width 367 height 14
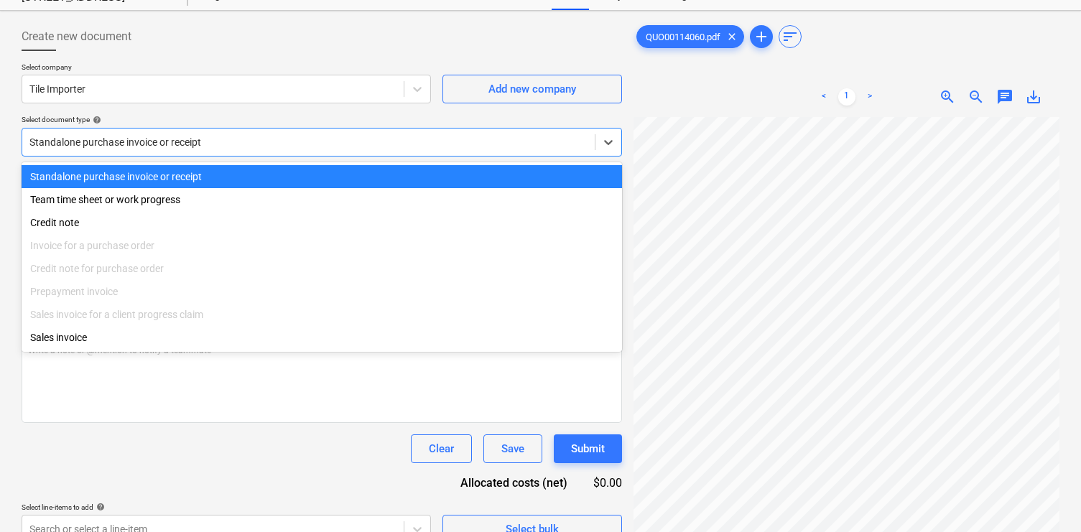
click at [523, 144] on div at bounding box center [308, 142] width 558 height 14
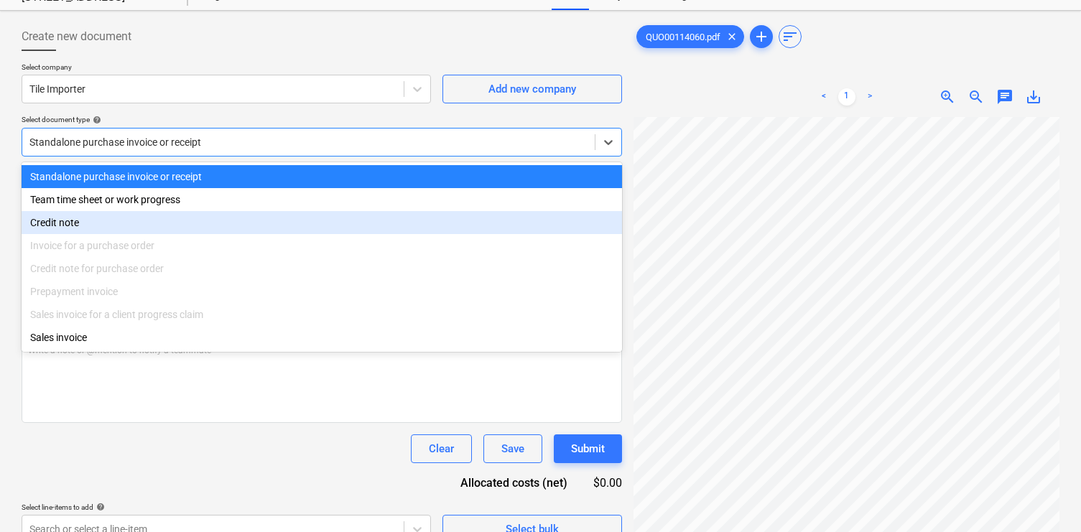
click at [404, 246] on div "Invoice for a purchase order" at bounding box center [322, 245] width 601 height 23
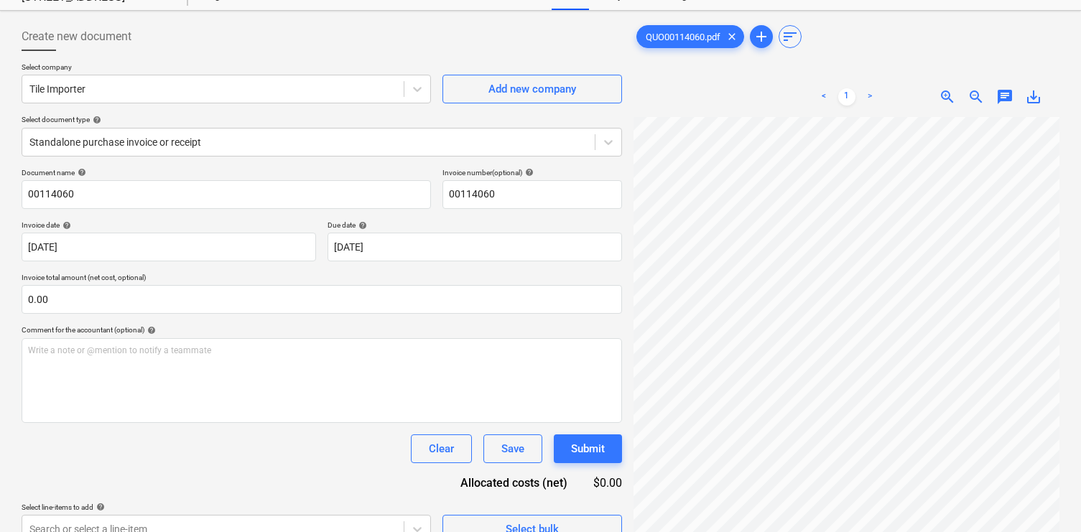
click at [623, 393] on div "Create new document Select company Tile Importer Add new company Select documen…" at bounding box center [322, 316] width 612 height 599
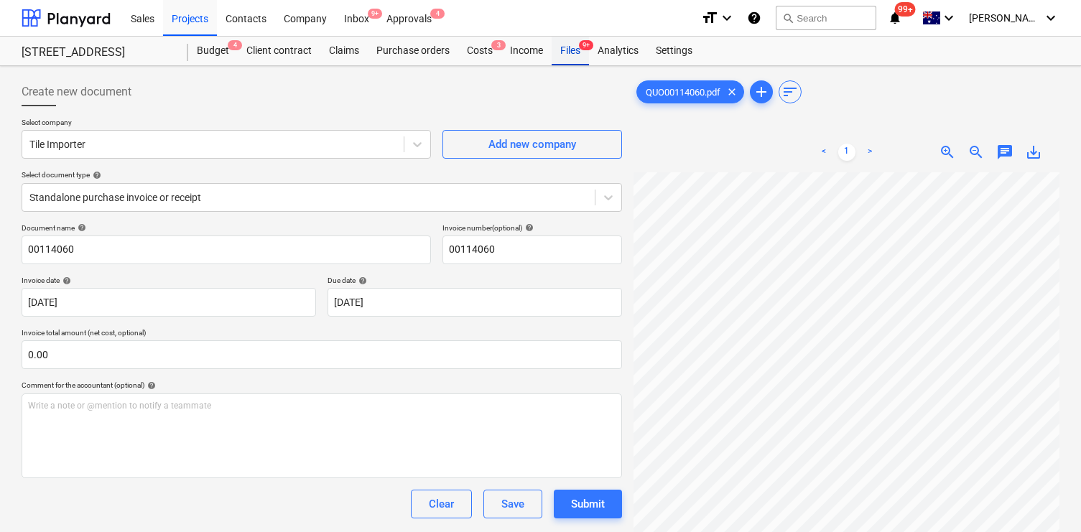
click at [578, 54] on div "Files 9+" at bounding box center [570, 51] width 37 height 29
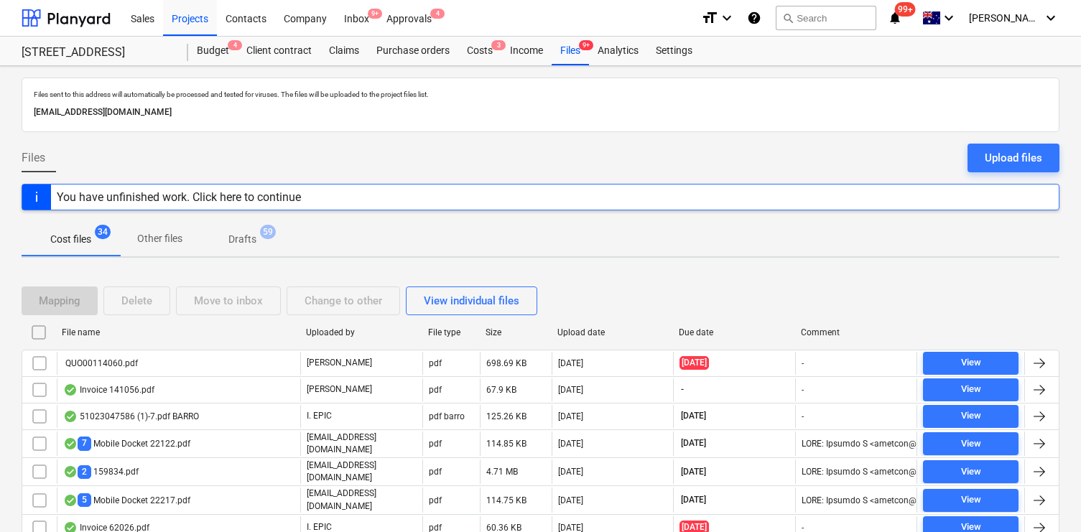
click at [270, 197] on div "You have unfinished work. Click here to continue" at bounding box center [179, 197] width 244 height 14
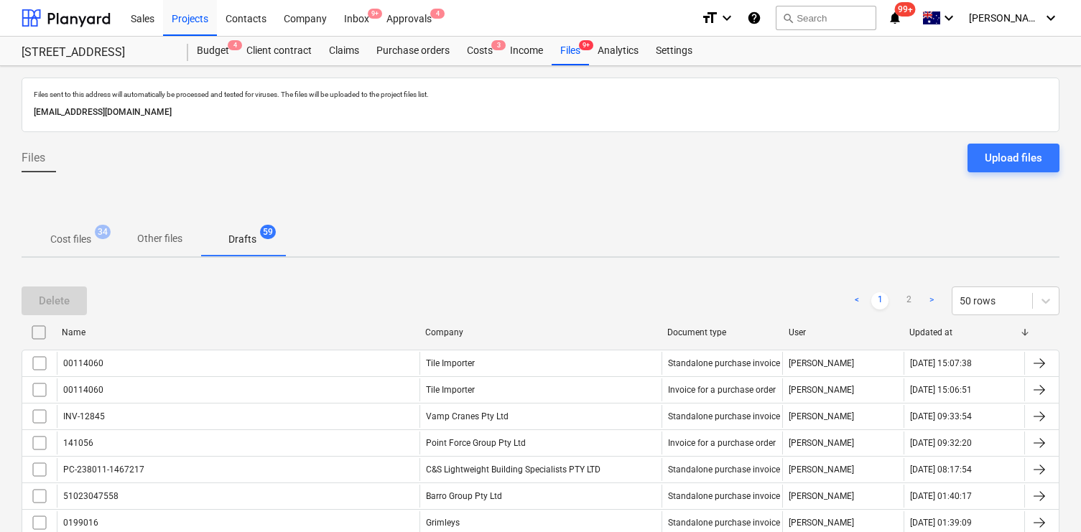
click at [37, 333] on input "checkbox" at bounding box center [38, 332] width 23 height 23
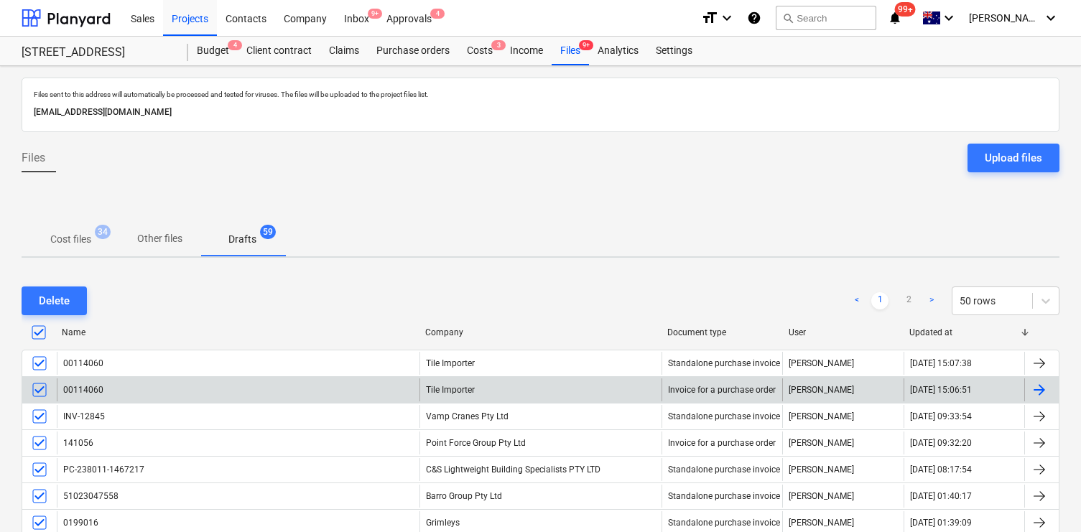
click at [40, 384] on input "checkbox" at bounding box center [39, 390] width 23 height 23
click at [52, 296] on div "Delete" at bounding box center [54, 301] width 31 height 19
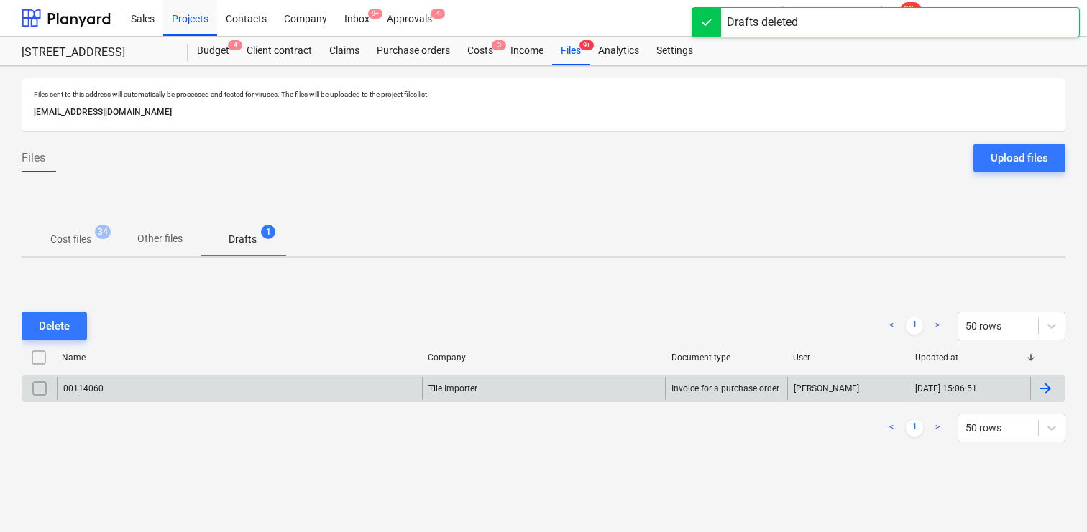
click at [122, 391] on div "00114060" at bounding box center [239, 388] width 365 height 23
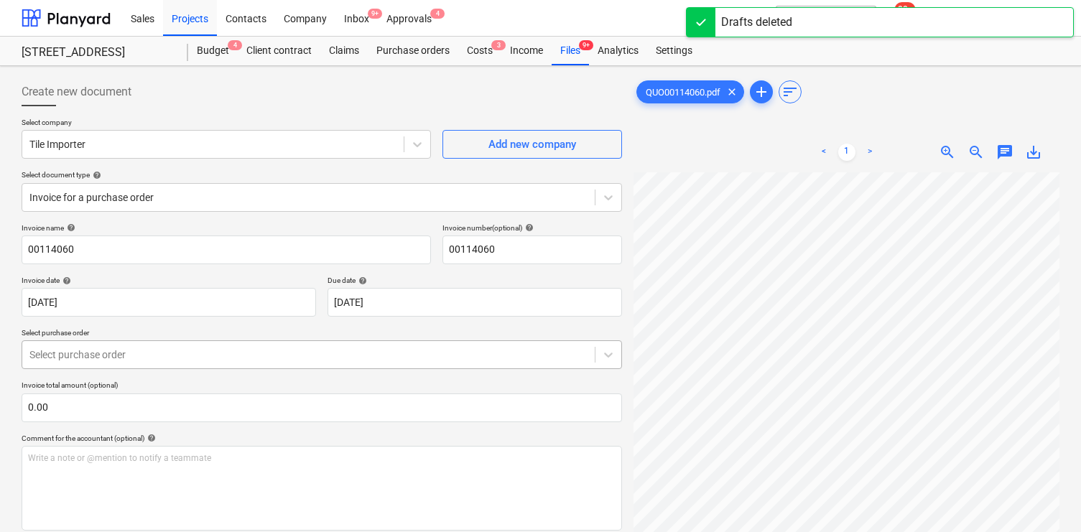
click at [366, 350] on div at bounding box center [308, 355] width 558 height 14
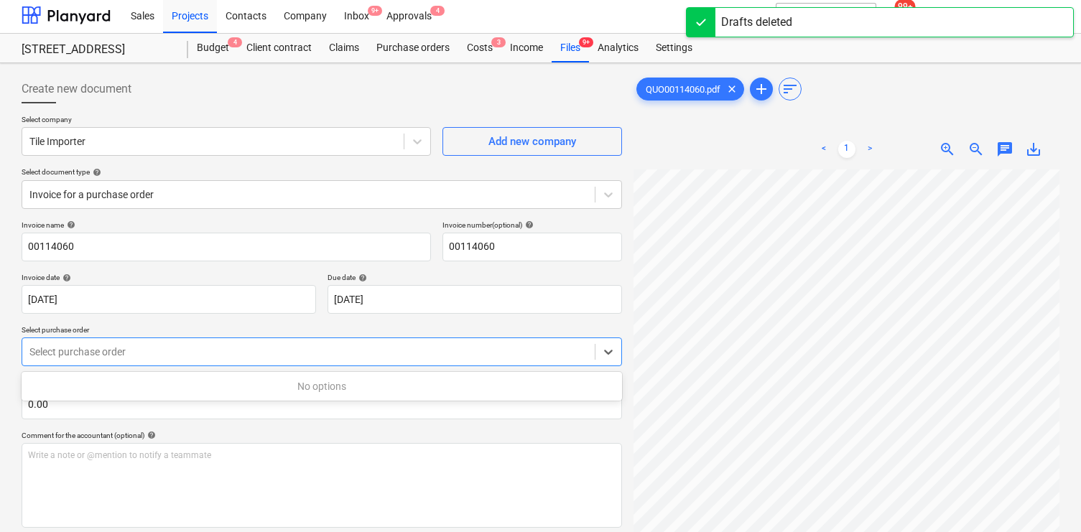
click at [379, 359] on div at bounding box center [308, 352] width 558 height 14
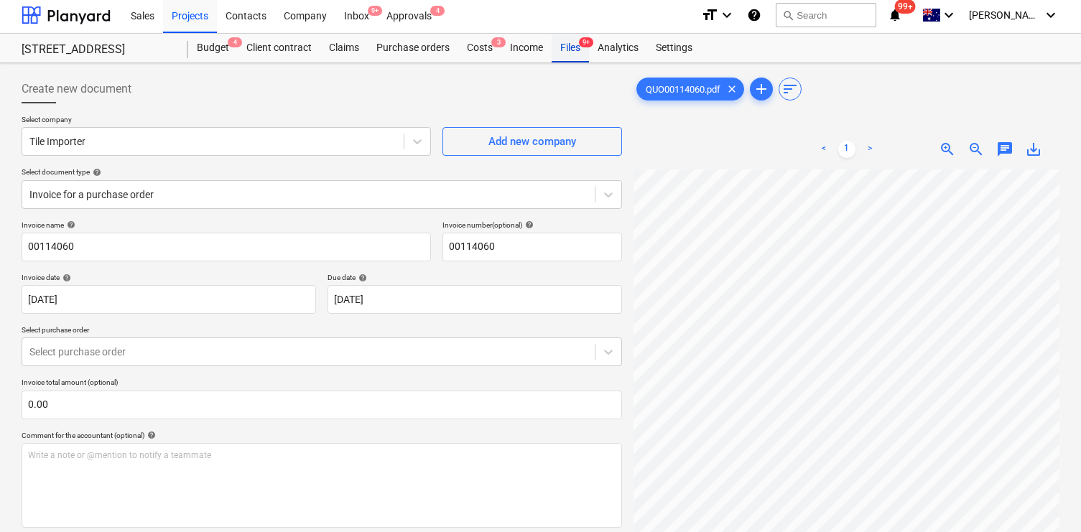
click at [563, 35] on div "Files 9+" at bounding box center [570, 48] width 37 height 29
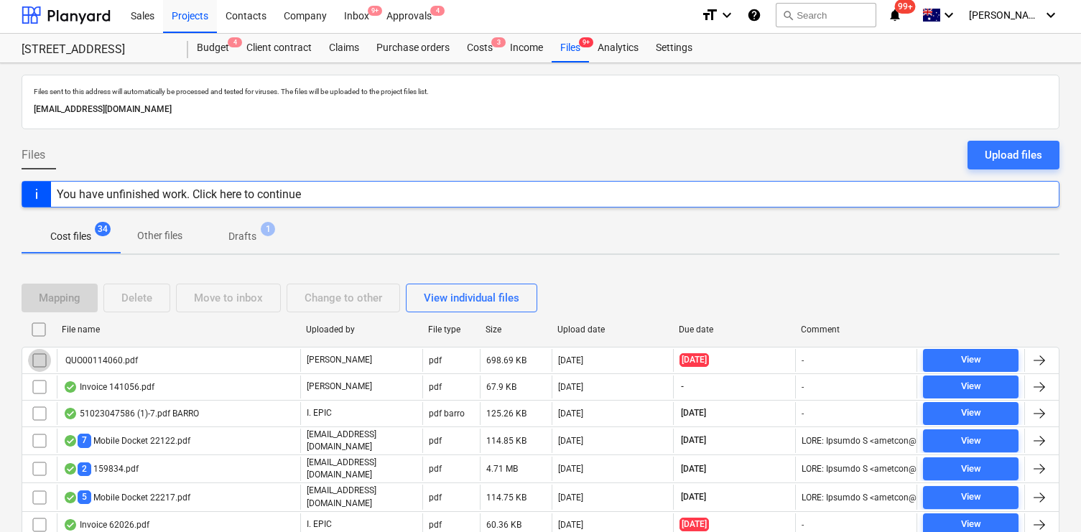
click at [38, 360] on input "checkbox" at bounding box center [39, 360] width 23 height 23
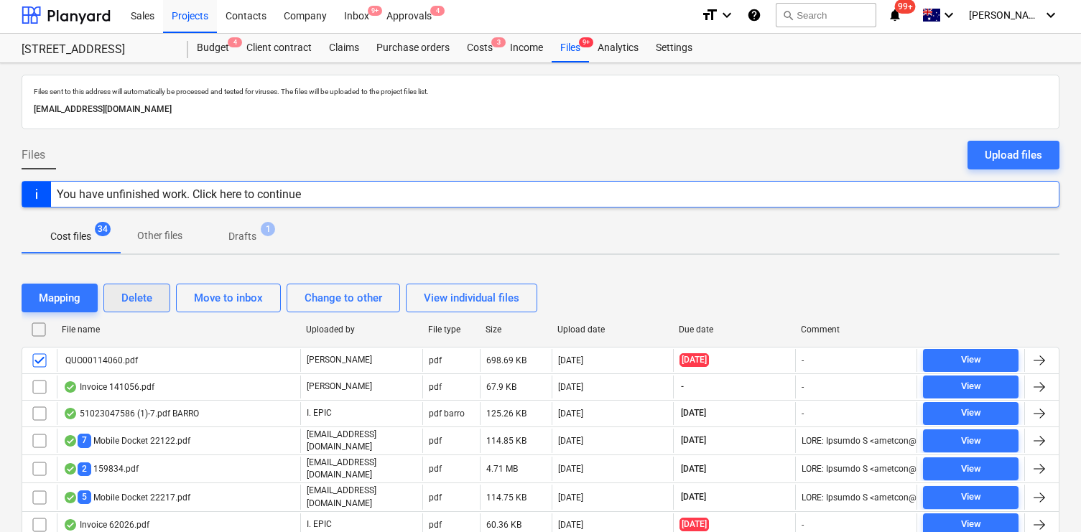
click at [148, 297] on div "Delete" at bounding box center [136, 298] width 31 height 19
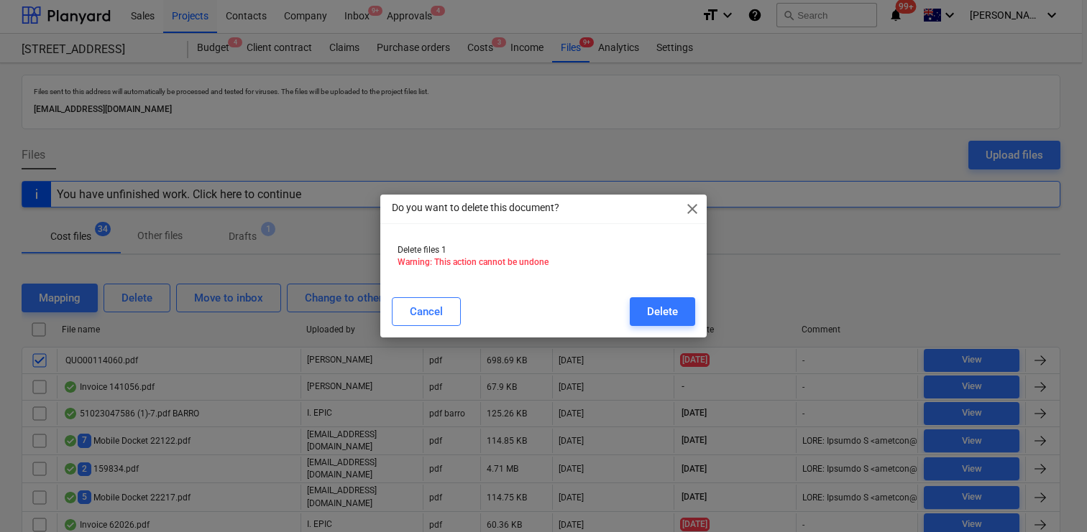
drag, startPoint x: 652, startPoint y: 303, endPoint x: 636, endPoint y: 292, distance: 19.7
click at [652, 304] on div "Delete" at bounding box center [662, 312] width 31 height 19
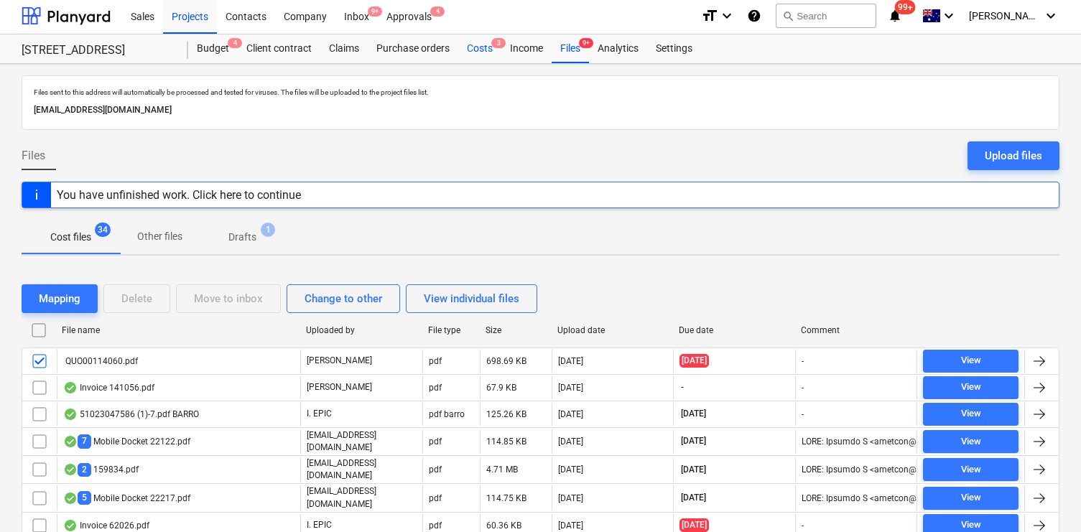
scroll to position [1, 0]
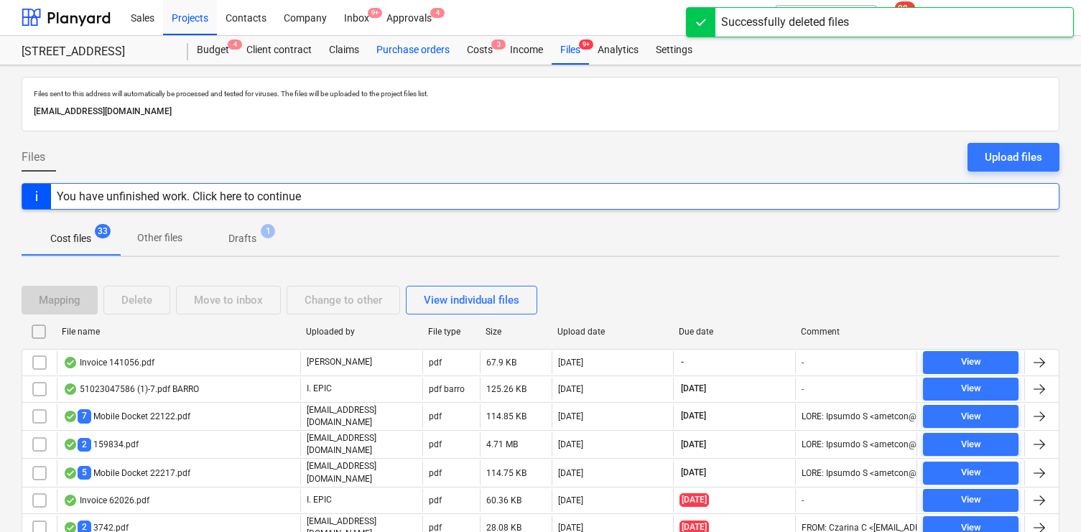
click at [420, 47] on div "Purchase orders" at bounding box center [413, 50] width 91 height 29
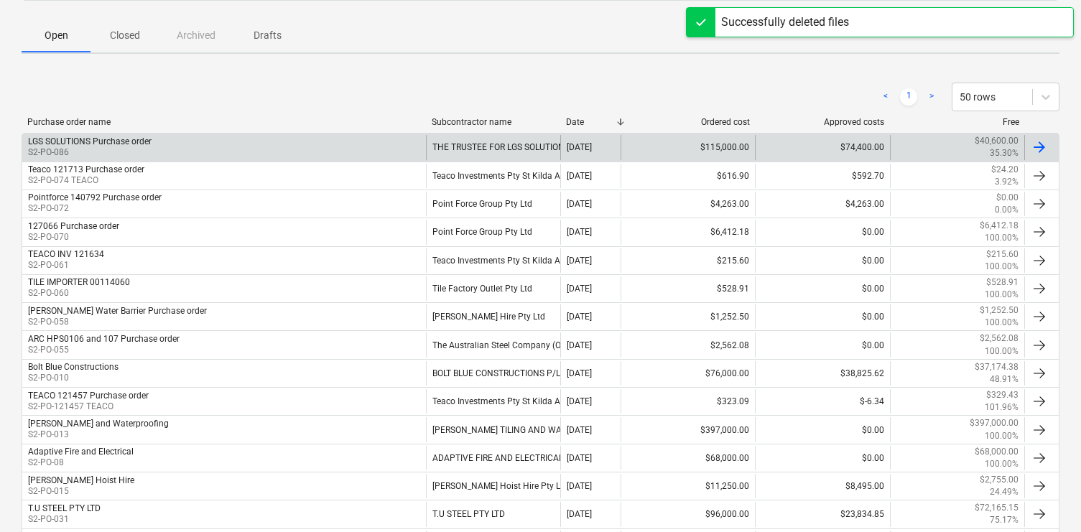
scroll to position [193, 0]
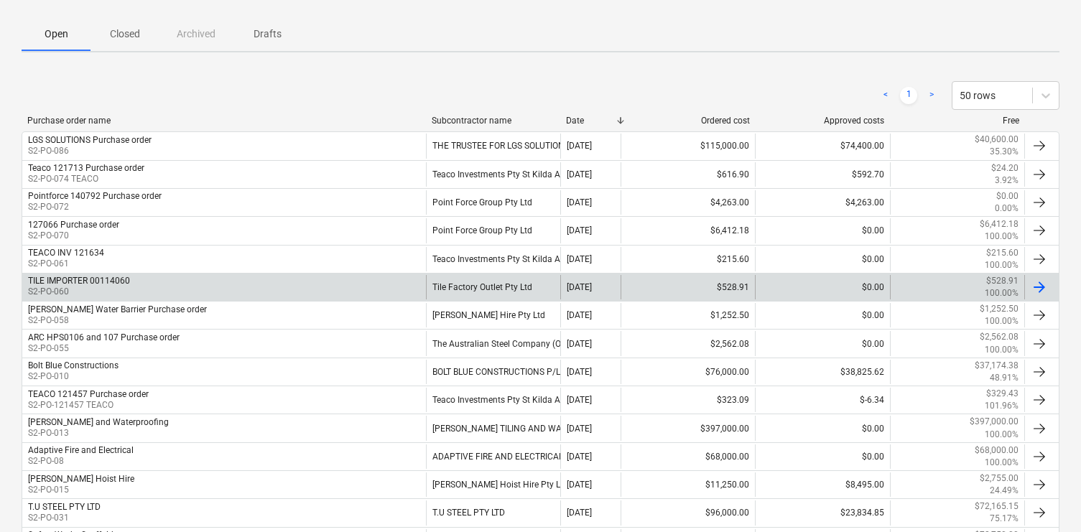
click at [230, 280] on div "TILE IMPORTER 00114060 S2-PO-060" at bounding box center [224, 287] width 404 height 24
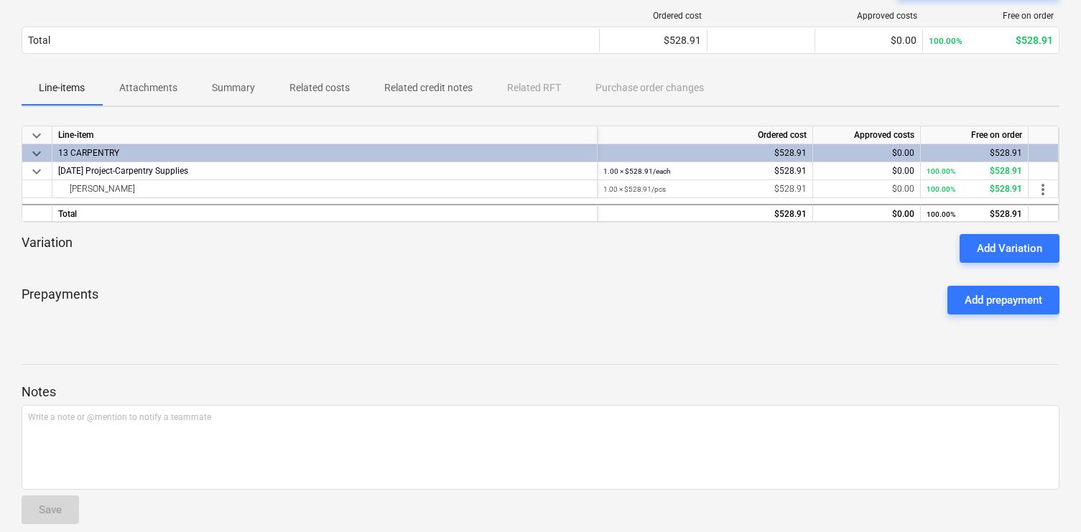
scroll to position [157, 0]
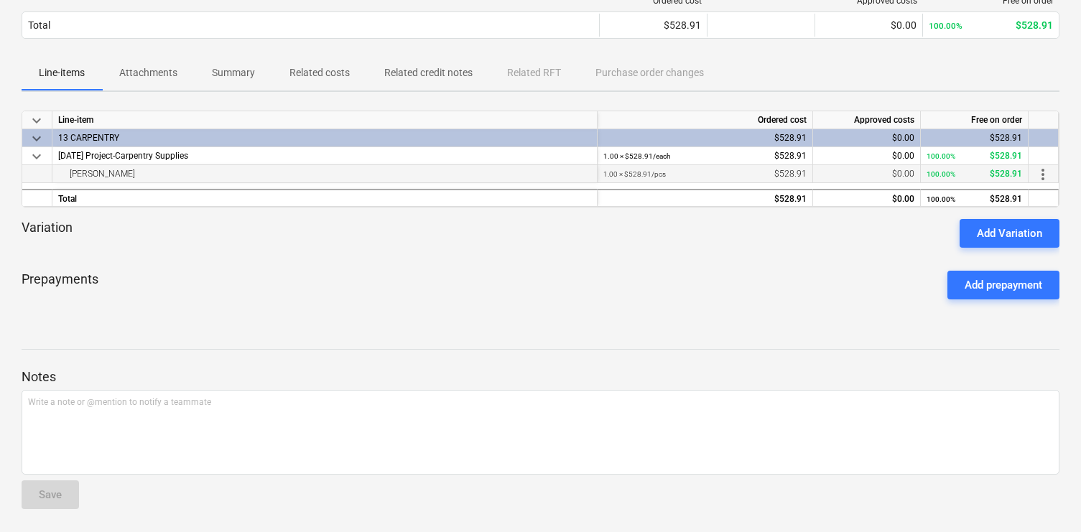
click at [650, 170] on small "1.00 × $528.91 / pcs" at bounding box center [635, 174] width 63 height 8
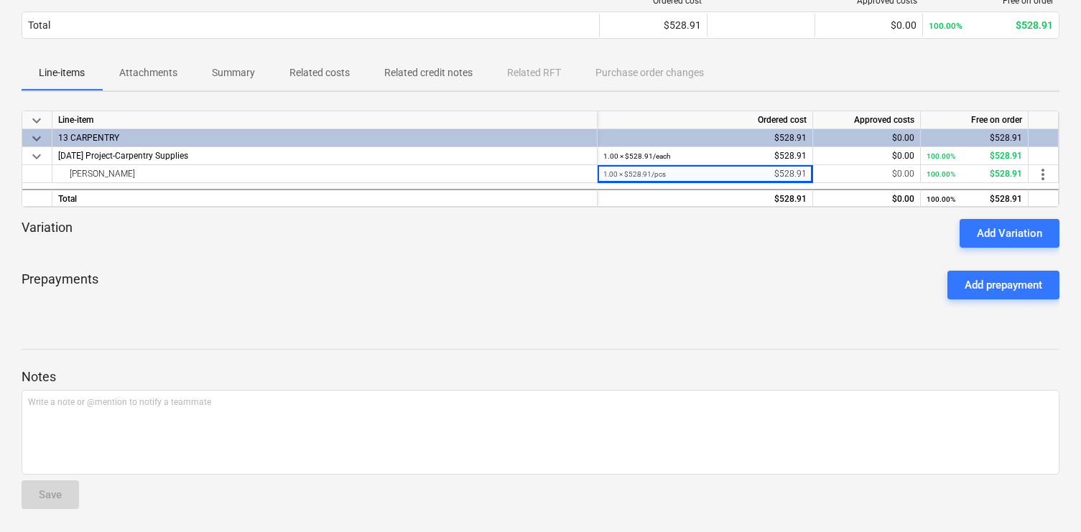
click at [139, 73] on p "Attachments" at bounding box center [148, 72] width 58 height 15
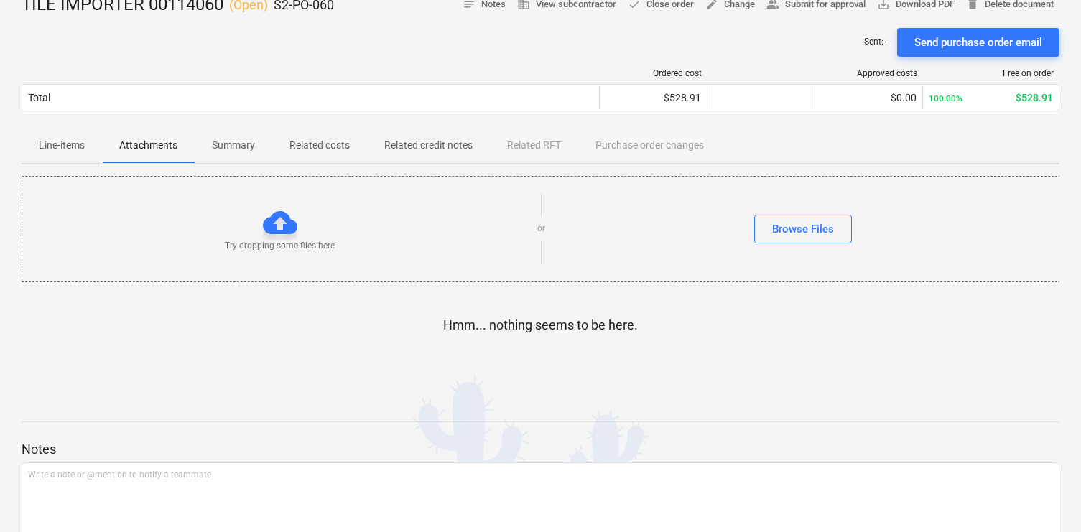
scroll to position [94, 0]
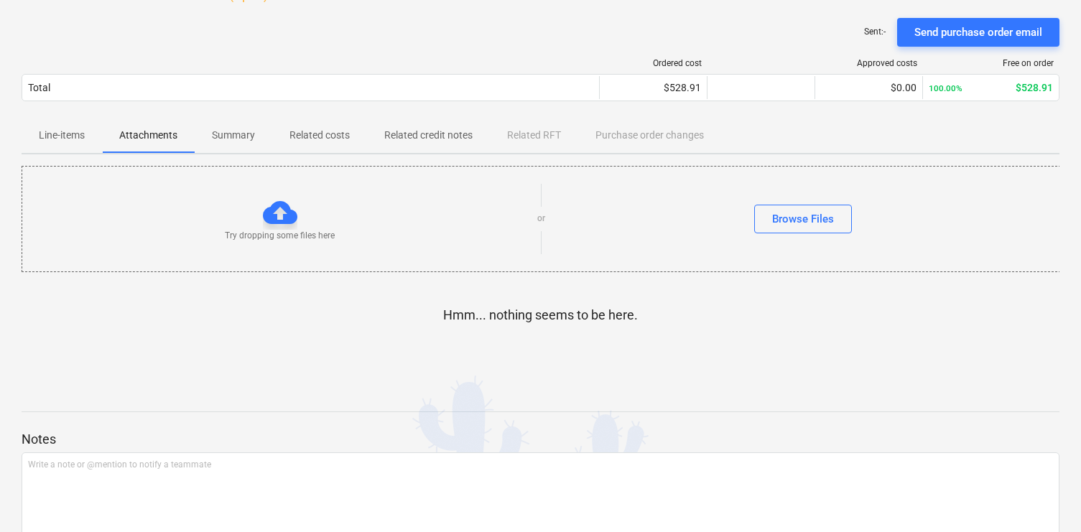
click at [333, 143] on p "Related costs" at bounding box center [320, 135] width 60 height 15
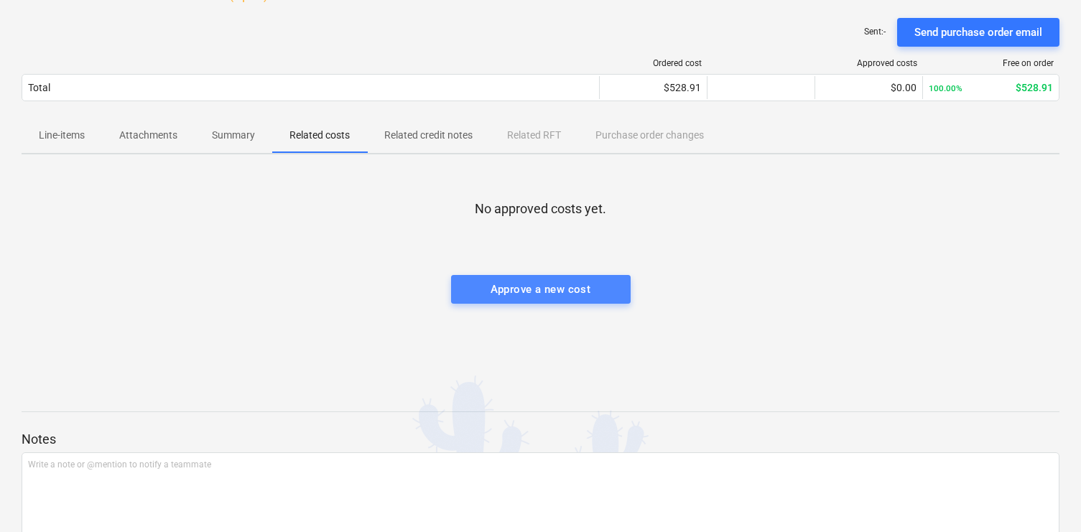
click at [601, 291] on span "Approve a new cost" at bounding box center [541, 289] width 148 height 19
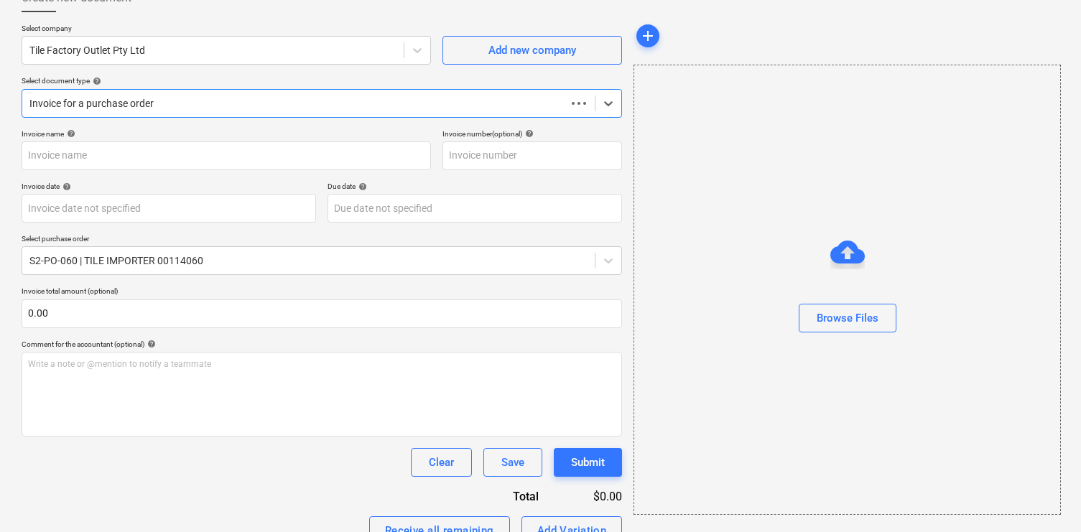
scroll to position [78, 0]
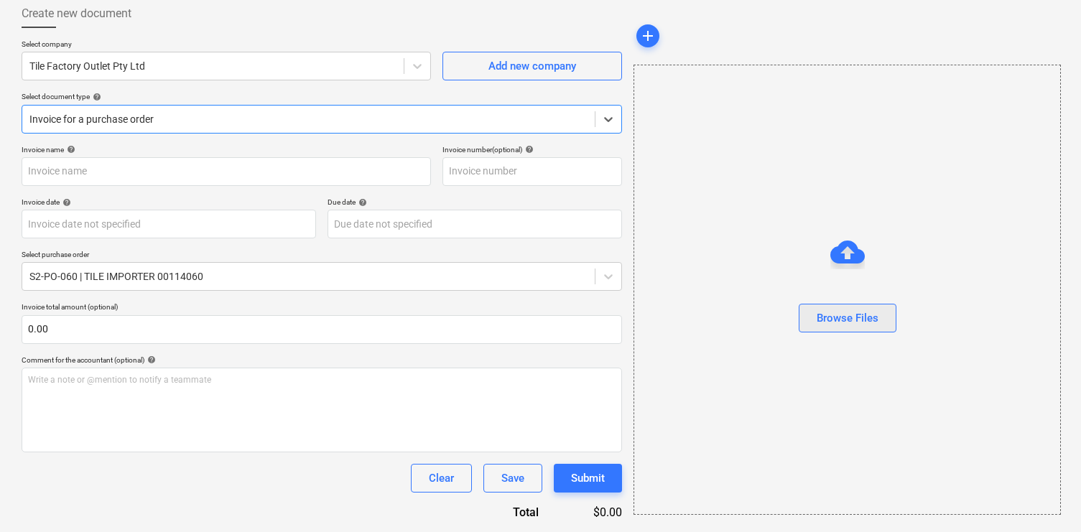
click at [868, 308] on button "Browse Files" at bounding box center [848, 318] width 98 height 29
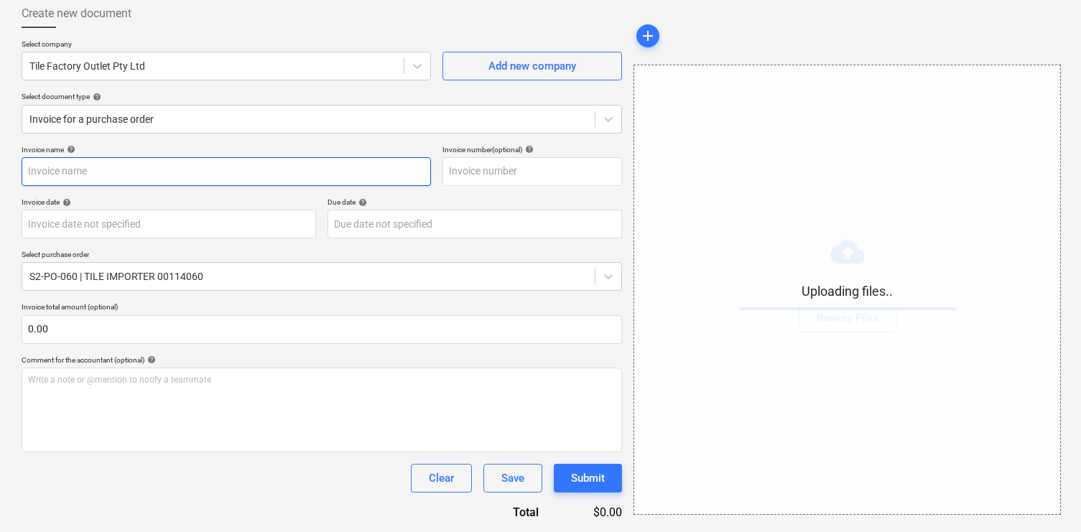
click at [215, 169] on input "text" at bounding box center [227, 171] width 410 height 29
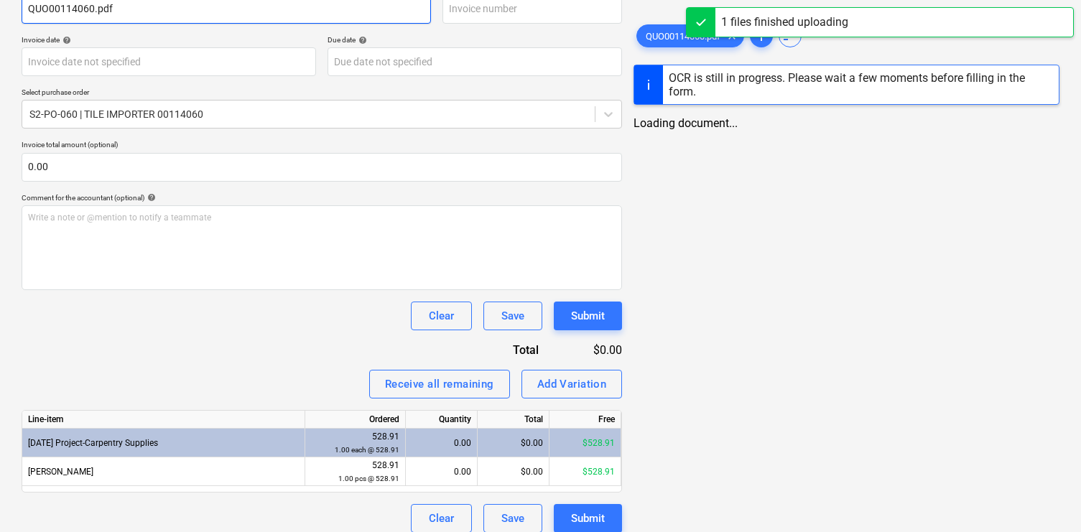
scroll to position [253, 0]
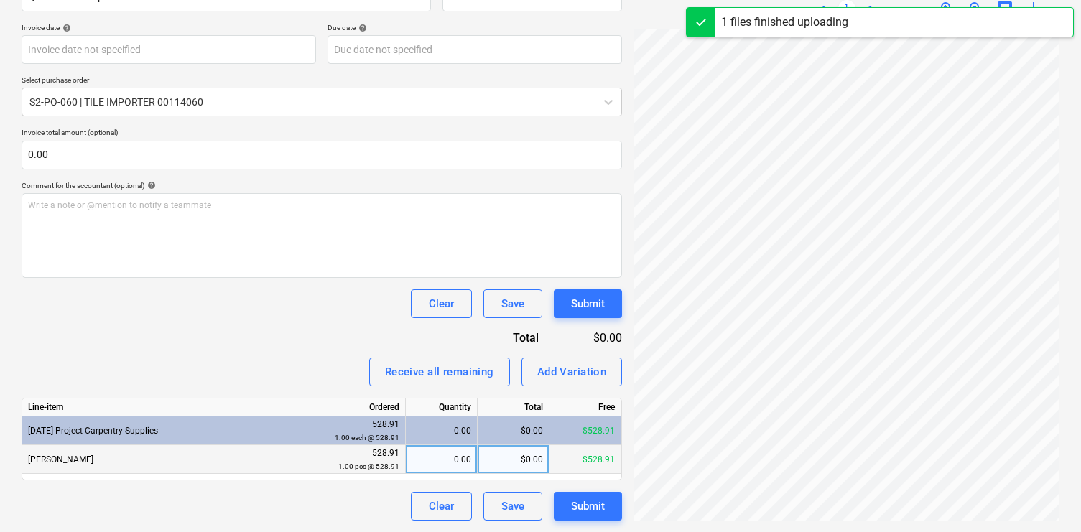
click at [453, 456] on div "0.00" at bounding box center [442, 460] width 60 height 29
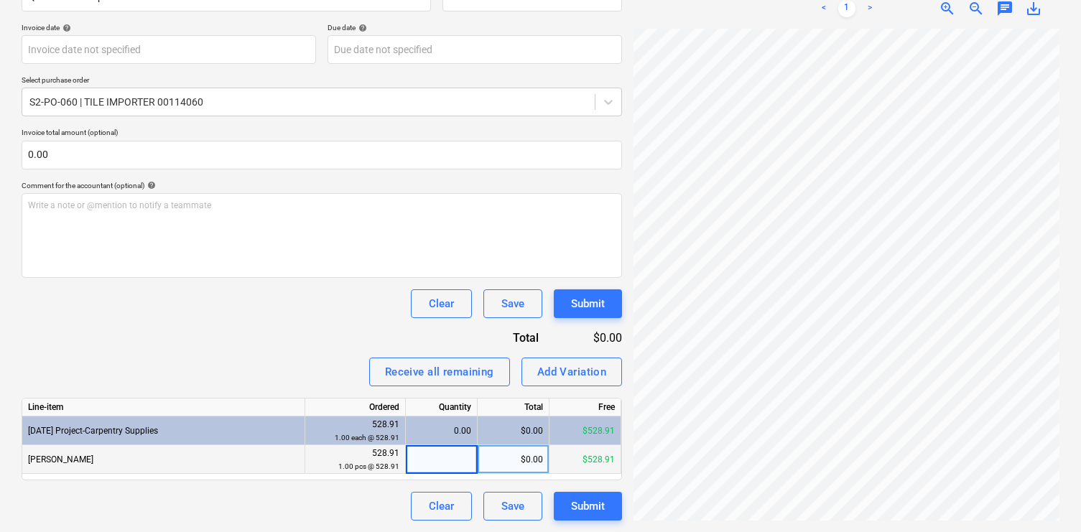
type input "00114060"
click at [304, 358] on div "Receive all remaining Add Variation" at bounding box center [322, 372] width 601 height 29
click at [351, 298] on div "Clear Save Submit" at bounding box center [322, 304] width 601 height 29
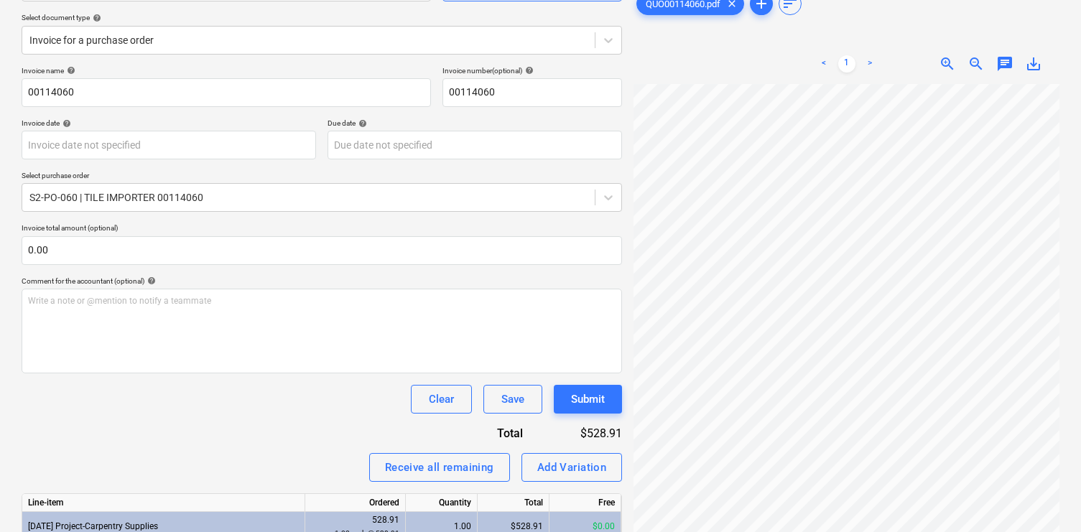
scroll to position [157, 0]
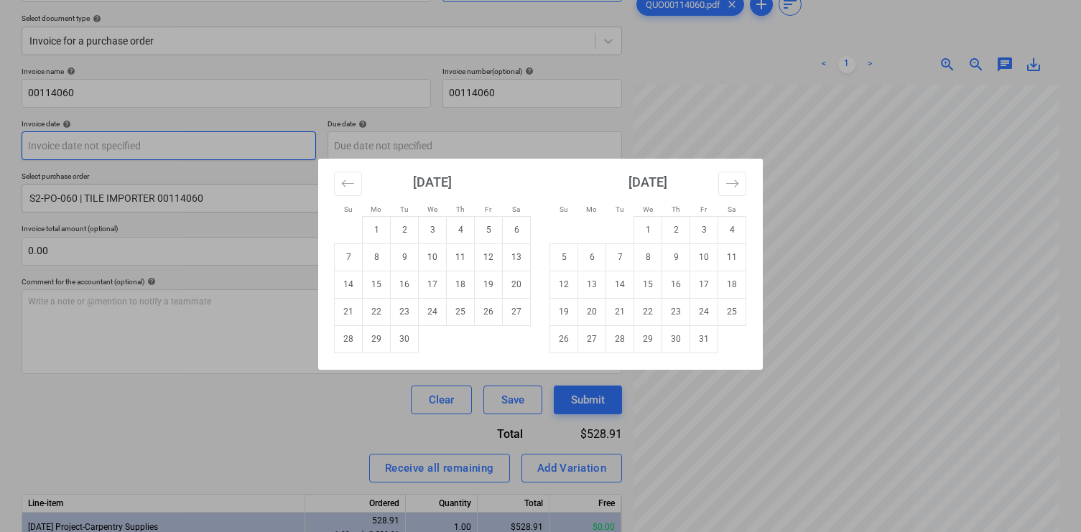
click at [179, 144] on body "Sales Projects Contacts Company Inbox 9+ Approvals 4 format_size keyboard_arrow…" at bounding box center [540, 109] width 1081 height 532
click at [372, 283] on td "15" at bounding box center [377, 284] width 28 height 27
type input "15 Sep 2025"
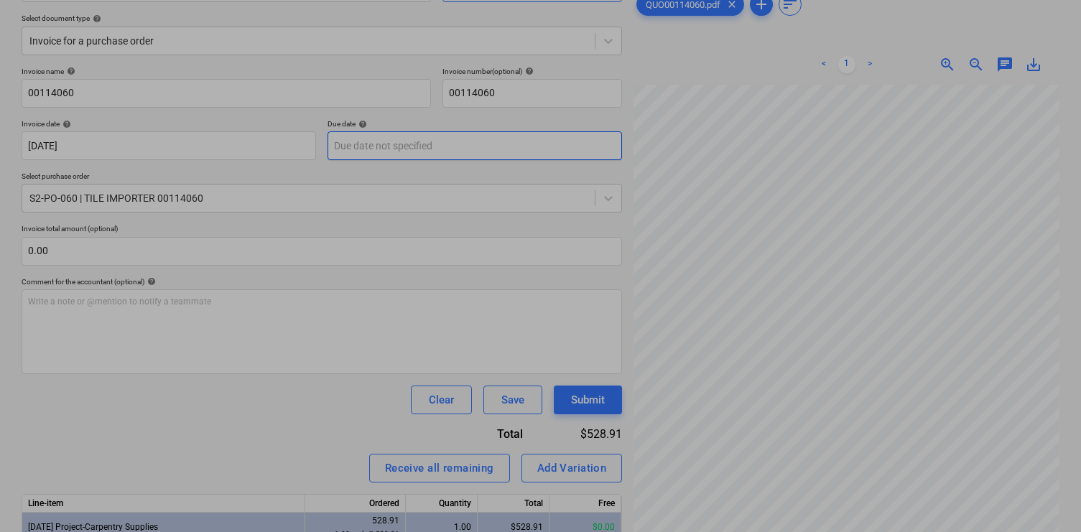
click at [366, 147] on body "Sales Projects Contacts Company Inbox 9+ Approvals 4 format_size keyboard_arrow…" at bounding box center [540, 109] width 1081 height 532
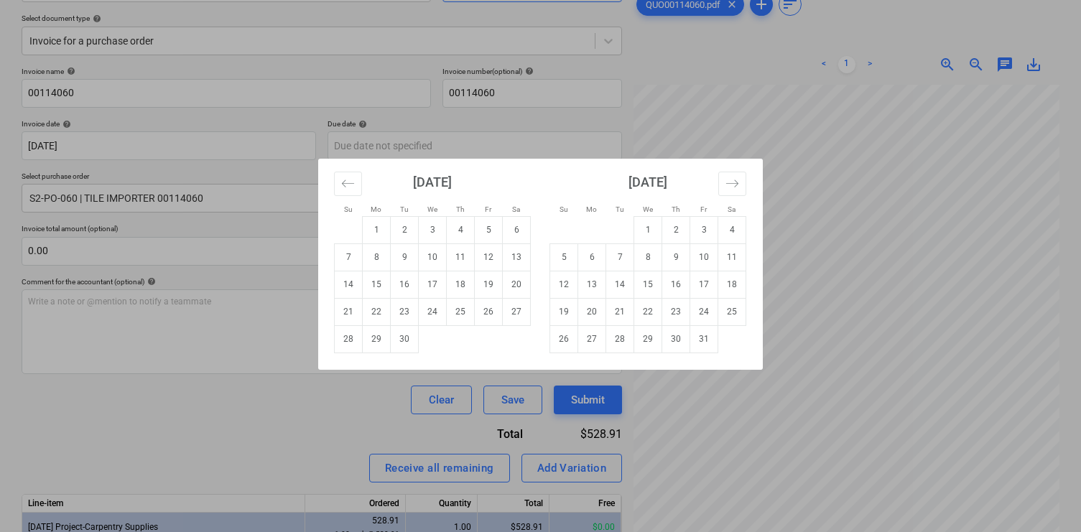
click at [372, 285] on td "15" at bounding box center [377, 284] width 28 height 27
type input "15 Sep 2025"
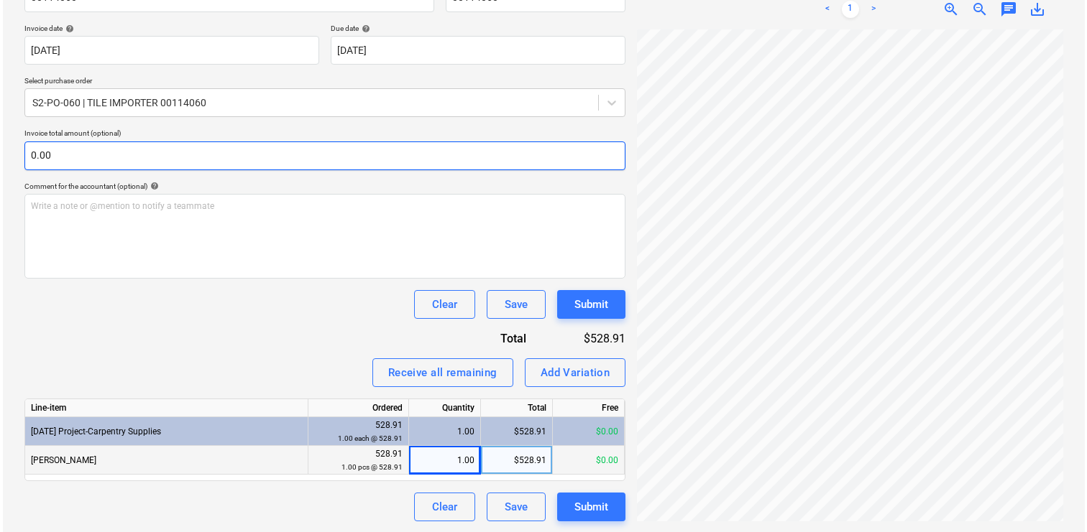
scroll to position [253, 0]
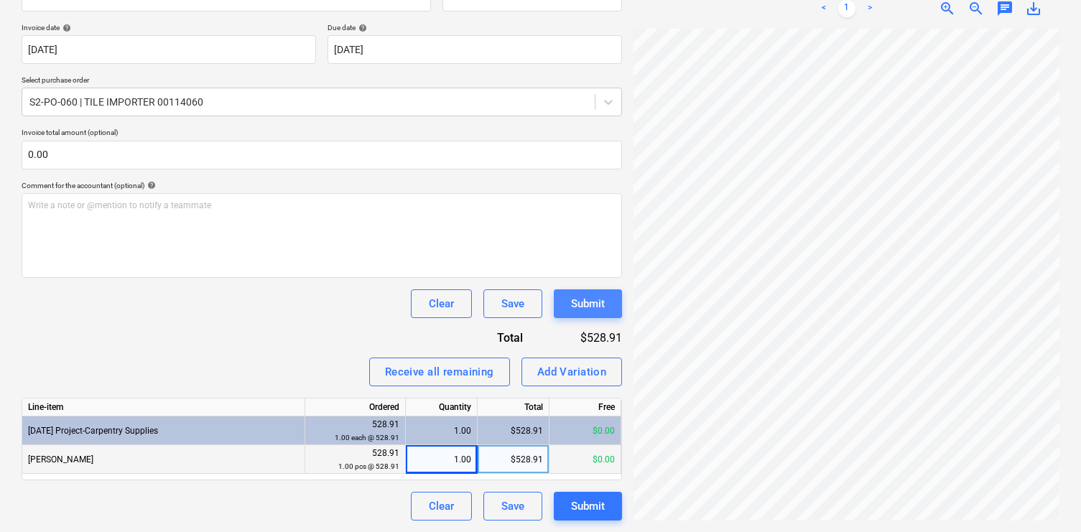
click at [575, 302] on div "Submit" at bounding box center [588, 304] width 34 height 19
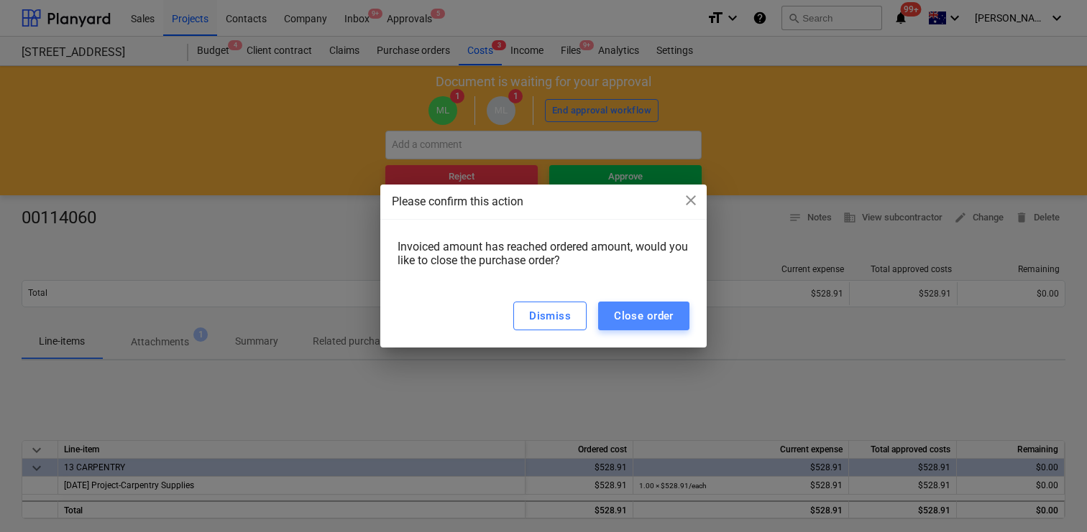
click at [625, 321] on div "Close order" at bounding box center [644, 316] width 60 height 19
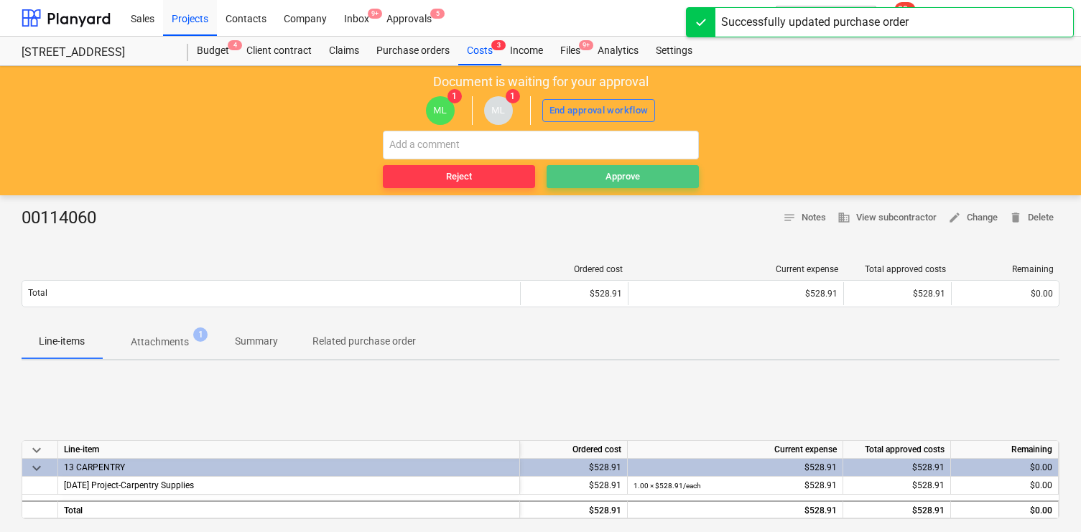
click at [586, 167] on button "Approve" at bounding box center [623, 176] width 152 height 23
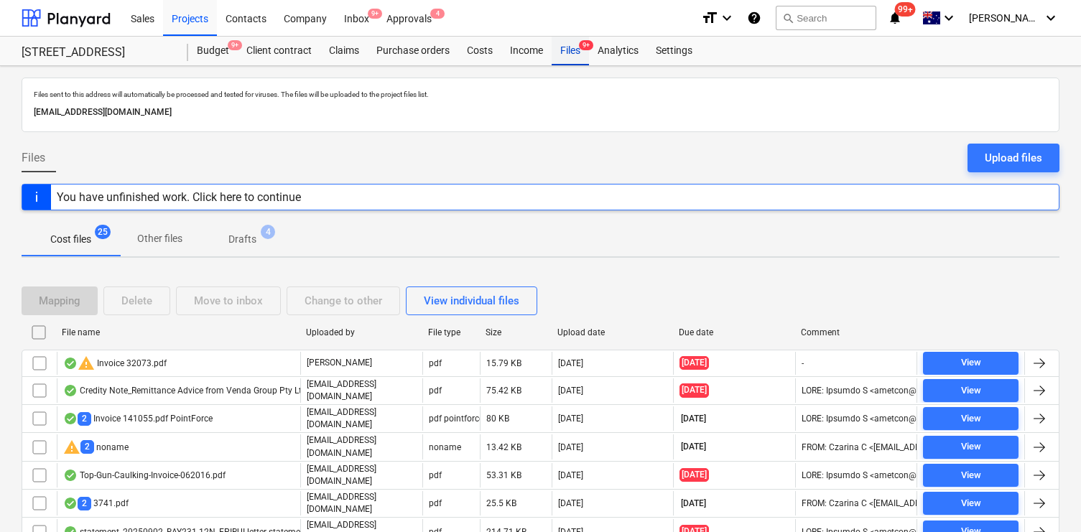
click at [563, 49] on div "Files 9+" at bounding box center [570, 51] width 37 height 29
click at [200, 22] on div "Projects" at bounding box center [190, 17] width 54 height 37
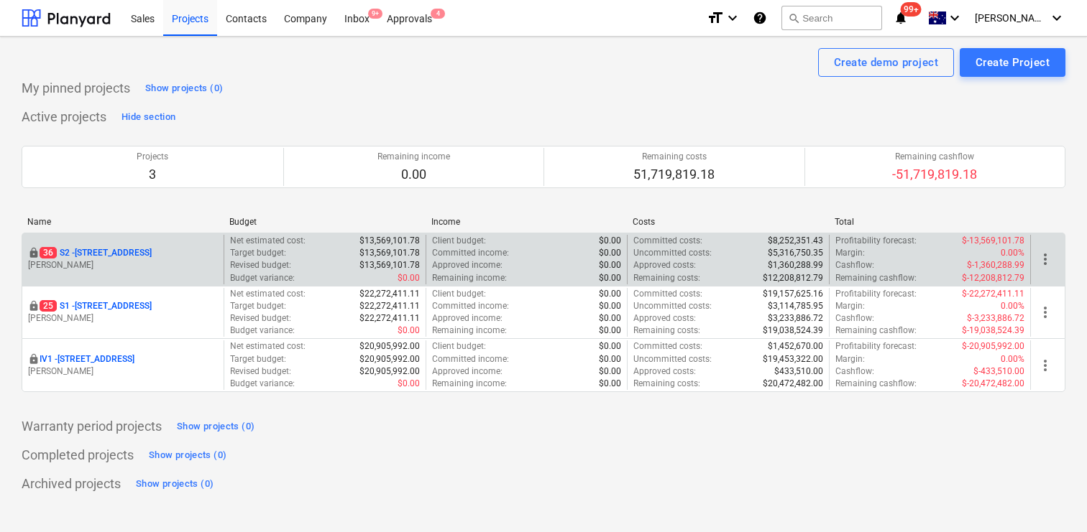
click at [128, 248] on p "[STREET_ADDRESS]" at bounding box center [96, 253] width 112 height 12
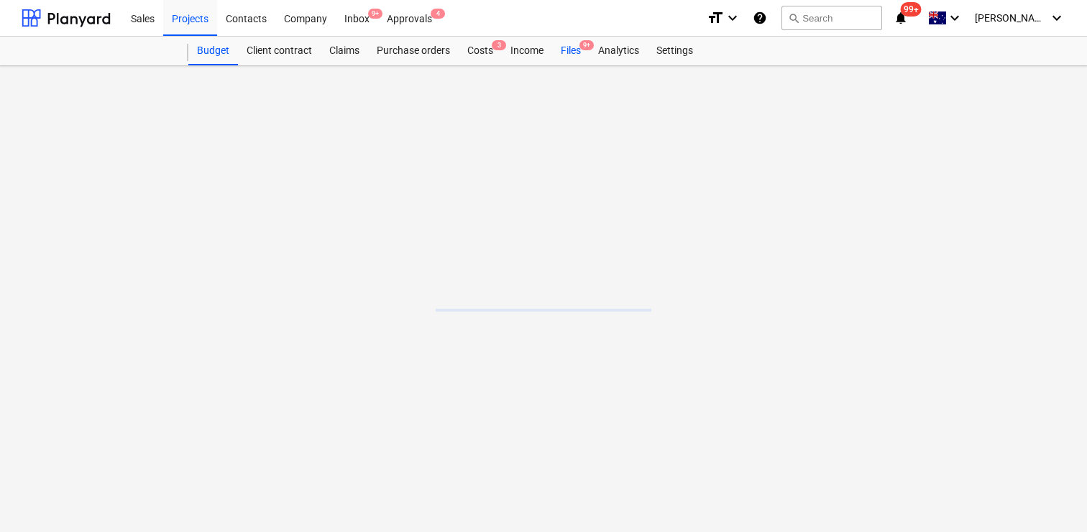
click at [581, 51] on div "Files 9+" at bounding box center [570, 51] width 37 height 29
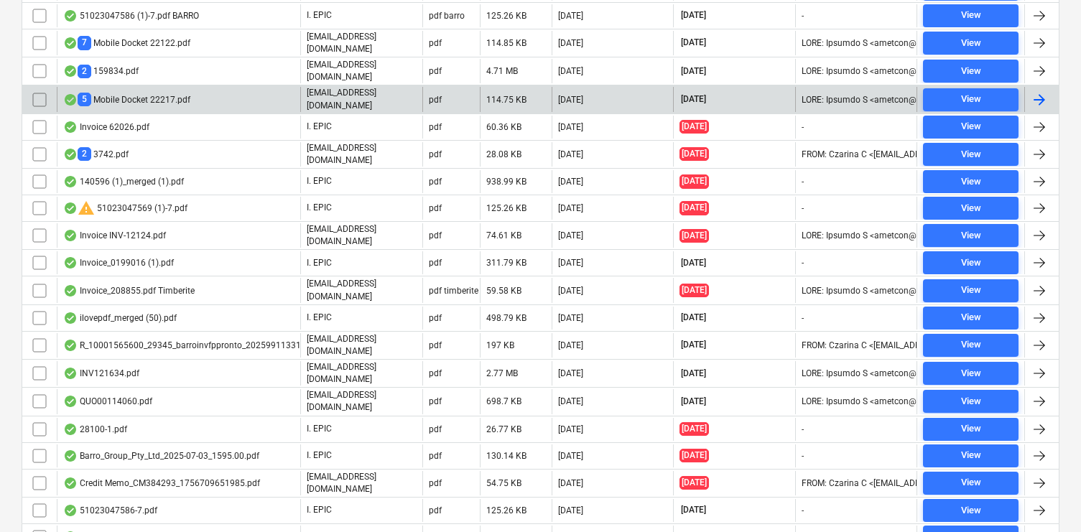
scroll to position [422, 0]
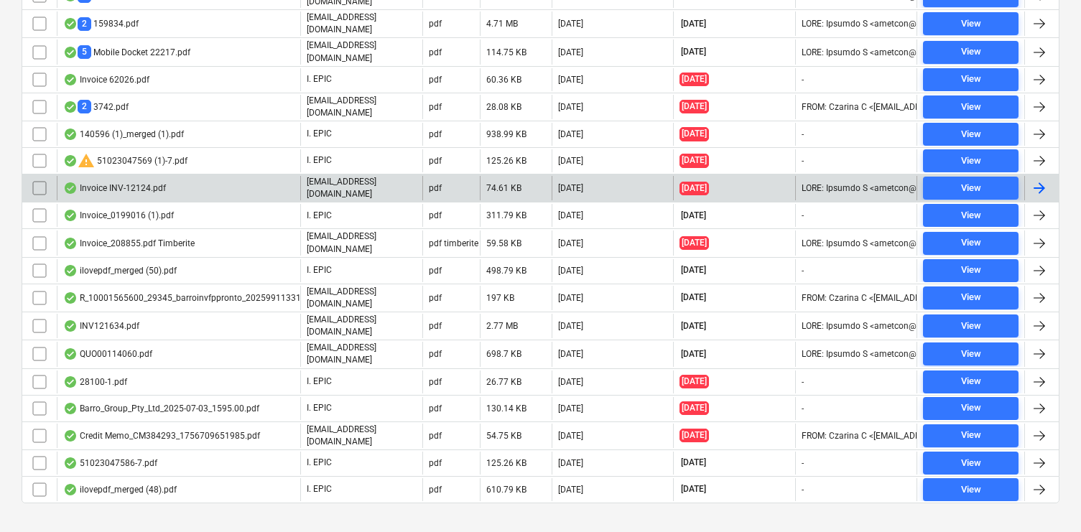
click at [268, 185] on div "Invoice INV-12124.pdf" at bounding box center [179, 188] width 244 height 24
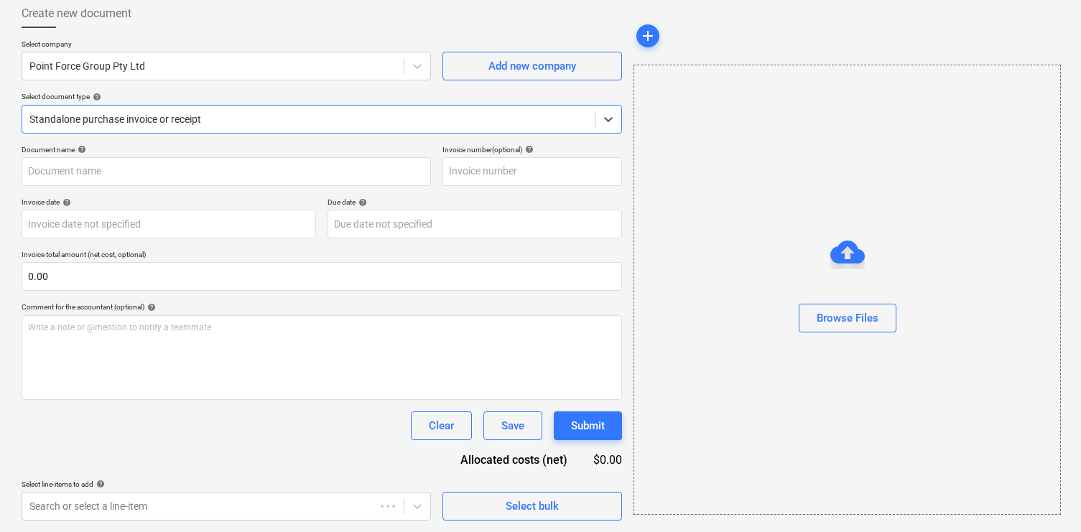
type input "INV-12124"
type input "[DATE]"
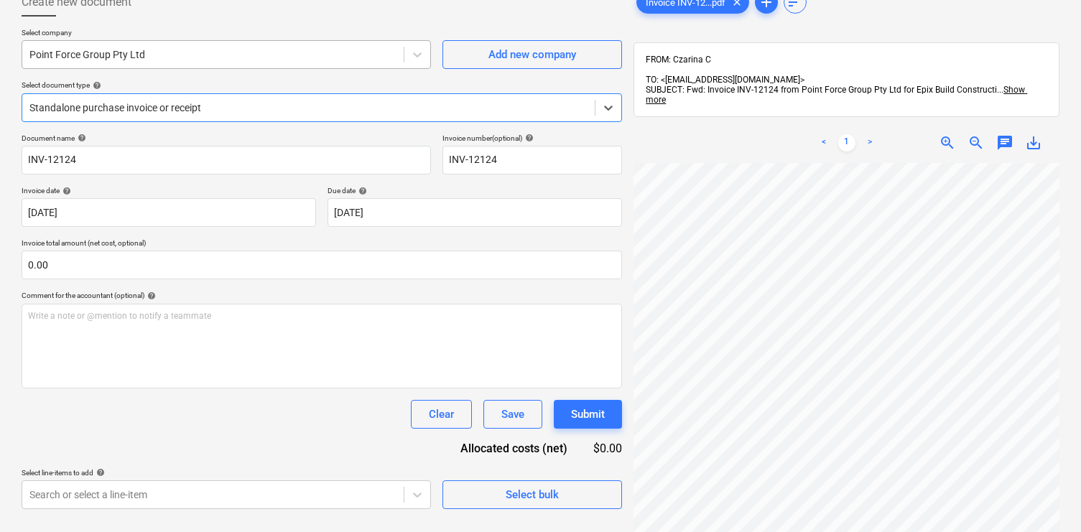
scroll to position [100, 0]
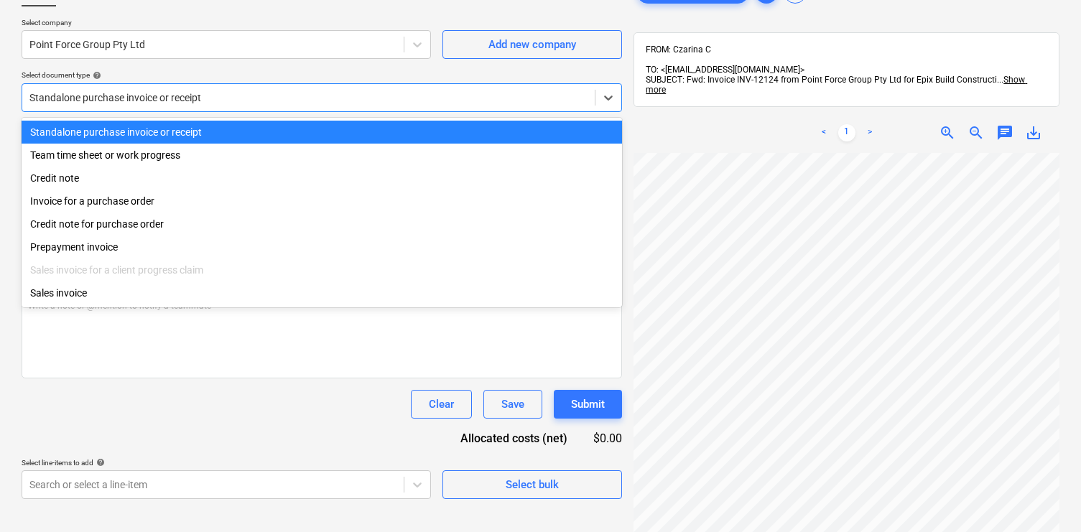
click at [290, 96] on div at bounding box center [308, 98] width 558 height 14
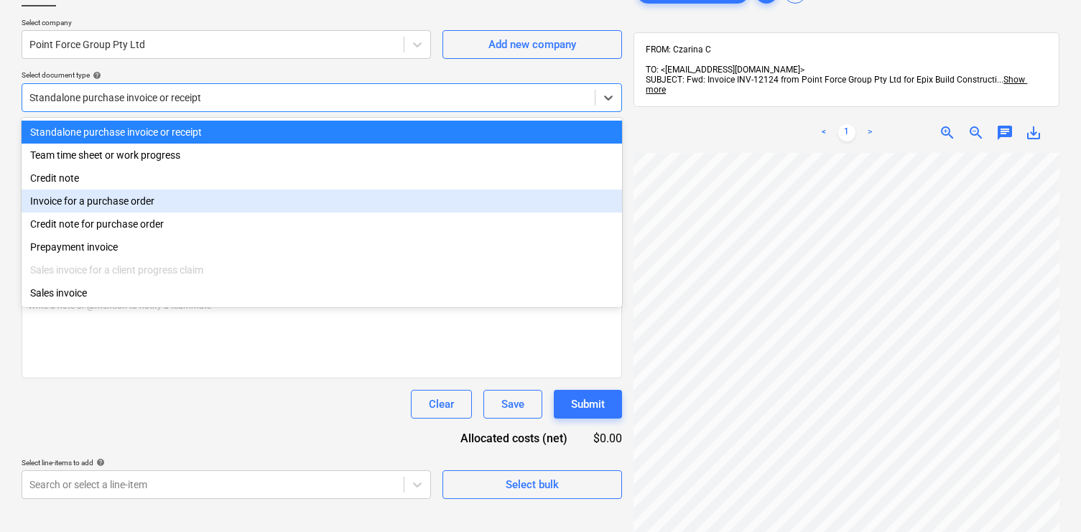
click at [279, 194] on div "Invoice for a purchase order" at bounding box center [322, 201] width 601 height 23
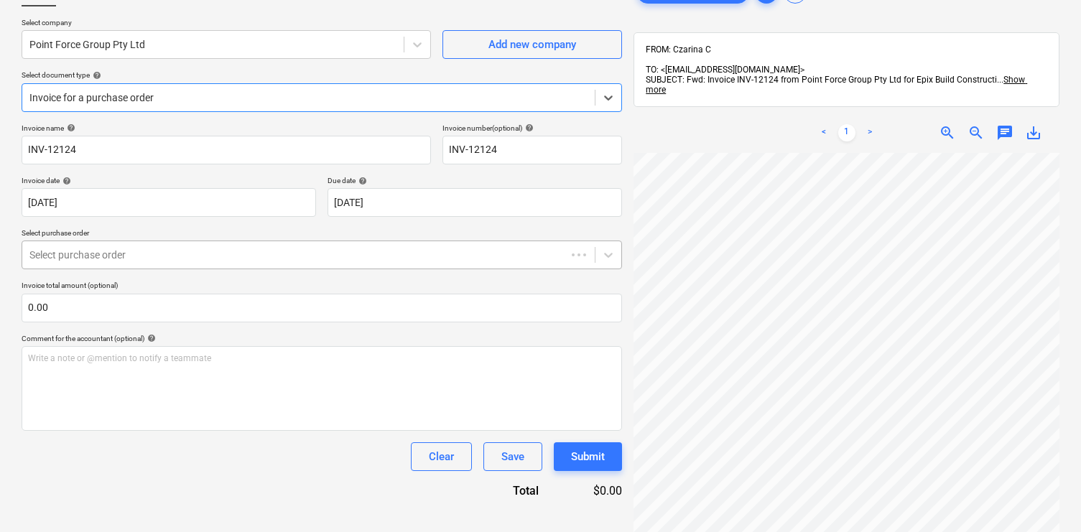
click at [246, 246] on div "Select purchase order" at bounding box center [294, 255] width 544 height 20
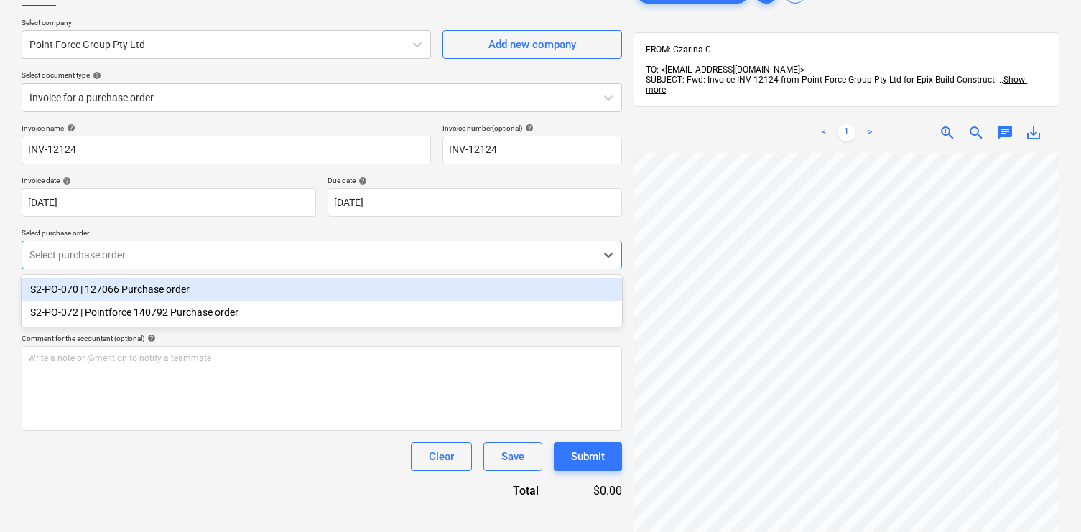
click at [240, 282] on div "S2-PO-070 | 127066 Purchase order" at bounding box center [322, 289] width 601 height 23
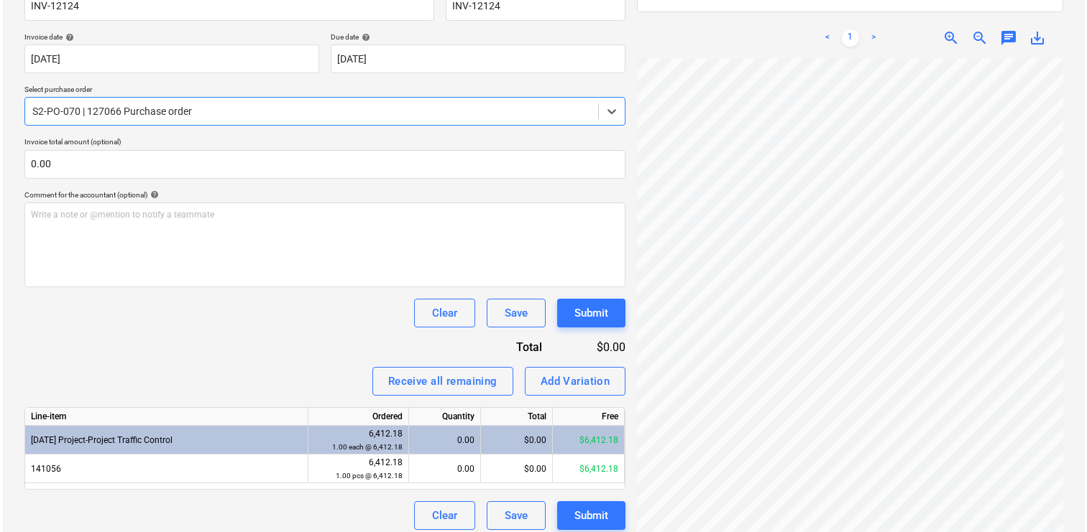
scroll to position [253, 0]
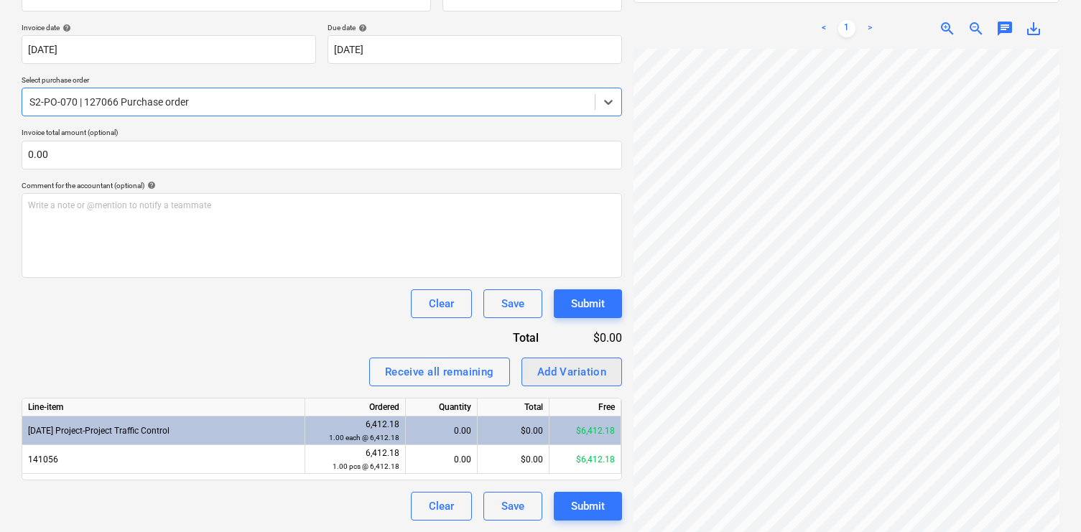
click at [563, 367] on div "Add Variation" at bounding box center [573, 372] width 70 height 19
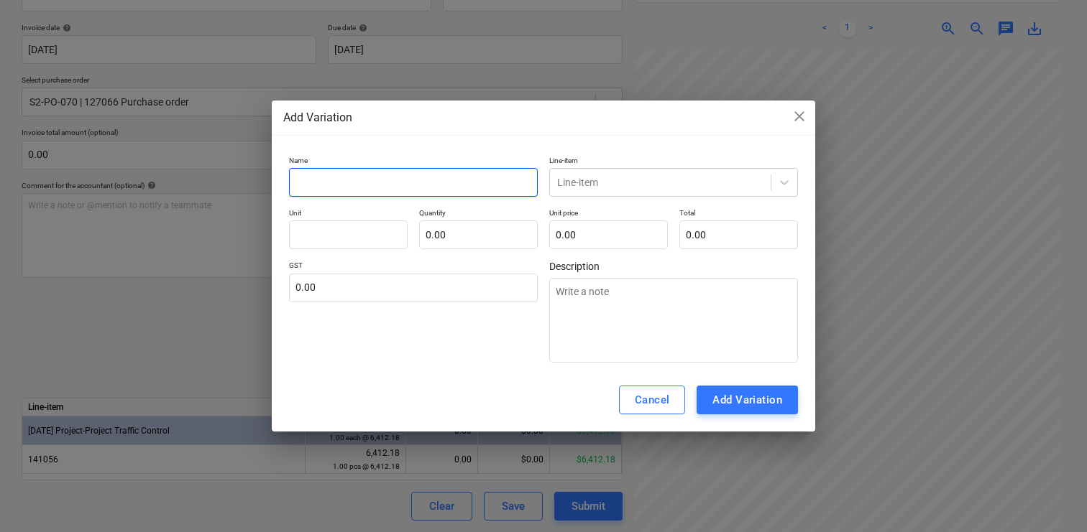
click at [359, 189] on input "text" at bounding box center [413, 182] width 249 height 29
type input "I"
type textarea "x"
type input "IN"
type textarea "x"
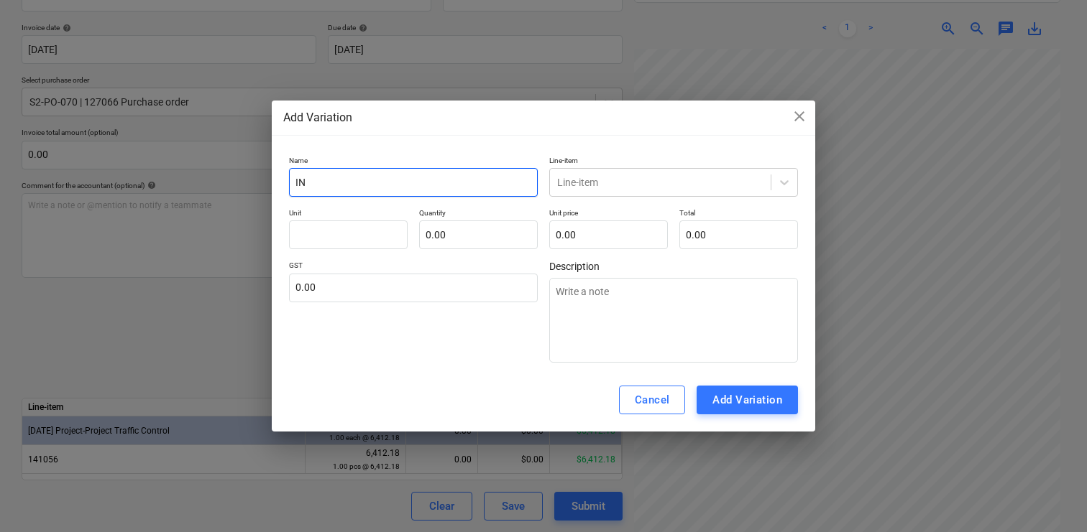
type input "INV"
type textarea "x"
type input "INV"
type textarea "x"
type input "INV 1"
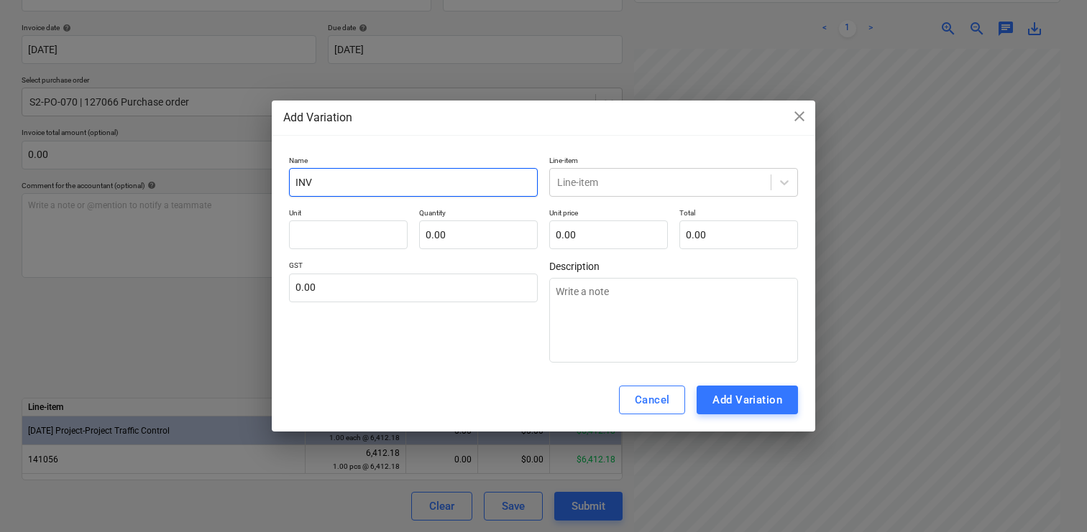
type textarea "x"
type input "INV 12"
type textarea "x"
type input "INV 121"
type textarea "x"
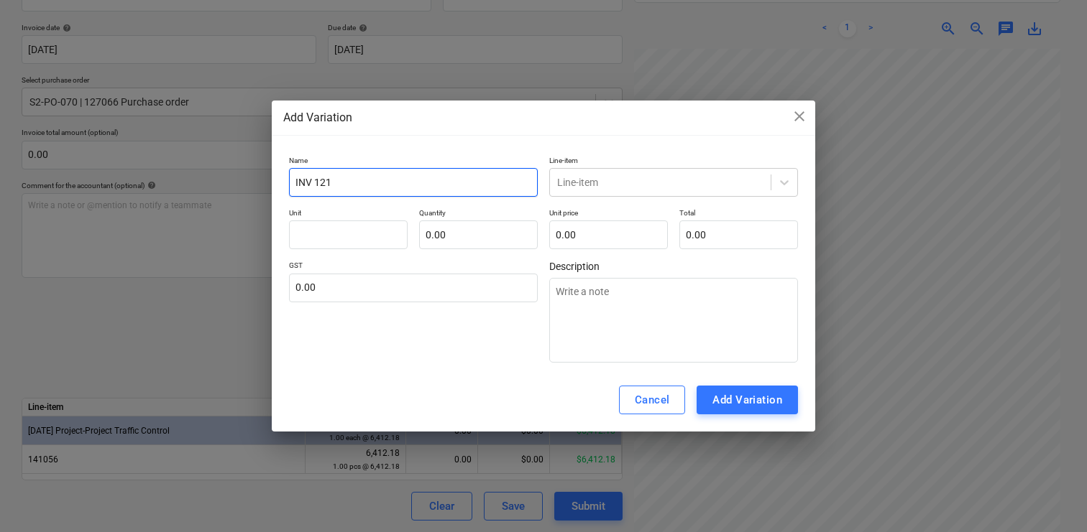
type input "INV 1212"
type textarea "x"
type input "INV 12124"
type textarea "x"
type input "INV 12124"
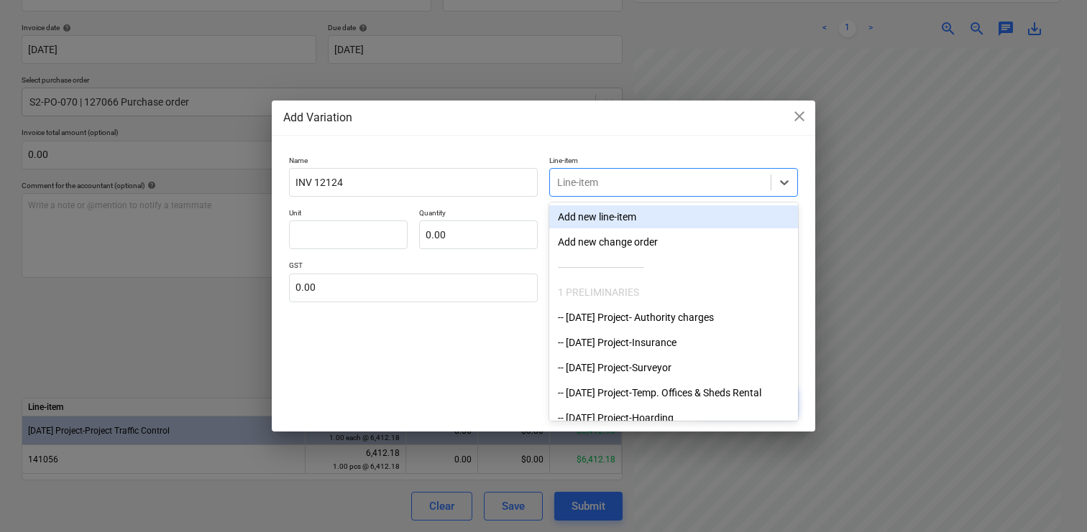
click at [672, 178] on div at bounding box center [660, 182] width 206 height 14
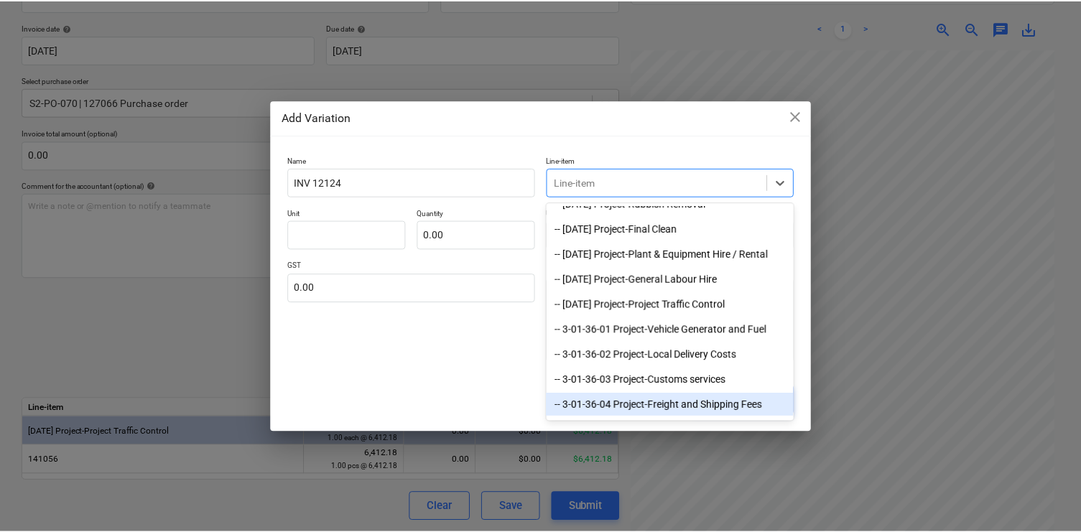
scroll to position [440, 0]
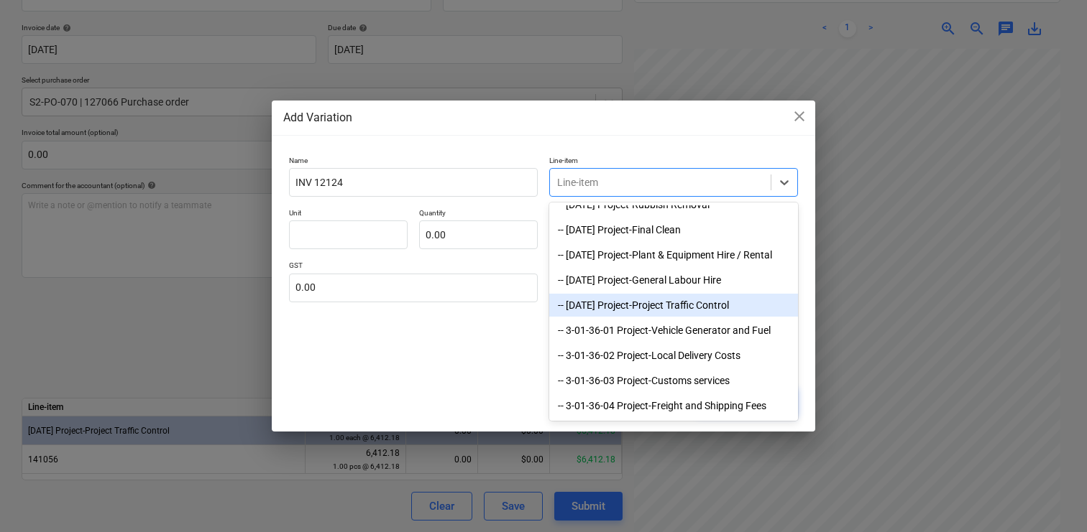
click at [670, 305] on div "-- [DATE] Project-Project Traffic Control" at bounding box center [673, 305] width 249 height 23
type textarea "x"
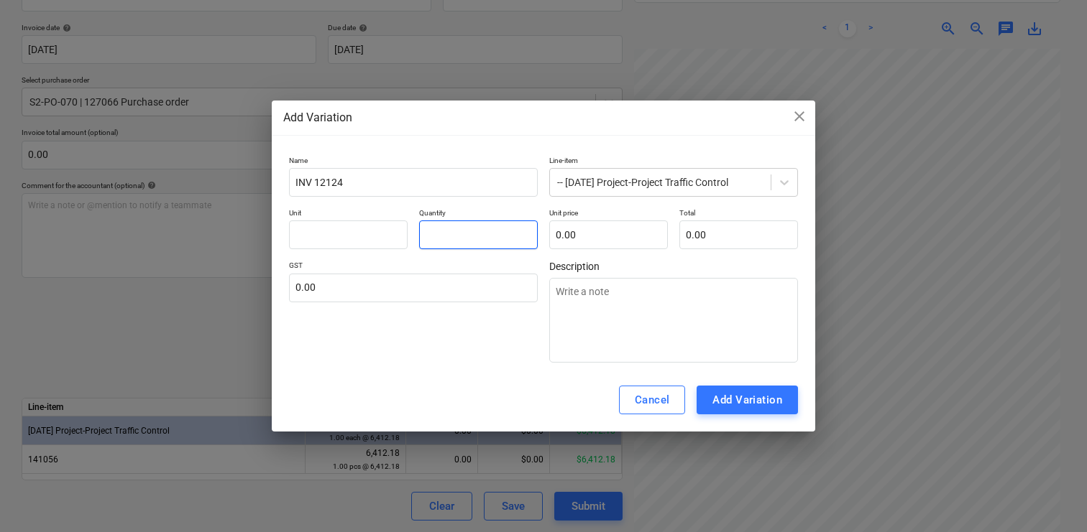
click at [461, 239] on input "text" at bounding box center [478, 235] width 119 height 29
type input "1"
type textarea "x"
type input "1.00"
click at [607, 245] on input "text" at bounding box center [608, 235] width 119 height 29
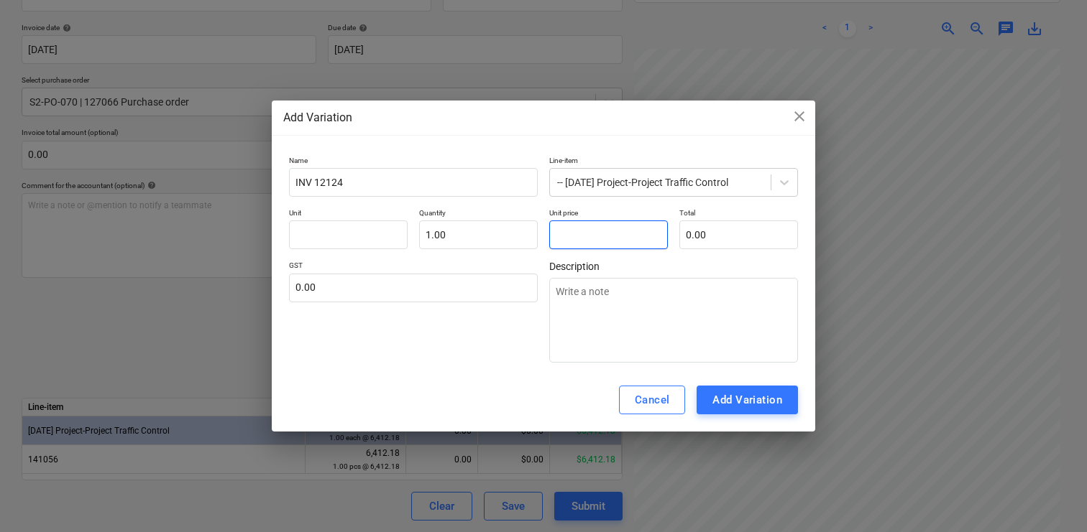
type input "7"
type textarea "x"
type input "7.00"
type input "72"
type textarea "x"
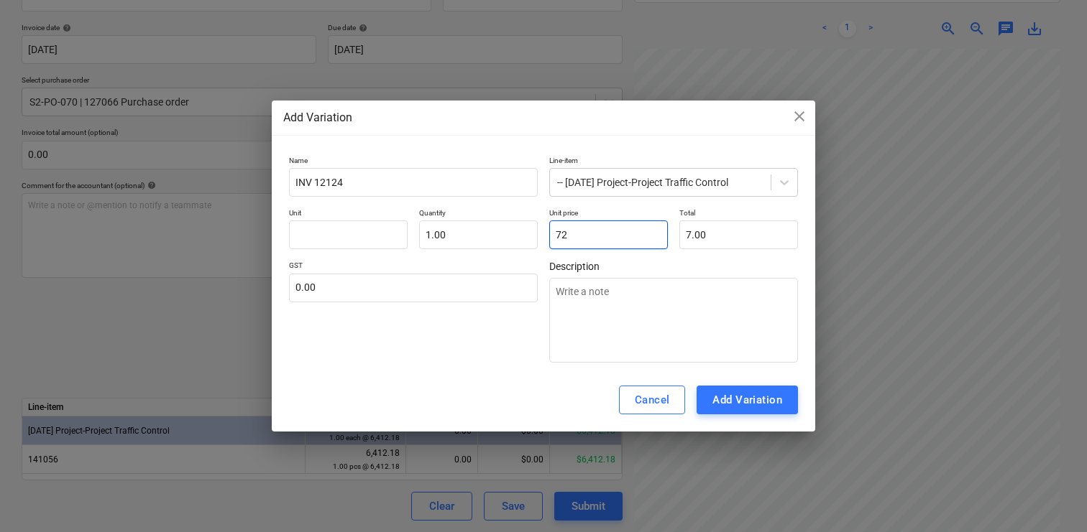
type input "72.00"
type input "729"
type textarea "x"
type input "729.00"
type input "729."
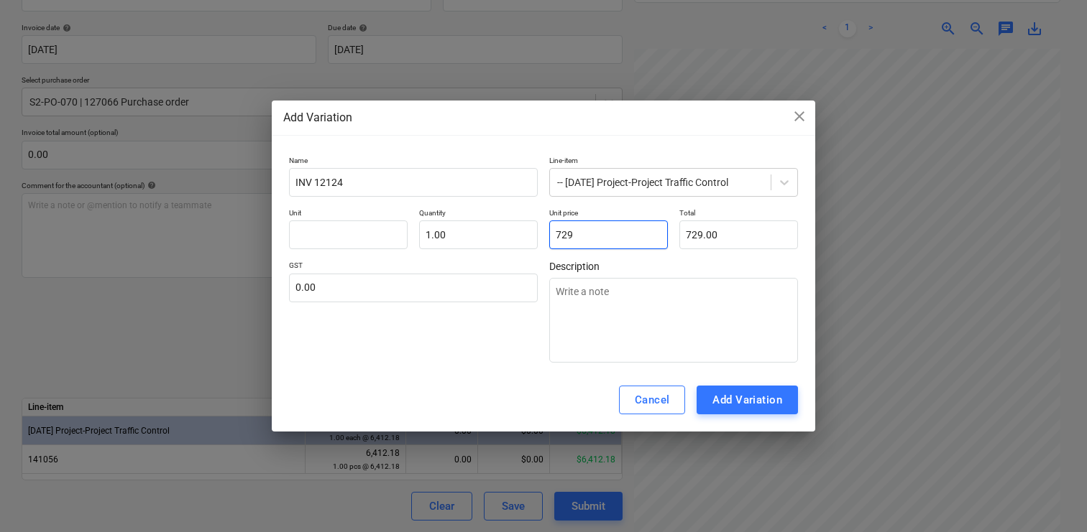
type textarea "x"
type input "729.6"
type textarea "x"
type input "729.60"
type input "729.69"
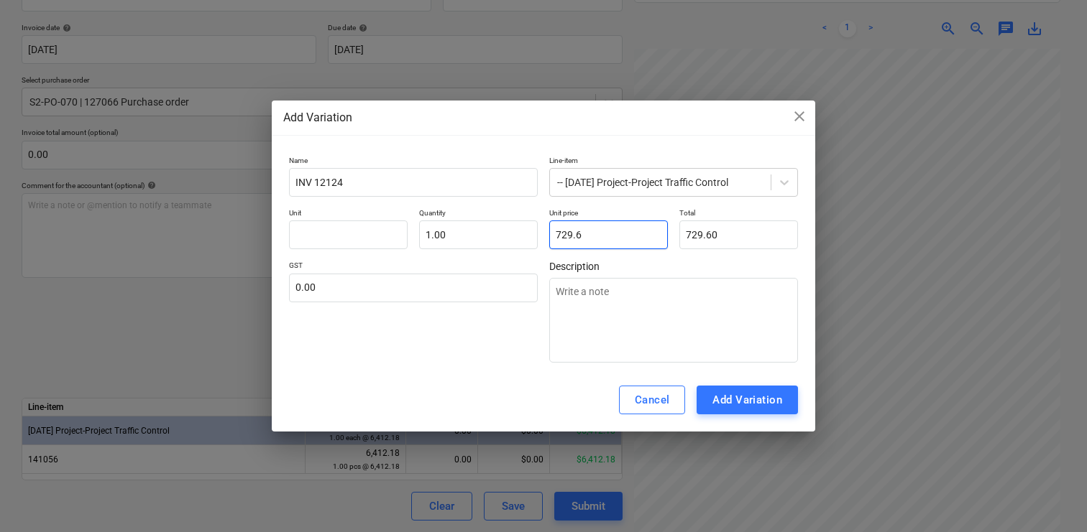
type textarea "x"
type input "729.69"
click at [752, 397] on div "Add Variation" at bounding box center [747, 400] width 70 height 19
click at [715, 265] on span "Description" at bounding box center [673, 266] width 249 height 11
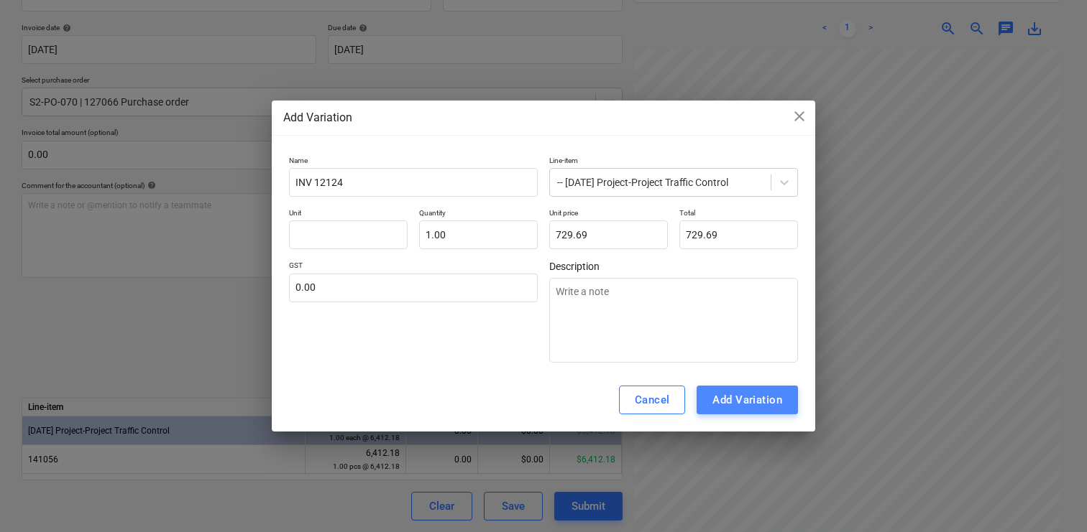
click at [760, 397] on div "Add Variation" at bounding box center [747, 400] width 70 height 19
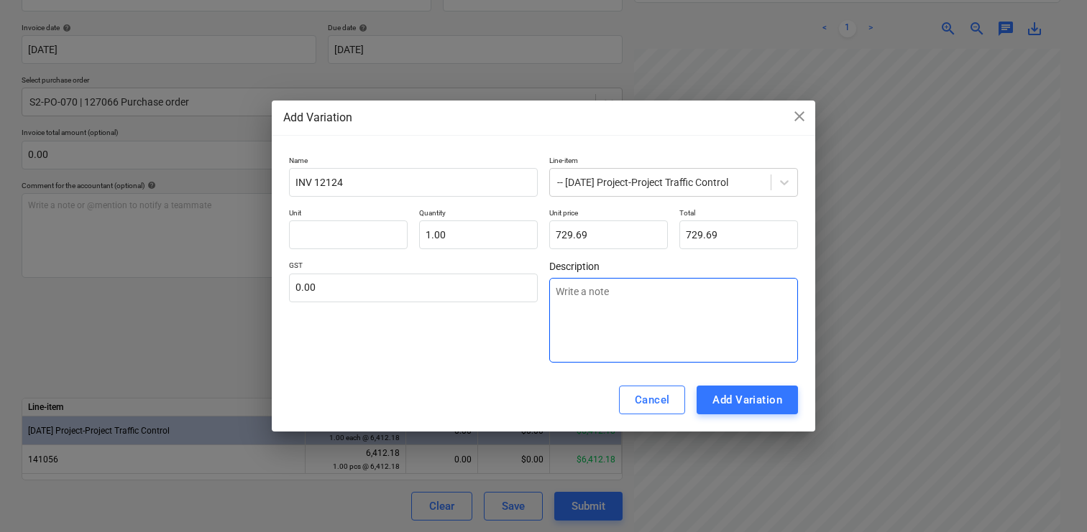
click at [691, 330] on textarea at bounding box center [673, 320] width 249 height 85
type textarea "W"
type textarea "x"
type textarea "WW"
type textarea "x"
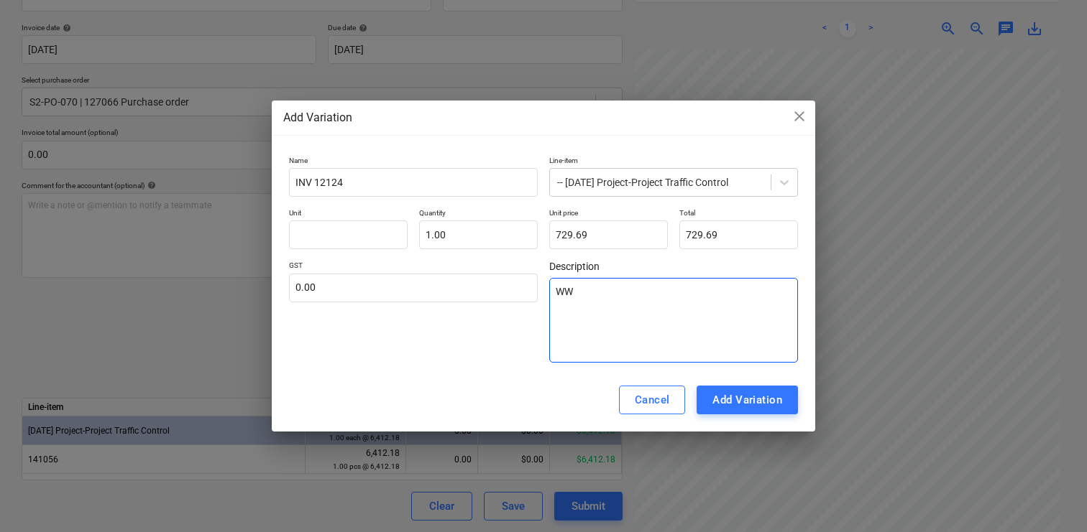
type textarea "WWR"
type textarea "x"
type textarea "WWRR"
type textarea "x"
type textarea "WWRR"
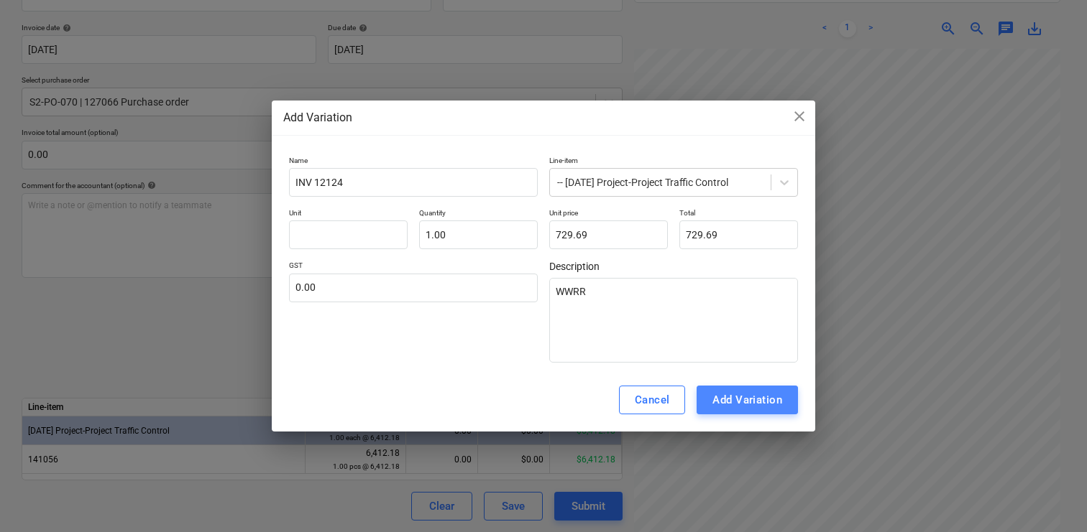
click at [772, 401] on div "Add Variation" at bounding box center [747, 400] width 70 height 19
click at [344, 244] on input "text" at bounding box center [348, 235] width 119 height 29
type input "1"
type textarea "x"
type input "1"
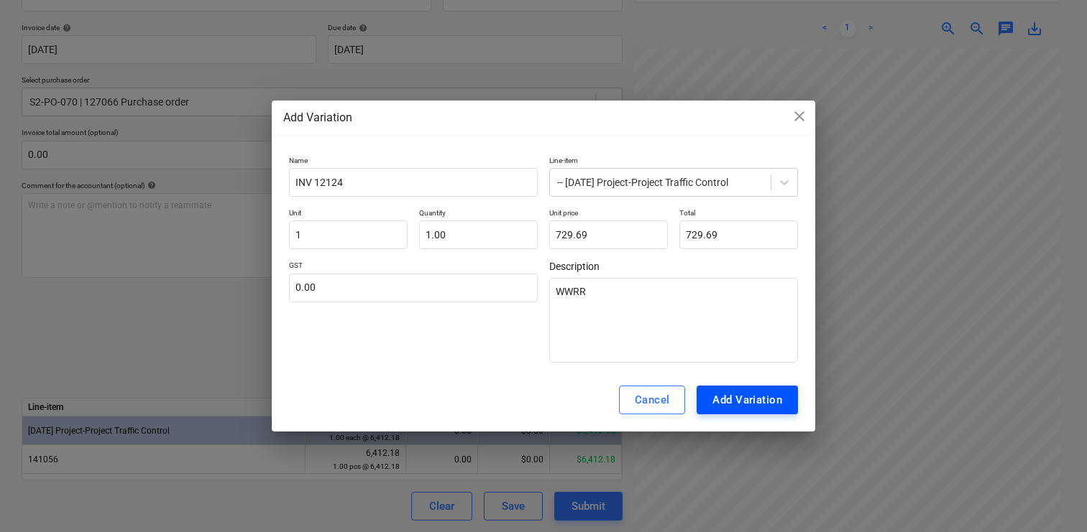
click at [723, 402] on div "Add Variation" at bounding box center [747, 400] width 70 height 19
type textarea "x"
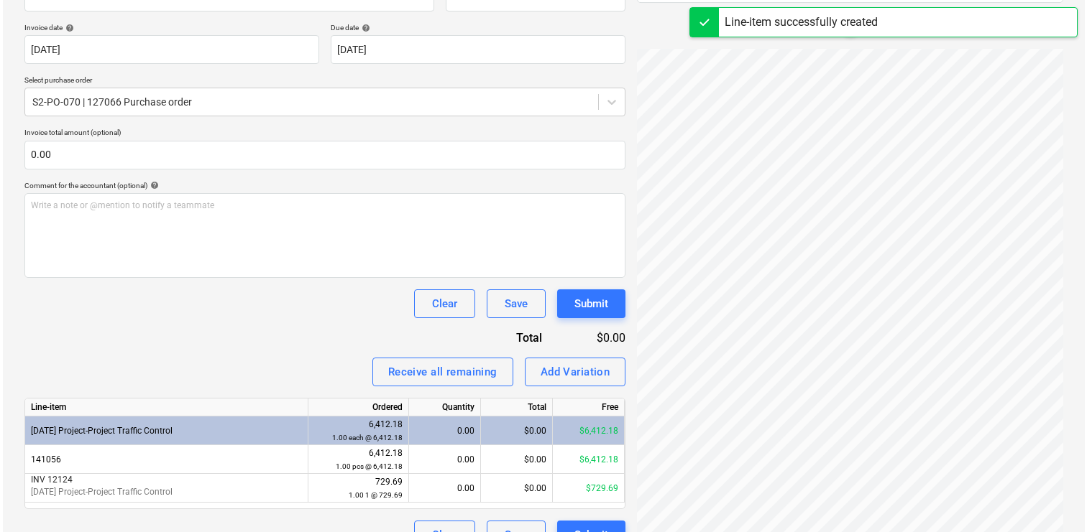
scroll to position [282, 0]
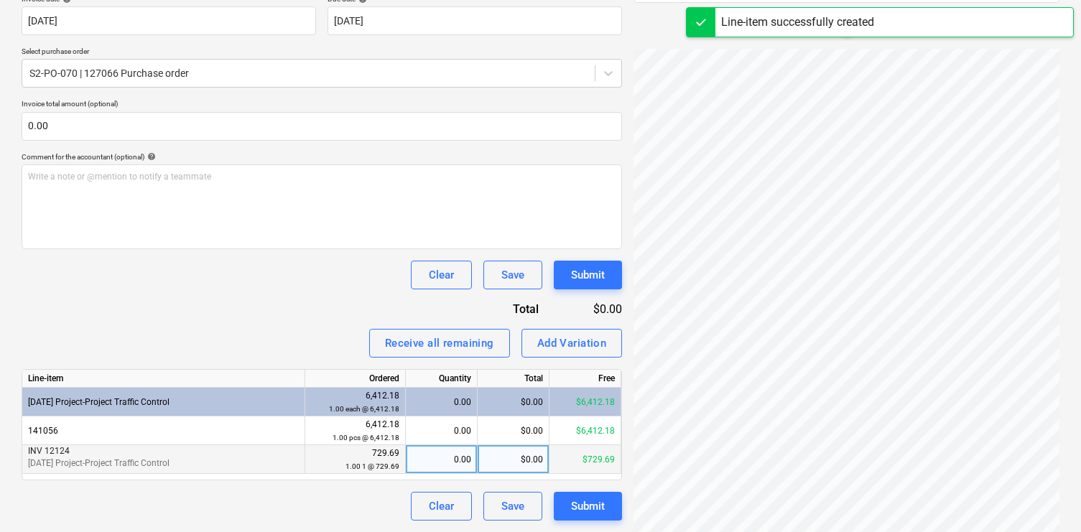
click at [443, 469] on div "0.00" at bounding box center [442, 460] width 60 height 29
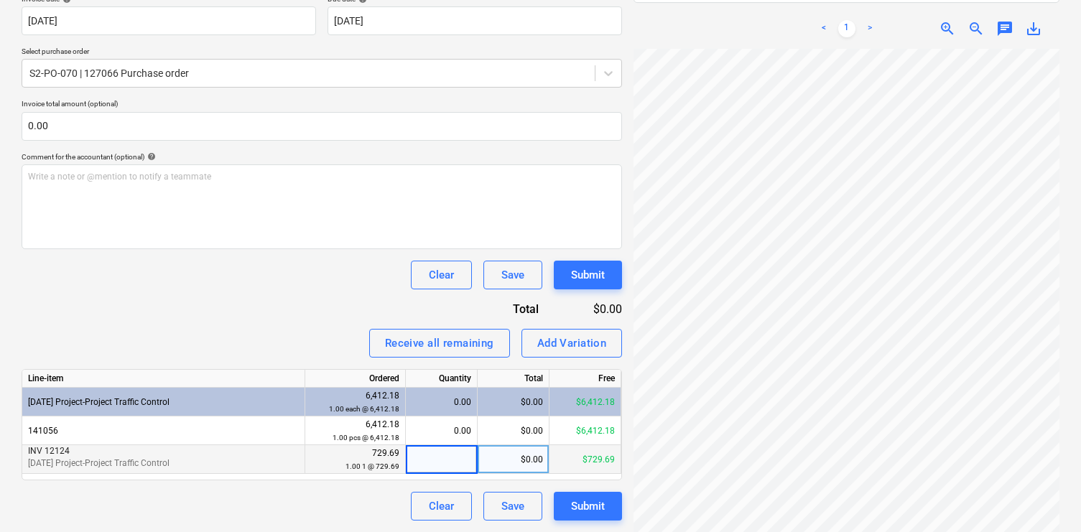
type input "1"
click at [236, 325] on div "Invoice name help INV-12124 Invoice number (optional) help INV-12124 Invoice da…" at bounding box center [322, 231] width 601 height 579
click at [582, 504] on div "Submit" at bounding box center [588, 506] width 34 height 19
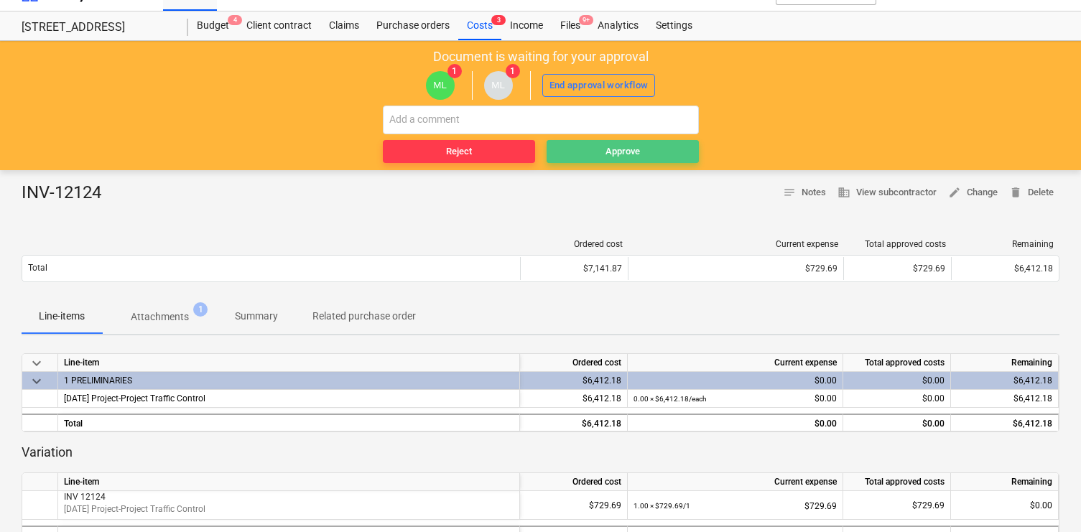
click at [602, 157] on span "Approve" at bounding box center [623, 152] width 141 height 17
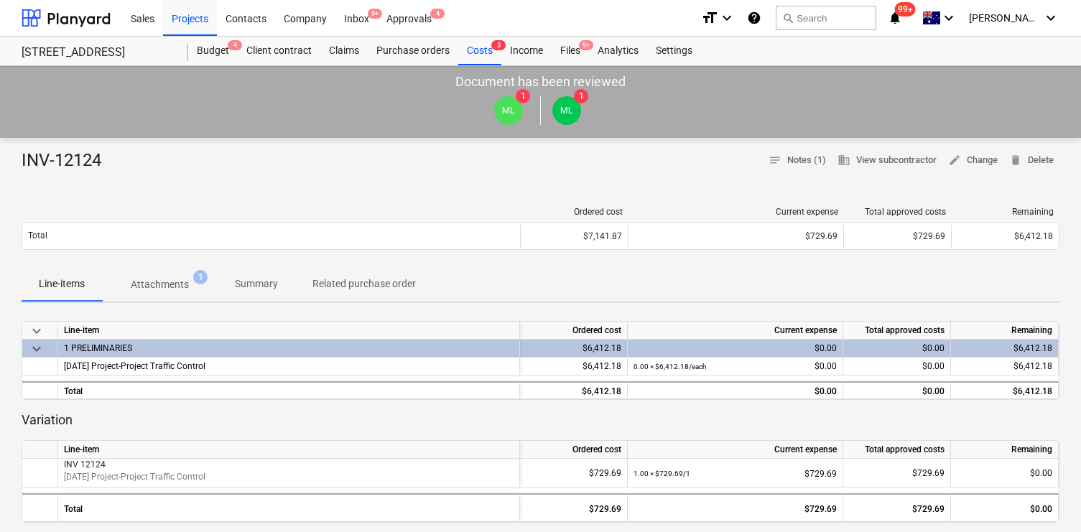
click at [375, 16] on span "9+" at bounding box center [375, 14] width 14 height 10
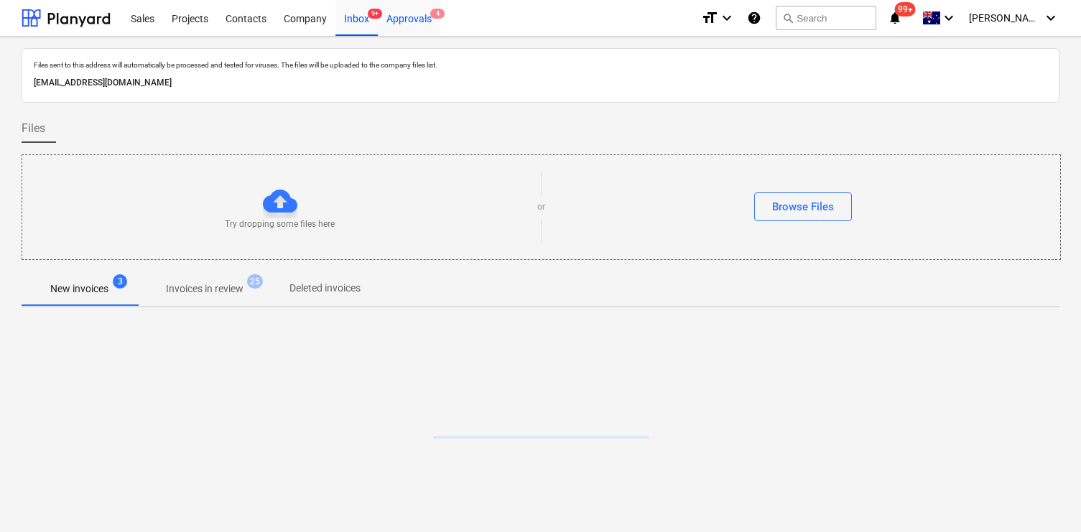
click at [397, 17] on div "Approvals 4" at bounding box center [409, 17] width 63 height 37
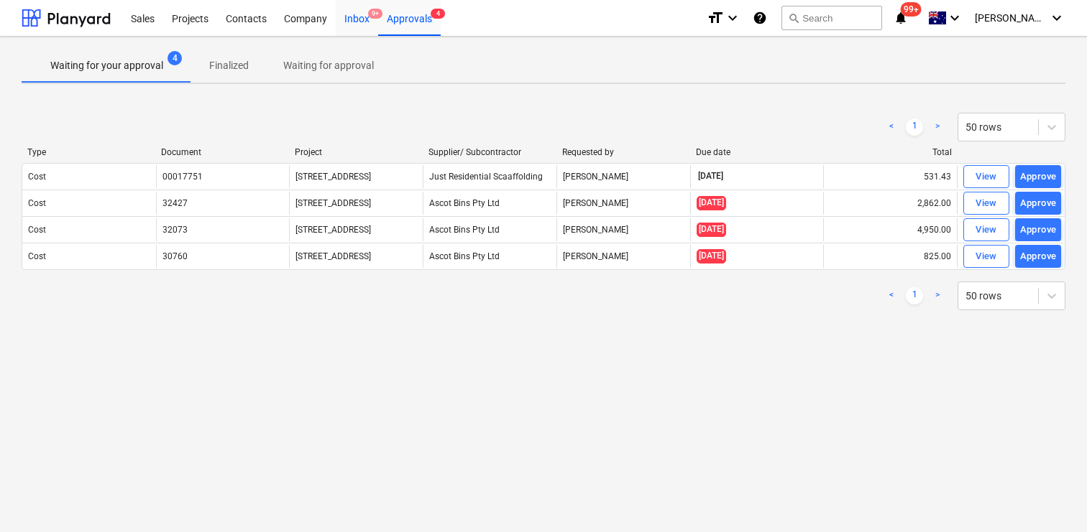
click at [359, 17] on div "Inbox 9+" at bounding box center [357, 17] width 42 height 37
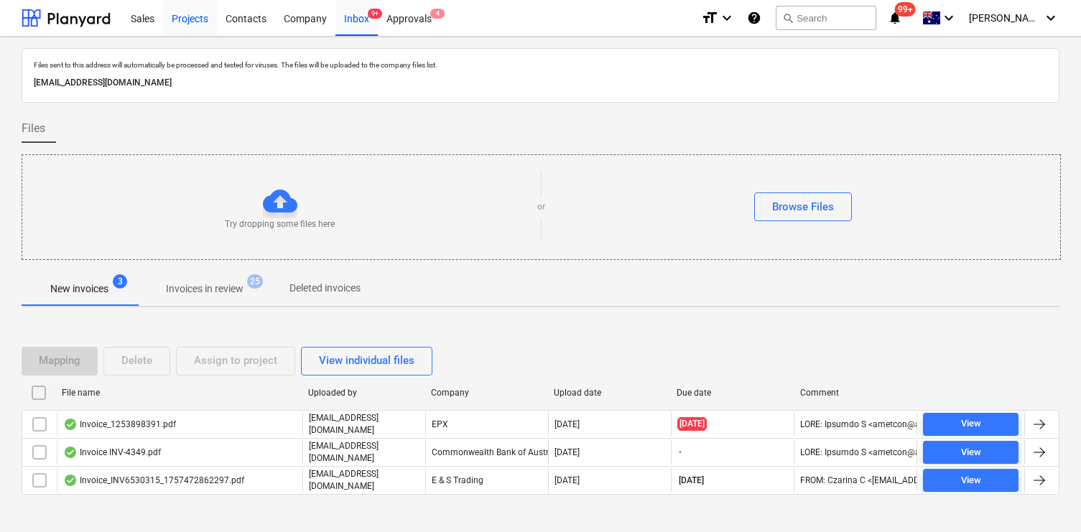
click at [207, 14] on div "Projects" at bounding box center [190, 17] width 54 height 37
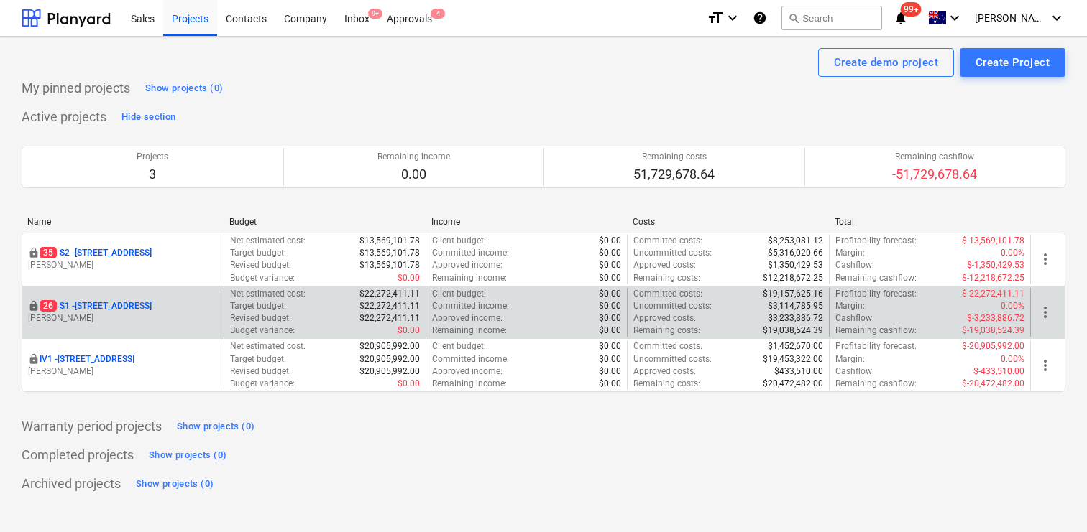
click at [128, 303] on p "[STREET_ADDRESS]" at bounding box center [96, 306] width 112 height 12
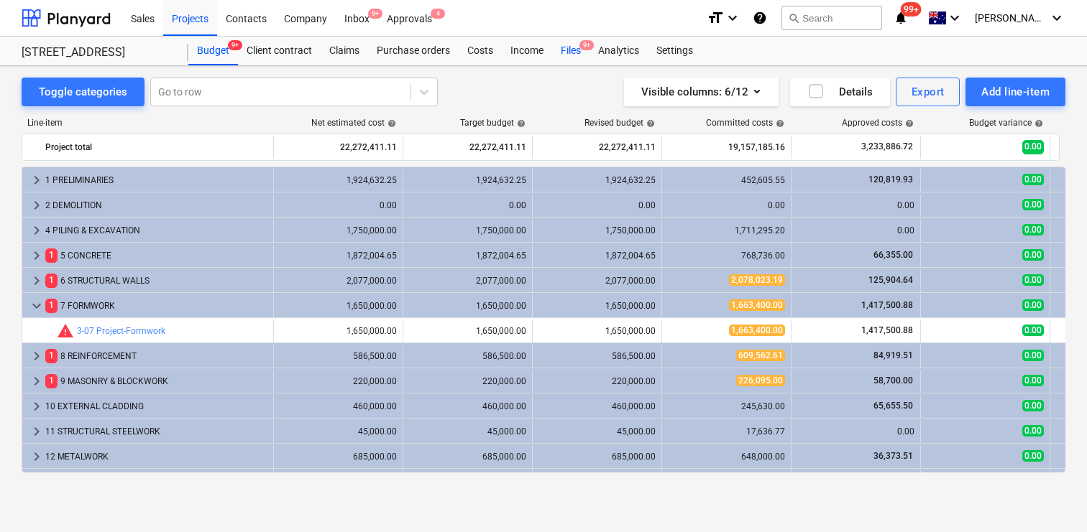
click at [566, 53] on div "Files 9+" at bounding box center [570, 51] width 37 height 29
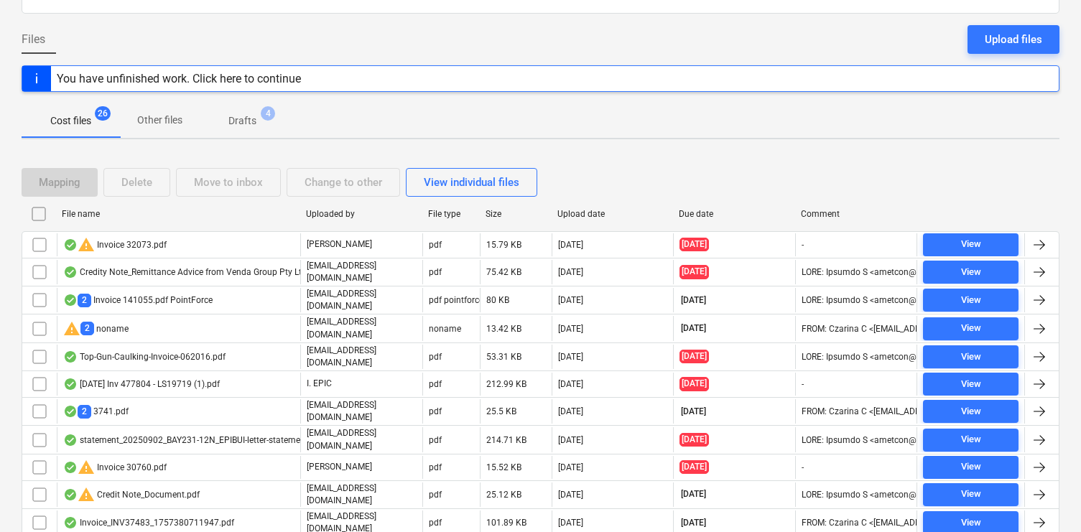
scroll to position [132, 0]
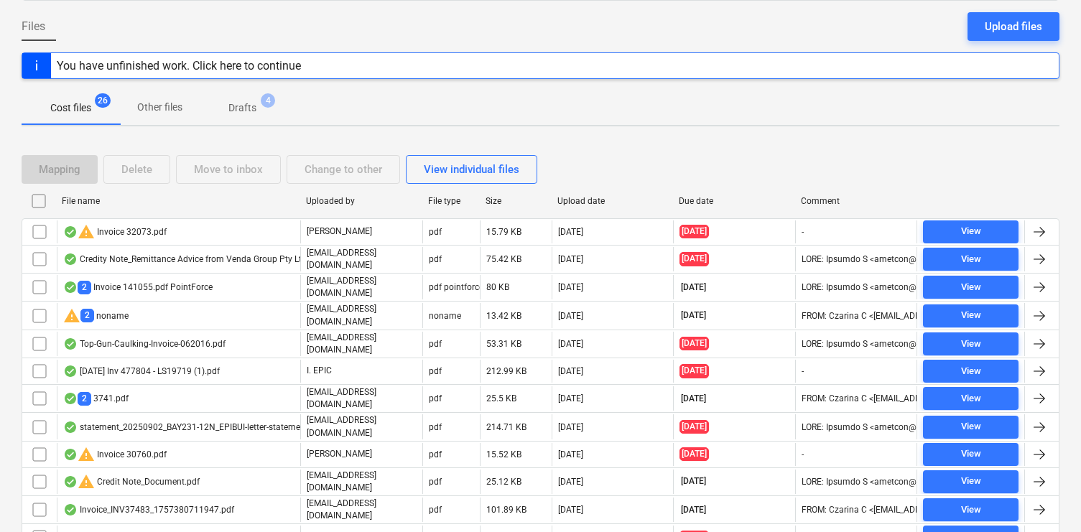
click at [253, 116] on span "Drafts 4" at bounding box center [243, 108] width 86 height 26
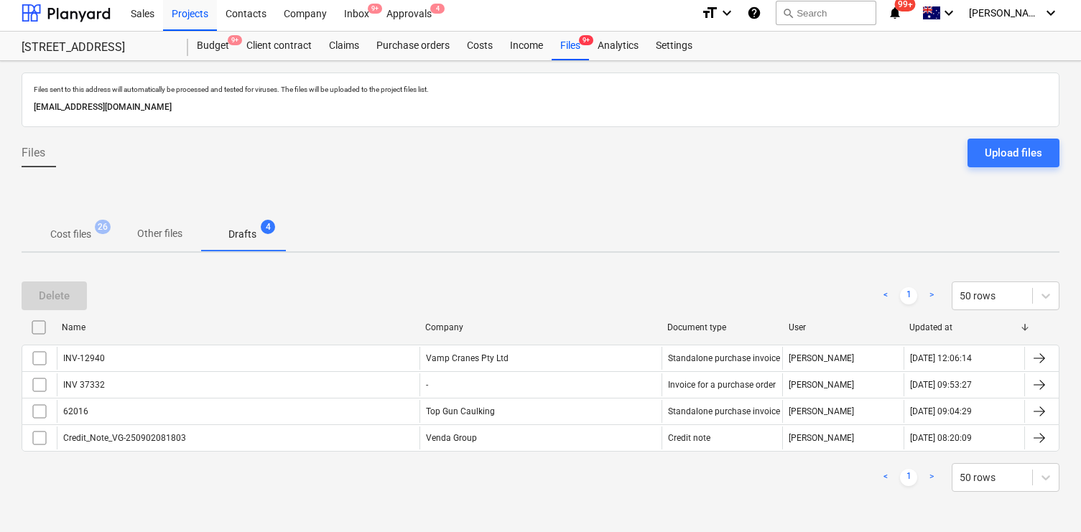
scroll to position [5, 0]
click at [38, 333] on input "checkbox" at bounding box center [38, 327] width 23 height 23
click at [68, 300] on div "Delete" at bounding box center [54, 296] width 31 height 19
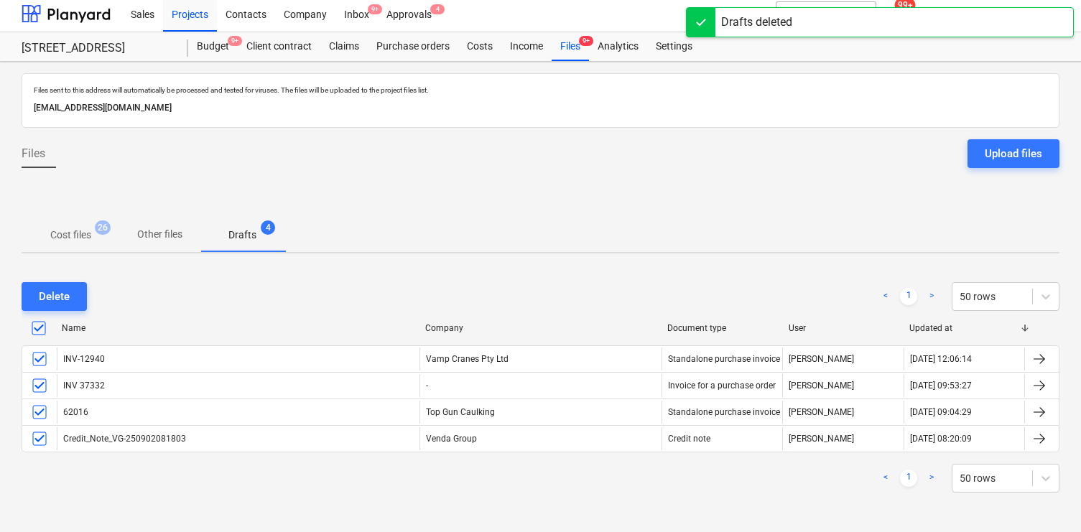
scroll to position [0, 0]
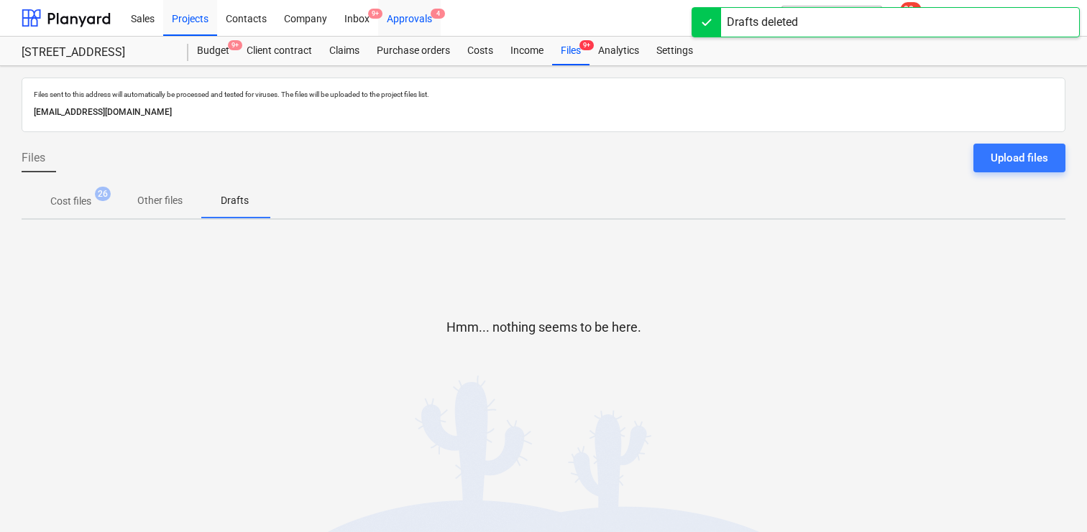
click at [428, 11] on div "Approvals 4" at bounding box center [409, 17] width 63 height 37
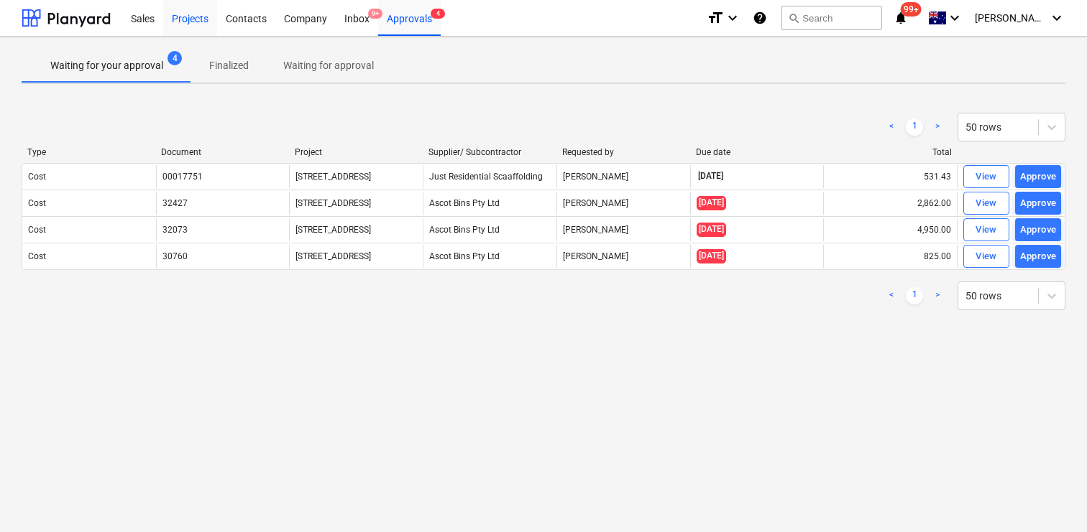
click at [188, 20] on div "Projects" at bounding box center [190, 17] width 54 height 37
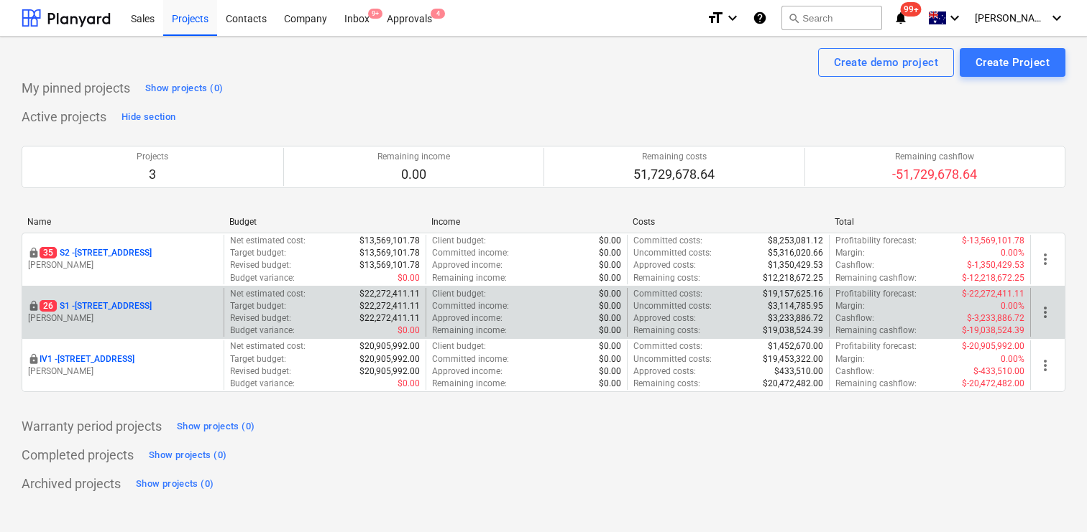
click at [119, 297] on div "locked 26 S1 - 248 Bay Rd, Sandringham M. Lebon" at bounding box center [122, 313] width 201 height 50
click at [111, 307] on p "26 S1 - 248 Bay Rd, Sandringham" at bounding box center [96, 306] width 112 height 12
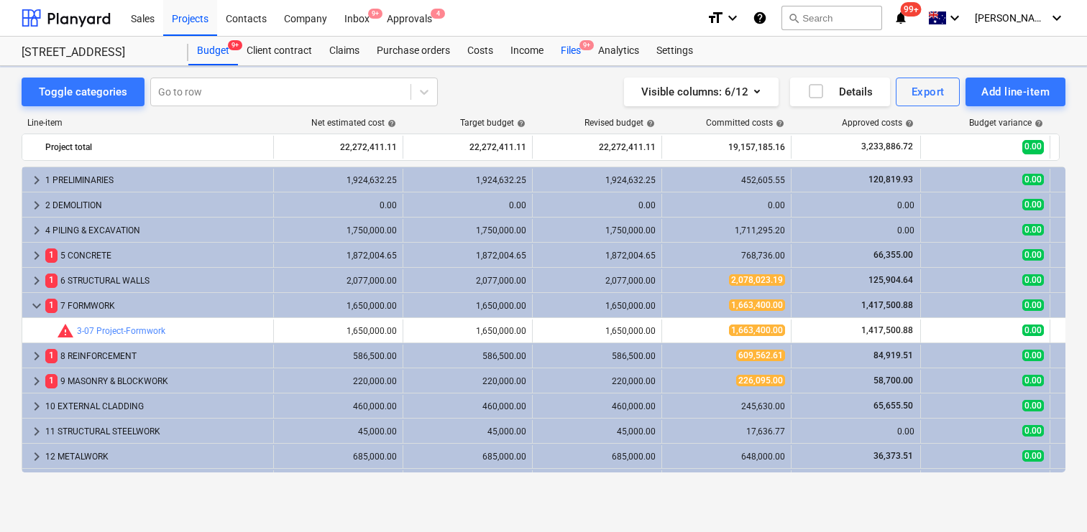
click at [573, 44] on div "Files 9+" at bounding box center [570, 51] width 37 height 29
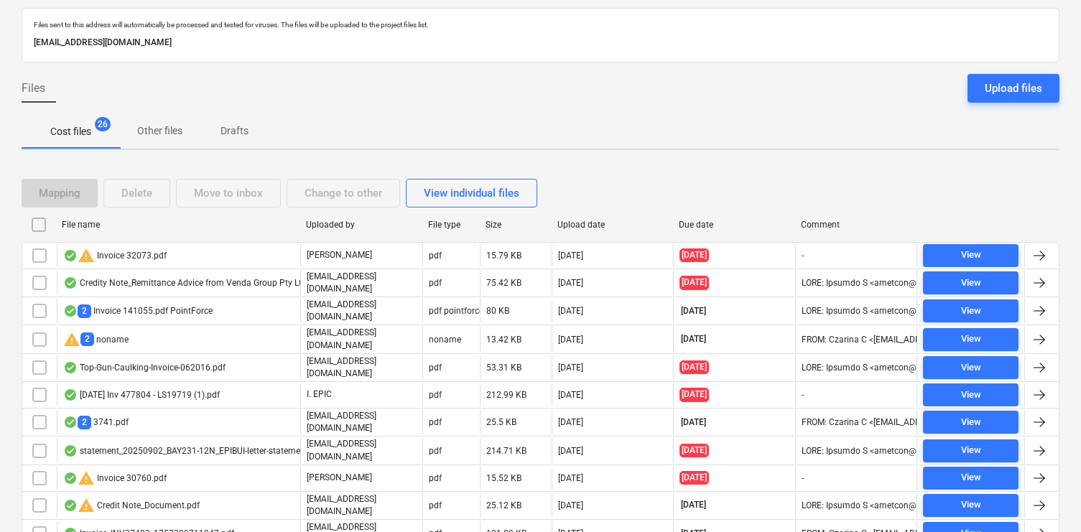
scroll to position [70, 0]
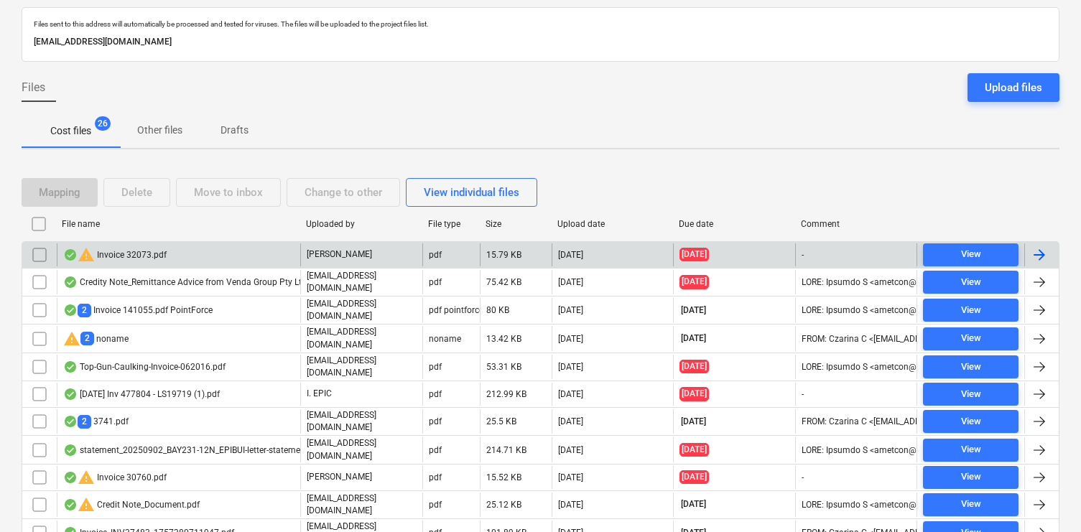
click at [232, 252] on div "warning Invoice 32073.pdf" at bounding box center [179, 255] width 244 height 23
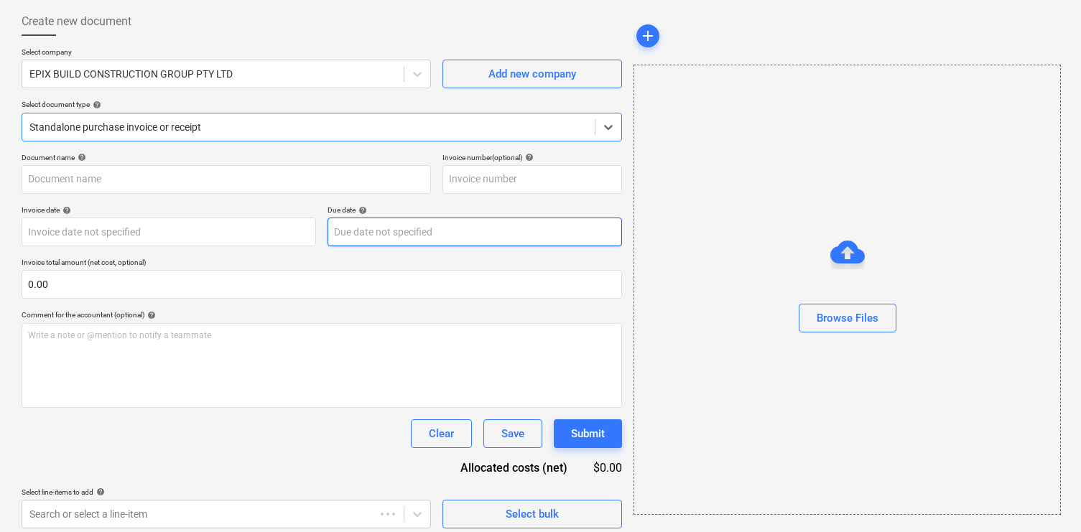
type input "32073"
type input "24 Aug 2025"
type input "31 Aug 2025"
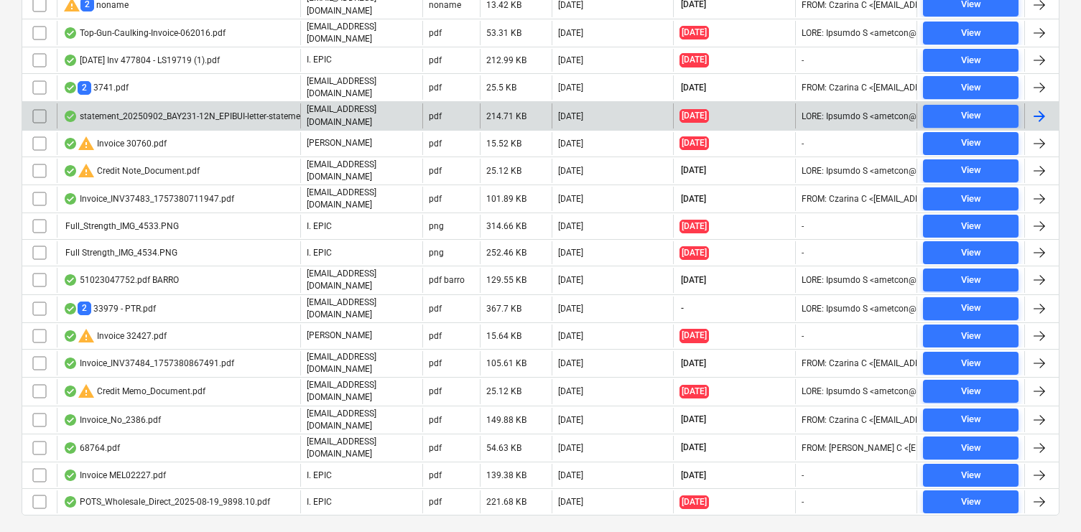
scroll to position [417, 0]
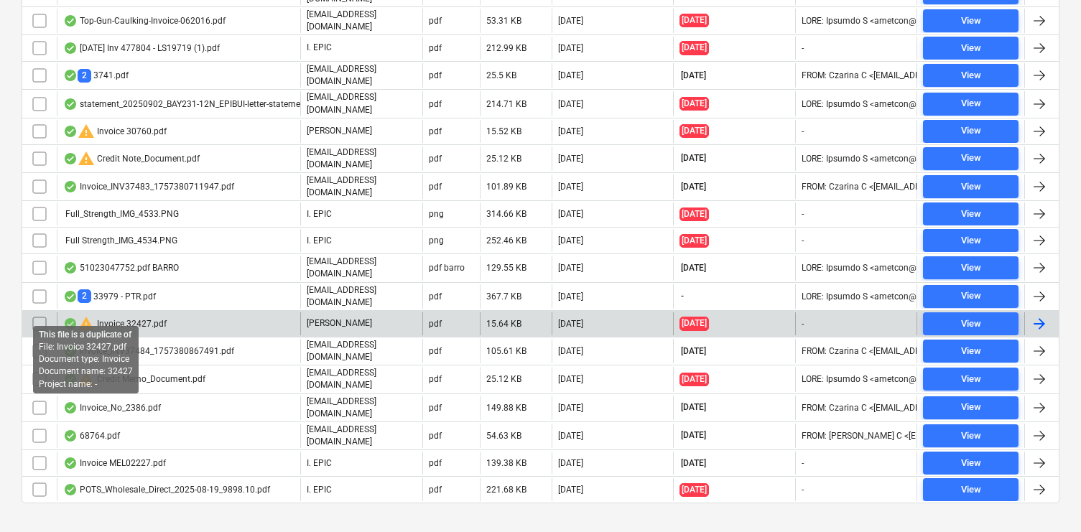
click at [106, 315] on div "warning Invoice 32427.pdf" at bounding box center [114, 323] width 103 height 17
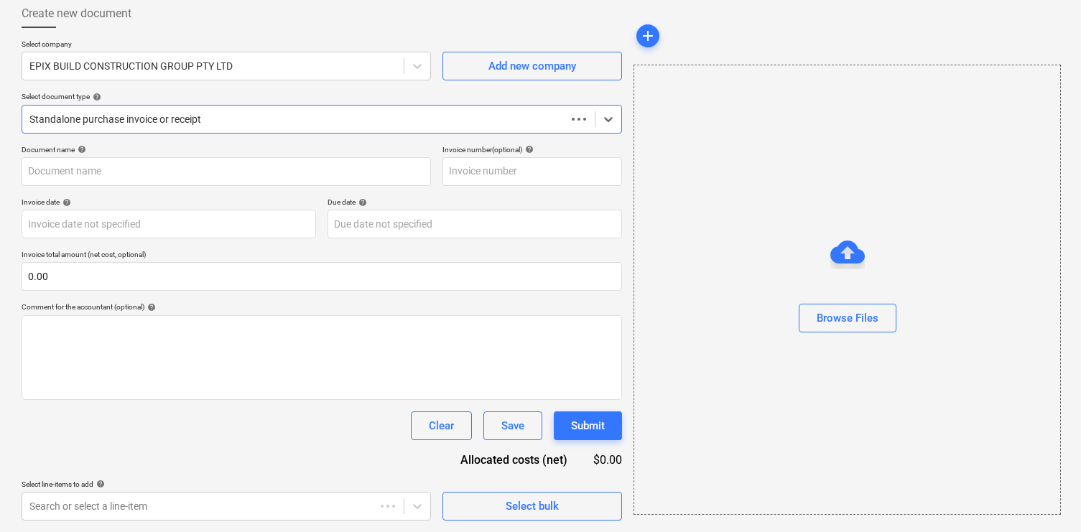
scroll to position [78, 0]
type input "32427"
type input "31 Aug 2025"
type input "07 Sep 2025"
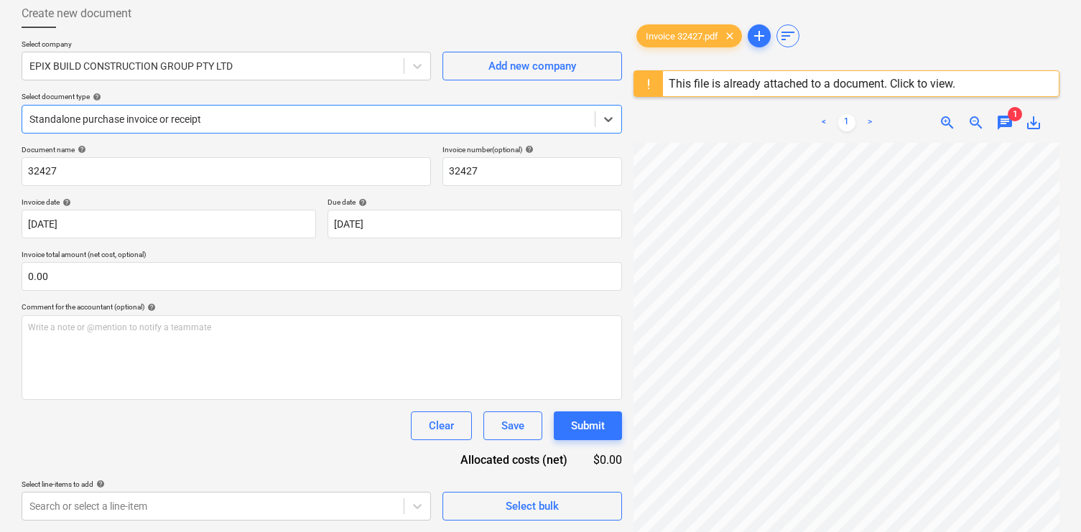
scroll to position [417, 0]
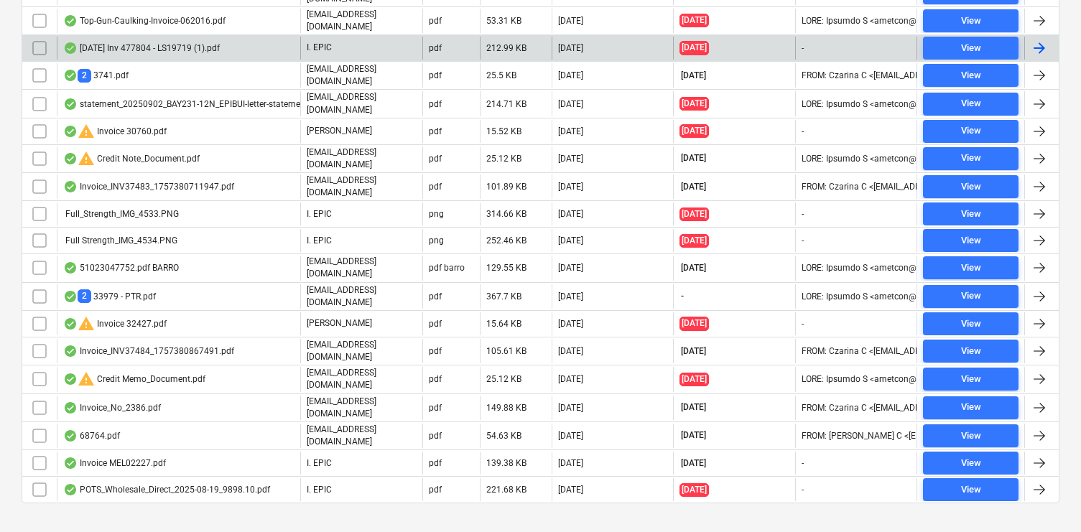
click at [220, 42] on div "Sep 2025 Inv 477804 - LS19719 (1).pdf" at bounding box center [141, 47] width 157 height 11
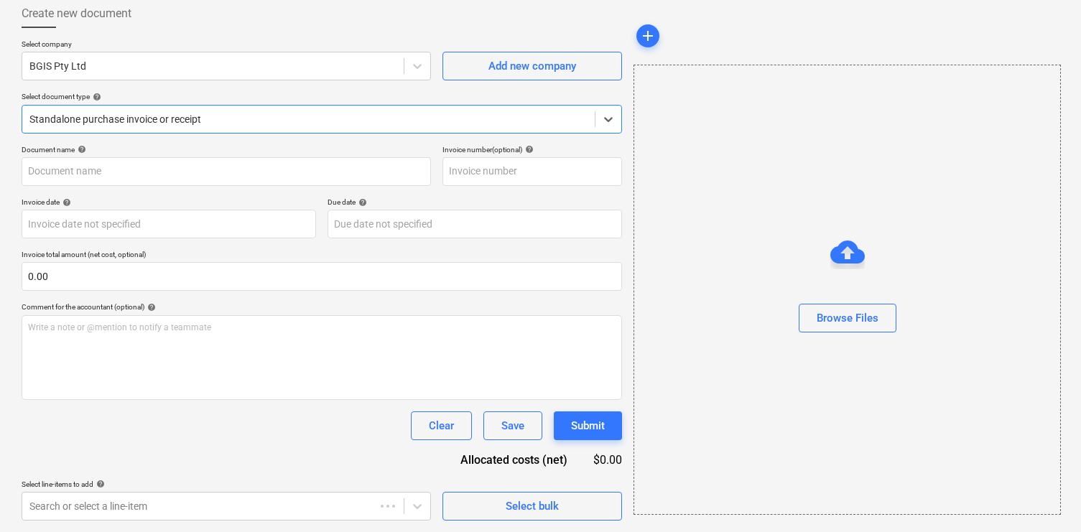
type input "477804"
type input "15 Sep 2025"
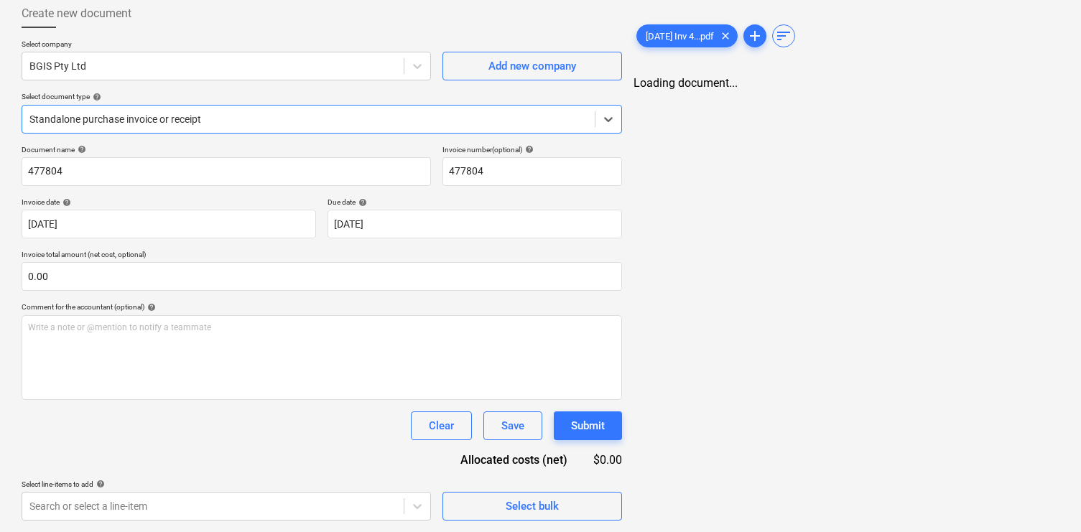
click at [246, 121] on div at bounding box center [308, 119] width 558 height 14
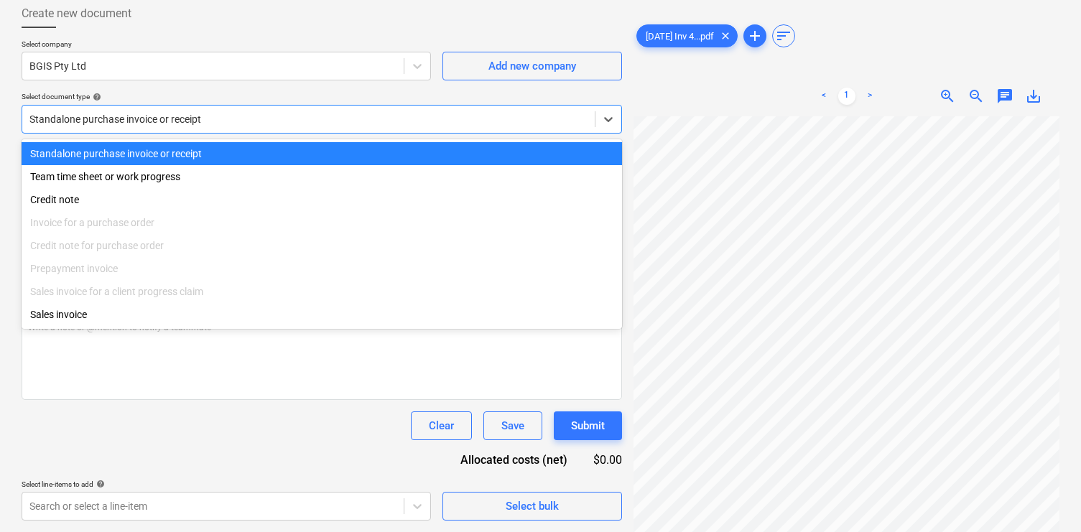
click at [262, 155] on div "Standalone purchase invoice or receipt" at bounding box center [322, 153] width 601 height 23
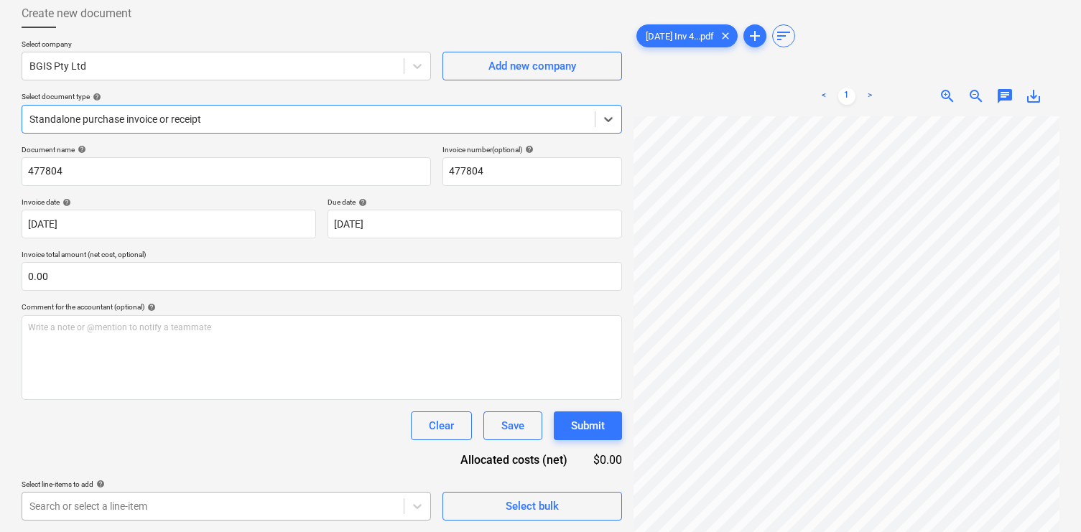
scroll to position [291, 0]
click at [319, 454] on body "Sales Projects Contacts Company Inbox 9+ Approvals 4 format_size keyboard_arrow…" at bounding box center [540, 188] width 1081 height 532
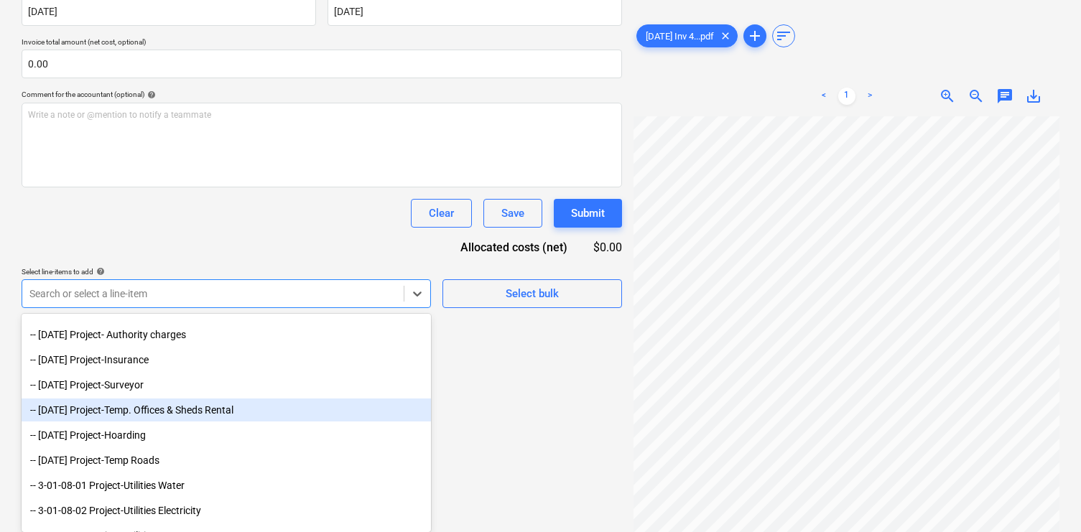
scroll to position [70, 0]
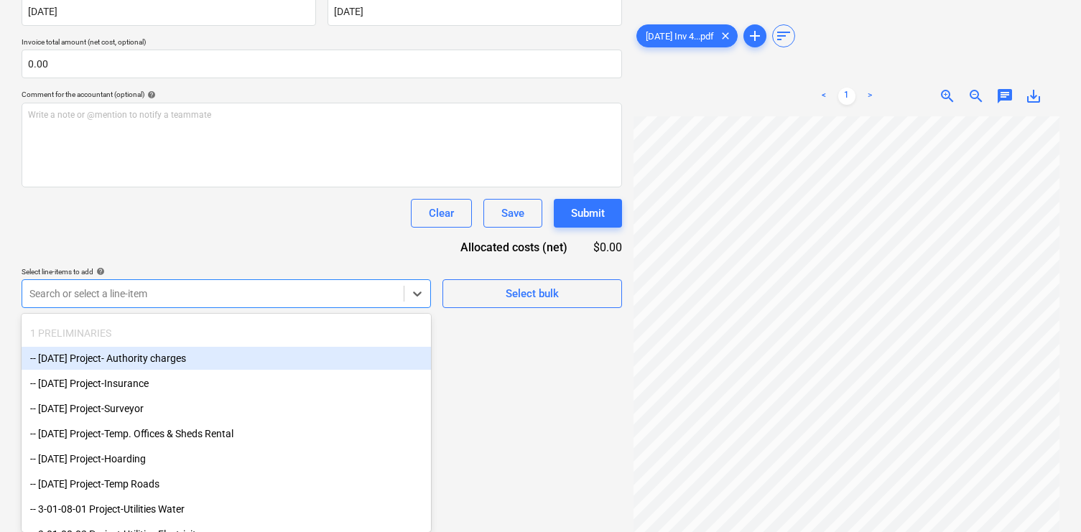
click at [222, 359] on div "-- 3-01-01 Project- Authority charges" at bounding box center [227, 358] width 410 height 23
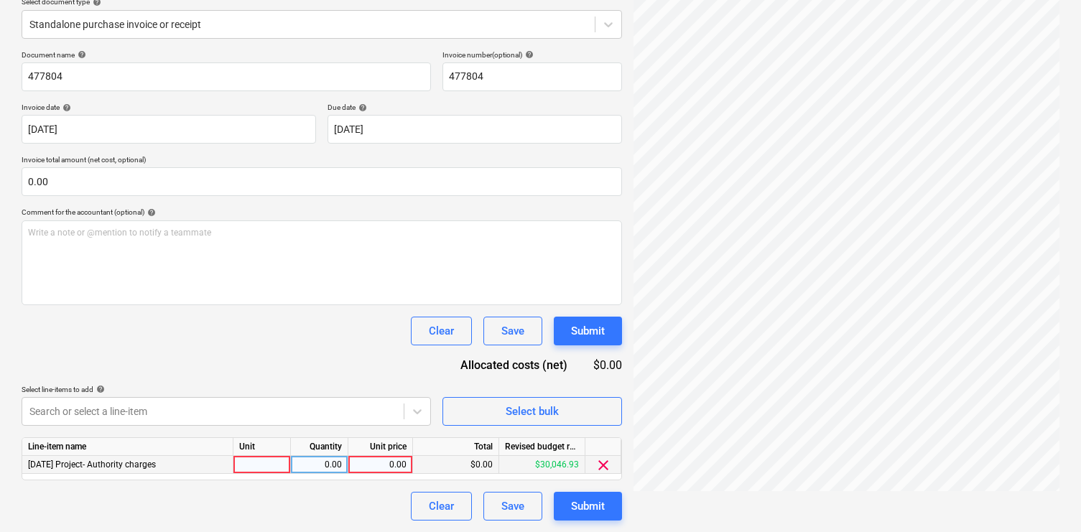
click at [400, 461] on div "0.00" at bounding box center [380, 465] width 52 height 18
type input "1158"
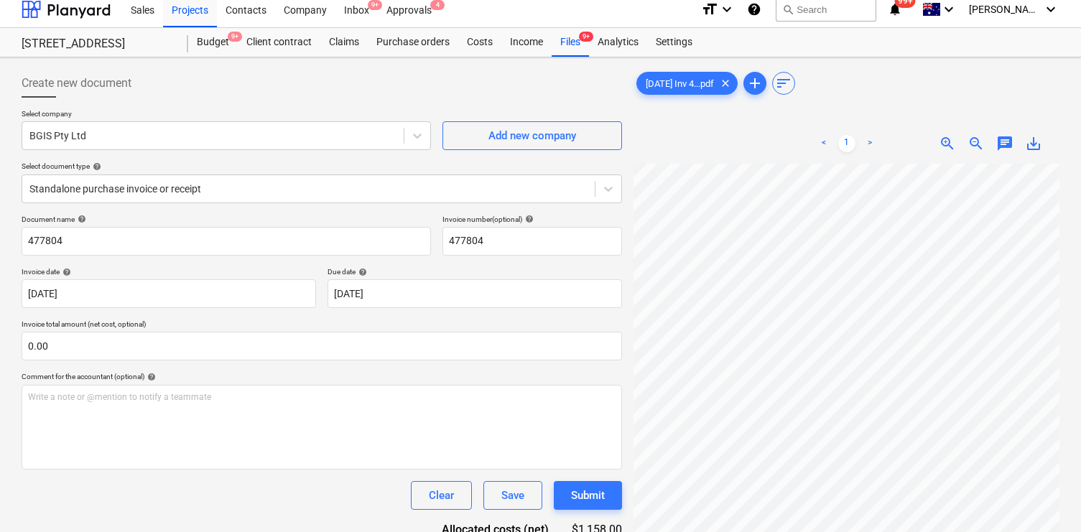
scroll to position [0, 0]
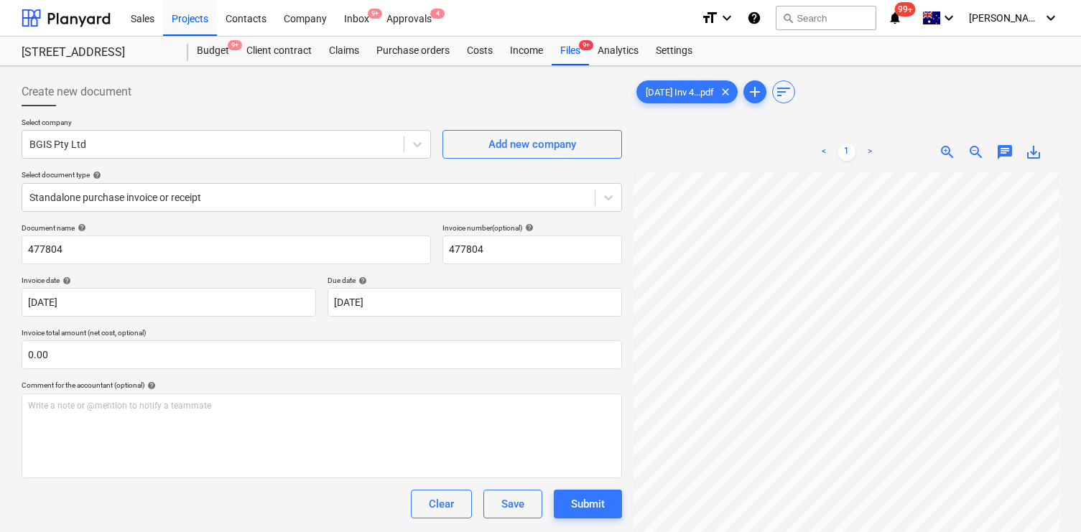
click at [953, 157] on span "zoom_in" at bounding box center [947, 152] width 17 height 17
click at [948, 155] on span "zoom_in" at bounding box center [947, 152] width 17 height 17
click at [904, 133] on div "< 1 > zoom_in zoom_out chat 0 save_alt" at bounding box center [847, 398] width 426 height 532
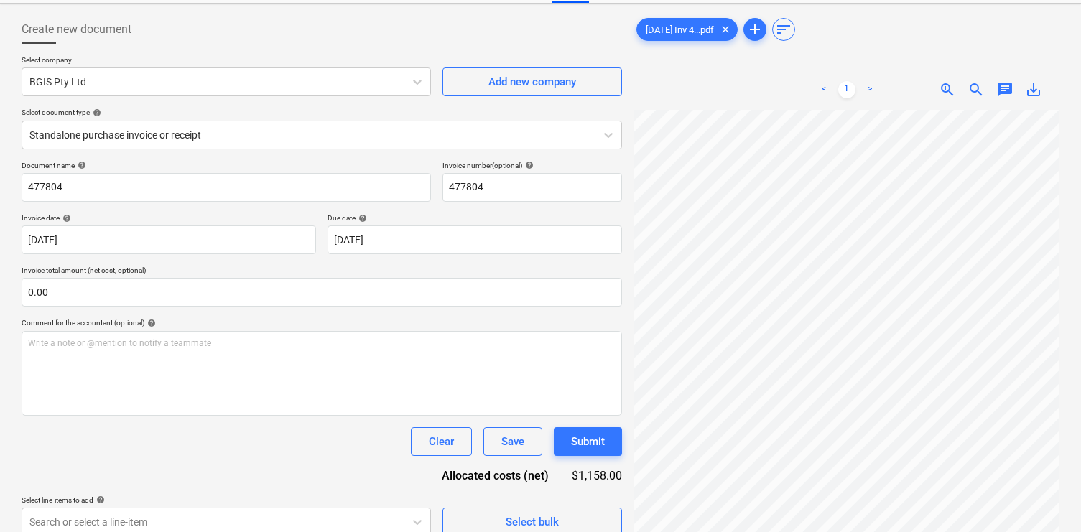
scroll to position [184, 222]
click at [612, 404] on div "Create new document Select company BGIS Pty Ltd Add new company Select document…" at bounding box center [541, 323] width 1050 height 628
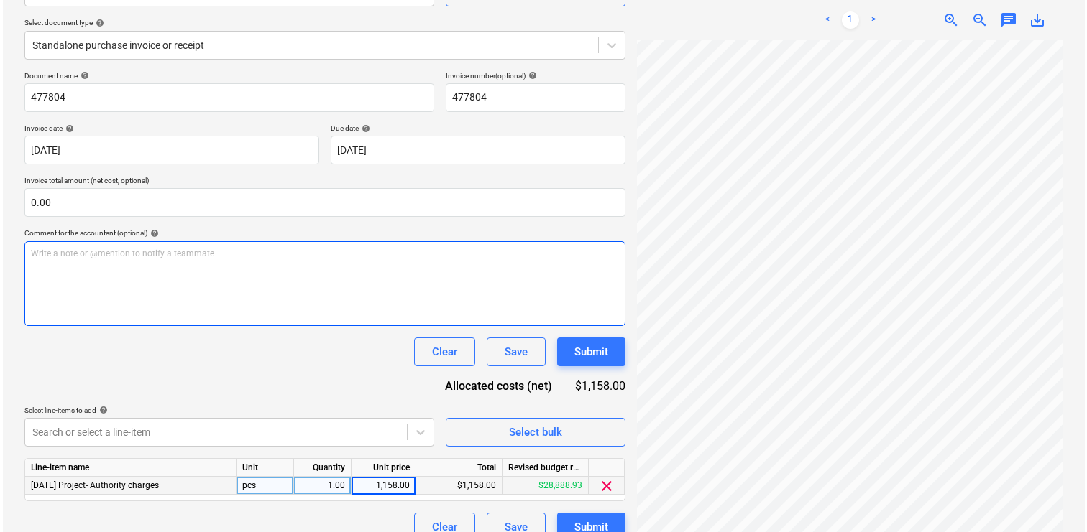
scroll to position [173, 0]
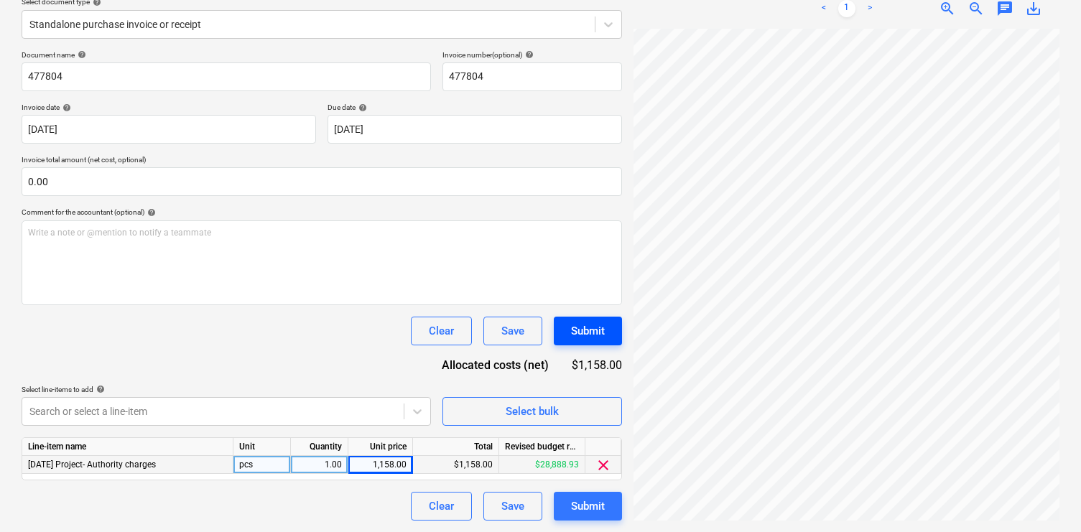
click at [591, 338] on div "Submit" at bounding box center [588, 331] width 34 height 19
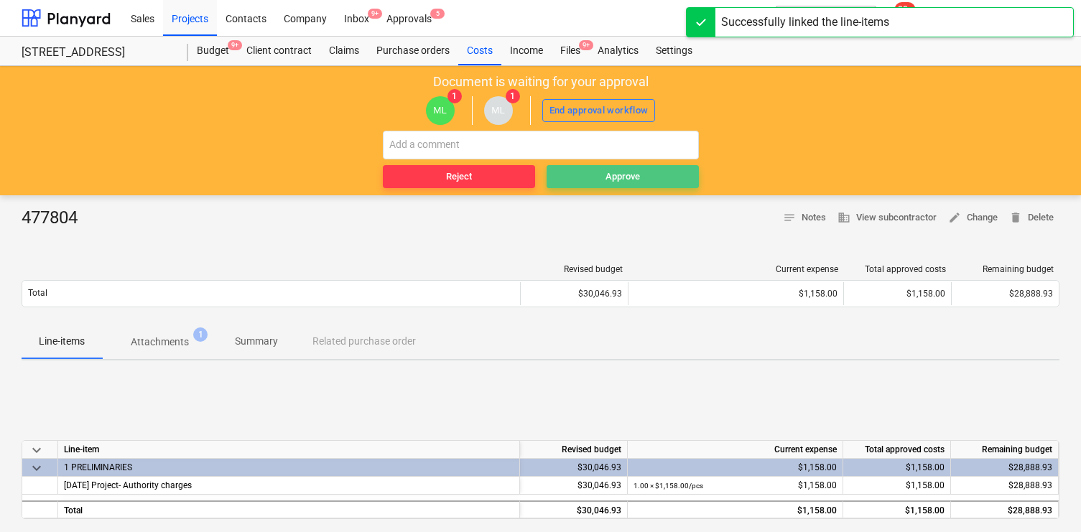
click at [595, 178] on span "Approve" at bounding box center [623, 177] width 141 height 17
